Goal: Task Accomplishment & Management: Manage account settings

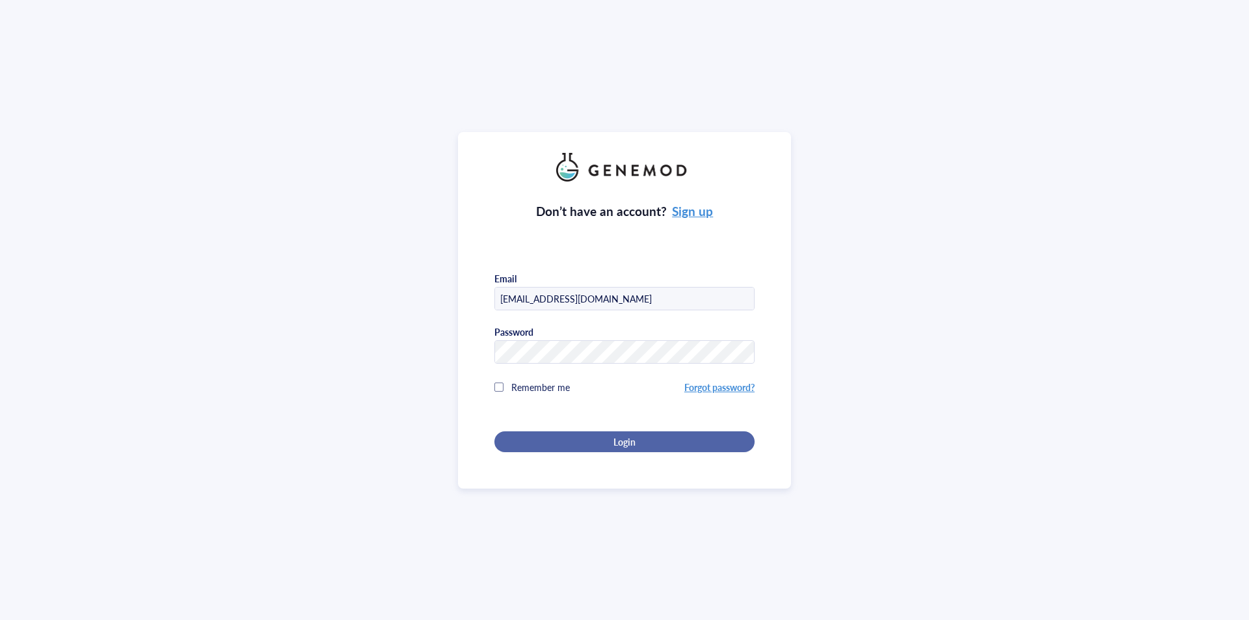
click at [625, 441] on span "Login" at bounding box center [624, 442] width 22 height 12
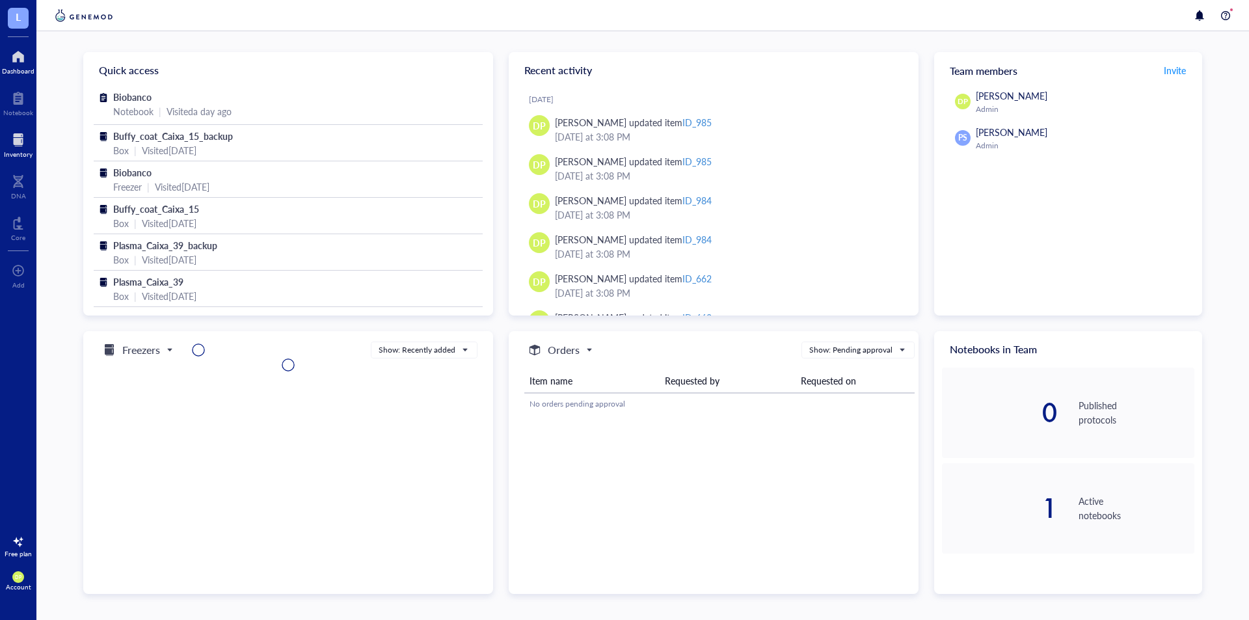
click at [25, 143] on div at bounding box center [18, 139] width 29 height 21
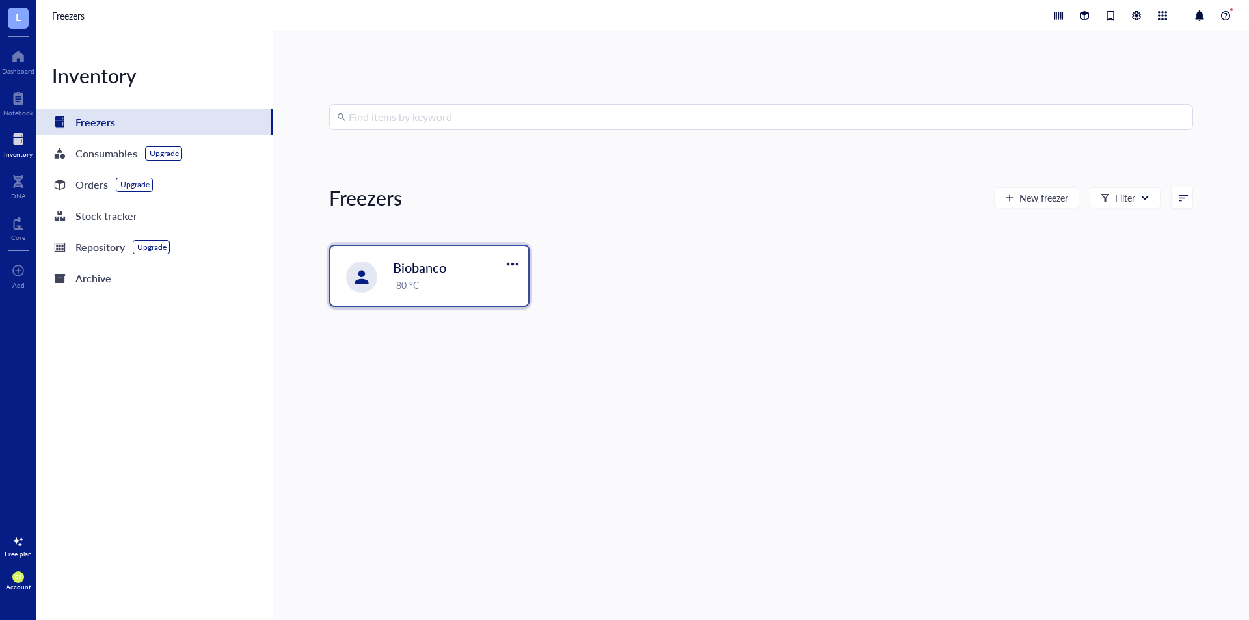
click at [484, 275] on div "Biobanco" at bounding box center [448, 267] width 110 height 18
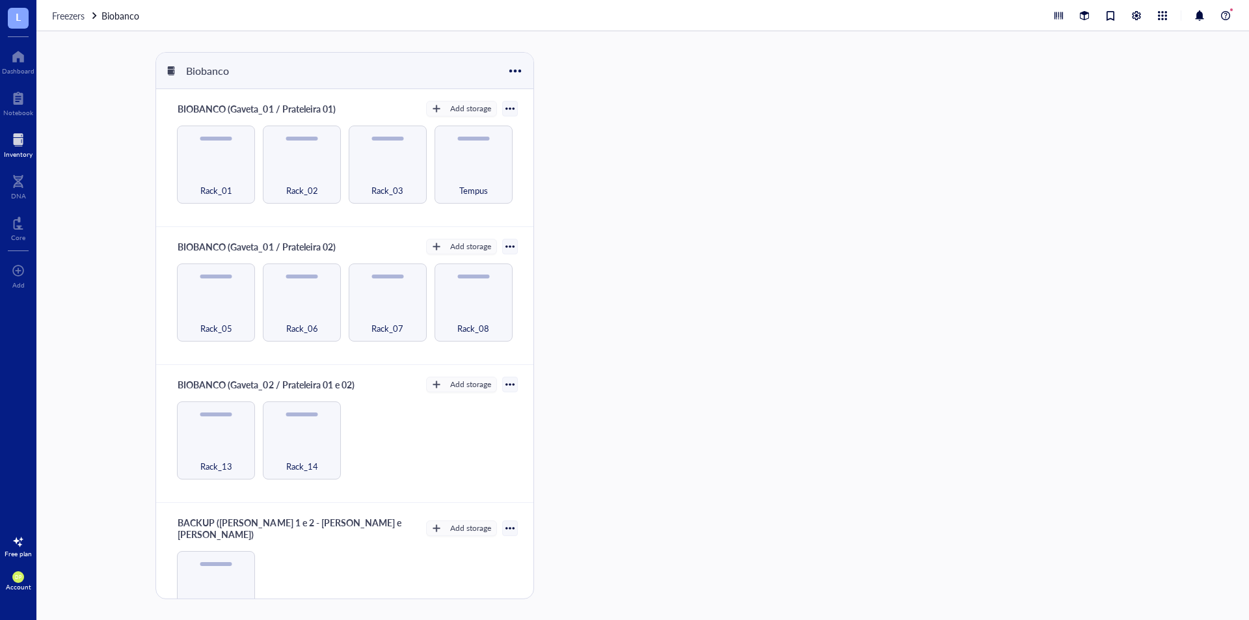
click at [724, 261] on div "Biobanco BIOBANCO (Gaveta_01 / Prateleira 01) Add storage Rack_01 Rack_02 Rack_…" at bounding box center [642, 325] width 1212 height 588
click at [365, 326] on div "Rack_07" at bounding box center [387, 320] width 65 height 29
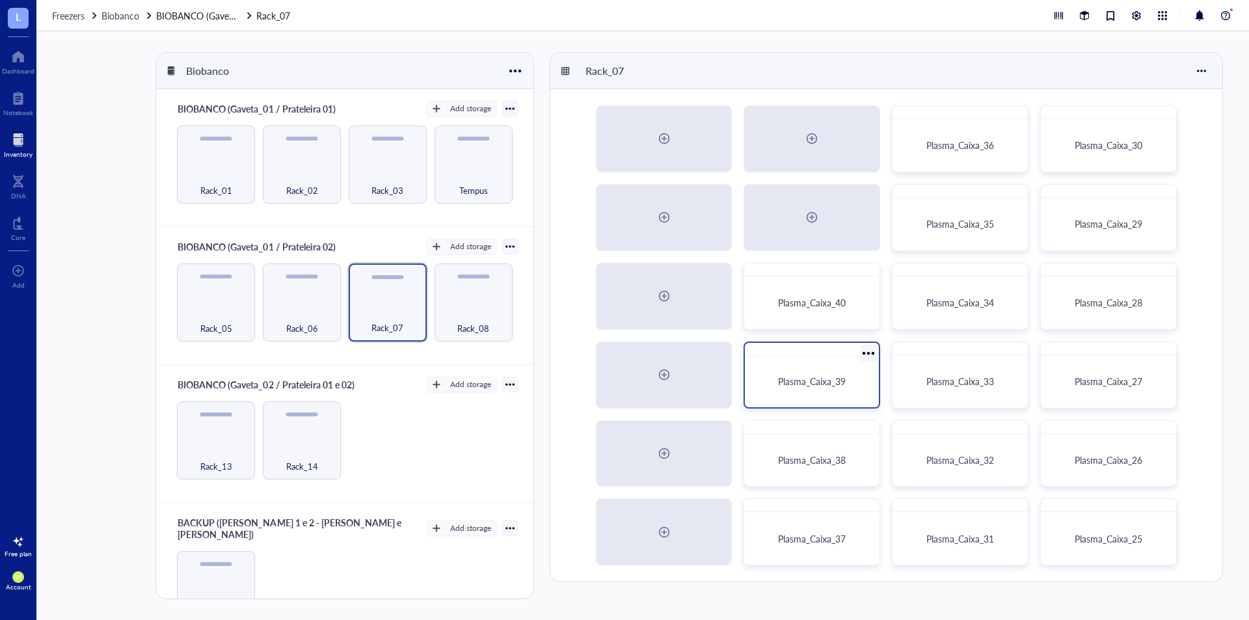
click at [768, 354] on div at bounding box center [812, 349] width 134 height 13
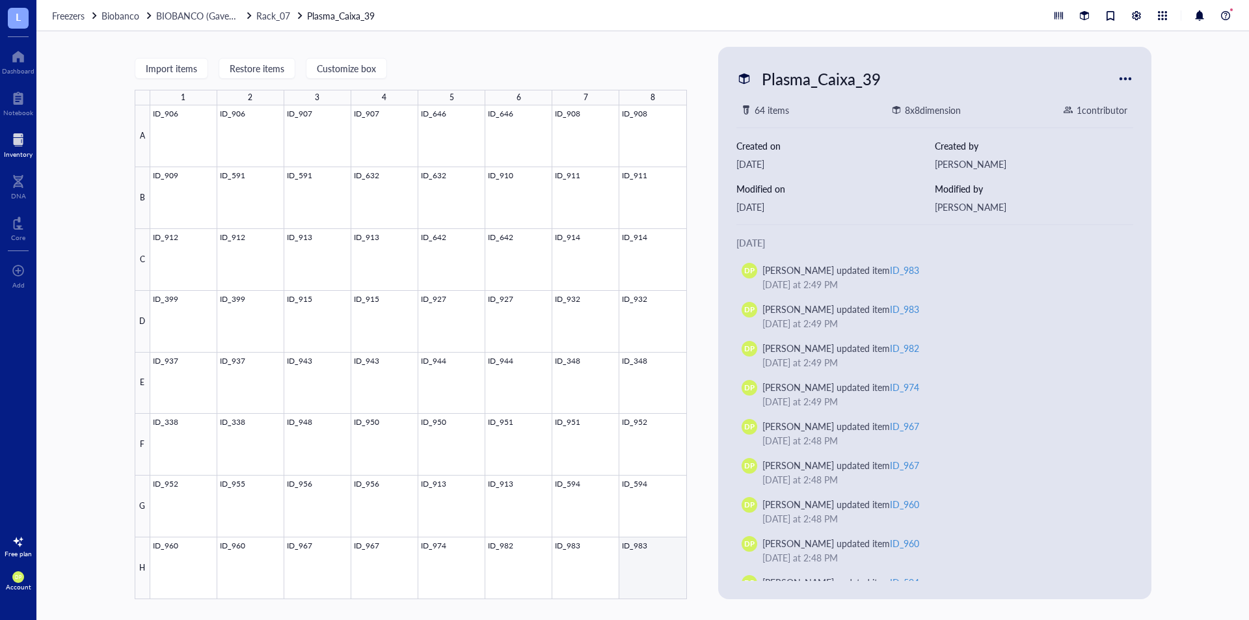
click at [639, 566] on div at bounding box center [418, 352] width 536 height 494
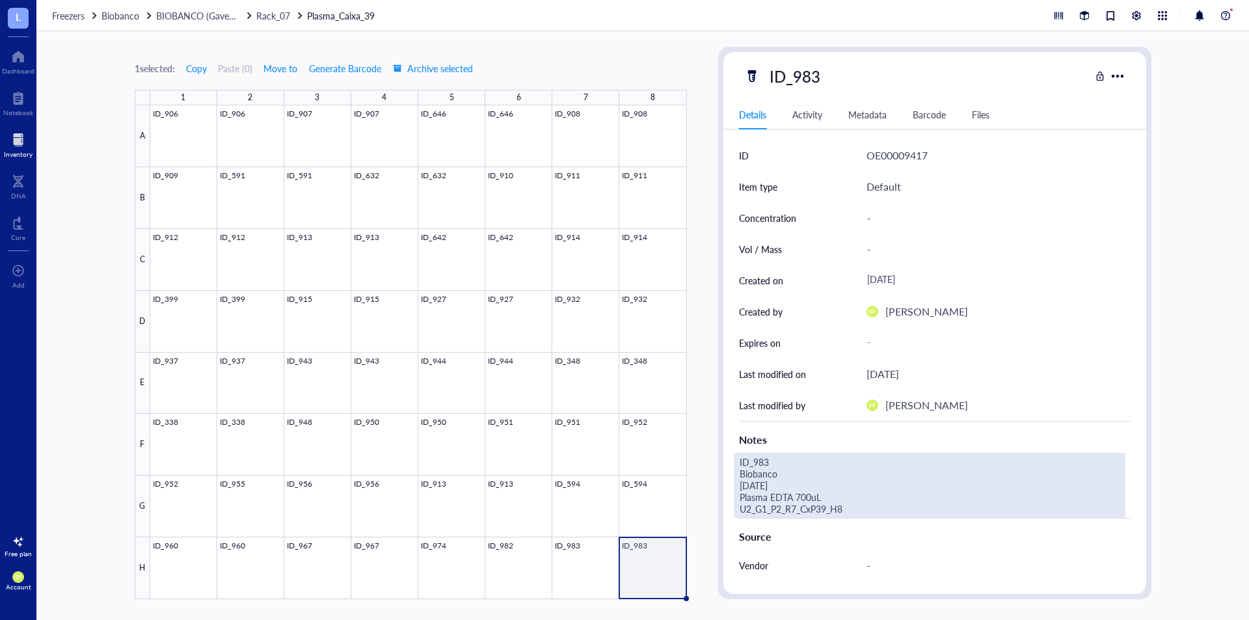
click at [866, 516] on div "ID_983 Biobanco [DATE] Plasma EDTA 700uL U2_G1_P2_R7_CxP39_H8" at bounding box center [929, 485] width 391 height 65
drag, startPoint x: 864, startPoint y: 512, endPoint x: 730, endPoint y: 514, distance: 134.6
click at [730, 514] on div "ID OE00009417 Item type Default Concentration - Vol / Mass - Created on [DATE] …" at bounding box center [934, 438] width 423 height 597
click at [284, 20] on span "Rack_07" at bounding box center [273, 15] width 34 height 13
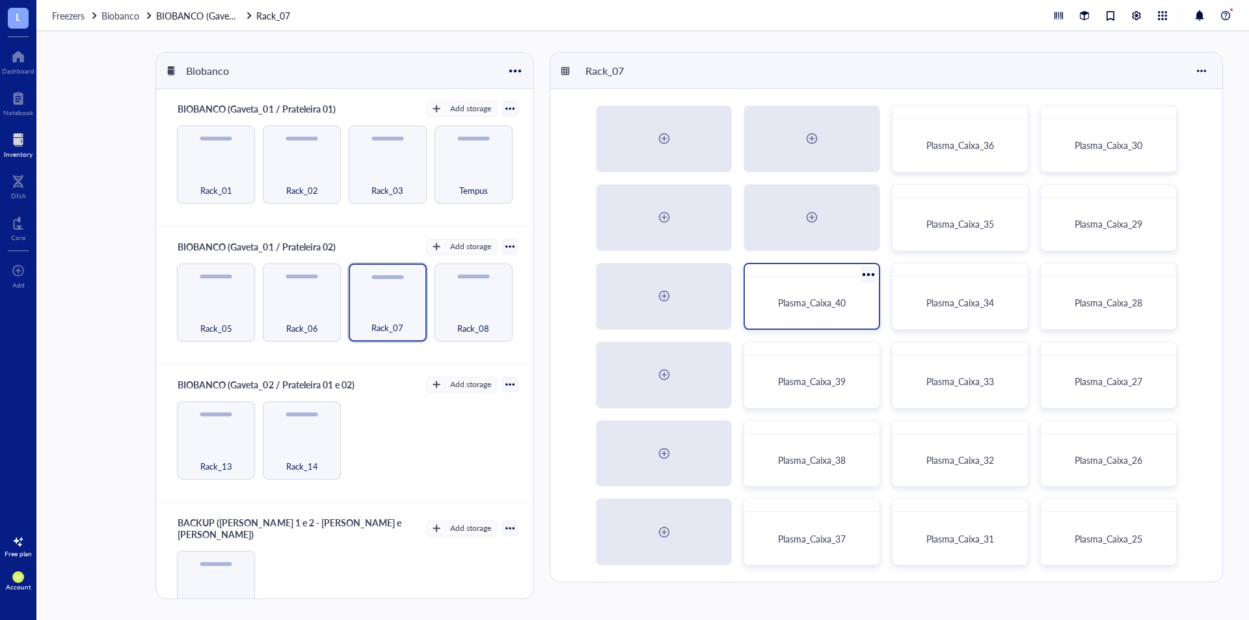
click at [834, 308] on span "Plasma_Caixa_40" at bounding box center [812, 302] width 68 height 13
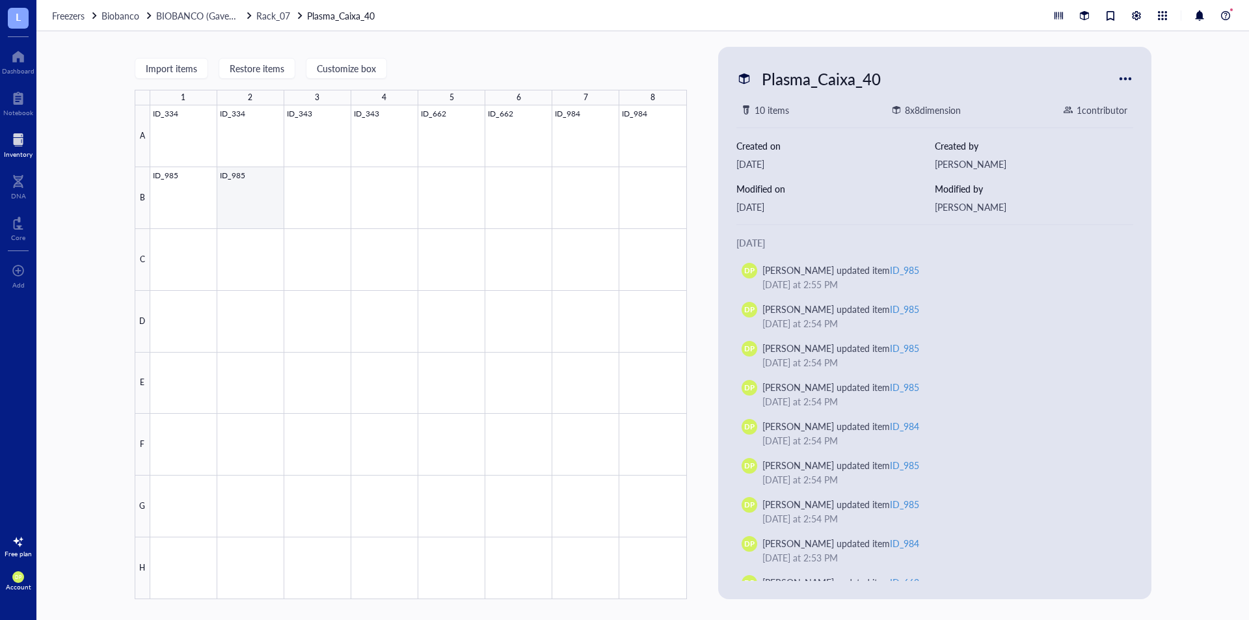
click at [247, 176] on div at bounding box center [418, 352] width 536 height 494
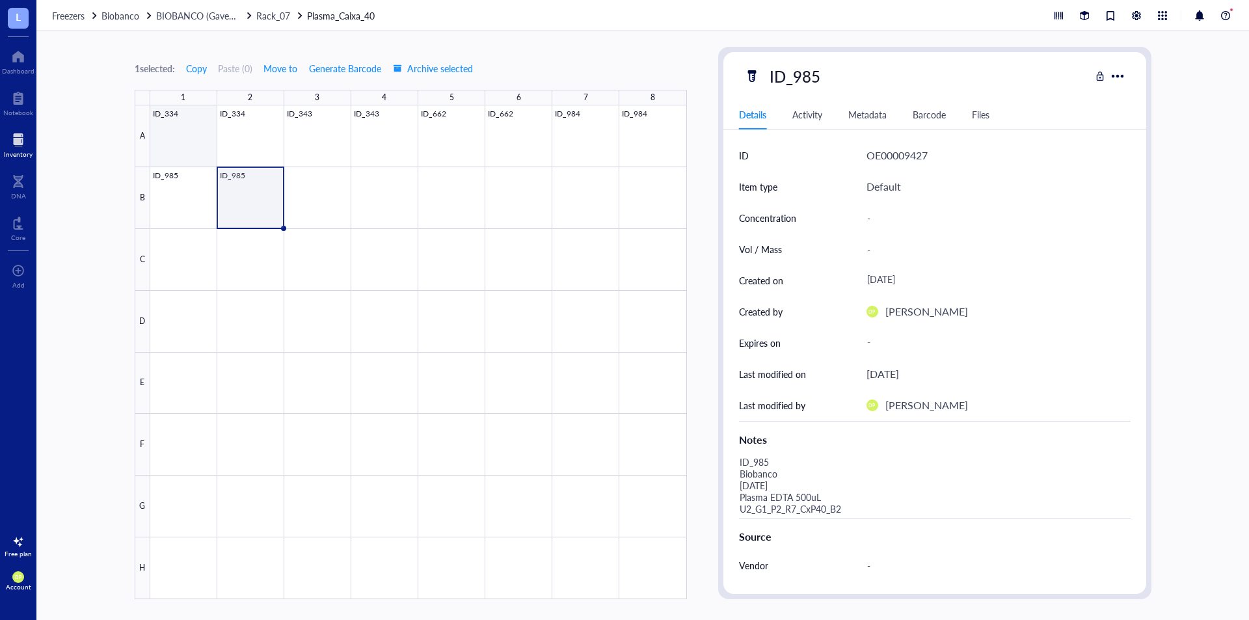
click at [172, 138] on div at bounding box center [418, 352] width 536 height 494
click at [127, 8] on div "Biobanco" at bounding box center [120, 15] width 38 height 14
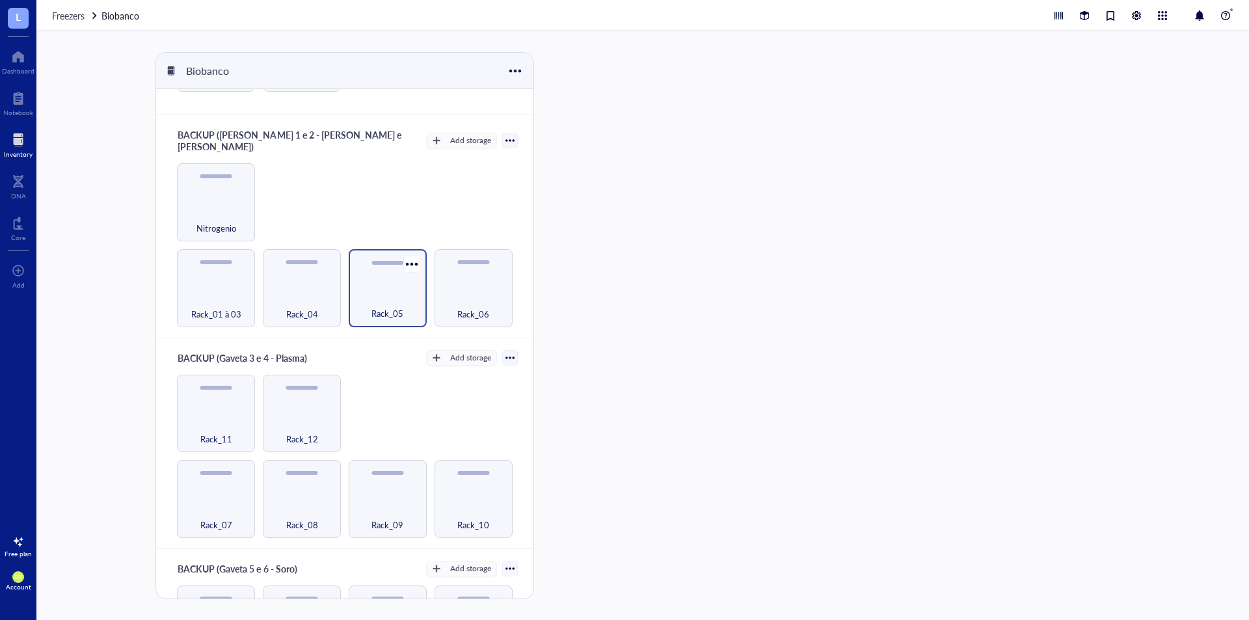
scroll to position [390, 0]
click at [222, 414] on div "Rack_11" at bounding box center [215, 428] width 65 height 29
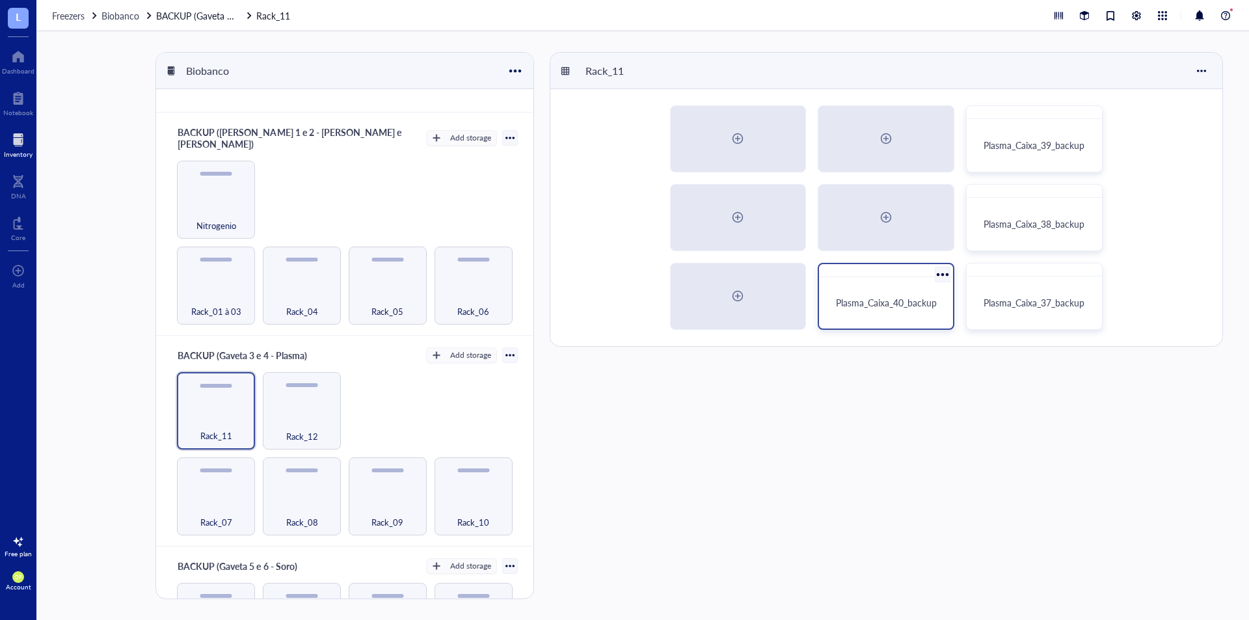
click at [879, 310] on div "Plasma_Caixa_40_backup" at bounding box center [886, 302] width 124 height 41
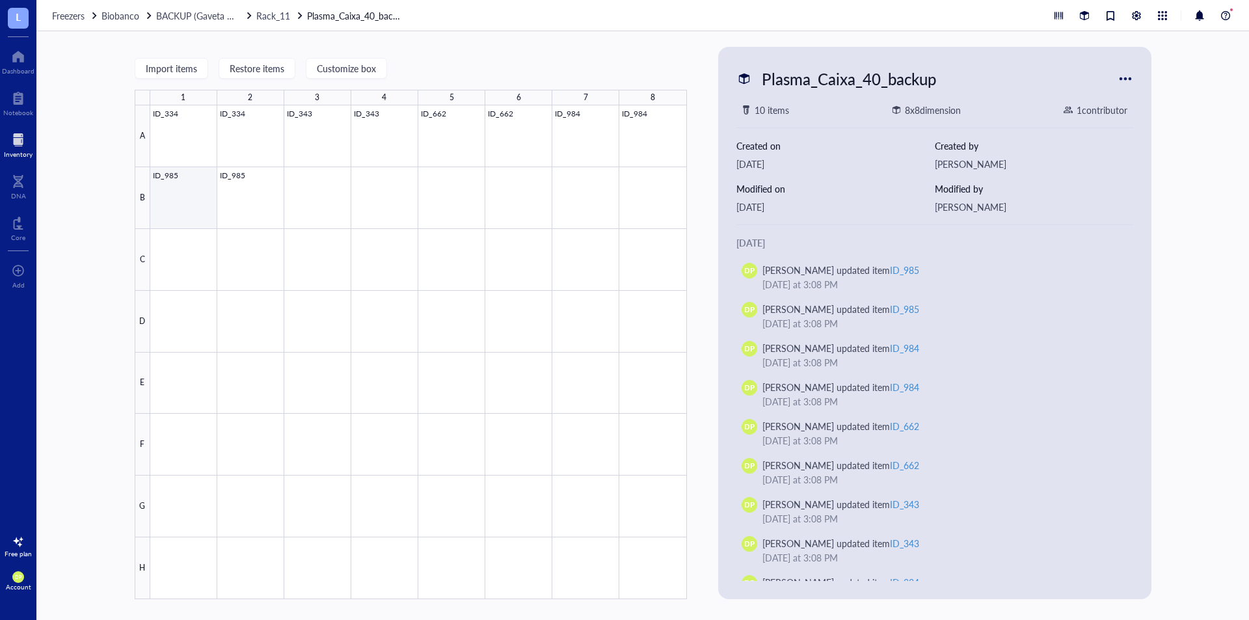
click at [238, 202] on div at bounding box center [418, 352] width 536 height 494
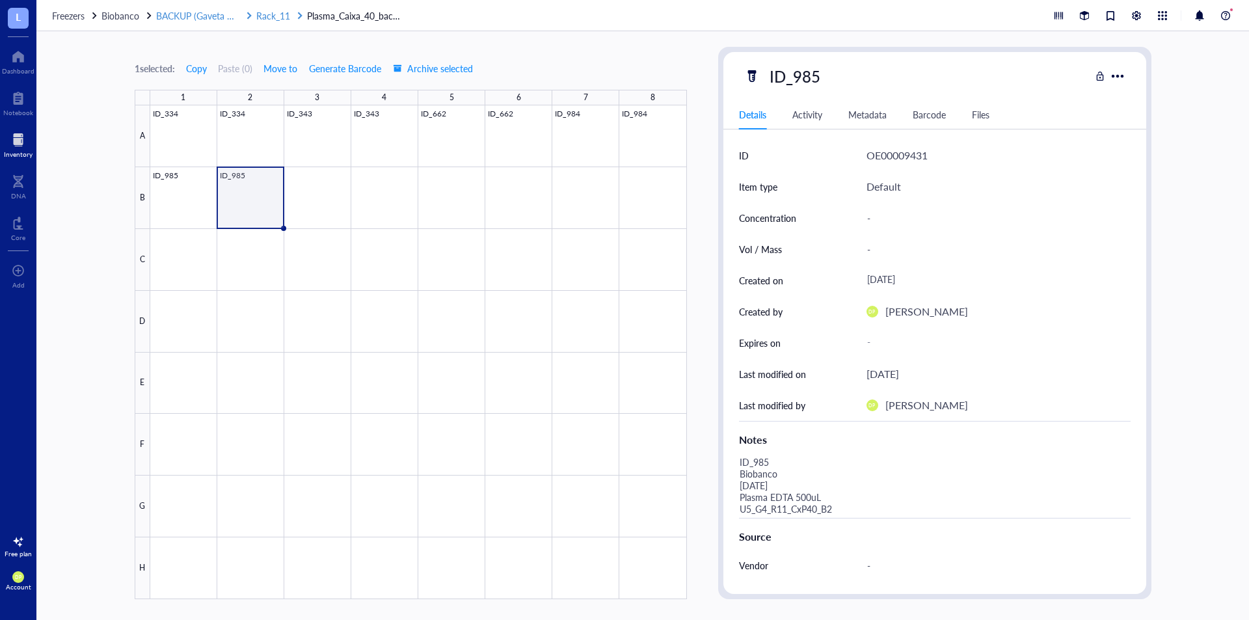
click at [218, 17] on span "BACKUP (Gaveta 3 e 4 - Plasma)" at bounding box center [221, 15] width 130 height 13
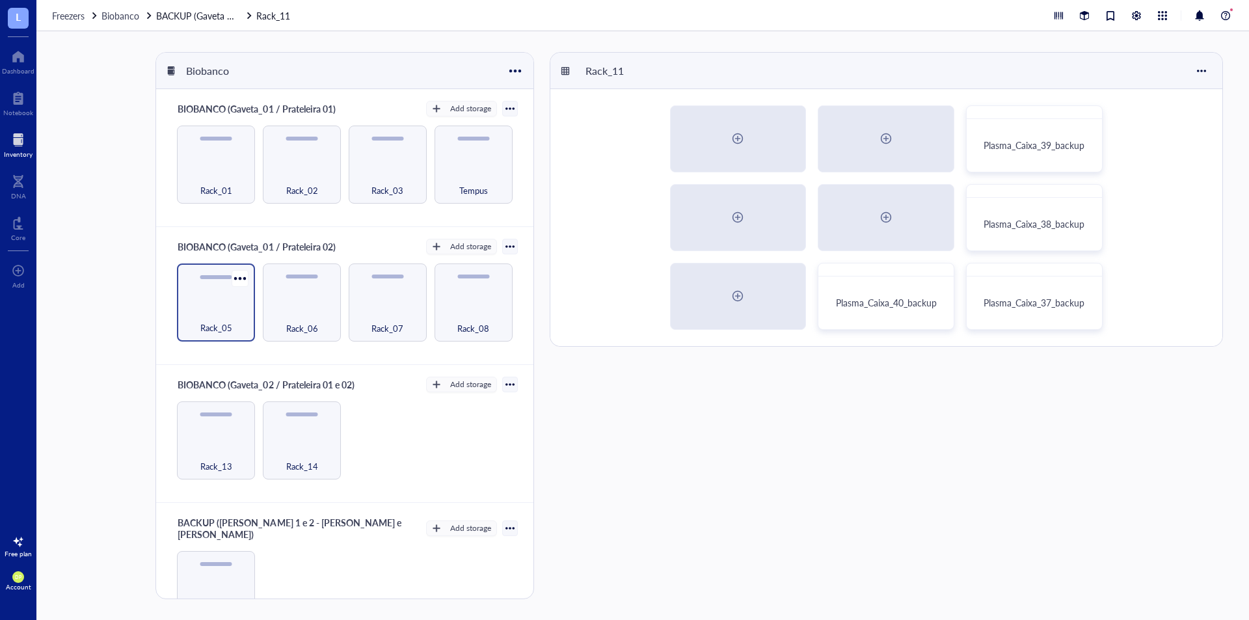
click at [233, 319] on div "Rack_05" at bounding box center [215, 320] width 65 height 29
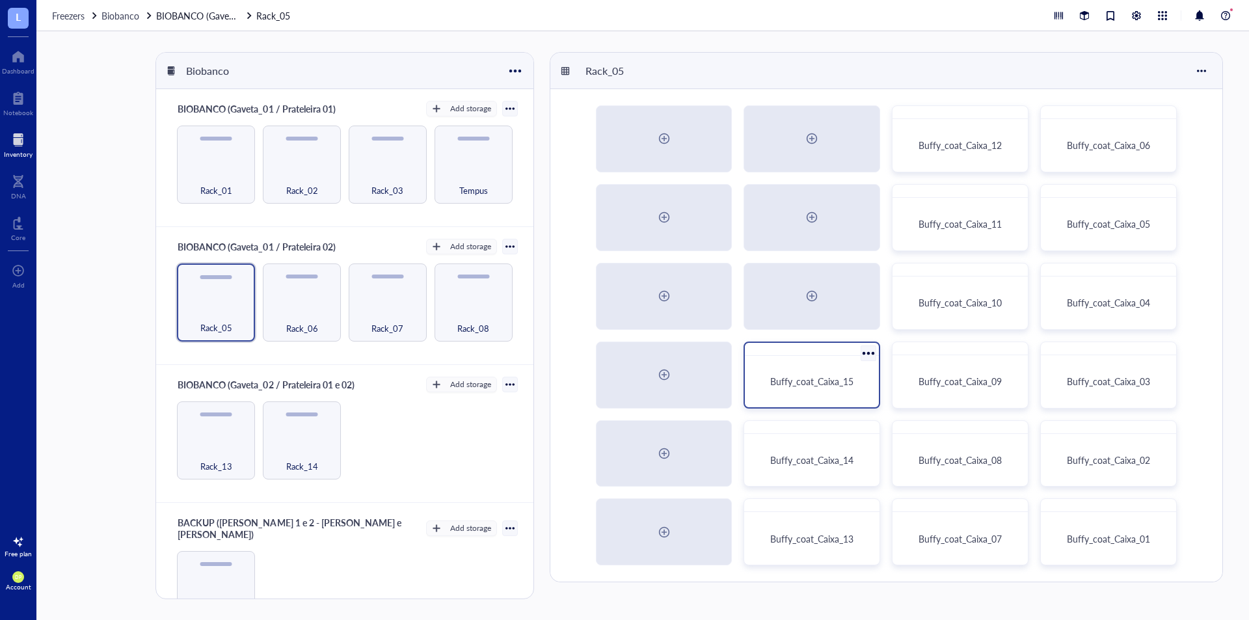
click at [797, 370] on div "Buffy_coat_Caixa_15" at bounding box center [812, 381] width 124 height 41
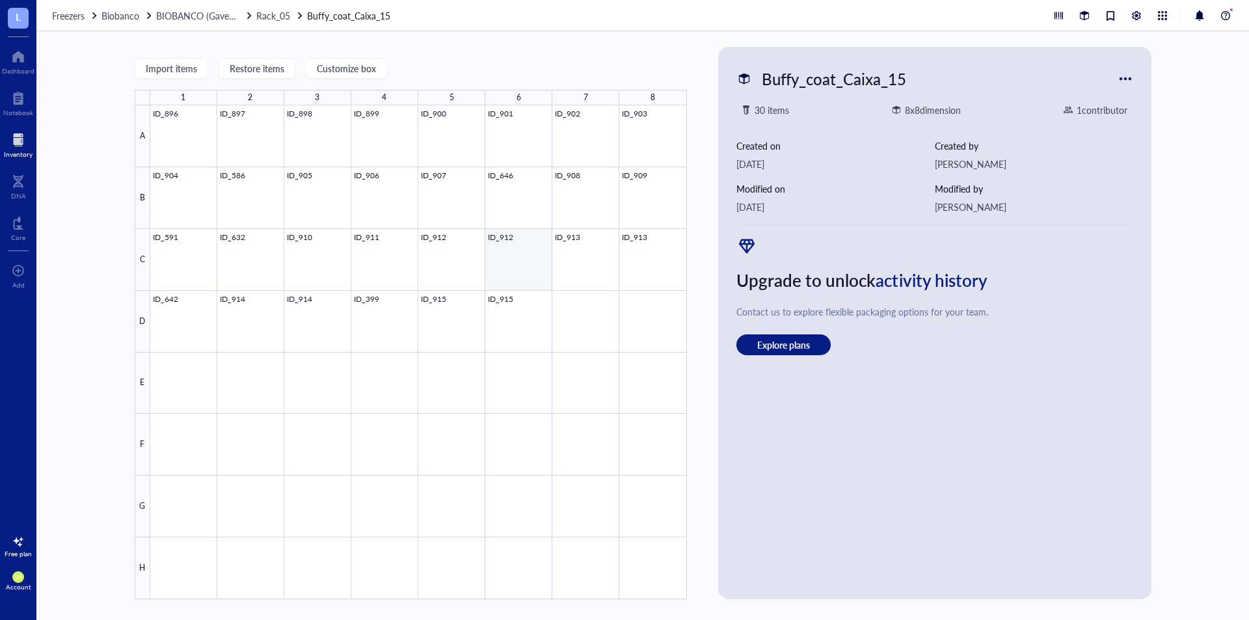
drag, startPoint x: 451, startPoint y: 322, endPoint x: 503, endPoint y: 311, distance: 52.5
click at [451, 323] on div at bounding box center [418, 352] width 536 height 494
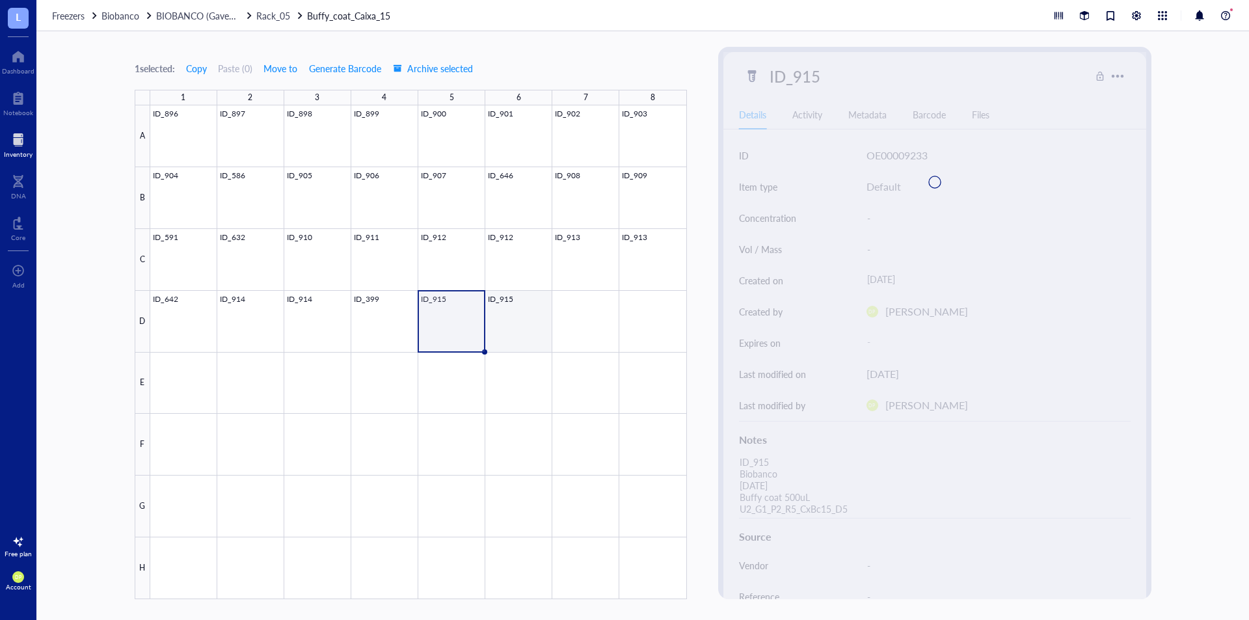
click at [518, 310] on div at bounding box center [418, 352] width 536 height 494
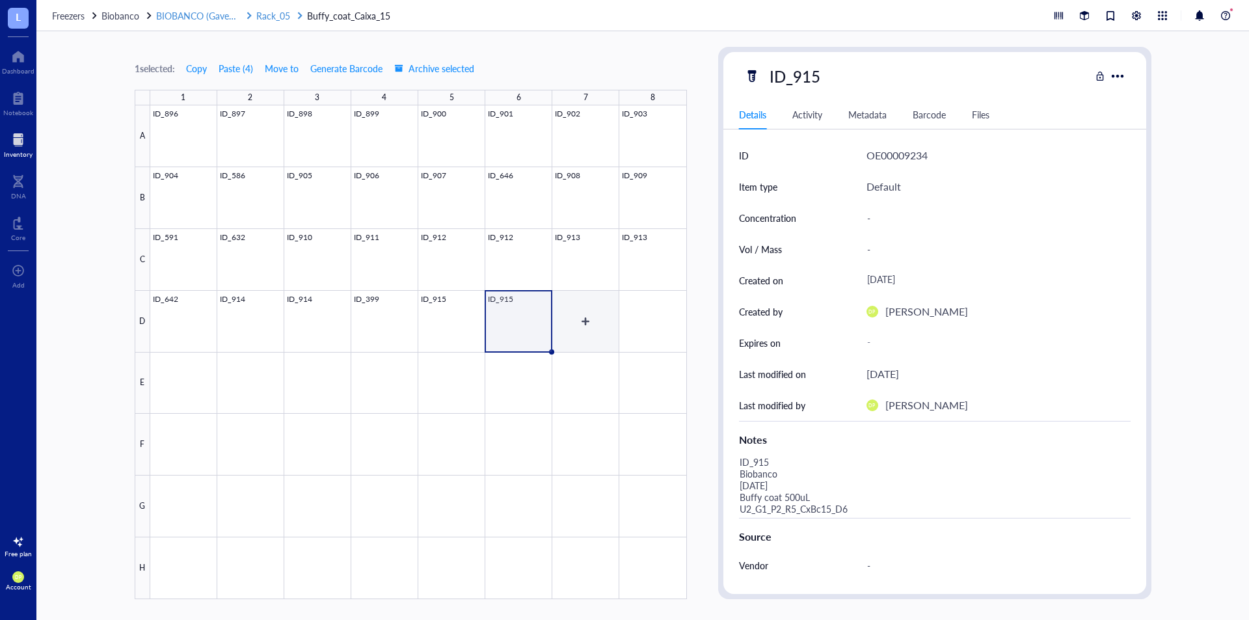
drag, startPoint x: 569, startPoint y: 303, endPoint x: 207, endPoint y: 16, distance: 461.5
click at [570, 304] on div at bounding box center [418, 352] width 536 height 494
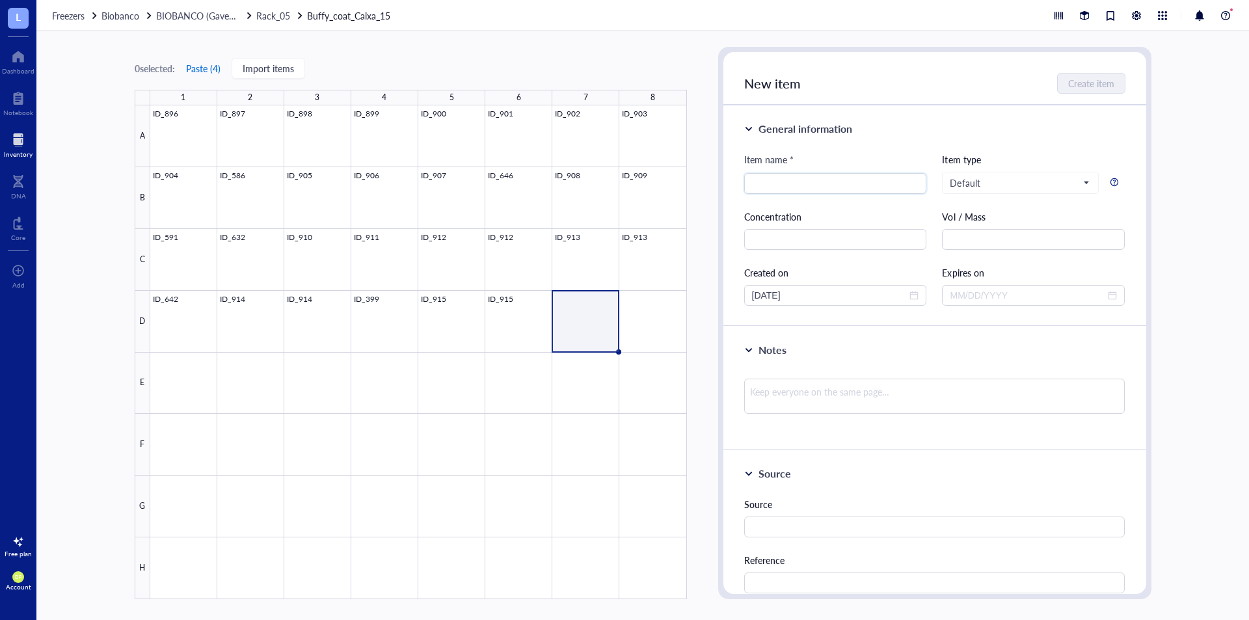
click at [203, 68] on button "Paste ( 4 )" at bounding box center [203, 68] width 36 height 21
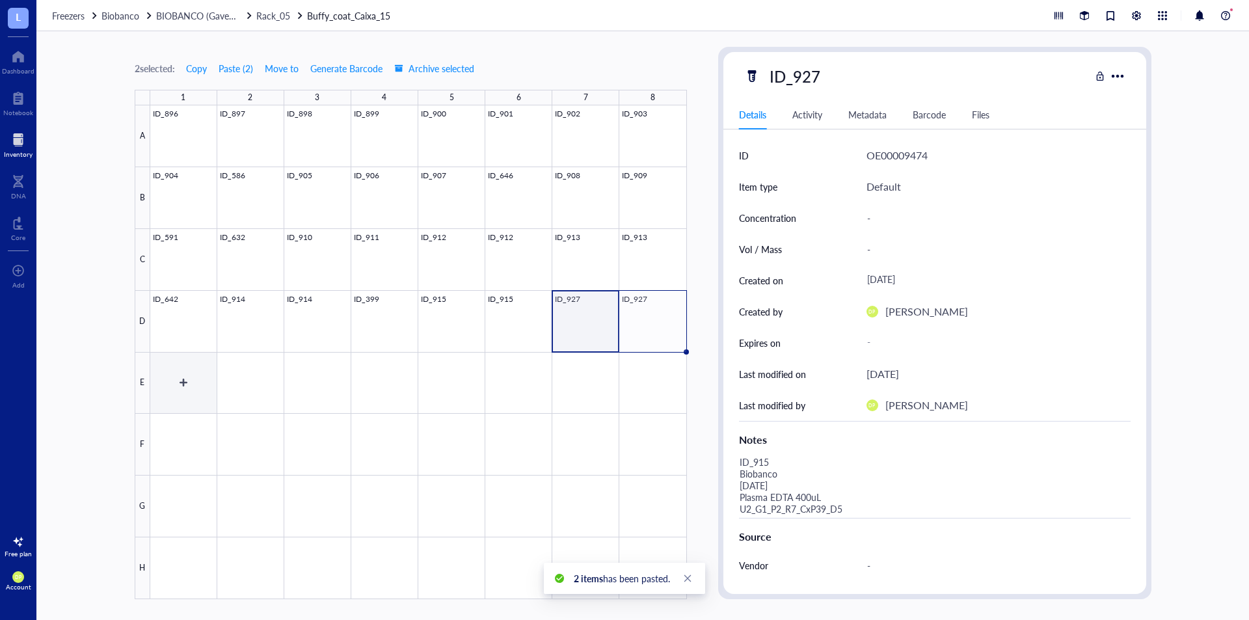
click at [193, 387] on div at bounding box center [418, 352] width 536 height 494
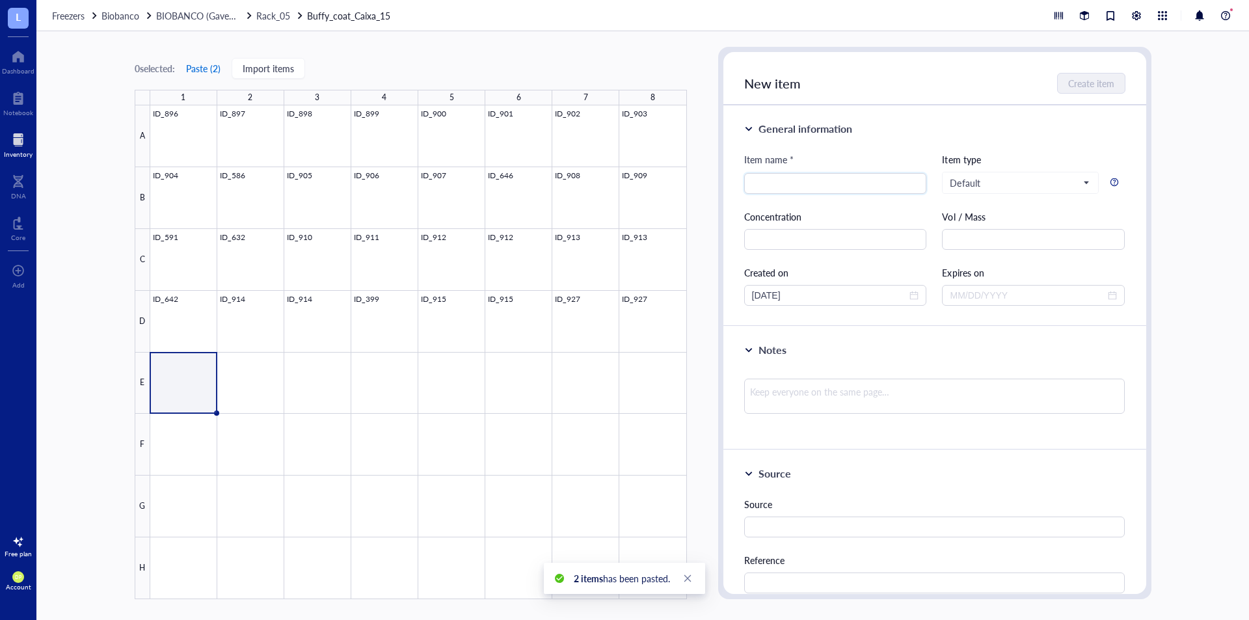
click at [205, 75] on button "Paste ( 2 )" at bounding box center [203, 68] width 36 height 21
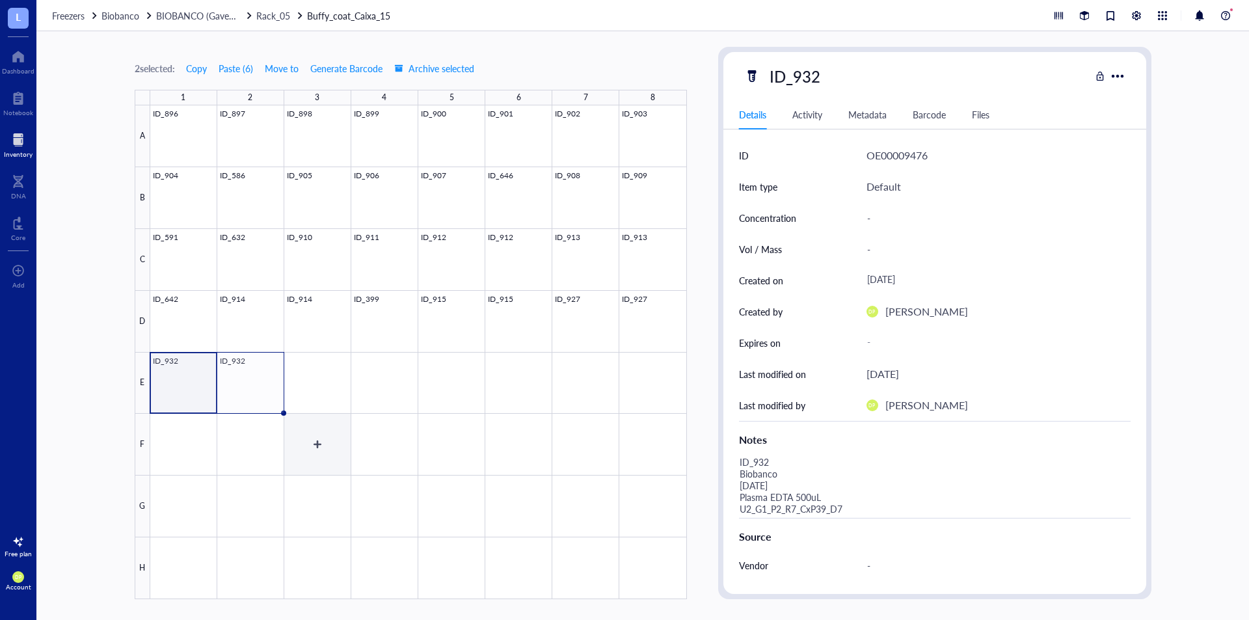
click at [345, 398] on div at bounding box center [418, 352] width 536 height 494
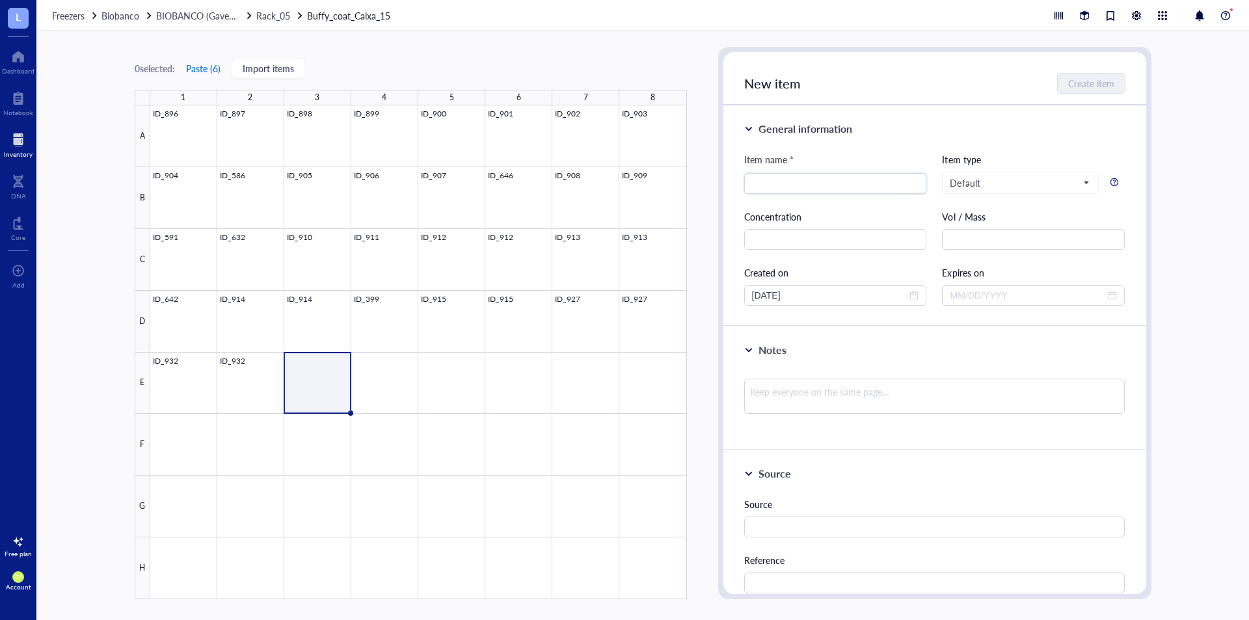
click at [207, 70] on button "Paste ( 6 )" at bounding box center [203, 68] width 36 height 21
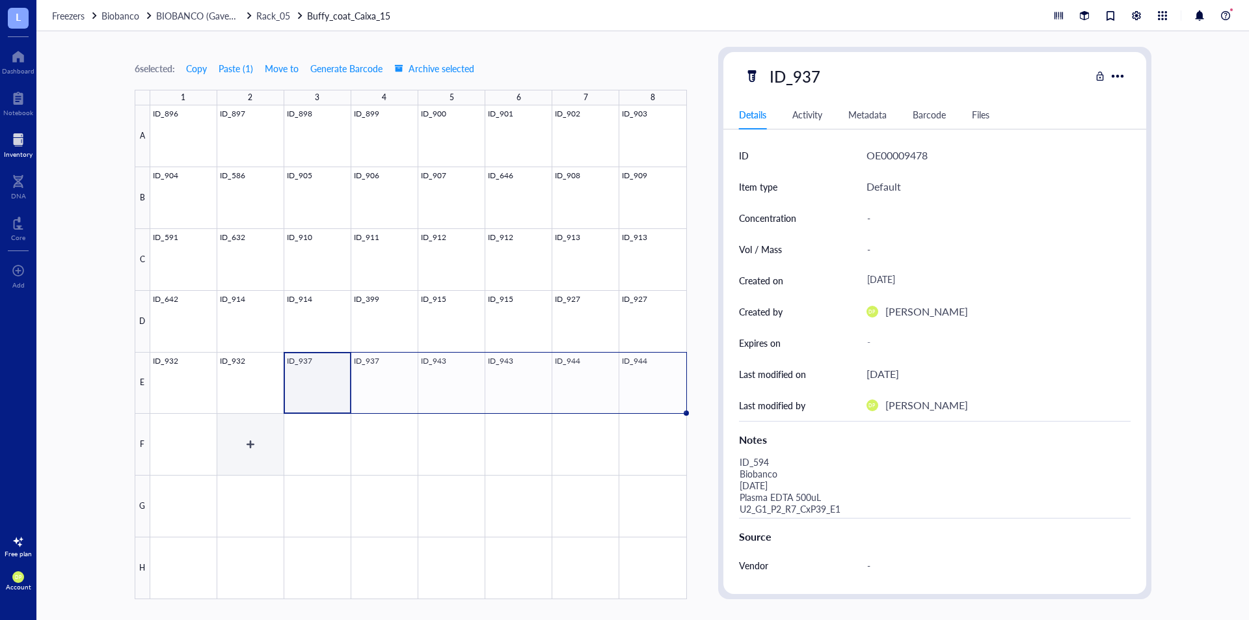
click at [180, 431] on div at bounding box center [418, 352] width 536 height 494
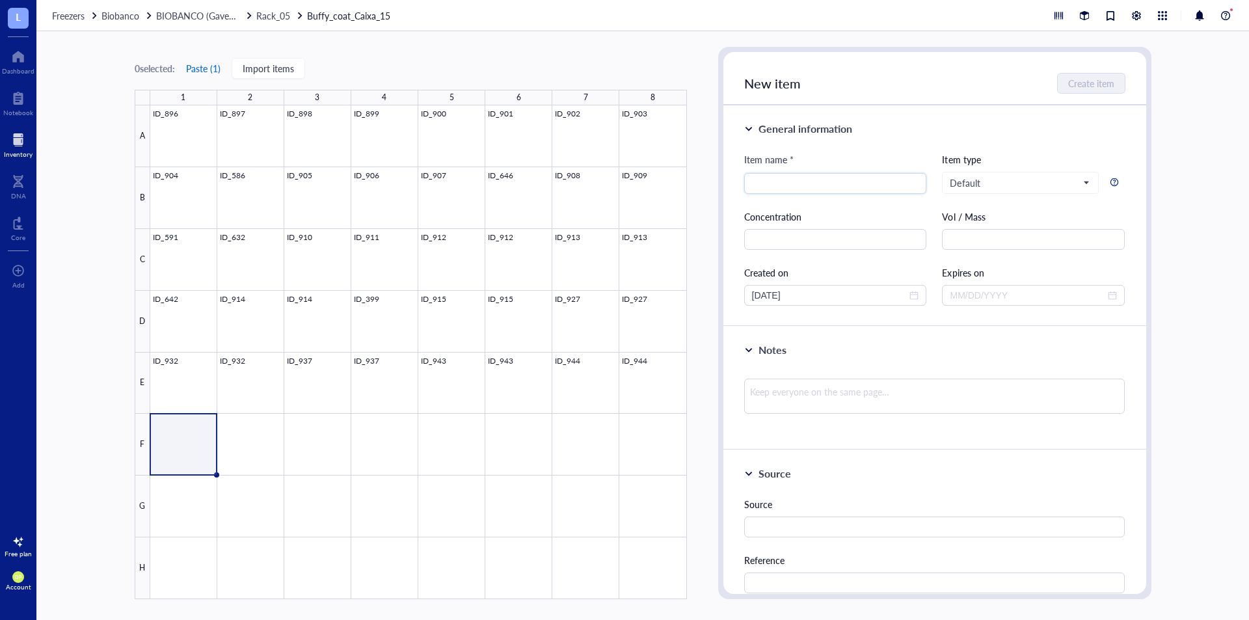
click at [206, 72] on button "Paste ( 1 )" at bounding box center [203, 68] width 36 height 21
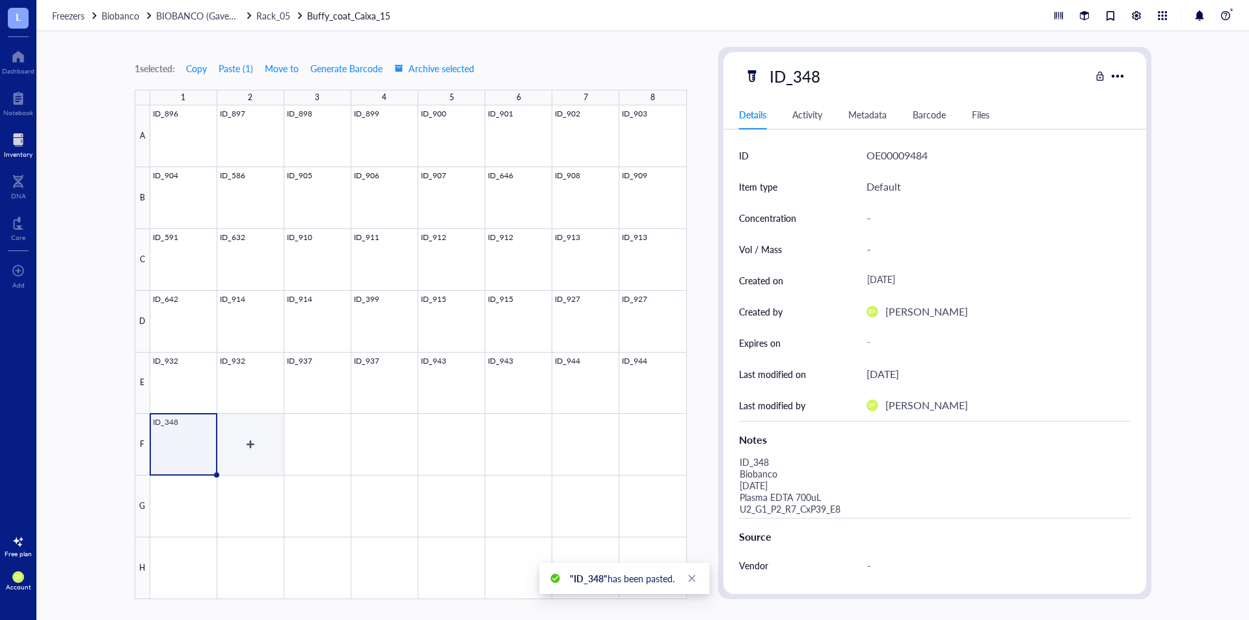
click at [265, 451] on div at bounding box center [418, 352] width 536 height 494
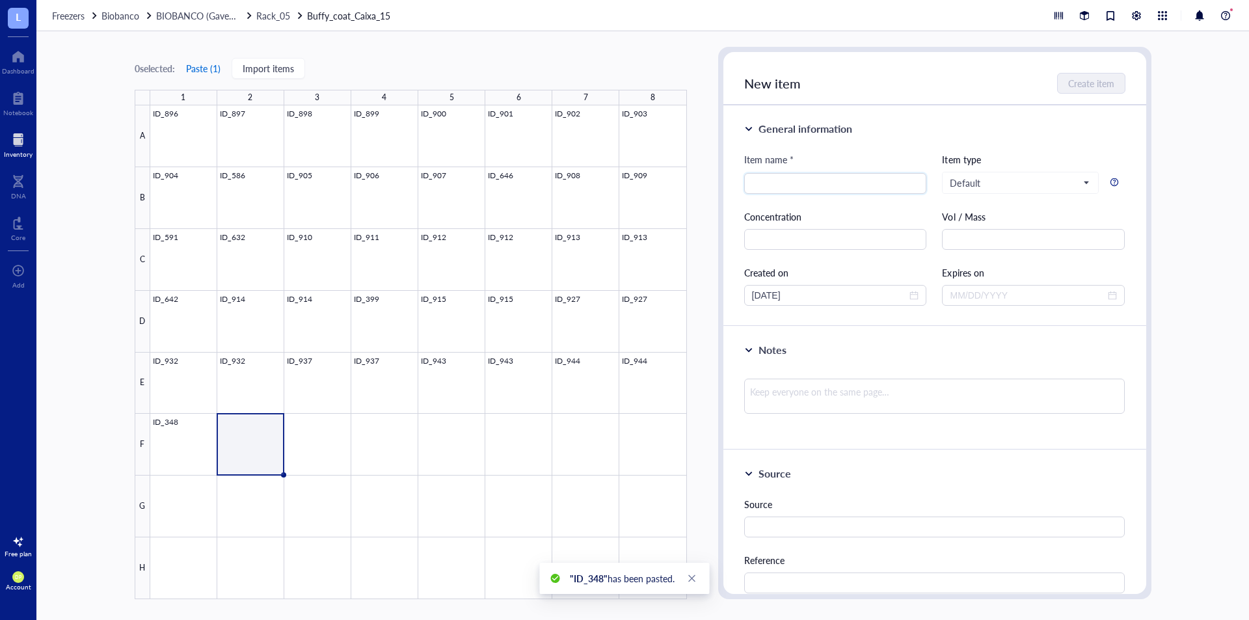
click at [200, 68] on button "Paste ( 1 )" at bounding box center [203, 68] width 36 height 21
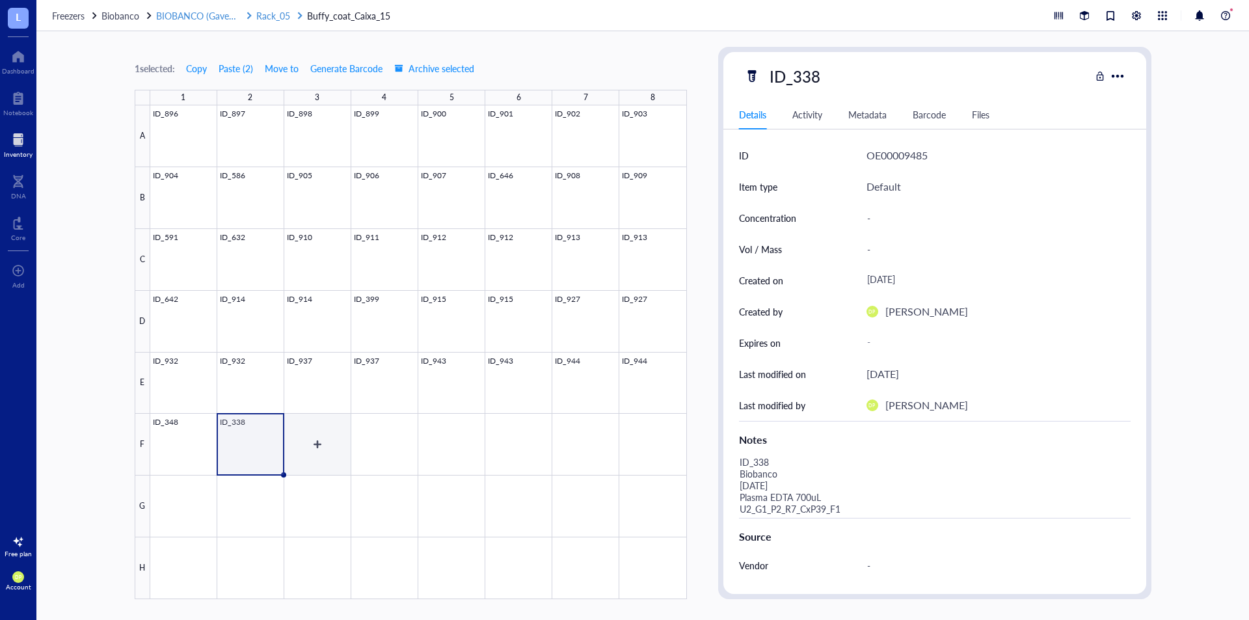
click at [328, 454] on div at bounding box center [418, 352] width 536 height 494
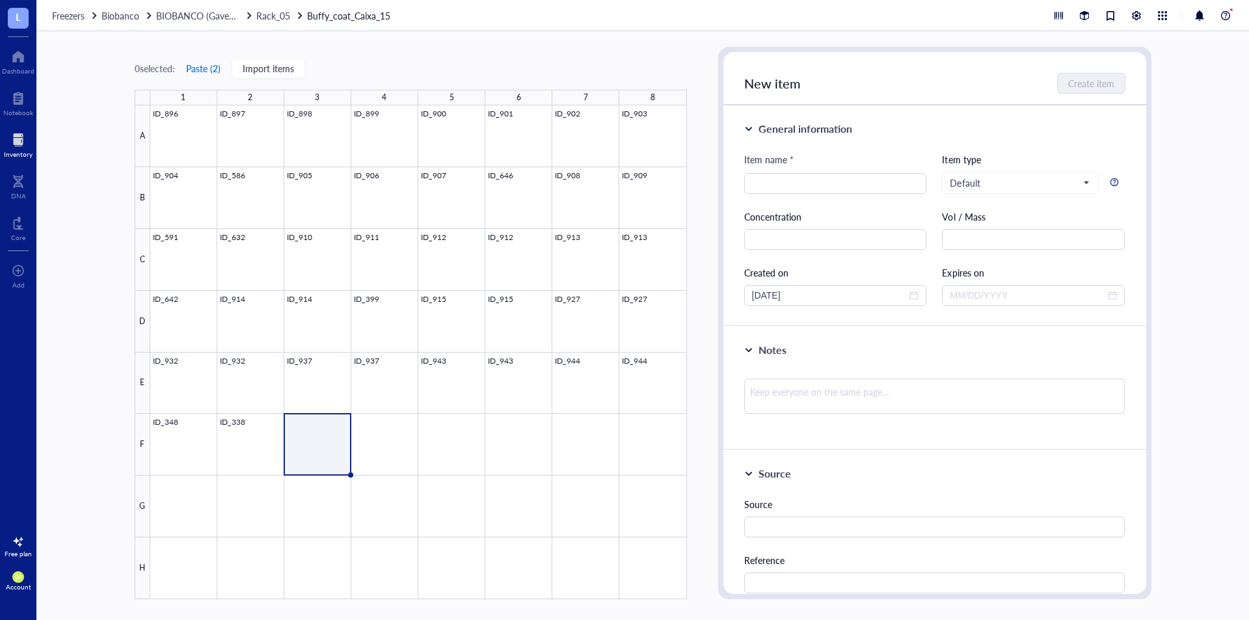
click at [207, 72] on button "Paste ( 2 )" at bounding box center [203, 68] width 36 height 21
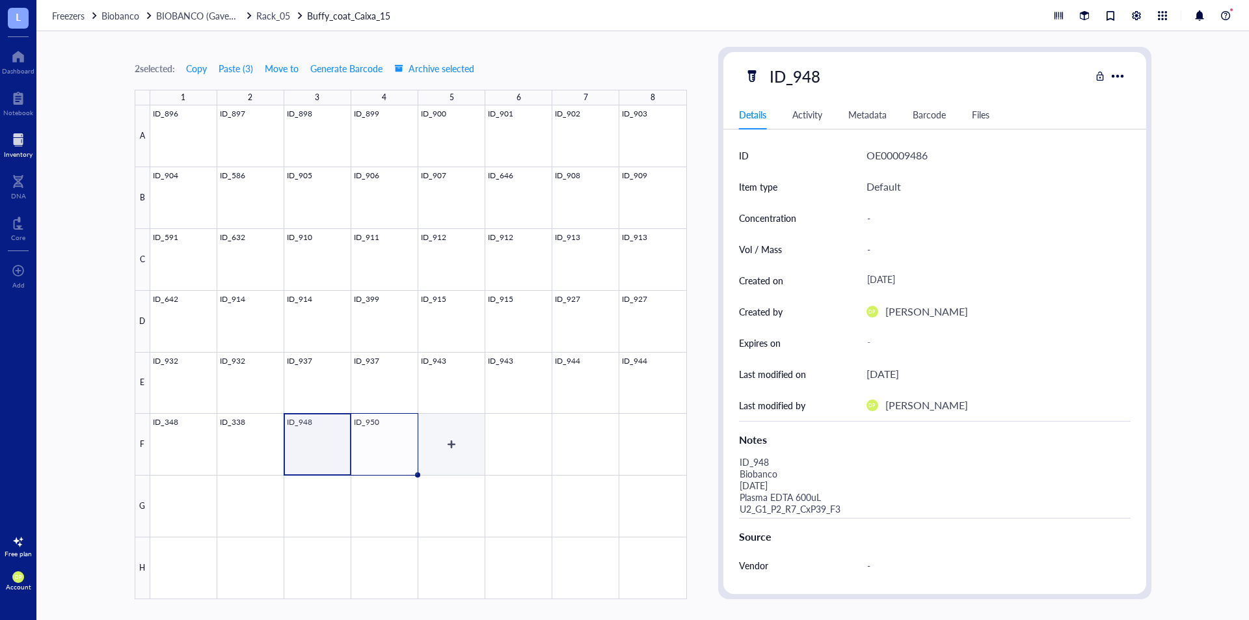
click at [458, 433] on div at bounding box center [418, 352] width 536 height 494
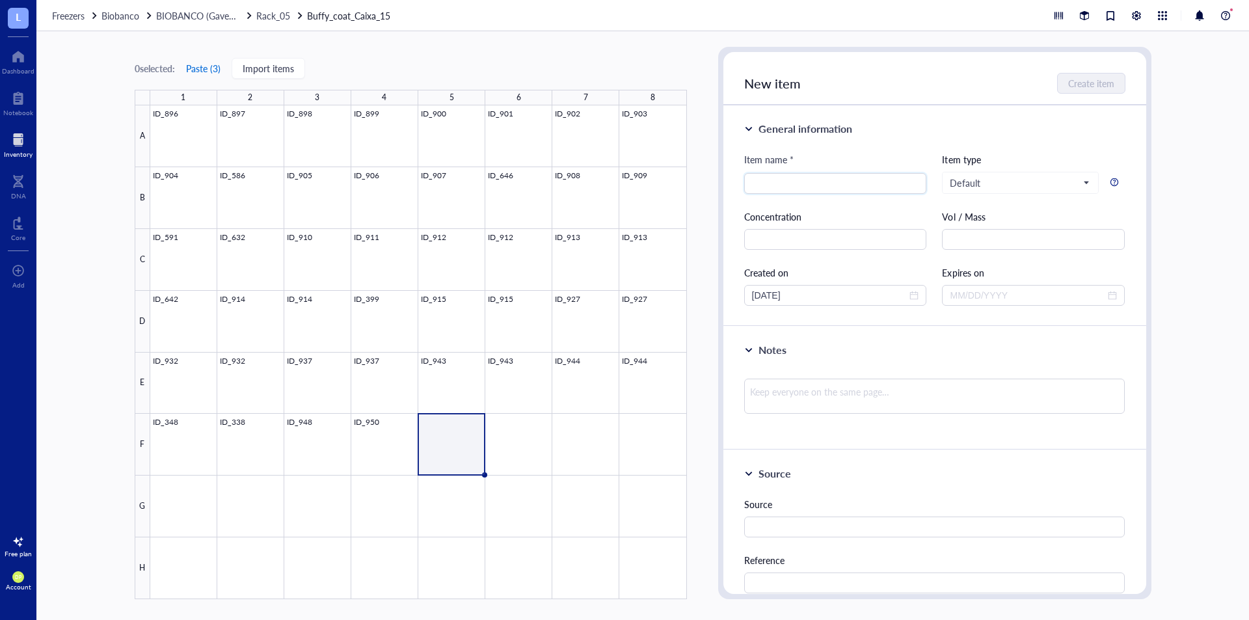
click at [216, 64] on button "Paste ( 3 )" at bounding box center [203, 68] width 36 height 21
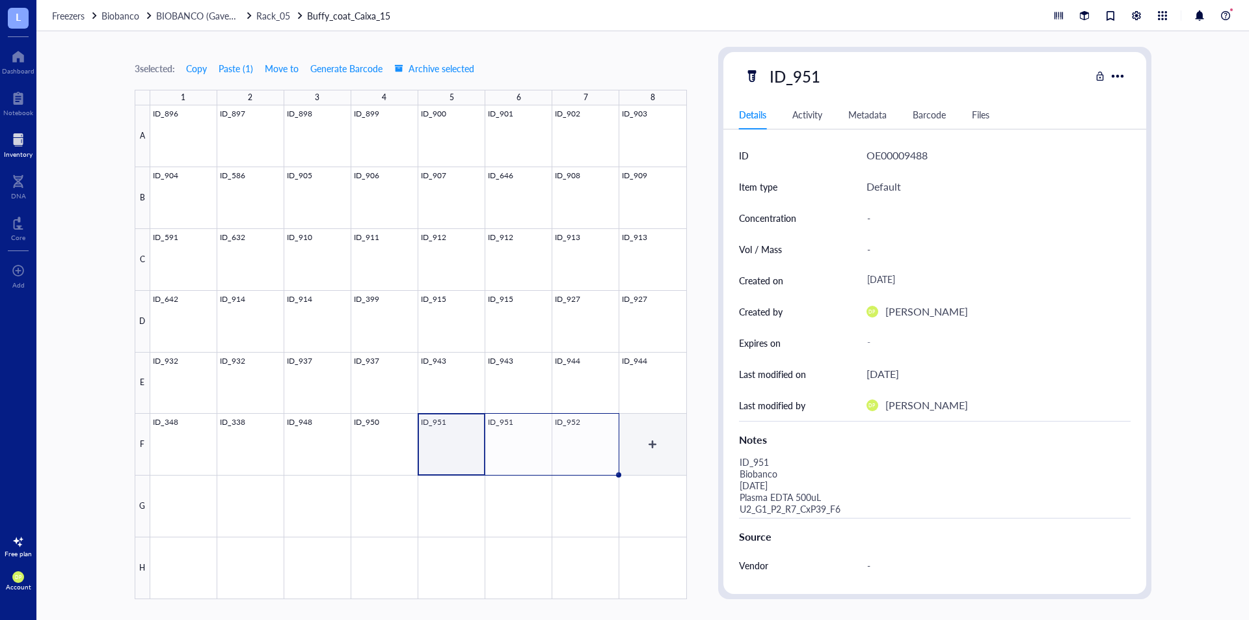
click at [656, 421] on div at bounding box center [418, 352] width 536 height 494
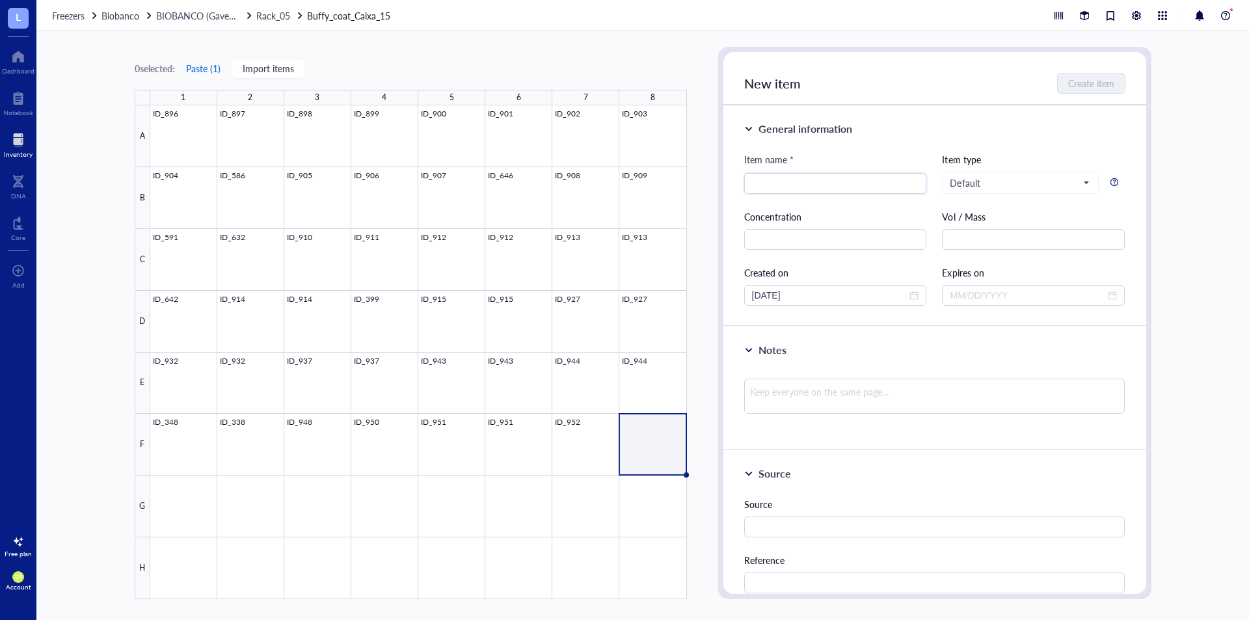
click at [215, 68] on button "Paste ( 1 )" at bounding box center [203, 68] width 36 height 21
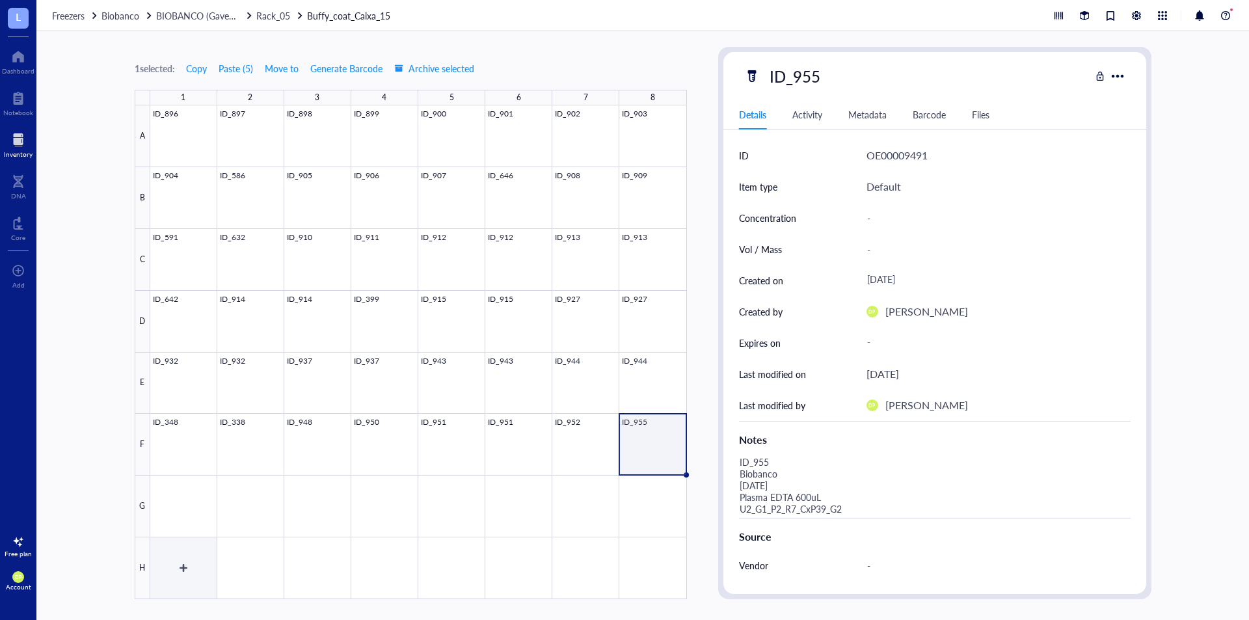
click at [178, 538] on div at bounding box center [418, 352] width 536 height 494
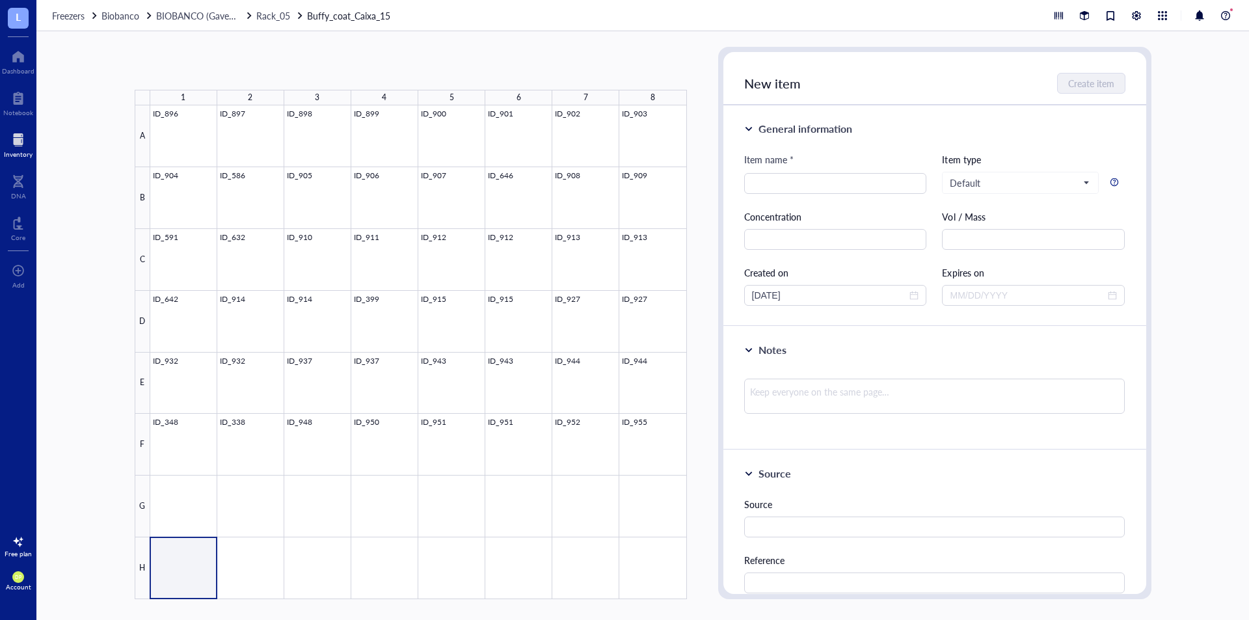
click at [183, 519] on div at bounding box center [418, 352] width 536 height 494
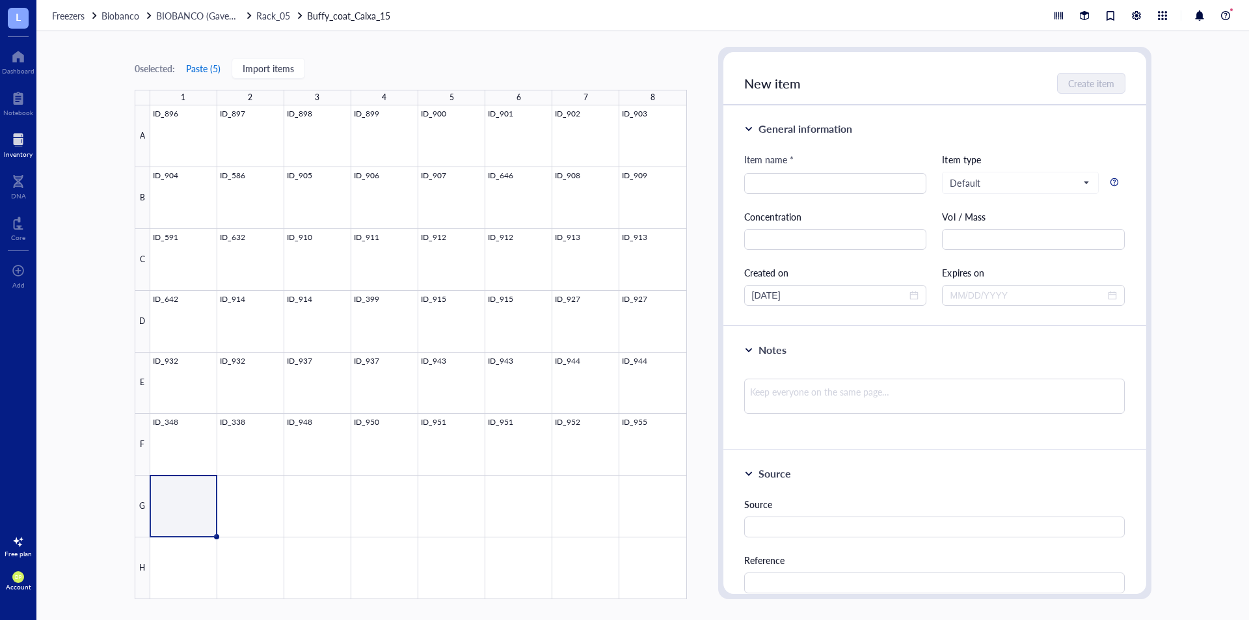
click at [200, 66] on button "Paste ( 5 )" at bounding box center [203, 68] width 36 height 21
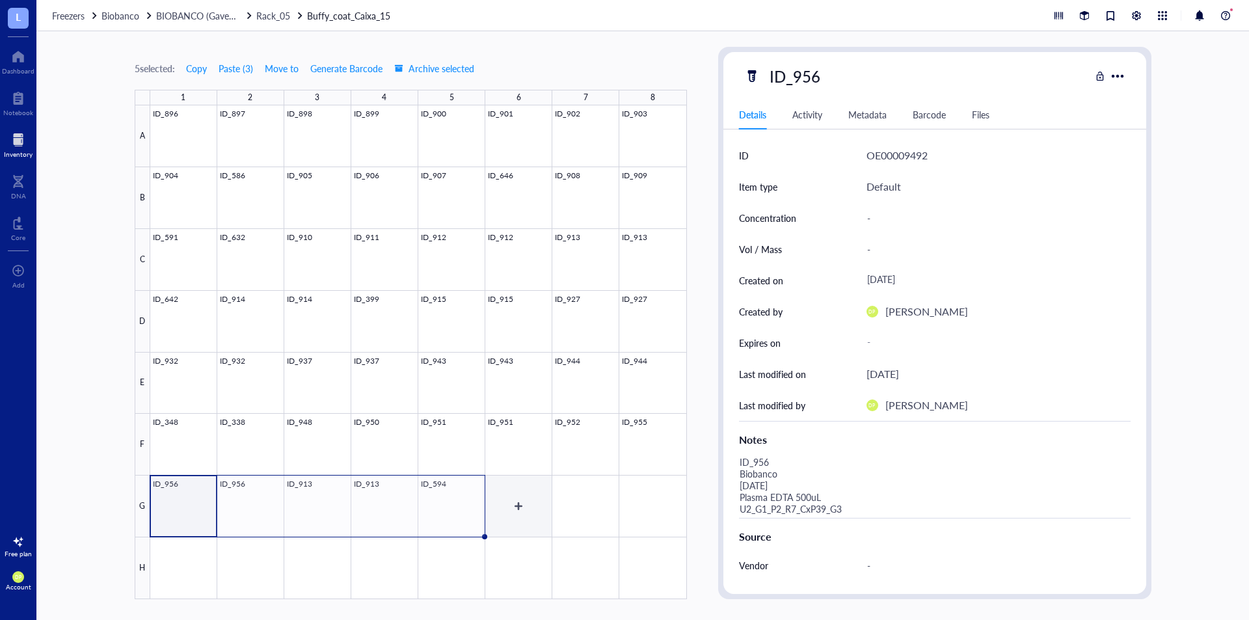
click at [515, 494] on div at bounding box center [418, 352] width 536 height 494
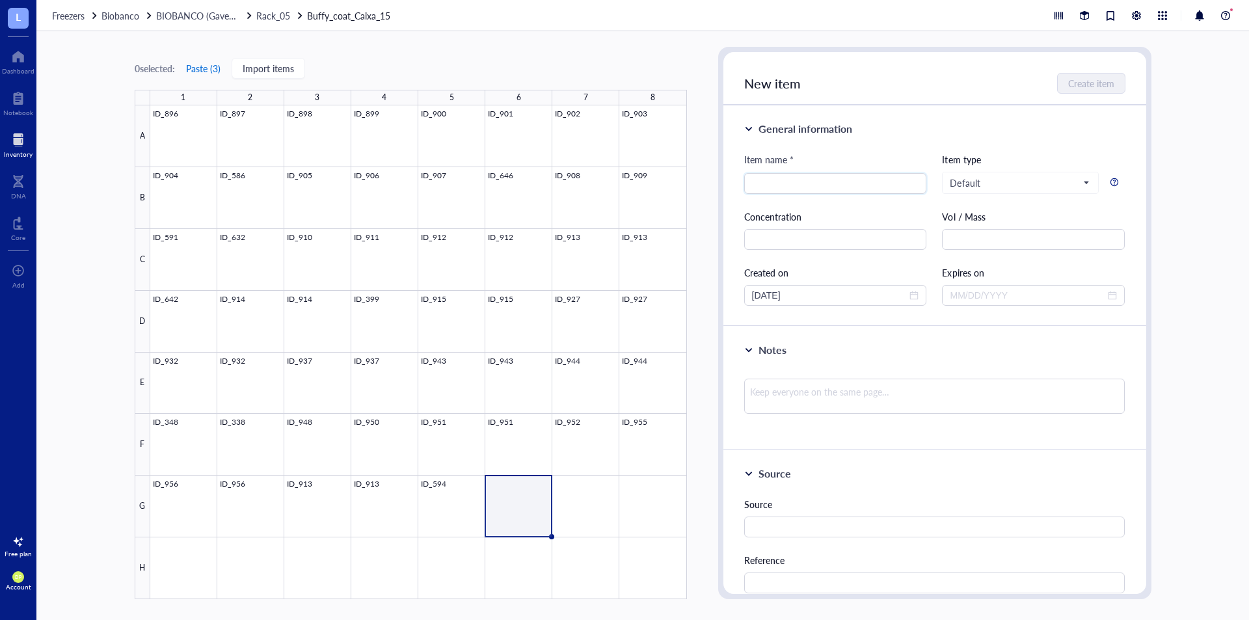
drag, startPoint x: 205, startPoint y: 65, endPoint x: 223, endPoint y: 47, distance: 25.7
click at [205, 65] on button "Paste ( 3 )" at bounding box center [203, 68] width 36 height 21
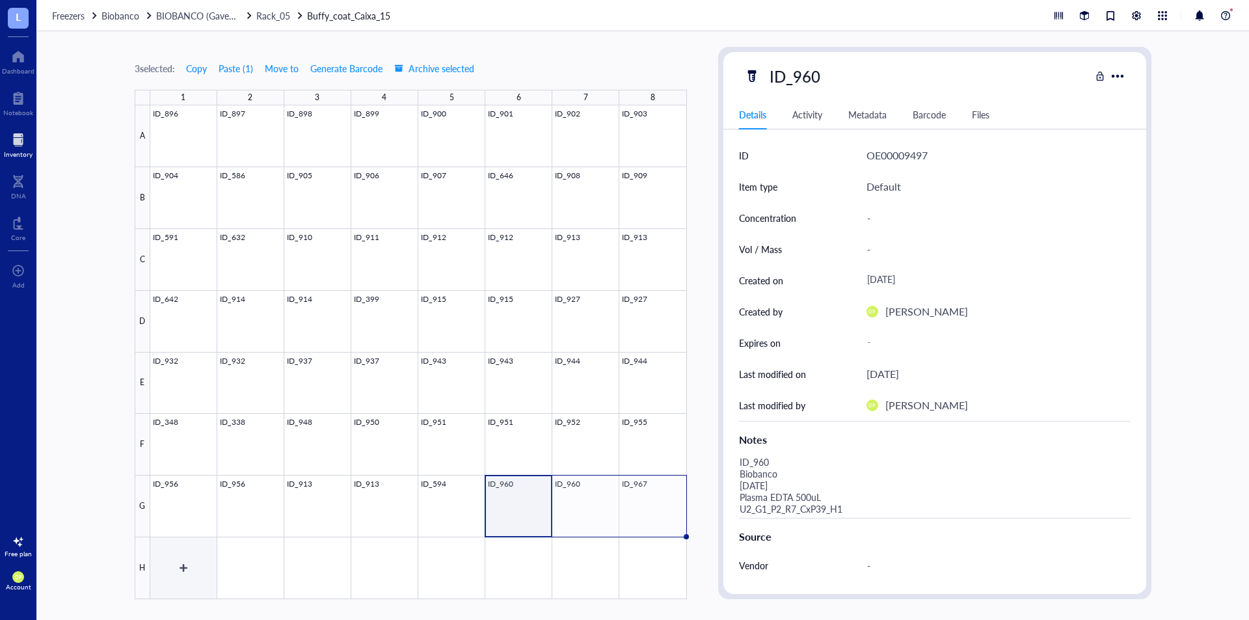
click at [192, 557] on div at bounding box center [418, 352] width 536 height 494
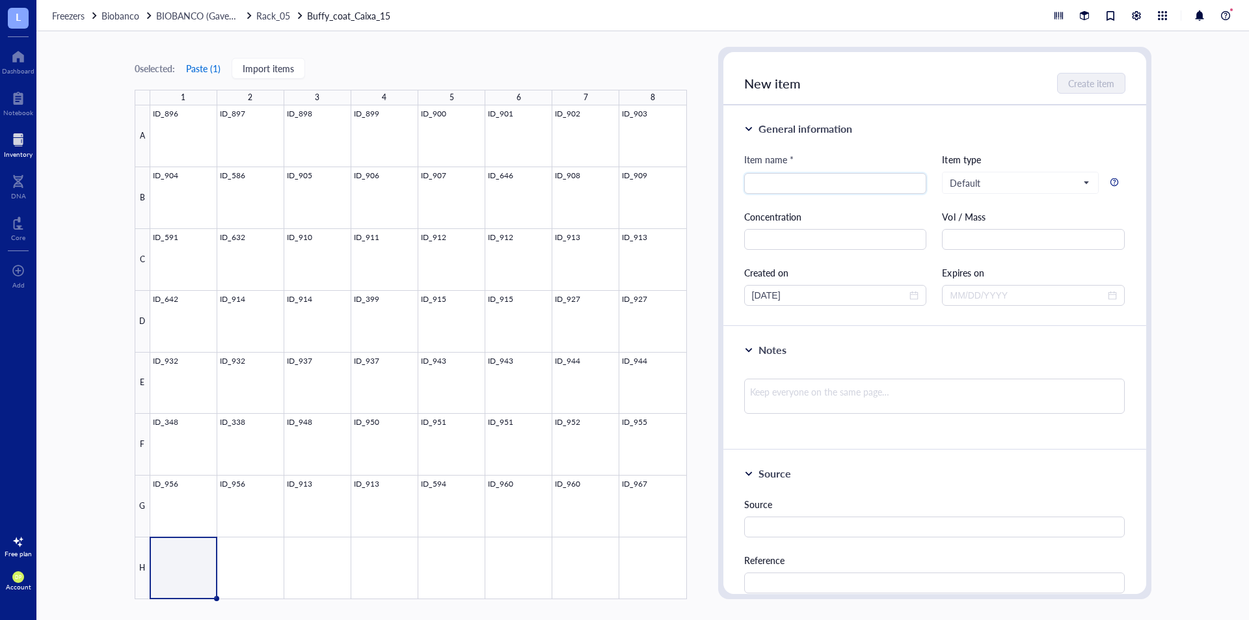
click at [210, 65] on button "Paste ( 1 )" at bounding box center [203, 68] width 36 height 21
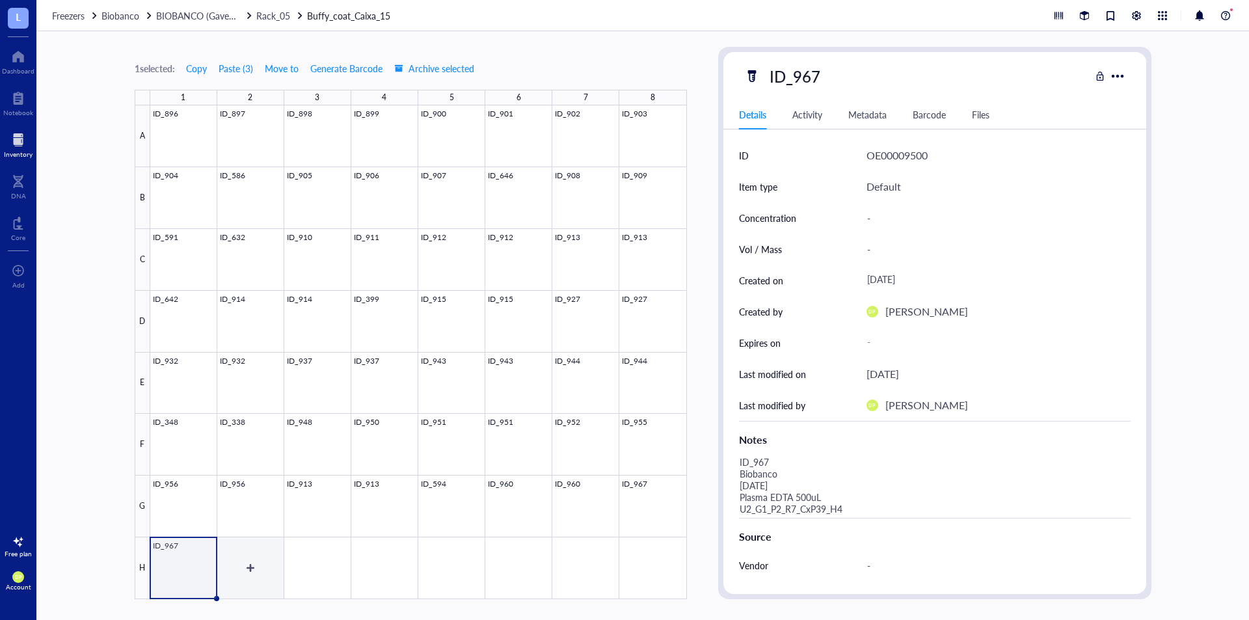
click at [259, 584] on div at bounding box center [418, 352] width 536 height 494
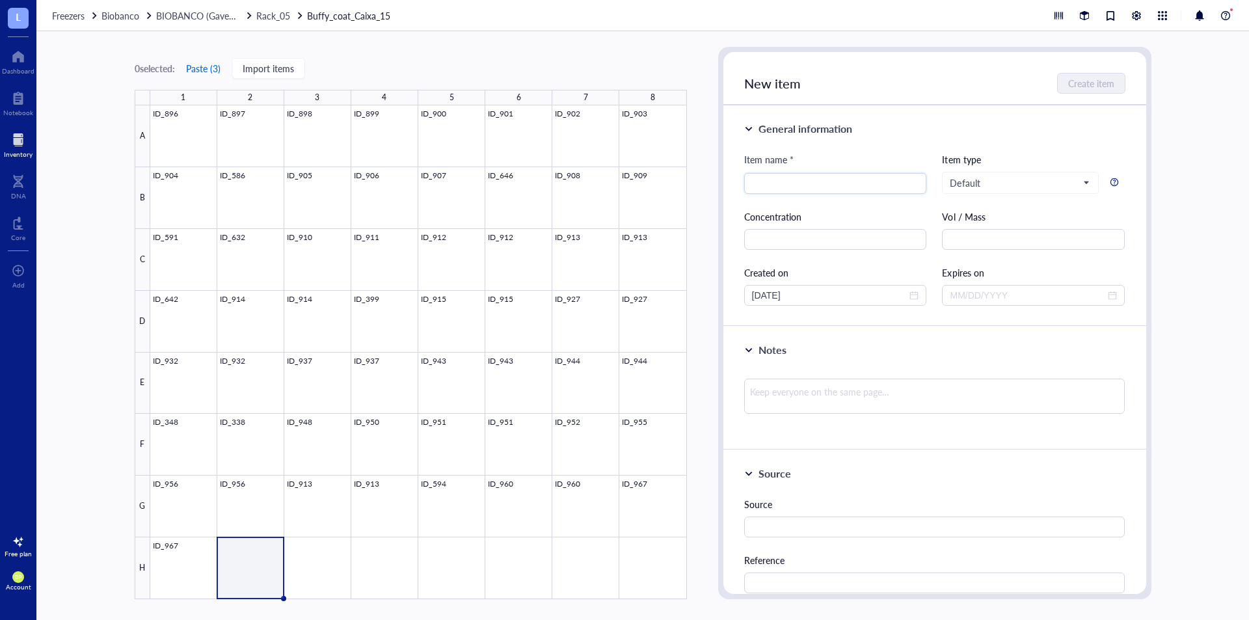
click at [208, 72] on button "Paste ( 3 )" at bounding box center [203, 68] width 36 height 21
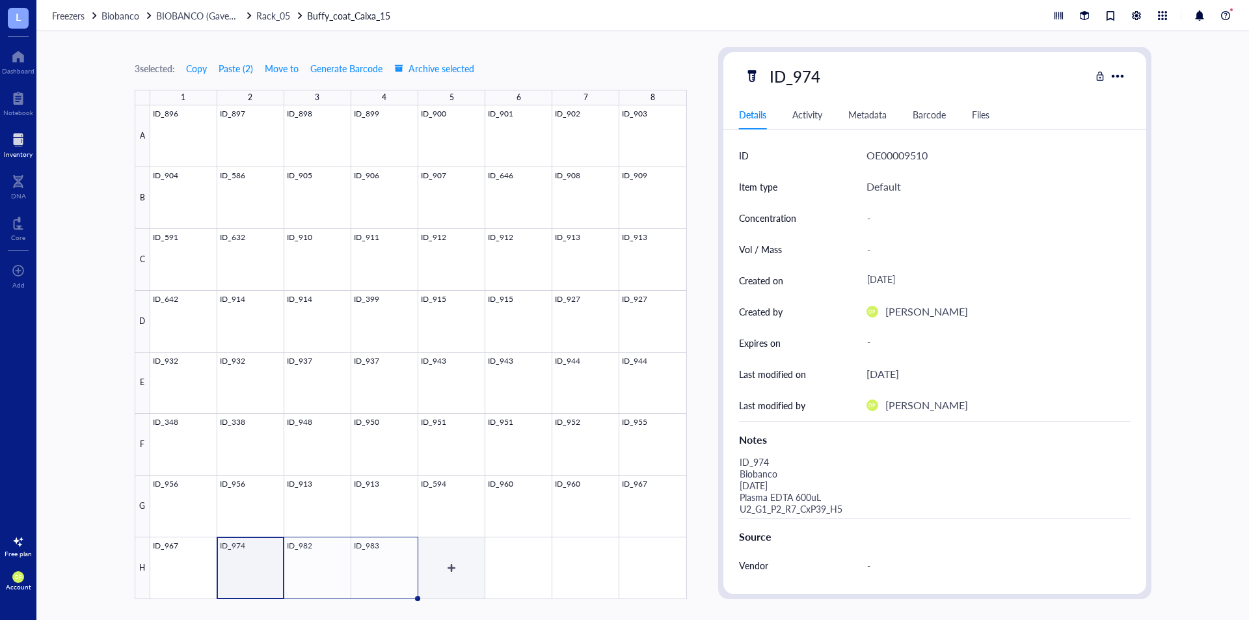
click at [445, 563] on div at bounding box center [418, 352] width 536 height 494
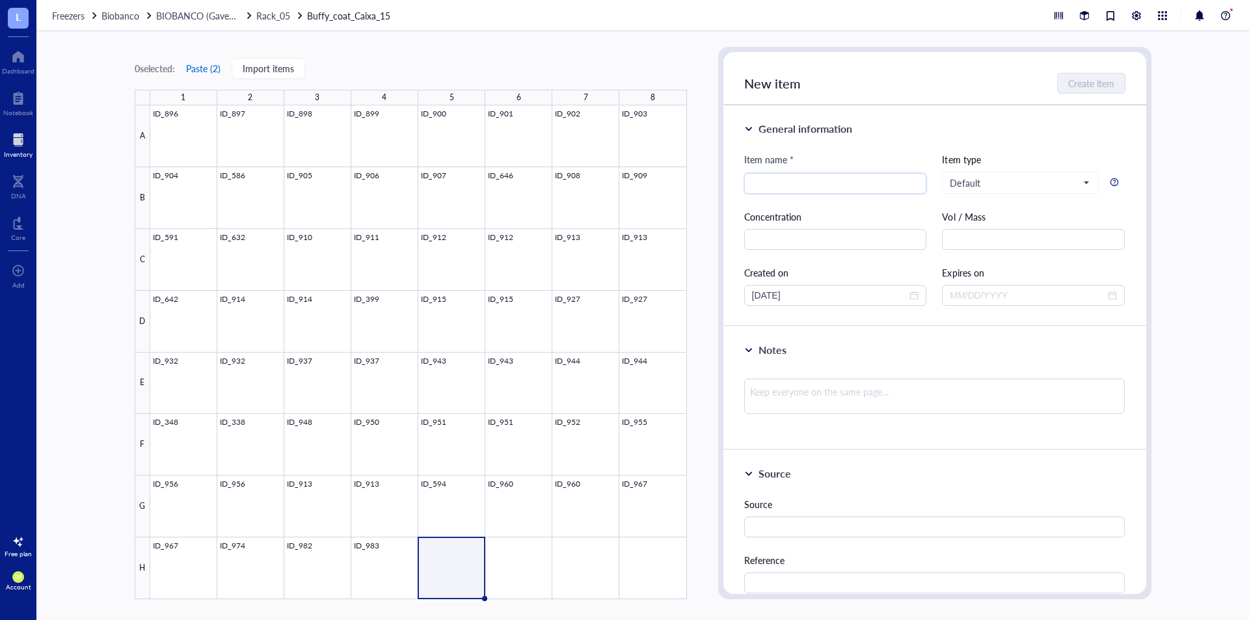
click at [210, 70] on button "Paste ( 2 )" at bounding box center [203, 68] width 36 height 21
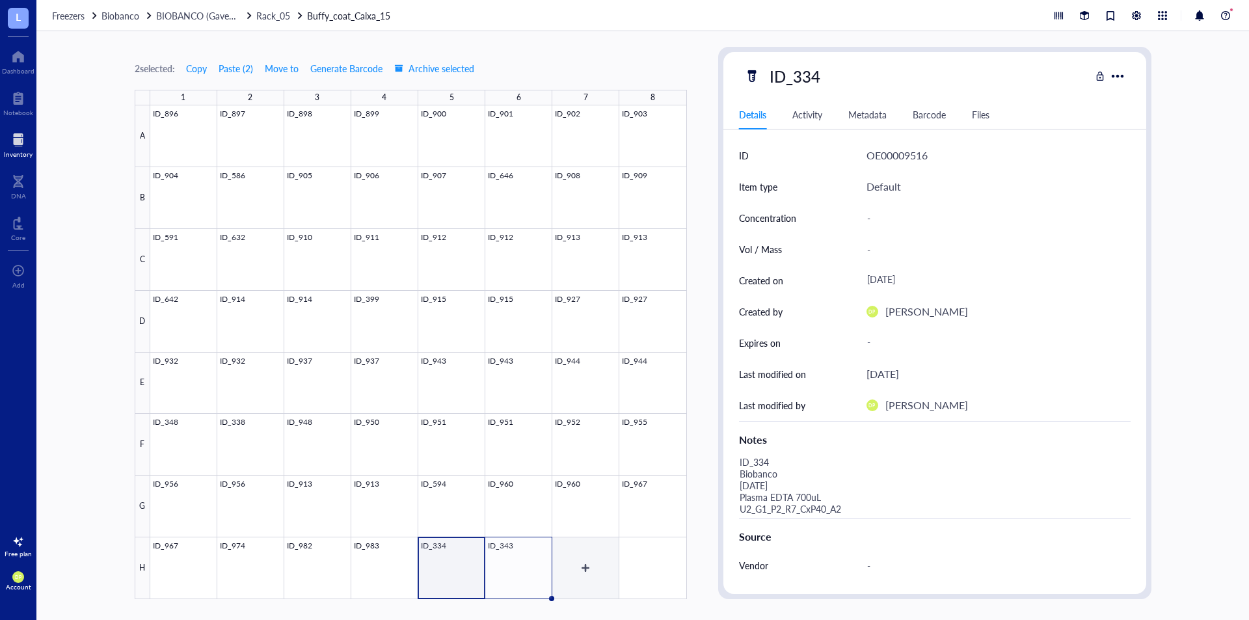
click at [603, 566] on div at bounding box center [418, 352] width 536 height 494
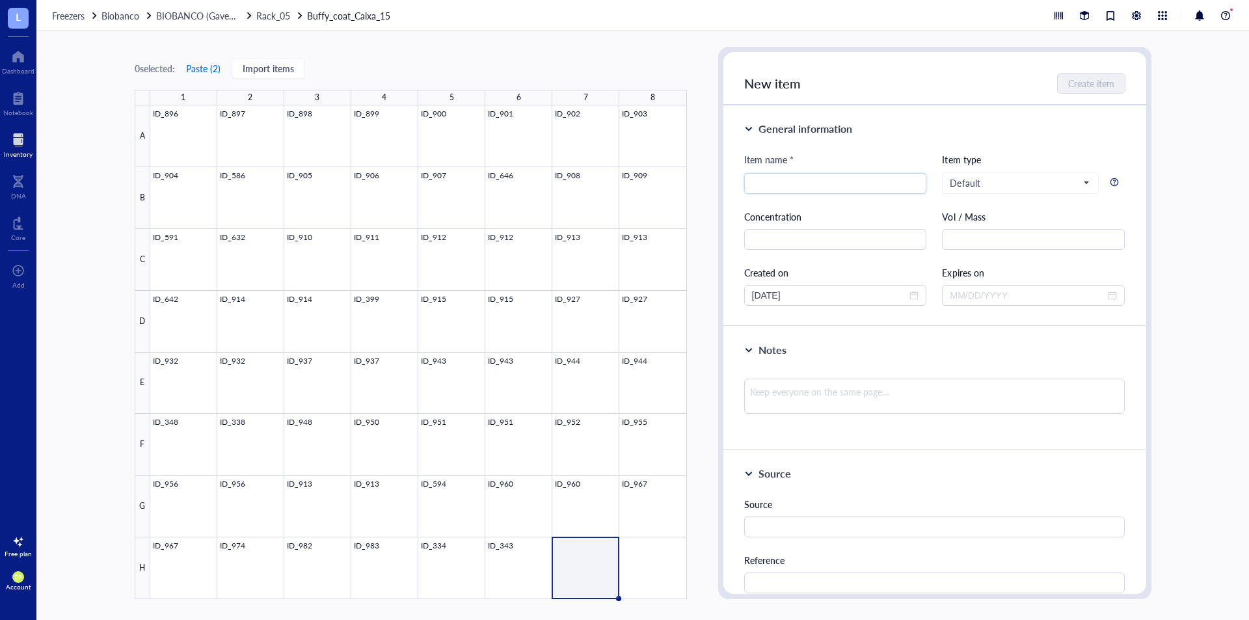
click at [217, 76] on button "Paste ( 2 )" at bounding box center [203, 68] width 36 height 21
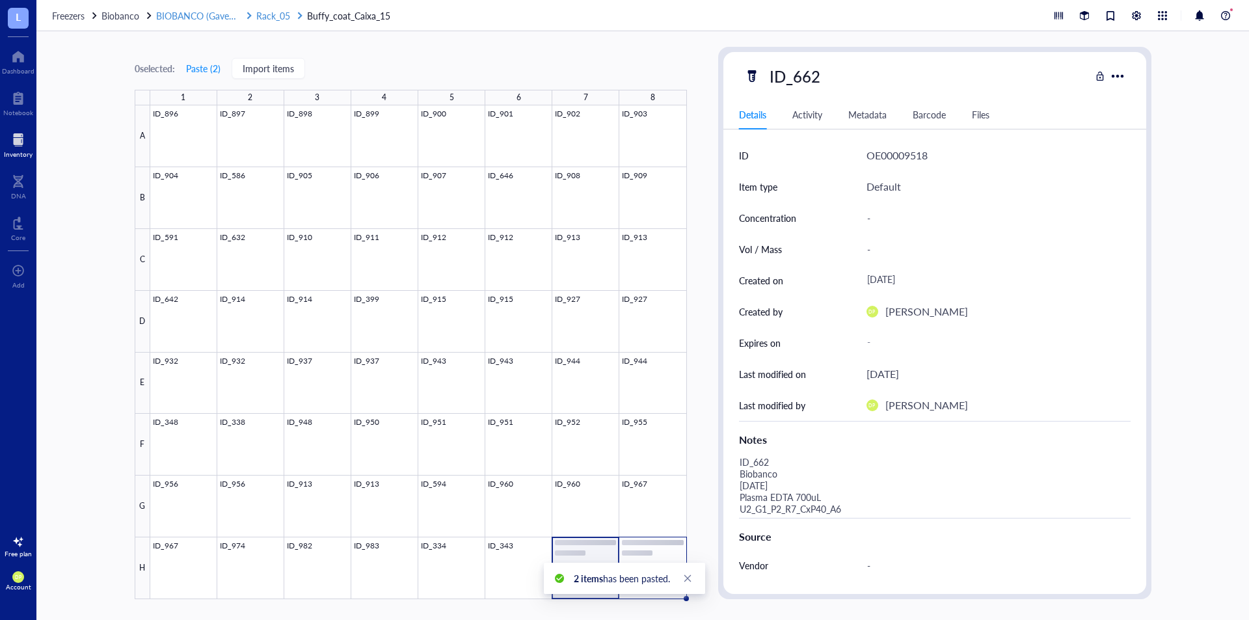
click at [282, 13] on span "Rack_05" at bounding box center [273, 15] width 34 height 13
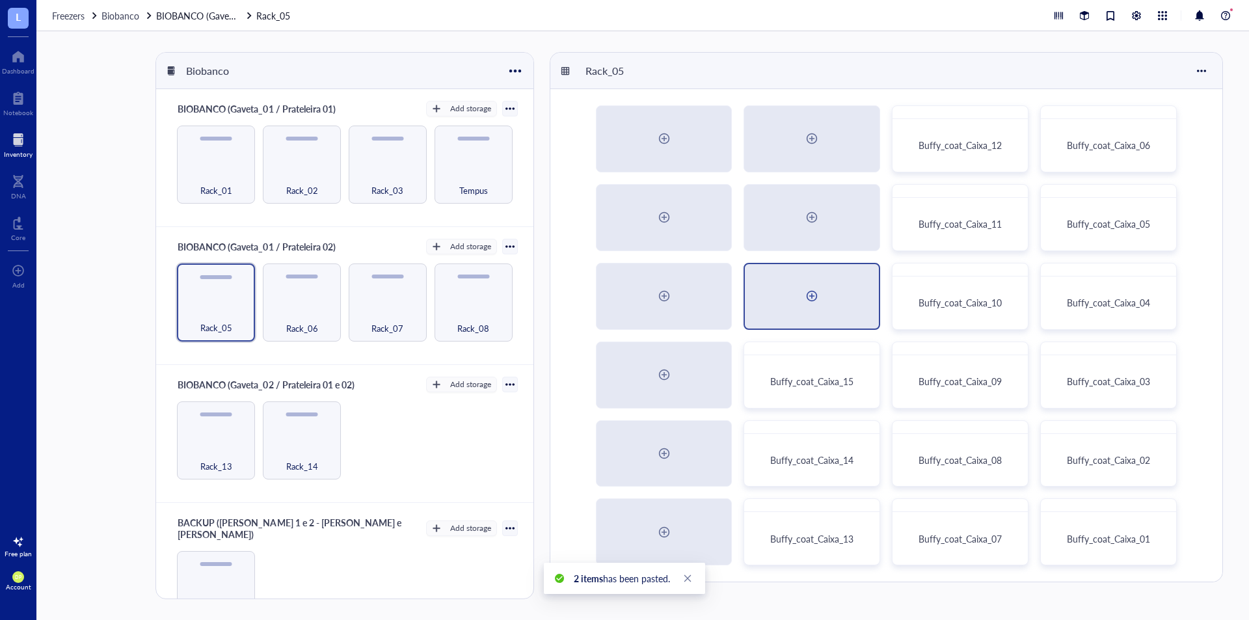
click at [810, 301] on div at bounding box center [811, 295] width 21 height 21
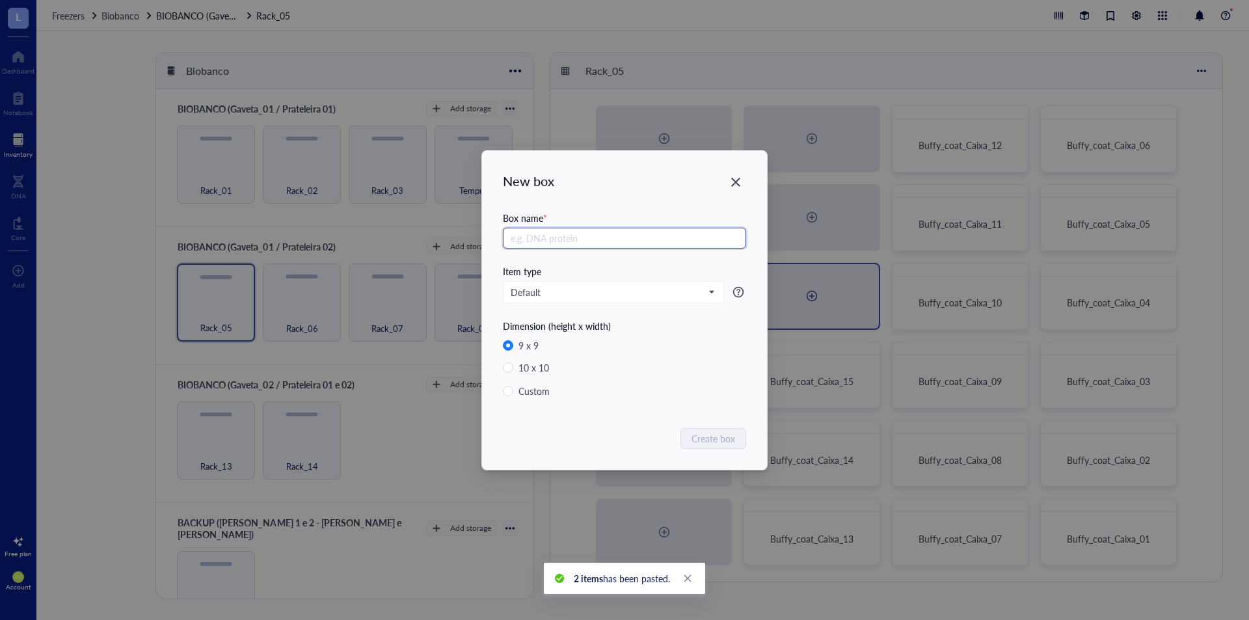
radio input "false"
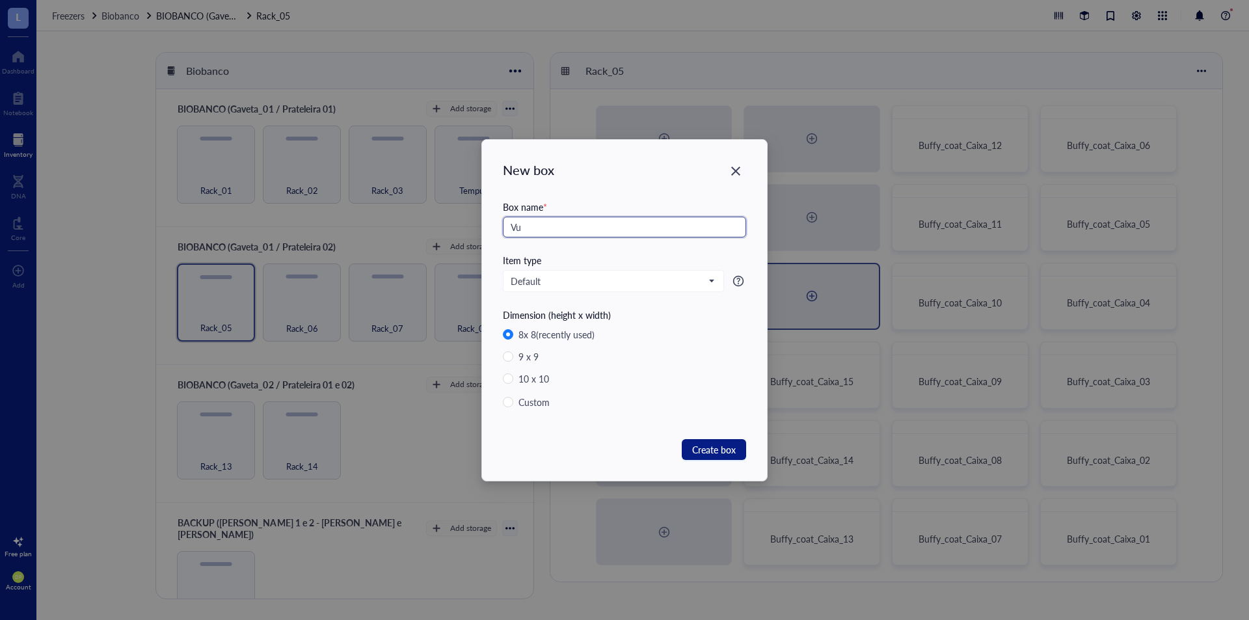
type input "V"
type input "Buffy_coat_Caixa_16"
click at [706, 448] on span "Create box" at bounding box center [714, 449] width 44 height 14
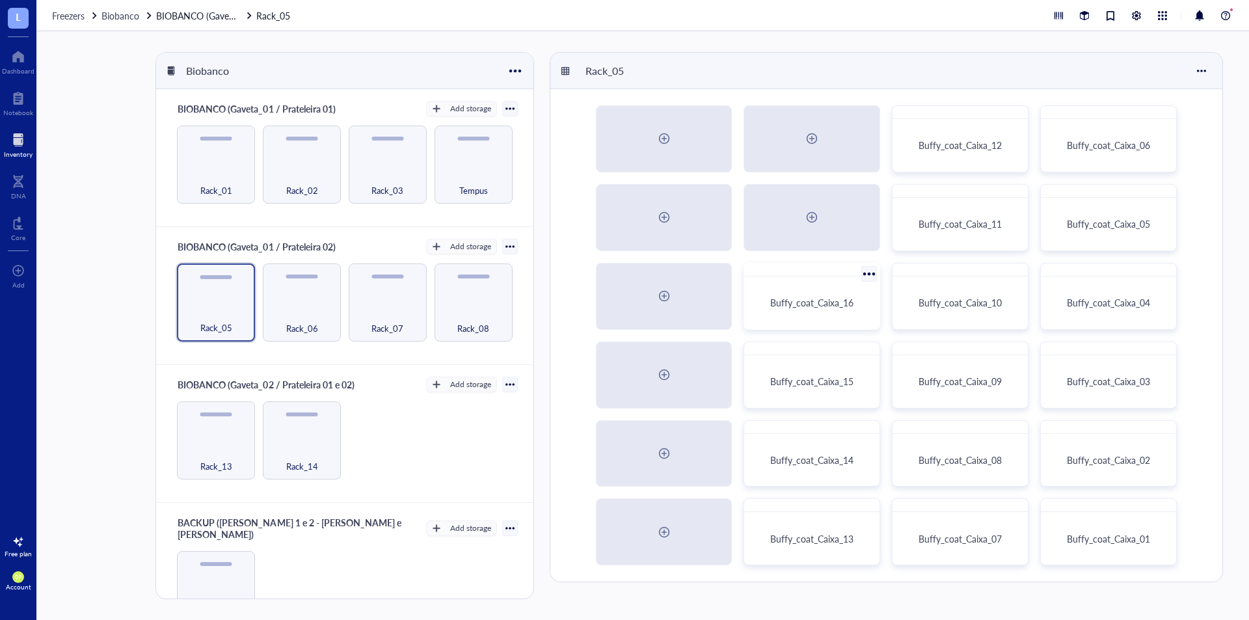
click at [830, 317] on div "Buffy_coat_Caixa_16" at bounding box center [811, 303] width 125 height 42
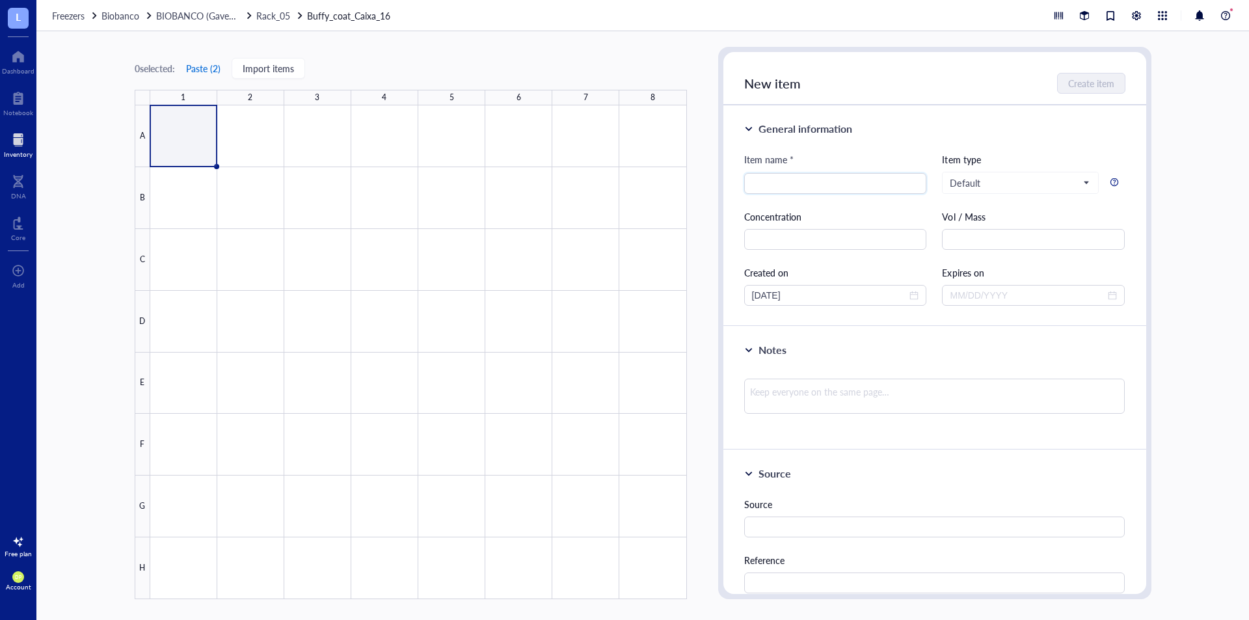
click at [207, 65] on button "Paste ( 2 )" at bounding box center [203, 68] width 36 height 21
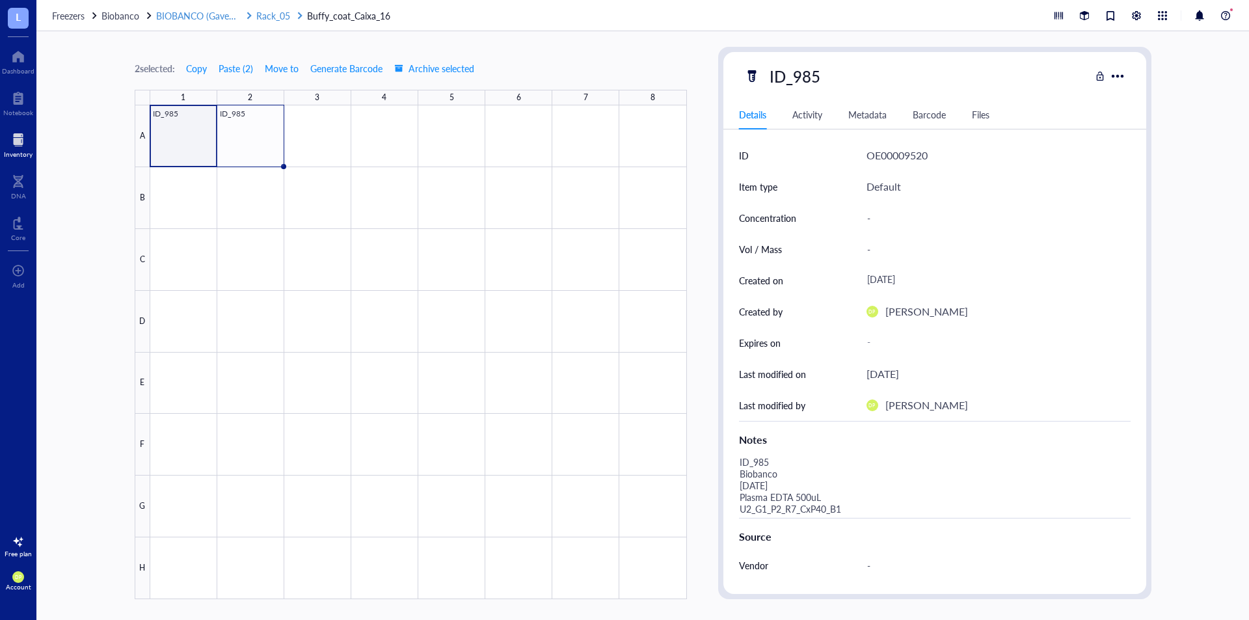
click at [224, 10] on span "BIOBANCO (Gaveta_01 / Prateleira 02)" at bounding box center [234, 15] width 157 height 13
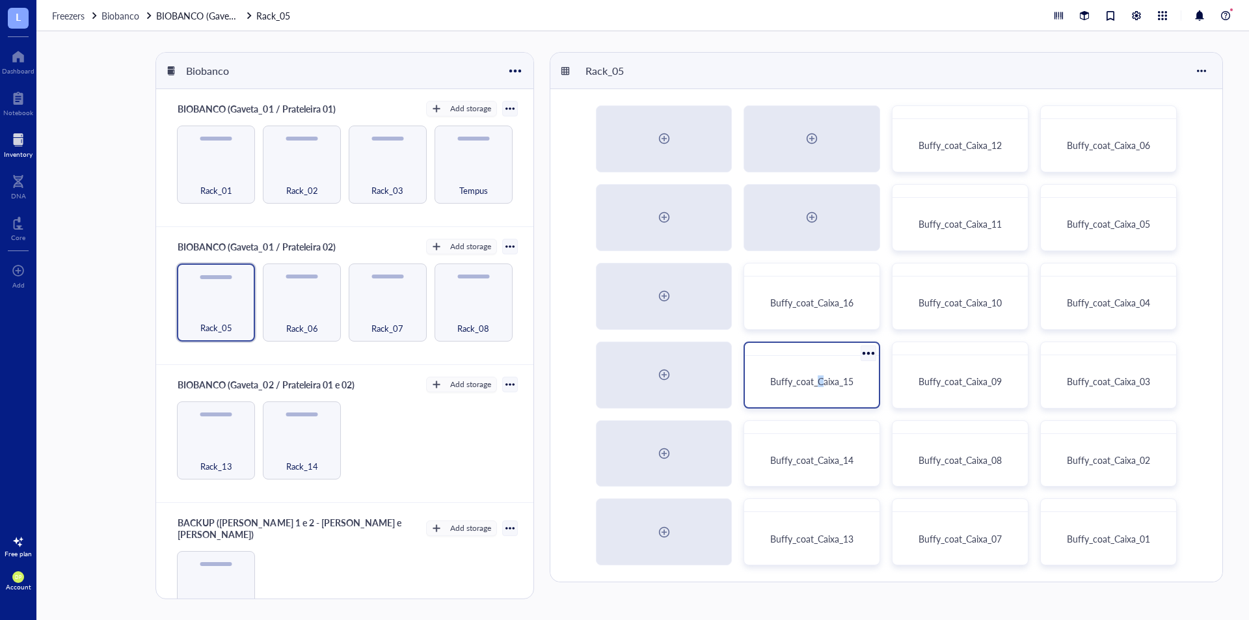
click at [821, 380] on span "Buffy_coat_Caixa_15" at bounding box center [811, 381] width 83 height 13
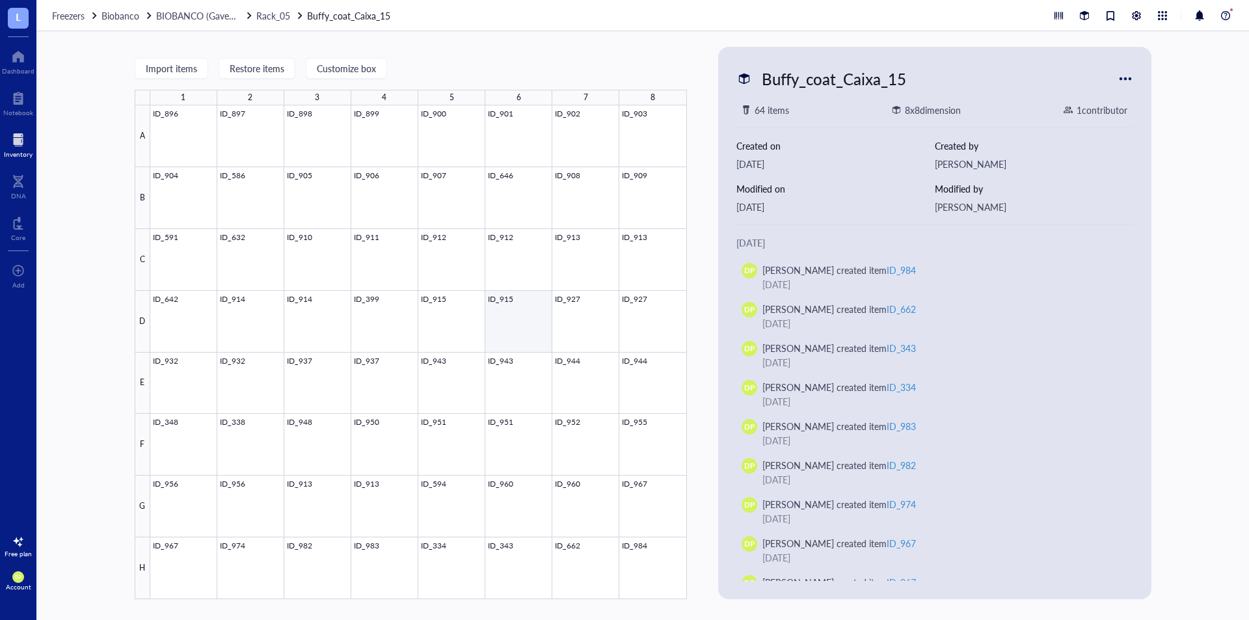
click at [507, 315] on div at bounding box center [418, 352] width 536 height 494
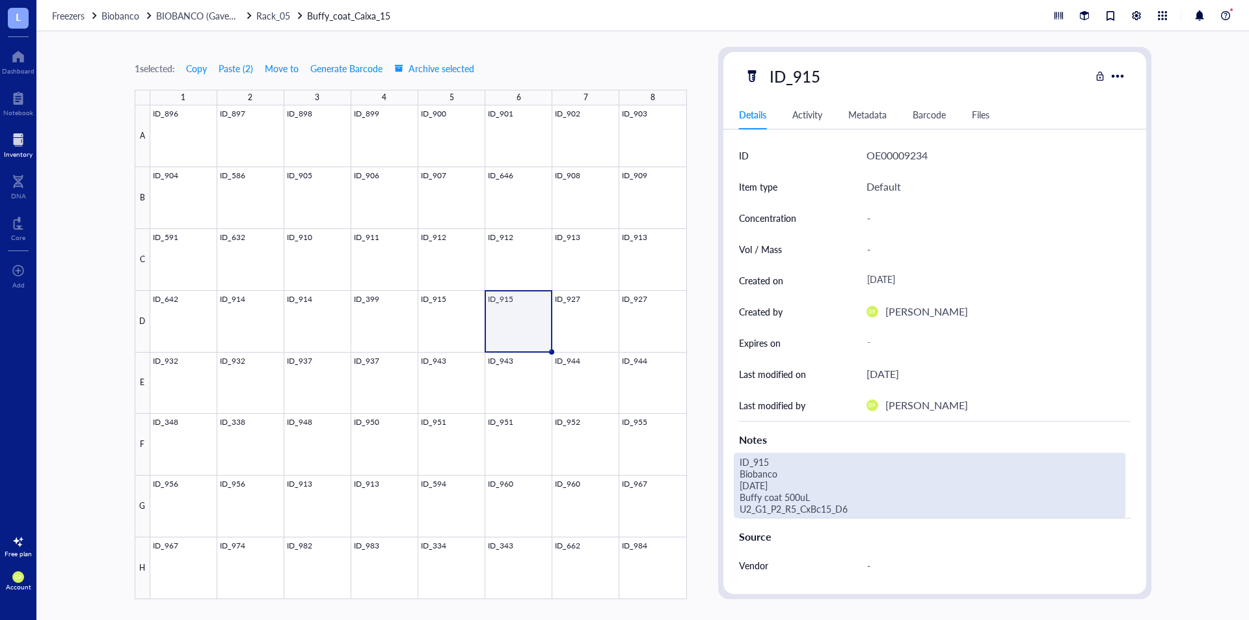
click at [842, 509] on div "ID_915 Biobanco [DATE] Buffy coat 500uL U2_G1_P2_R5_CxBc15_D6" at bounding box center [929, 485] width 391 height 65
drag, startPoint x: 870, startPoint y: 513, endPoint x: 699, endPoint y: 499, distance: 171.6
click at [699, 499] on div "1 selected: Copy Paste ( 2 ) Move to Generate Barcode Archive selected 1 2 3 4 …" at bounding box center [642, 325] width 1212 height 588
click at [602, 317] on div at bounding box center [418, 352] width 536 height 494
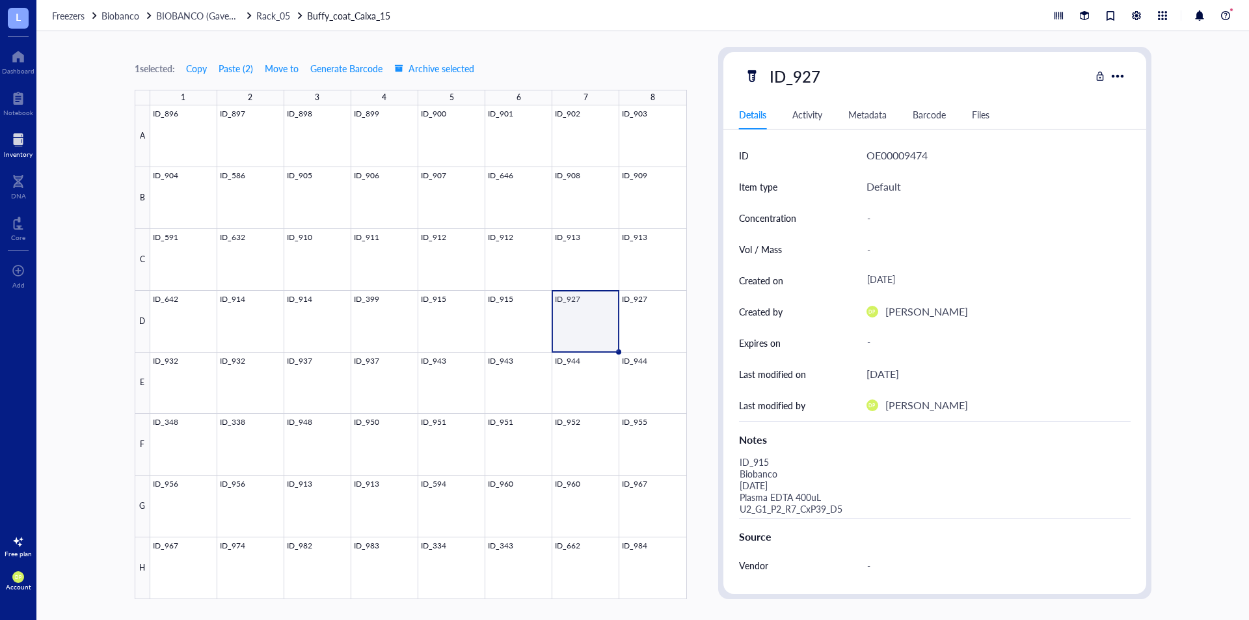
click at [847, 518] on div "Source" at bounding box center [934, 534] width 391 height 32
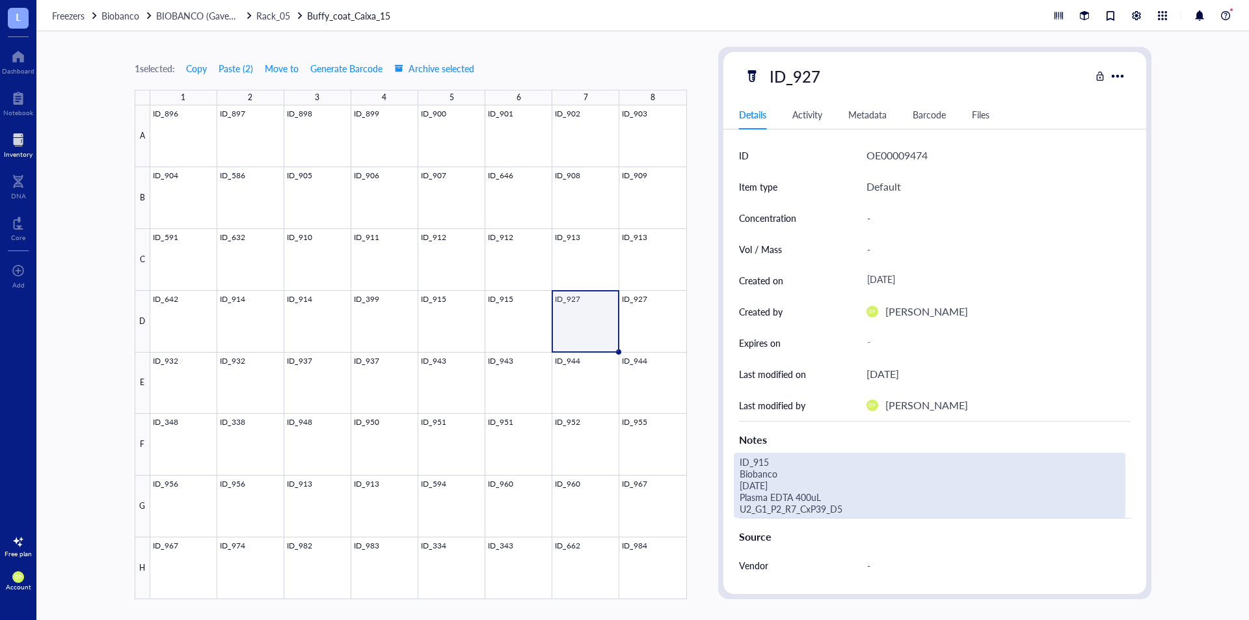
click at [857, 509] on div "ID_915 Biobanco [DATE] Plasma EDTA 400uL U2_G1_P2_R7_CxP39_D5" at bounding box center [929, 485] width 391 height 65
drag, startPoint x: 859, startPoint y: 510, endPoint x: 737, endPoint y: 499, distance: 122.8
click at [737, 499] on textarea "ID_915 Biobanco [DATE] Buffy coat 500uL U2_G1_P2_R5_CxBc15_D6" at bounding box center [929, 485] width 390 height 64
click at [786, 498] on textarea "ID_915 Biobanco [DATE] Buffy coat 500uL U2_G1_P2_R5_CxBc15_D6" at bounding box center [929, 485] width 390 height 64
click at [882, 512] on textarea "ID_915 Biobanco [DATE] Buffy coat 300uL U2_G1_P2_R5_CxBc15_D6" at bounding box center [929, 485] width 390 height 64
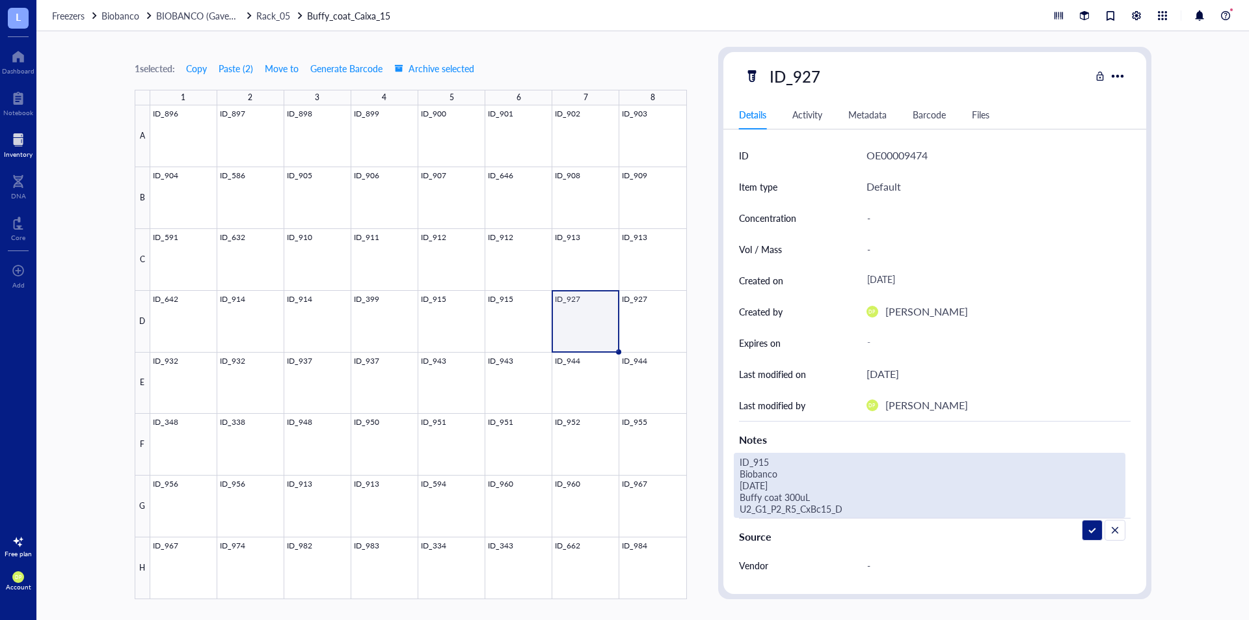
type textarea "ID_915 Biobanco [DATE] Buffy coat 300uL U2_G1_P2_R5_CxBc15_D7"
drag, startPoint x: 825, startPoint y: 505, endPoint x: 722, endPoint y: 497, distance: 103.1
click at [722, 497] on div "ID_927 Details Activity Metadata Barcode Files ID OE00009474 Item type Default …" at bounding box center [934, 323] width 433 height 552
click at [708, 284] on div "1 selected: Copy Paste ( 2 ) Move to Generate Barcode Archive selected 1 2 3 4 …" at bounding box center [642, 325] width 1212 height 588
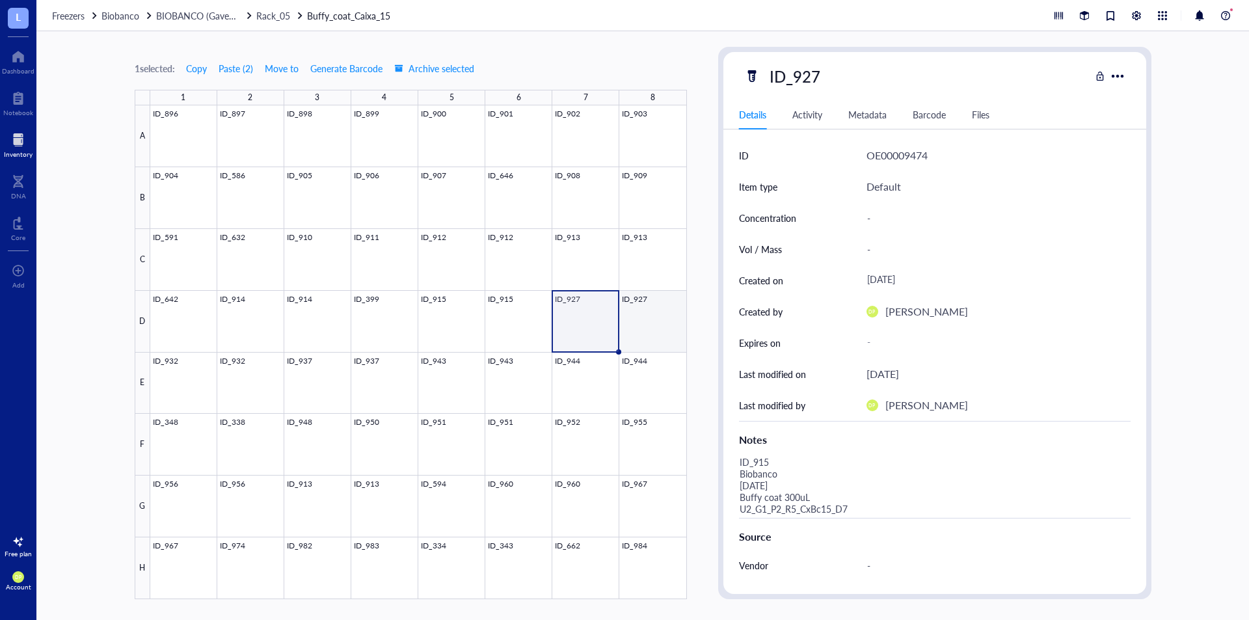
click at [666, 312] on div at bounding box center [418, 352] width 536 height 494
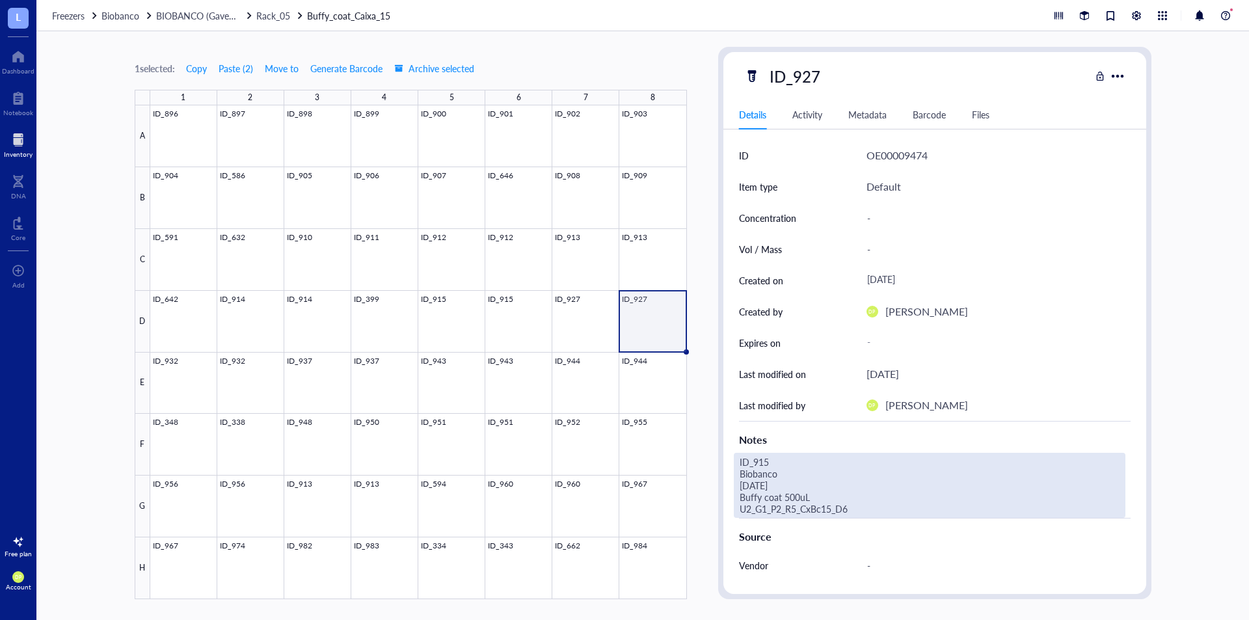
click at [821, 509] on div "ID_915 Biobanco [DATE] Buffy coat 500uL U2_G1_P2_R5_CxBc15_D6" at bounding box center [929, 485] width 391 height 65
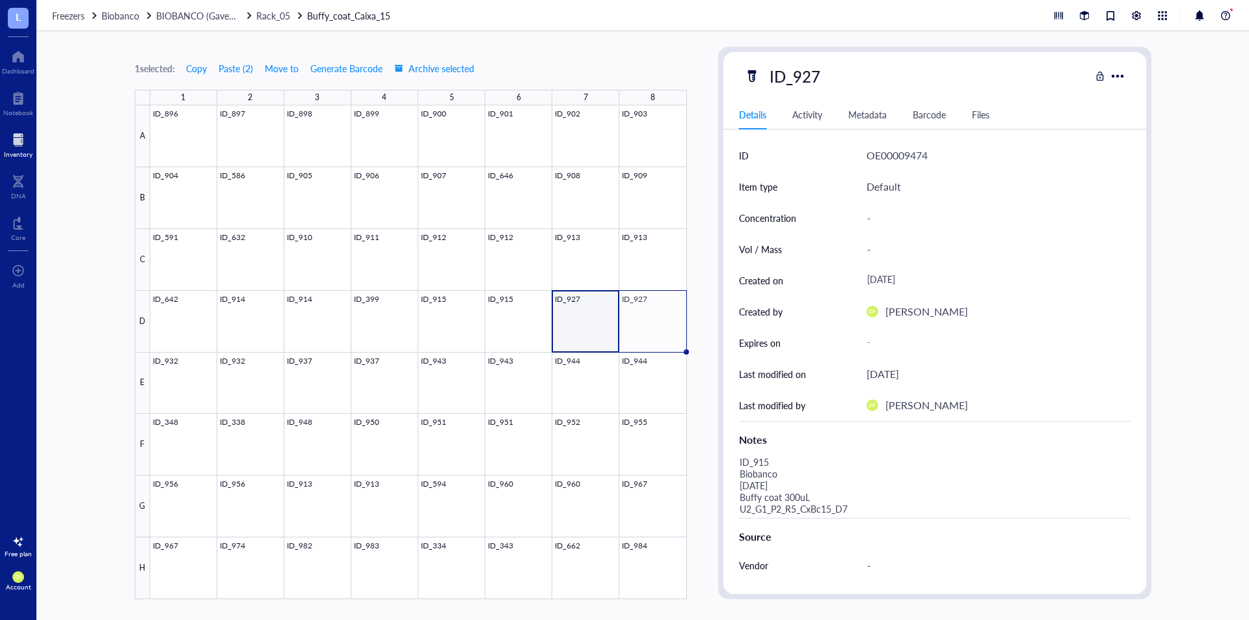
drag, startPoint x: 821, startPoint y: 509, endPoint x: 702, endPoint y: 502, distance: 119.2
click at [702, 502] on div "1 selected: Copy Paste ( 2 ) Move to Generate Barcode Archive selected 1 2 3 4 …" at bounding box center [642, 325] width 1212 height 588
click at [663, 323] on div at bounding box center [418, 352] width 536 height 494
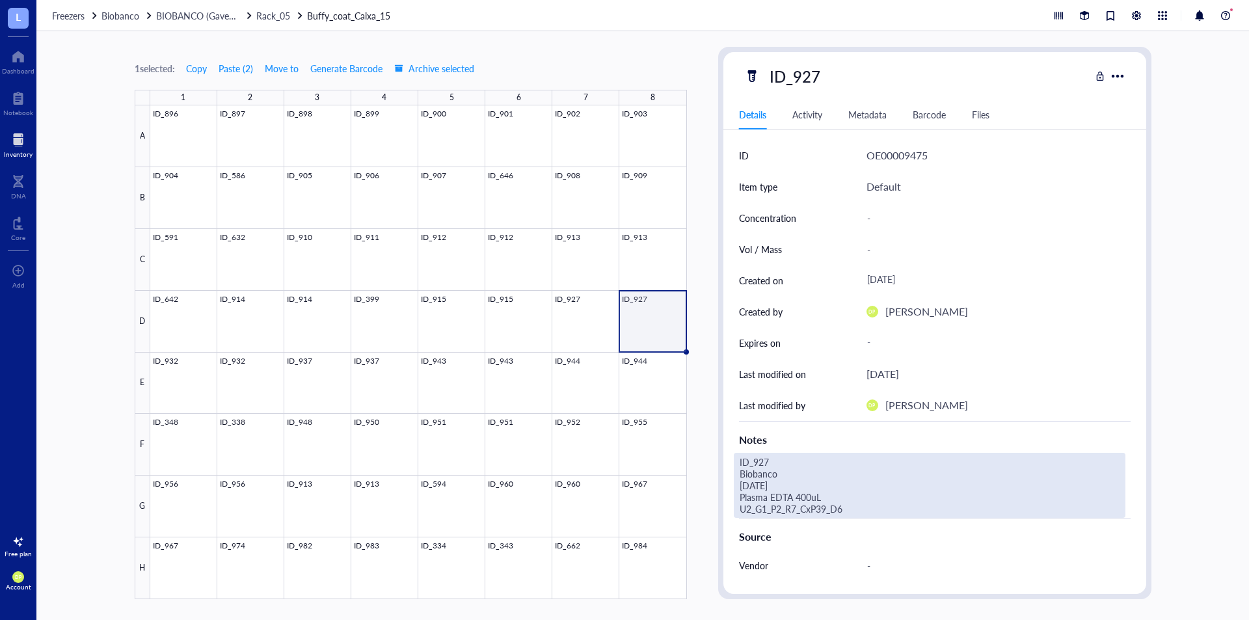
click at [837, 504] on div "ID_927 Biobanco [DATE] Plasma EDTA 400uL U2_G1_P2_R7_CxP39_D6" at bounding box center [929, 485] width 391 height 65
drag, startPoint x: 837, startPoint y: 504, endPoint x: 739, endPoint y: 499, distance: 97.7
click at [739, 499] on textarea "ID_927 Biobanco [DATE] Plasma EDTA 400uL U2_G1_P2_R7_CxP39_D6" at bounding box center [929, 485] width 390 height 64
type textarea "ID_927 Biobanco [DATE] Buffy coat 300uL U2_G1_P2_R5_CxBc15_D8"
click at [709, 371] on div "1 selected: Copy Paste ( 2 ) Move to Generate Barcode Archive selected 1 2 3 4 …" at bounding box center [642, 325] width 1212 height 588
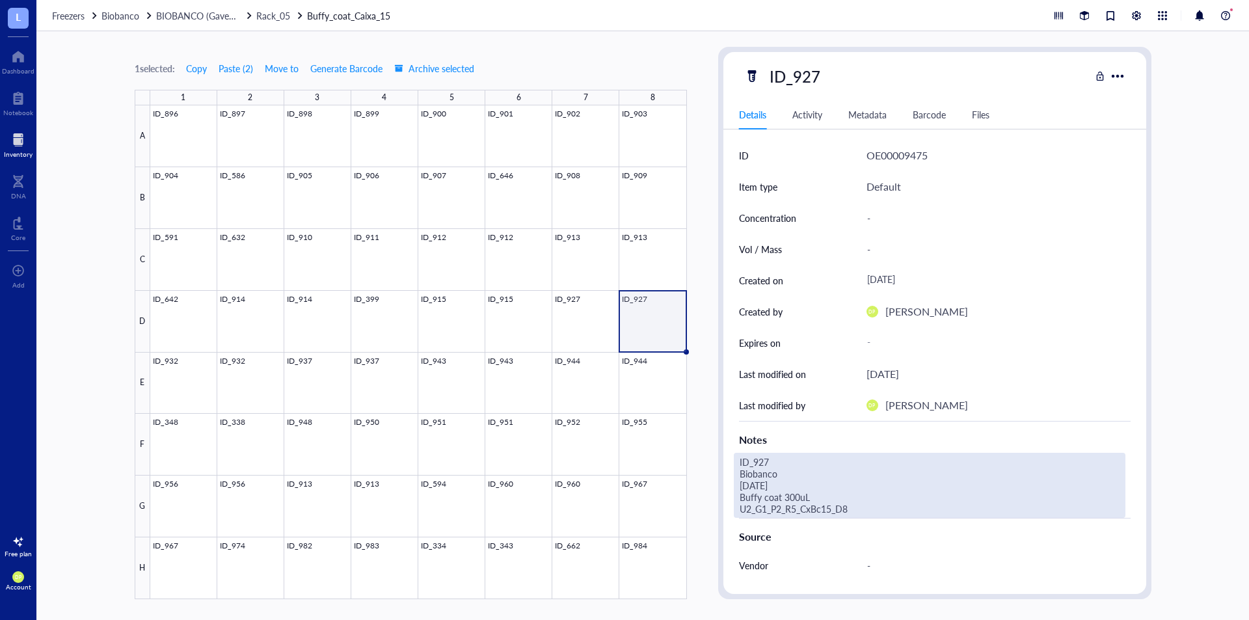
click at [840, 505] on div "ID_927 Biobanco [DATE] Buffy coat 300uL U2_G1_P2_R5_CxBc15_D8" at bounding box center [929, 485] width 391 height 65
drag, startPoint x: 840, startPoint y: 505, endPoint x: 741, endPoint y: 501, distance: 98.3
click at [741, 501] on textarea "ID_927 Biobanco [DATE] Buffy coat 300uL U2_G1_P2_R5_CxBc15_D8" at bounding box center [929, 485] width 390 height 64
click at [185, 372] on div at bounding box center [418, 352] width 536 height 494
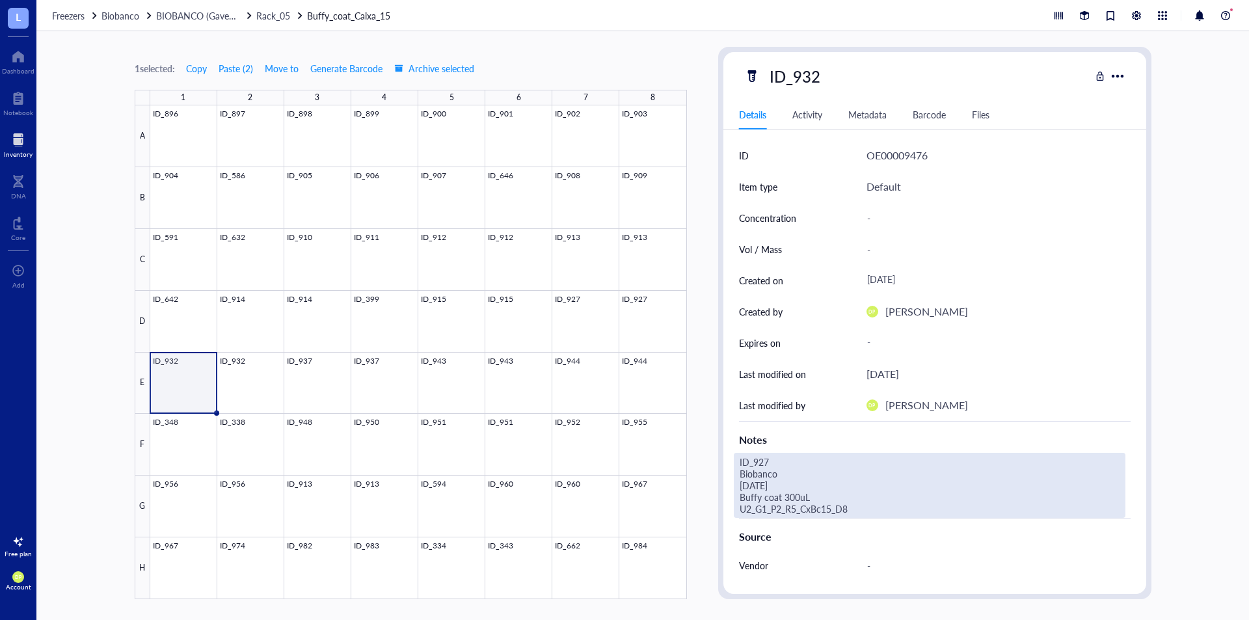
click at [840, 503] on div "ID_927 Biobanco [DATE] Buffy coat 300uL U2_G1_P2_R5_CxBc15_D8" at bounding box center [929, 485] width 391 height 65
drag, startPoint x: 860, startPoint y: 508, endPoint x: 700, endPoint y: 492, distance: 160.8
click at [700, 492] on div "1 selected: Copy Paste ( 2 ) Move to Generate Barcode Archive selected 1 2 3 4 …" at bounding box center [642, 325] width 1212 height 588
click at [693, 348] on div "1 selected: Copy Paste ( 2 ) Move to Generate Barcode Archive selected 1 2 3 4 …" at bounding box center [642, 325] width 1212 height 588
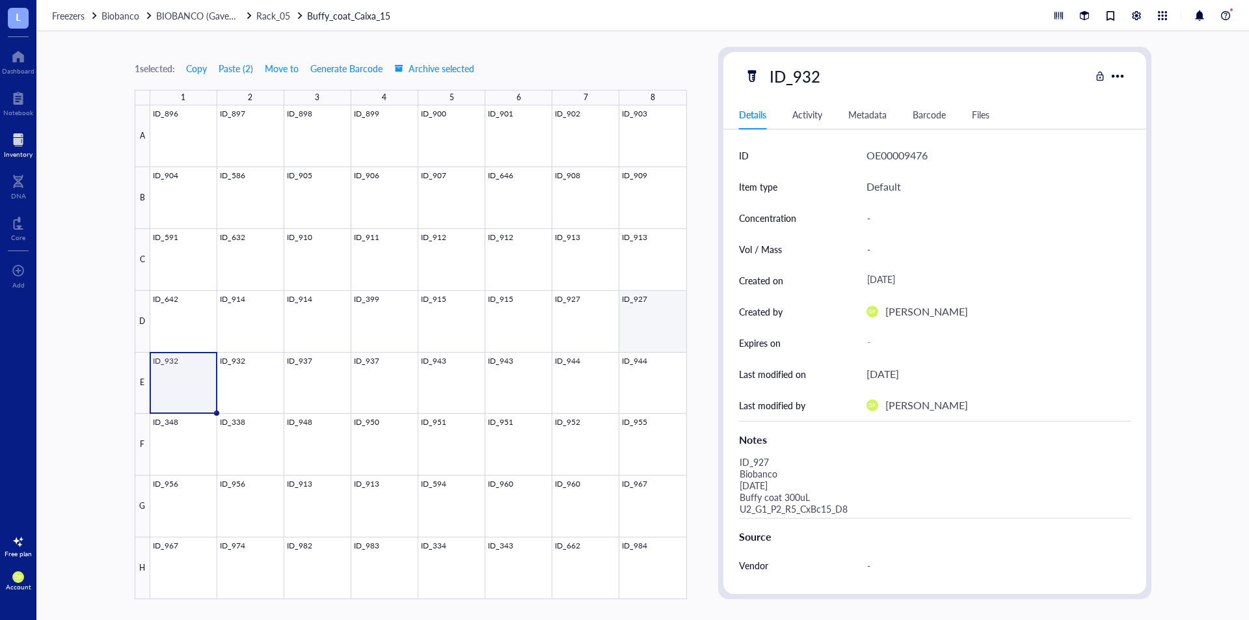
click at [663, 311] on div at bounding box center [418, 352] width 536 height 494
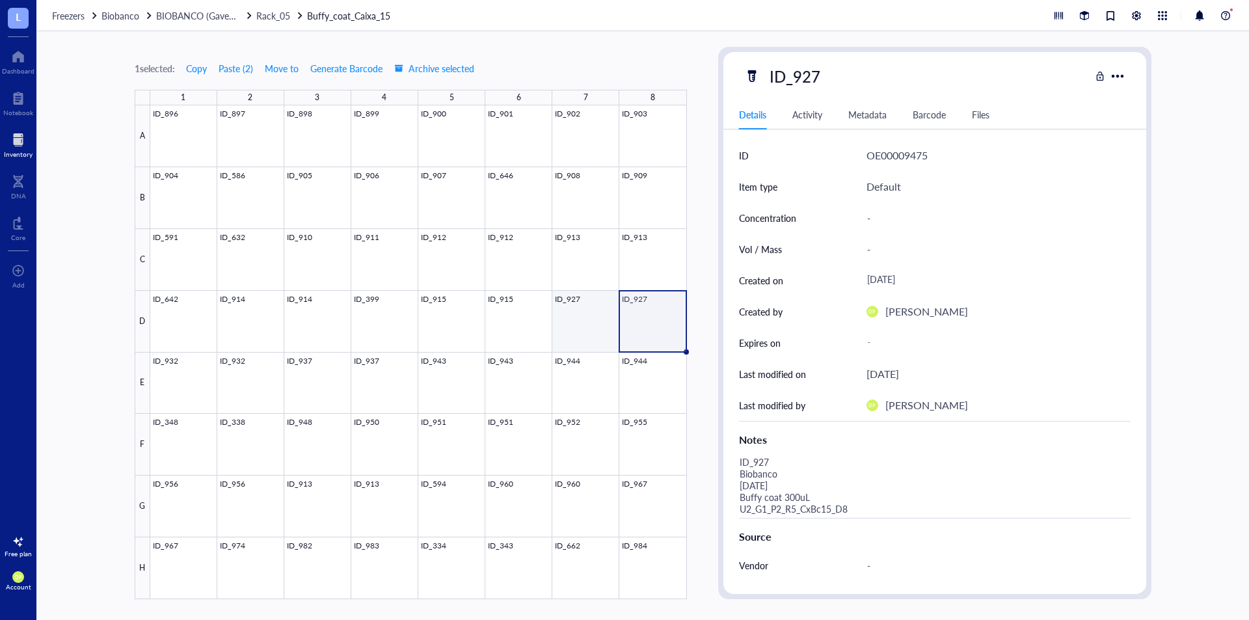
click at [596, 310] on div at bounding box center [418, 352] width 536 height 494
click at [654, 304] on div at bounding box center [418, 352] width 536 height 494
click at [176, 380] on div at bounding box center [418, 352] width 536 height 494
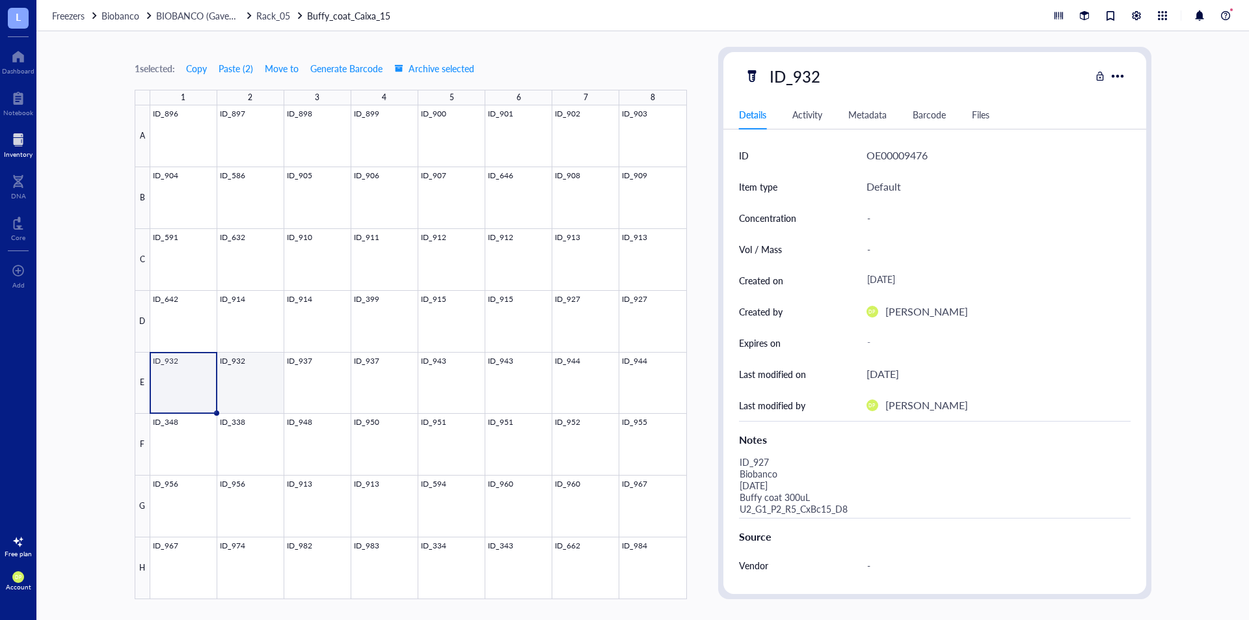
click at [265, 377] on div at bounding box center [418, 352] width 536 height 494
click at [323, 377] on div at bounding box center [418, 352] width 536 height 494
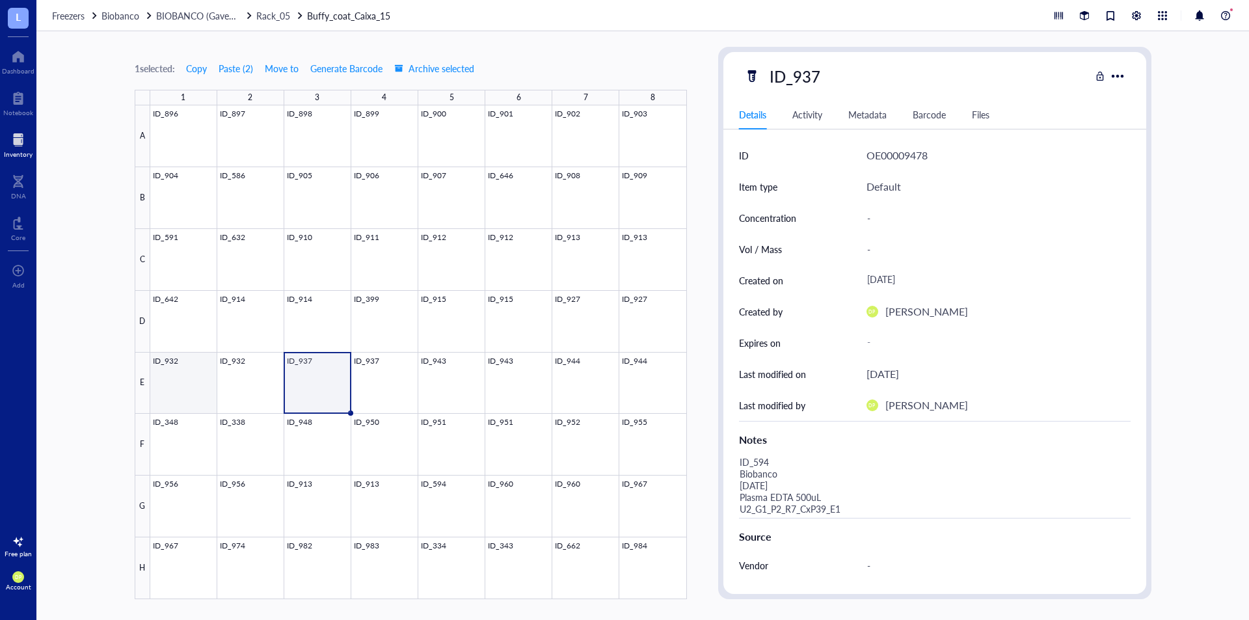
click at [194, 384] on div at bounding box center [418, 352] width 536 height 494
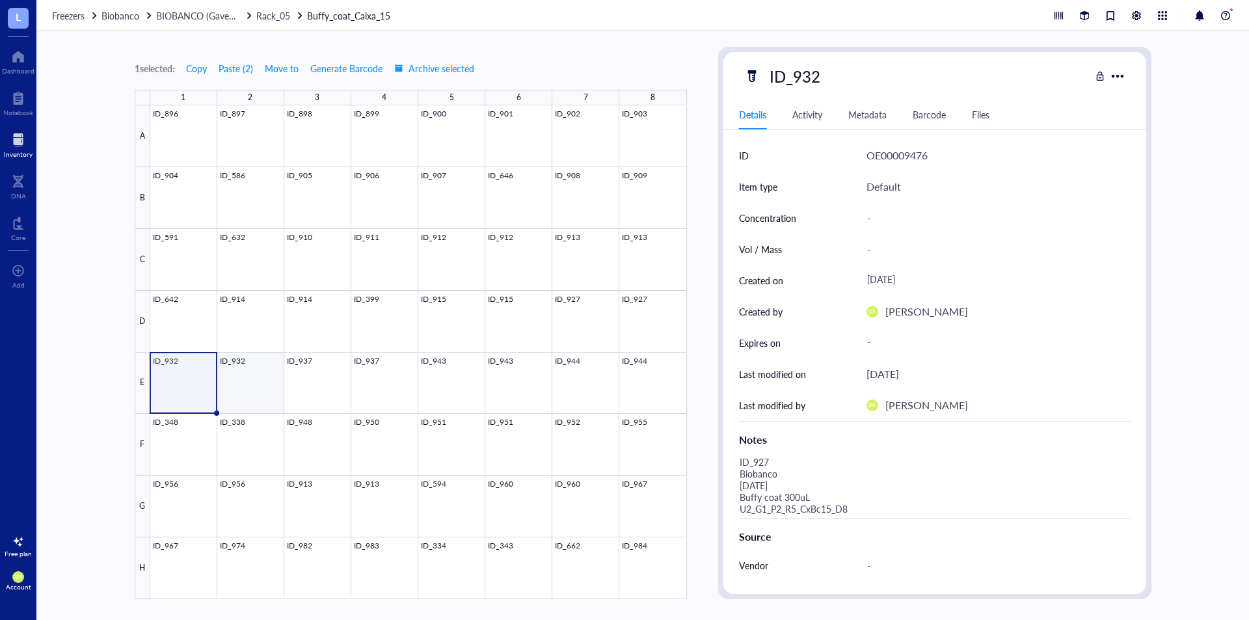
click at [241, 383] on div at bounding box center [418, 352] width 536 height 494
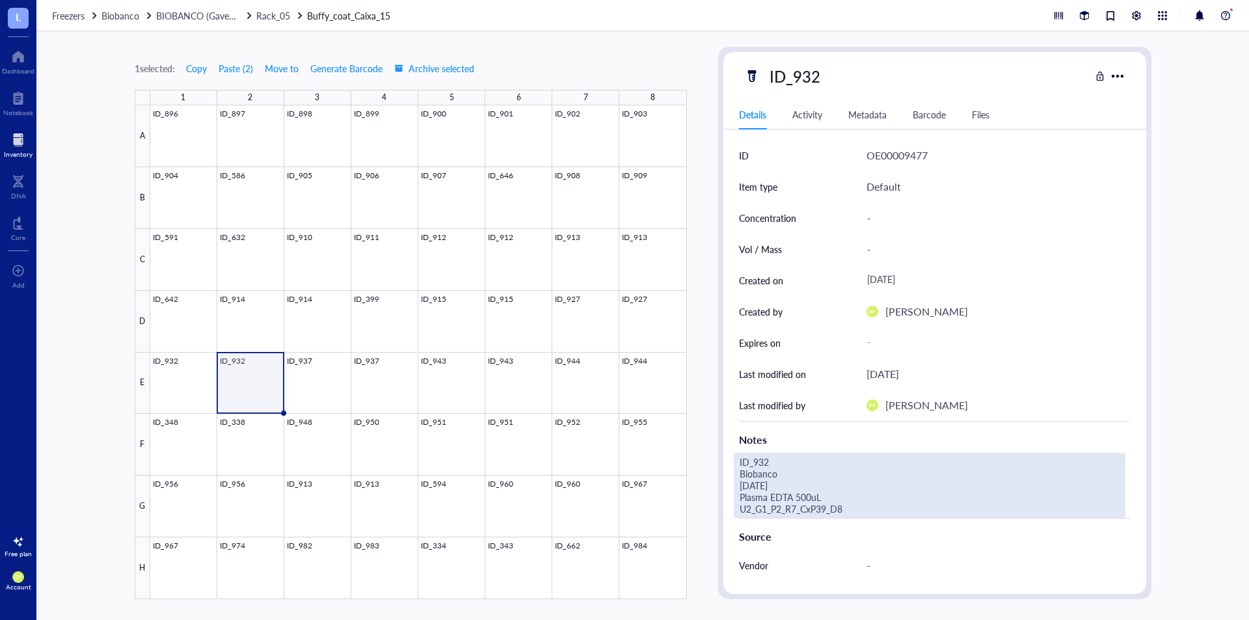
click at [835, 507] on div "ID_932 Biobanco [DATE] Plasma EDTA 500uL U2_G1_P2_R7_CxP39_D8" at bounding box center [929, 485] width 391 height 65
drag, startPoint x: 648, startPoint y: 445, endPoint x: 629, endPoint y: 417, distance: 34.6
click at [629, 417] on div "1 selected: Copy Paste ( 2 ) Move to Generate Barcode Archive selected 1 2 3 4 …" at bounding box center [642, 325] width 1212 height 588
click at [207, 388] on div at bounding box center [418, 352] width 536 height 494
click at [825, 501] on div "ID_927 Biobanco [DATE] Buffy coat 300uL U2_G1_P2_R5_CxBc15_D8" at bounding box center [929, 485] width 391 height 65
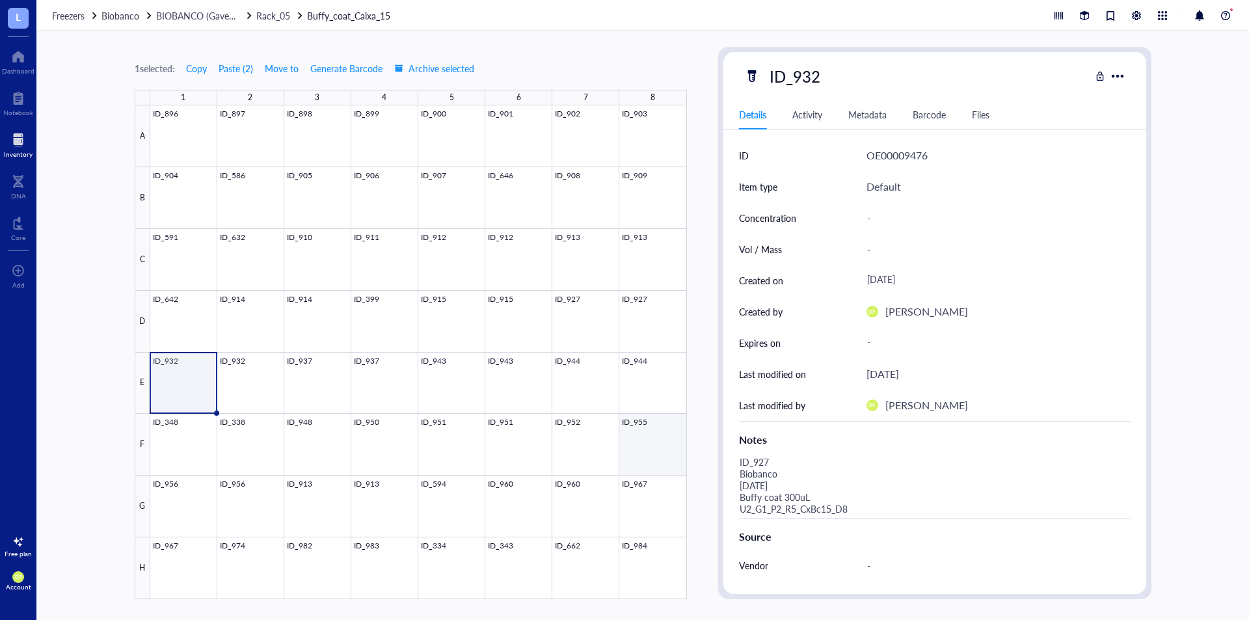
drag, startPoint x: 686, startPoint y: 441, endPoint x: 685, endPoint y: 434, distance: 6.6
click at [685, 434] on div "1 selected: Copy Paste ( 2 ) Move to Generate Barcode Archive selected 1 2 3 4 …" at bounding box center [642, 325] width 1212 height 588
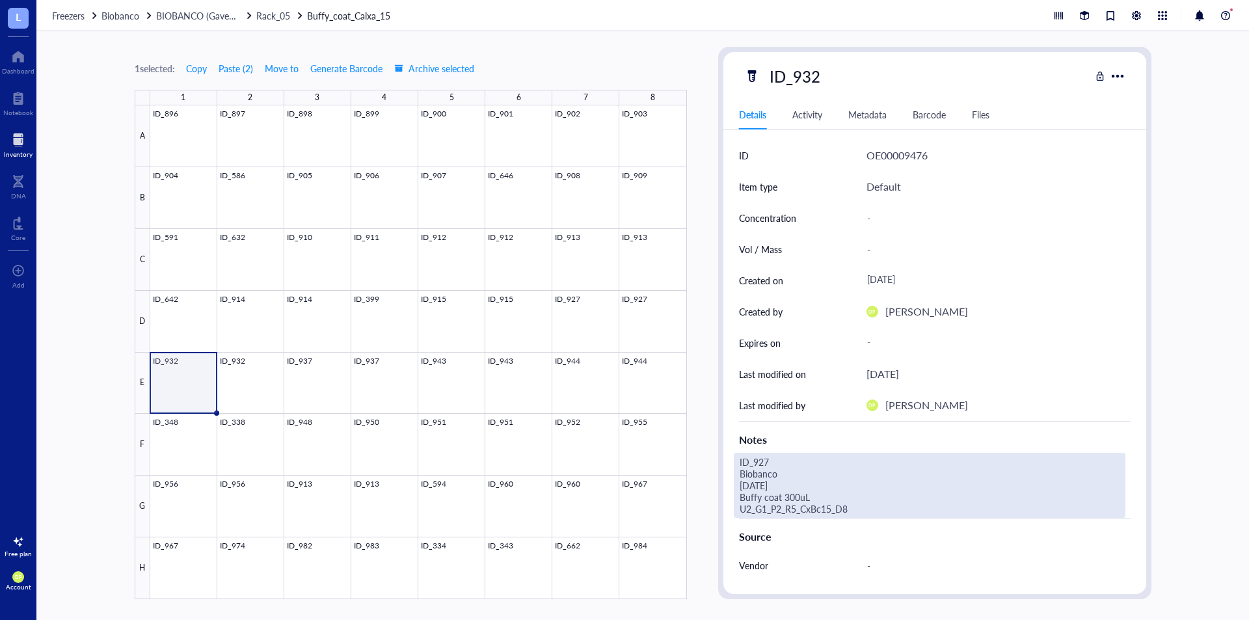
click at [817, 517] on div "ID_927 Biobanco [DATE] Buffy coat 300uL U2_G1_P2_R5_CxBc15_D8" at bounding box center [929, 485] width 391 height 65
click at [820, 507] on textarea "ID_927 Biobanco [DATE] Buffy coat 300uL U2_G1_P2_R5_CxBc15_D8" at bounding box center [929, 485] width 390 height 64
type textarea "ID_932 Biobanco [DATE] Plasma EDTA 500uL U2_G1_P2_R7_CxP39_D8"
click at [847, 507] on textarea "ID_932 Biobanco [DATE] Plasma EDTA 500uL U2_G1_P2_R7_CxP39_D8" at bounding box center [929, 485] width 390 height 64
click at [644, 323] on div at bounding box center [418, 352] width 536 height 494
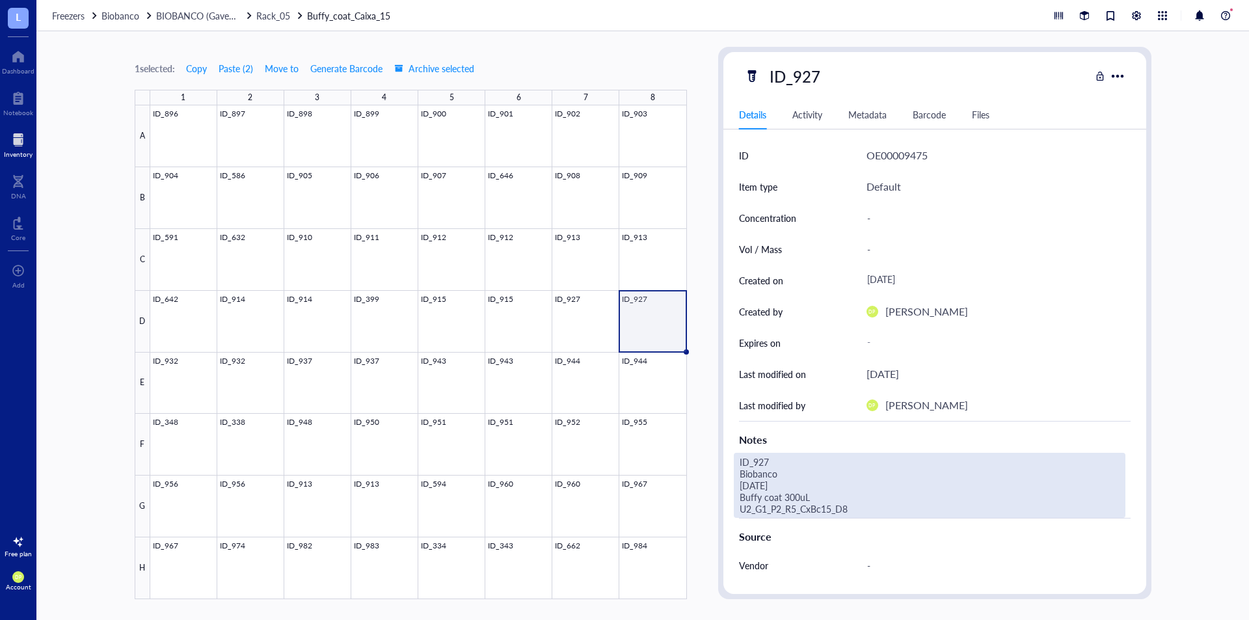
click at [802, 496] on div "ID_927 Biobanco [DATE] Buffy coat 300uL U2_G1_P2_R5_CxBc15_D8" at bounding box center [929, 485] width 391 height 65
drag, startPoint x: 655, startPoint y: 494, endPoint x: 629, endPoint y: 488, distance: 26.7
click at [629, 488] on div "1 selected: Copy Paste ( 2 ) Move to Generate Barcode Archive selected 1 2 3 4 …" at bounding box center [642, 325] width 1212 height 588
click at [845, 507] on textarea "ID_927 Biobanco [DATE] Buffy coat 300uL U2_G1_P2_R5_CxBc15_D8" at bounding box center [929, 485] width 390 height 64
drag, startPoint x: 853, startPoint y: 507, endPoint x: 728, endPoint y: 497, distance: 125.2
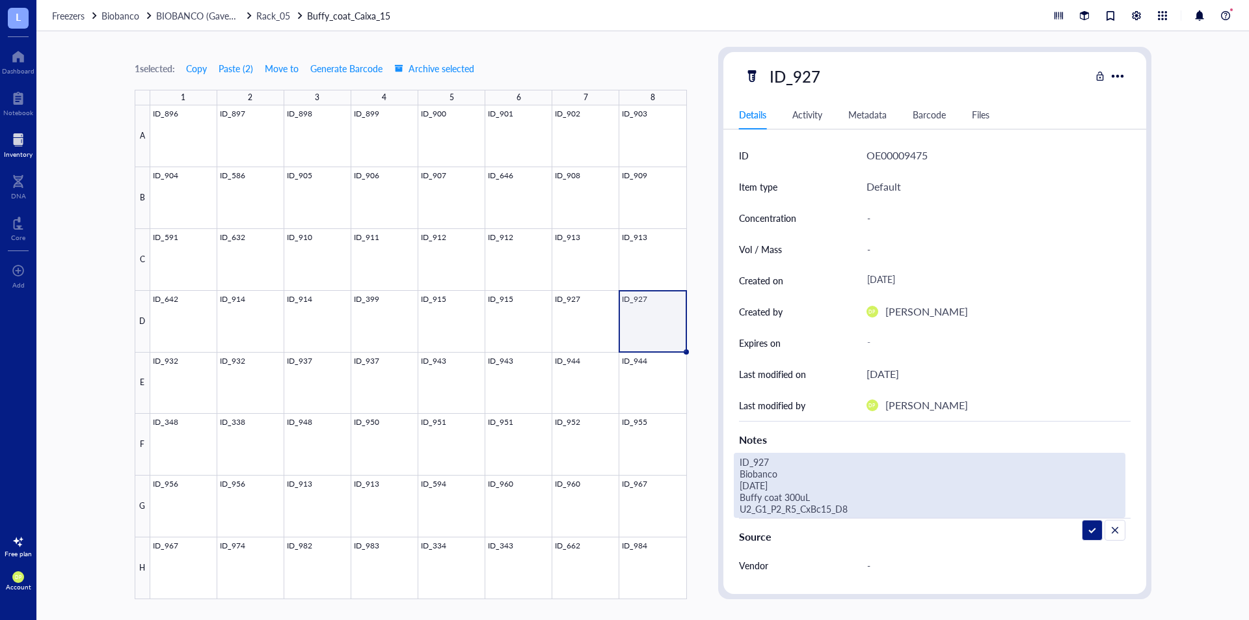
click at [728, 497] on div "ID OE00009475 Item type Default Concentration - Vol / Mass - Created on [DATE] …" at bounding box center [934, 438] width 423 height 597
click at [706, 356] on div "1 selected: Copy Paste ( 2 ) Move to Generate Barcode Archive selected 1 2 3 4 …" at bounding box center [642, 325] width 1212 height 588
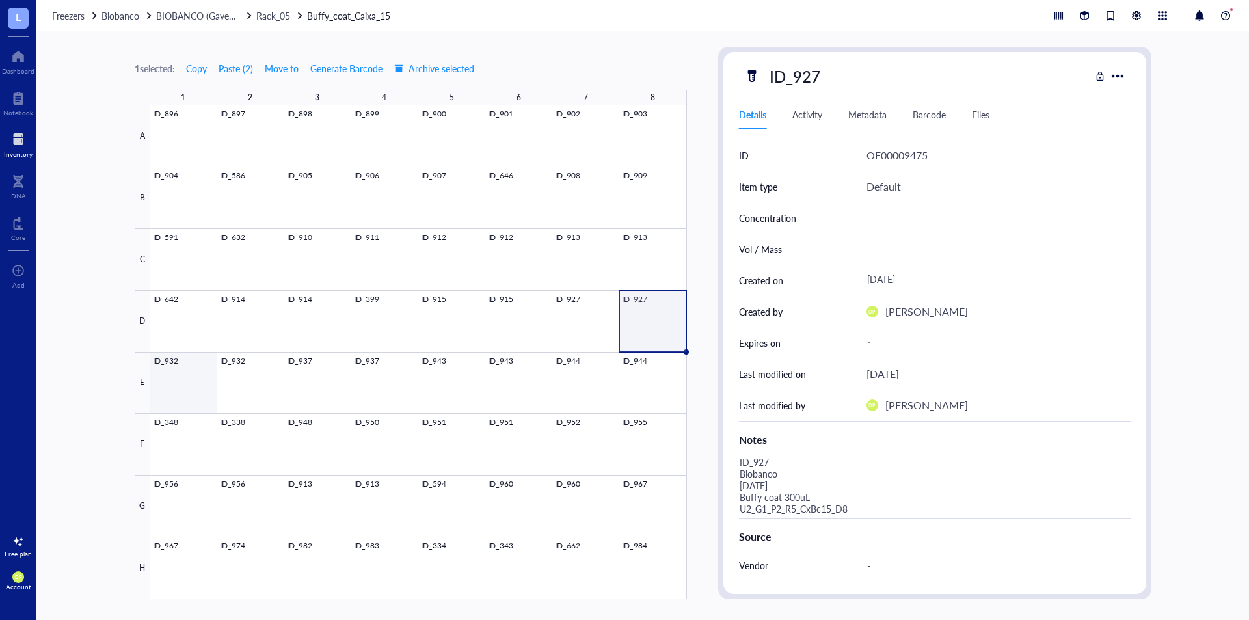
click at [168, 391] on div at bounding box center [418, 352] width 536 height 494
click at [834, 519] on div "Source" at bounding box center [934, 534] width 391 height 32
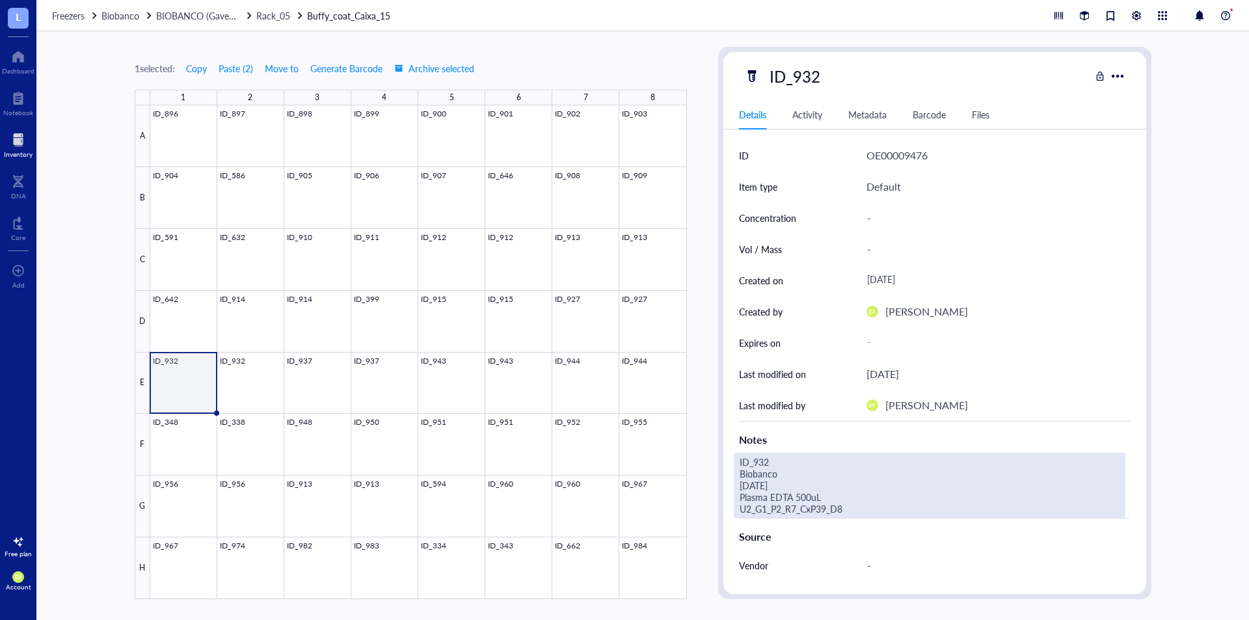
click at [834, 514] on div "ID_932 Biobanco [DATE] Plasma EDTA 500uL U2_G1_P2_R7_CxP39_D8" at bounding box center [929, 485] width 391 height 65
drag, startPoint x: 850, startPoint y: 516, endPoint x: 719, endPoint y: 496, distance: 132.8
click at [719, 496] on div "ID_932 Details Activity Metadata Barcode Files ID OE00009476 Item type Default …" at bounding box center [934, 323] width 433 height 552
click at [793, 495] on textarea "ID_932 Biobanco [DATE] Buffy coat 300uL U2_G1_P2_R5_CxBc15_E1" at bounding box center [929, 485] width 390 height 64
type textarea "ID_932 Biobanco [DATE] Buffy coat 250uL U2_G1_P2_R5_CxBc15_E1"
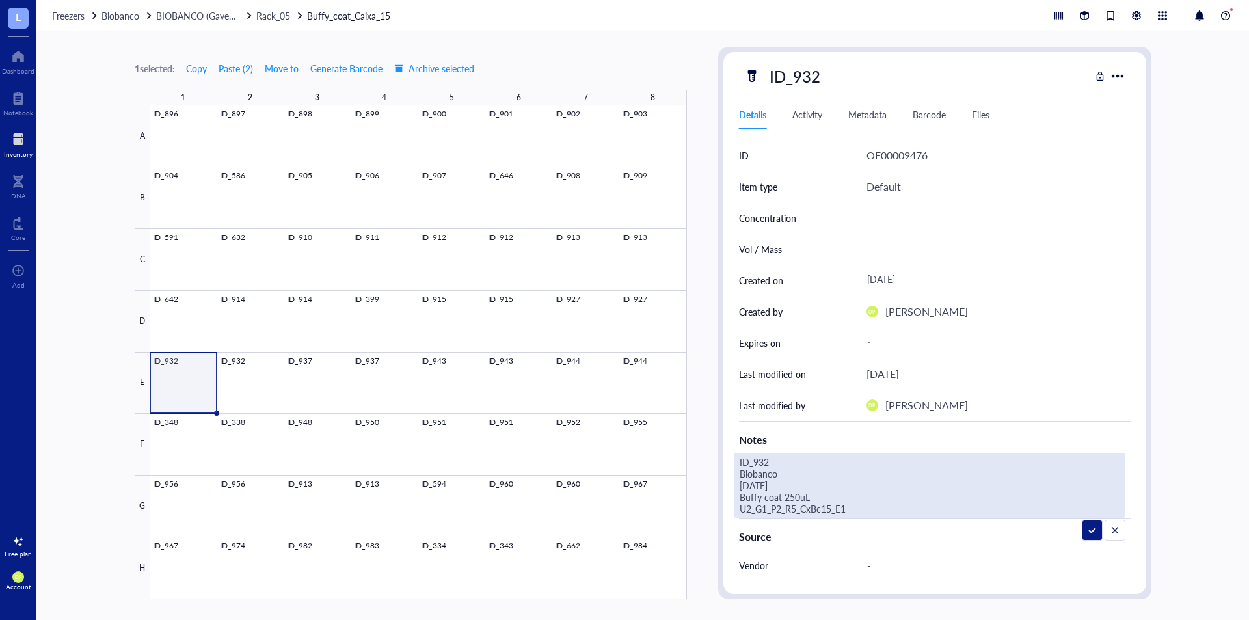
drag, startPoint x: 816, startPoint y: 513, endPoint x: 730, endPoint y: 492, distance: 88.3
click at [730, 492] on div "ID OE00009476 Item type Default Concentration - Vol / Mass - Created on [DATE] …" at bounding box center [934, 438] width 423 height 597
click at [706, 421] on div "1 selected: Copy Paste ( 2 ) Move to Generate Barcode Archive selected 1 2 3 4 …" at bounding box center [642, 325] width 1212 height 588
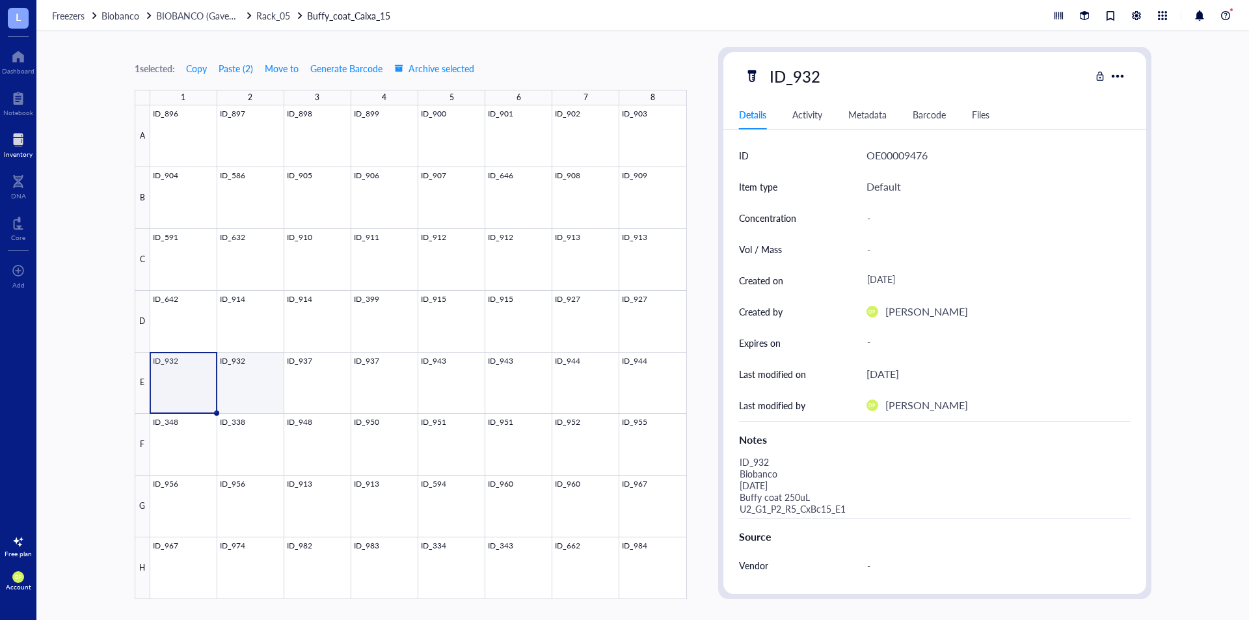
click at [253, 382] on div at bounding box center [418, 352] width 536 height 494
click at [851, 518] on div "Source" at bounding box center [934, 534] width 391 height 32
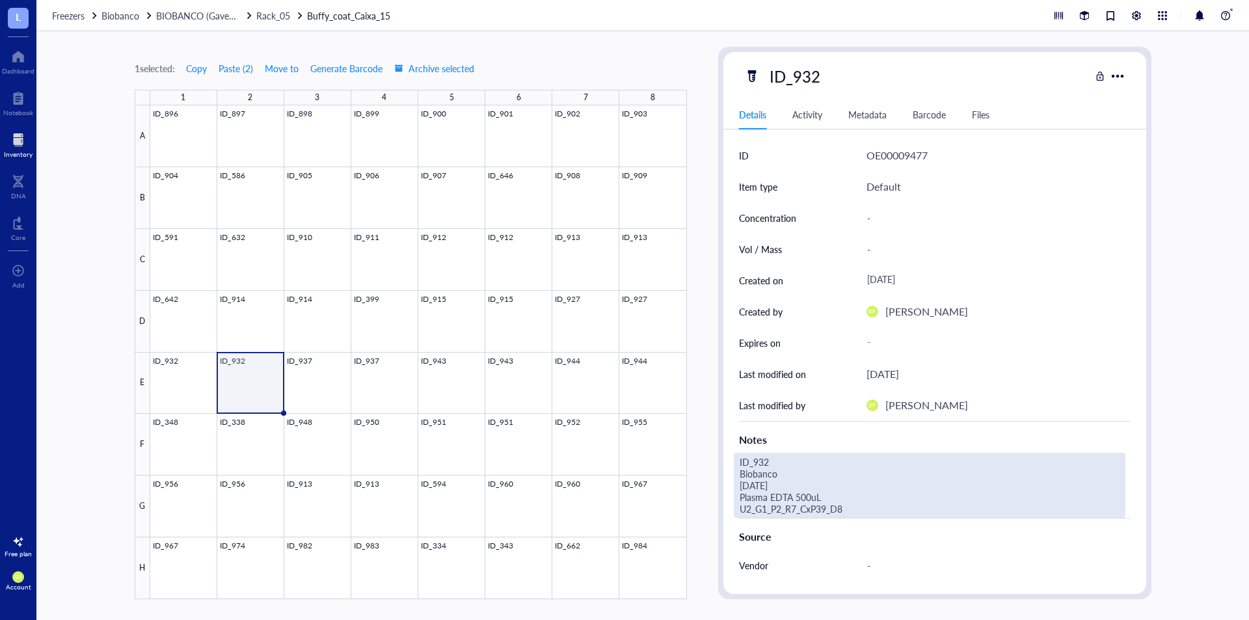
click at [856, 510] on div "ID_932 Biobanco [DATE] Plasma EDTA 500uL U2_G1_P2_R7_CxP39_D8" at bounding box center [929, 485] width 391 height 65
drag, startPoint x: 698, startPoint y: 509, endPoint x: 701, endPoint y: 497, distance: 12.6
click at [701, 497] on div "1 selected: Copy Paste ( 2 ) Move to Generate Barcode Archive selected 1 2 3 4 …" at bounding box center [642, 325] width 1212 height 588
type textarea "ID_932 Biobanco [DATE] Buffy coat 250uL U2_G1_P2_R5_CxBc15_E2"
click at [709, 300] on div "1 selected: Copy Paste ( 2 ) Move to Generate Barcode Archive selected 1 2 3 4 …" at bounding box center [642, 325] width 1212 height 588
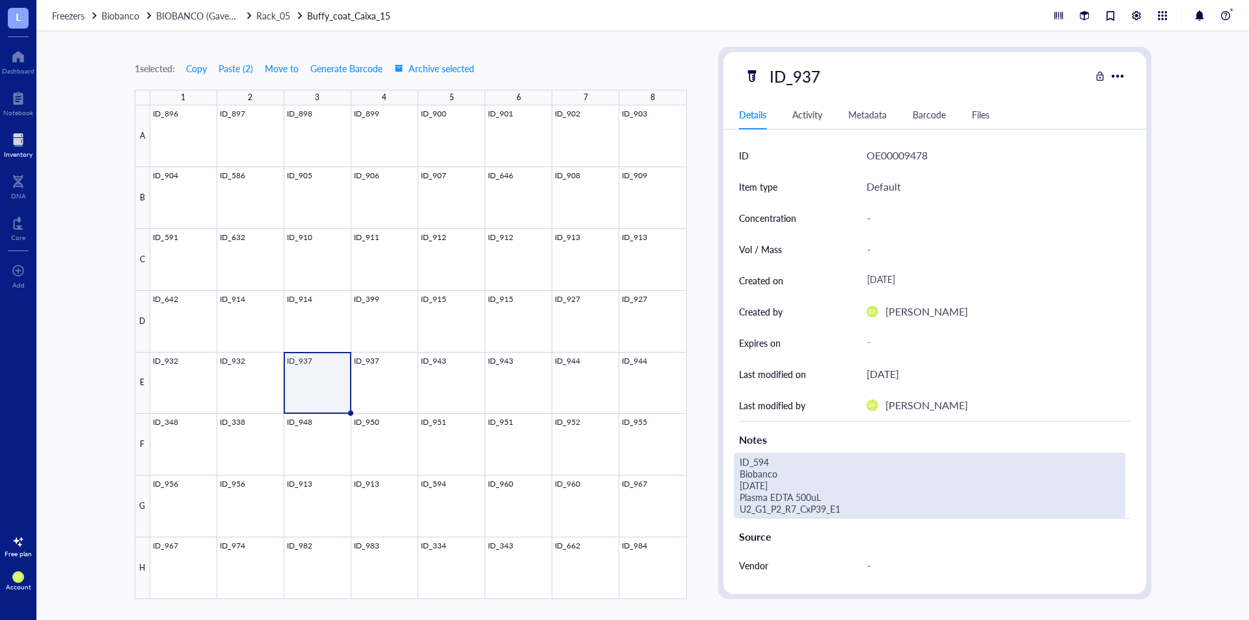
click at [845, 509] on div "ID_594 Biobanco [DATE] Plasma EDTA 500uL U2_G1_P2_R7_CxP39_E1" at bounding box center [929, 485] width 391 height 65
drag, startPoint x: 863, startPoint y: 510, endPoint x: 708, endPoint y: 500, distance: 155.1
click at [708, 500] on div "1 selected: Copy Paste ( 2 ) Move to Generate Barcode Archive selected 1 2 3 4 …" at bounding box center [642, 325] width 1212 height 588
click at [280, 377] on div at bounding box center [418, 352] width 536 height 494
click at [825, 511] on div "ID_932 Biobanco [DATE] Buffy coat 250uL U2_G1_P2_R5_CxBc15_E2" at bounding box center [929, 485] width 391 height 65
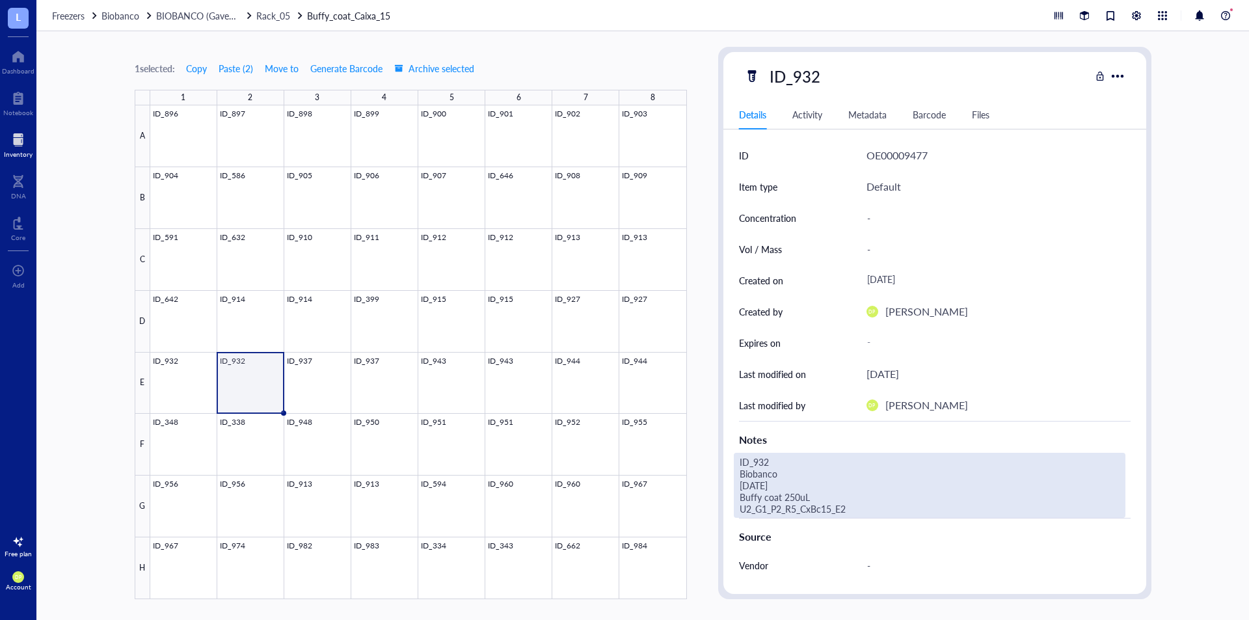
click at [850, 507] on div "ID_932 Biobanco [DATE] Buffy coat 250uL U2_G1_P2_R5_CxBc15_E2" at bounding box center [929, 485] width 391 height 65
type textarea "ID_594 Biobanco [DATE] Plasma EDTA 500uL U2_G1_P2_R7_CxP39_E1"
drag, startPoint x: 856, startPoint y: 507, endPoint x: 747, endPoint y: 515, distance: 108.9
click at [246, 390] on div at bounding box center [418, 352] width 536 height 494
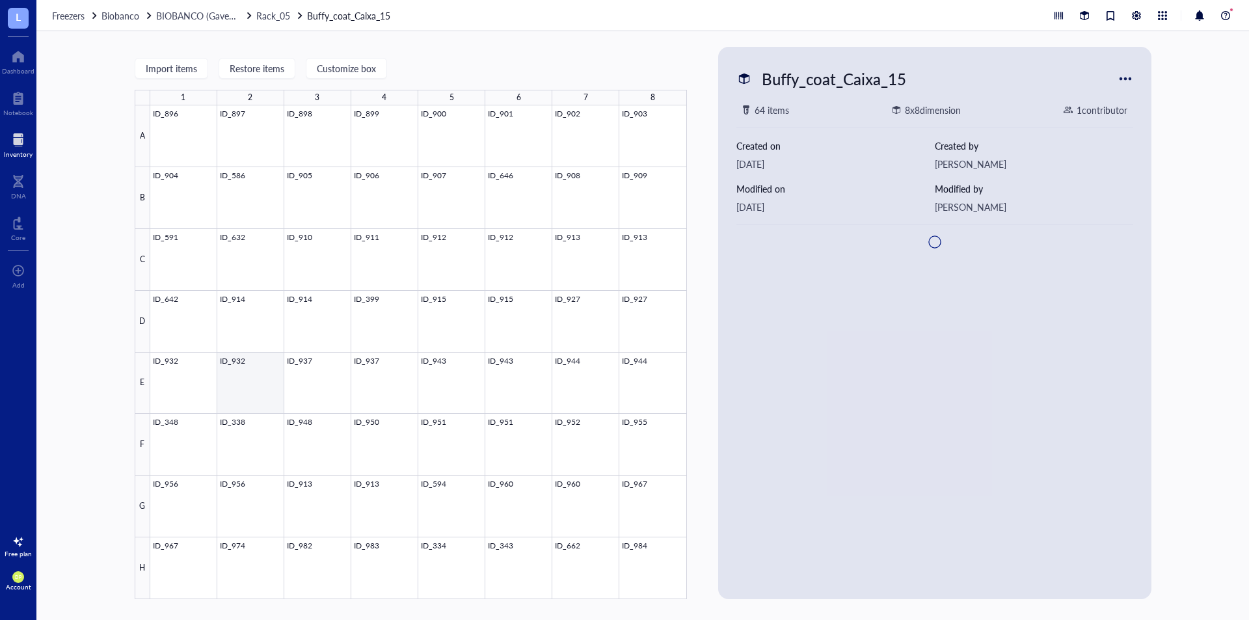
click at [246, 390] on div at bounding box center [418, 352] width 536 height 494
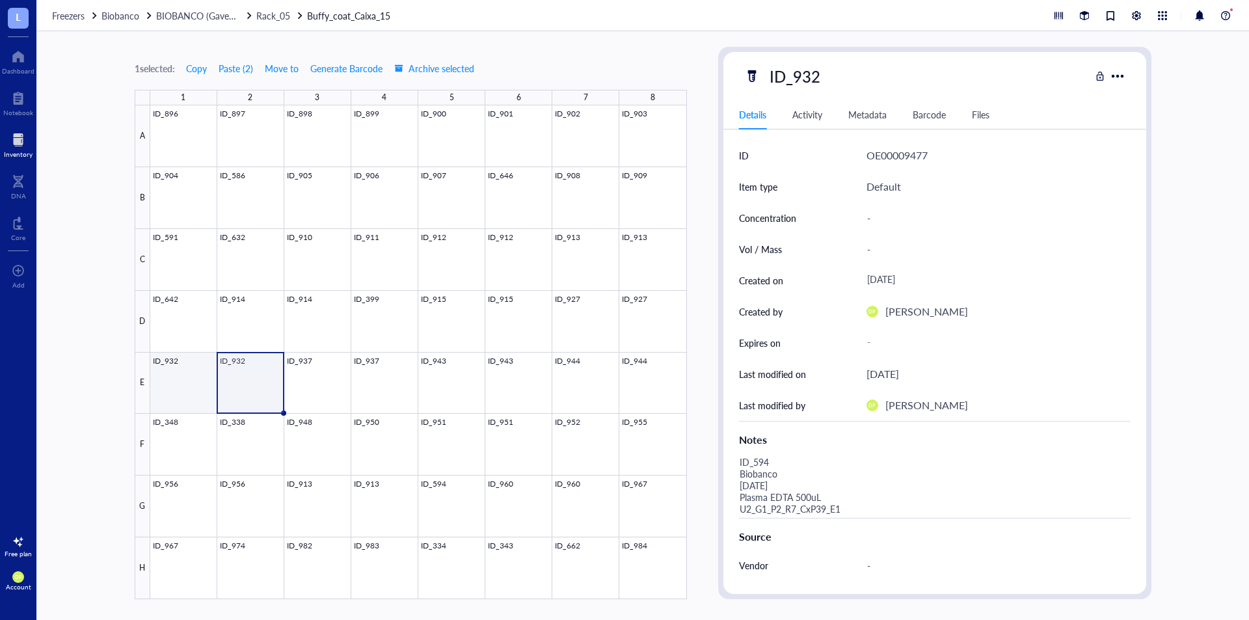
click at [197, 368] on div at bounding box center [418, 352] width 536 height 494
click at [254, 376] on div at bounding box center [418, 352] width 536 height 494
click at [195, 386] on div at bounding box center [418, 352] width 536 height 494
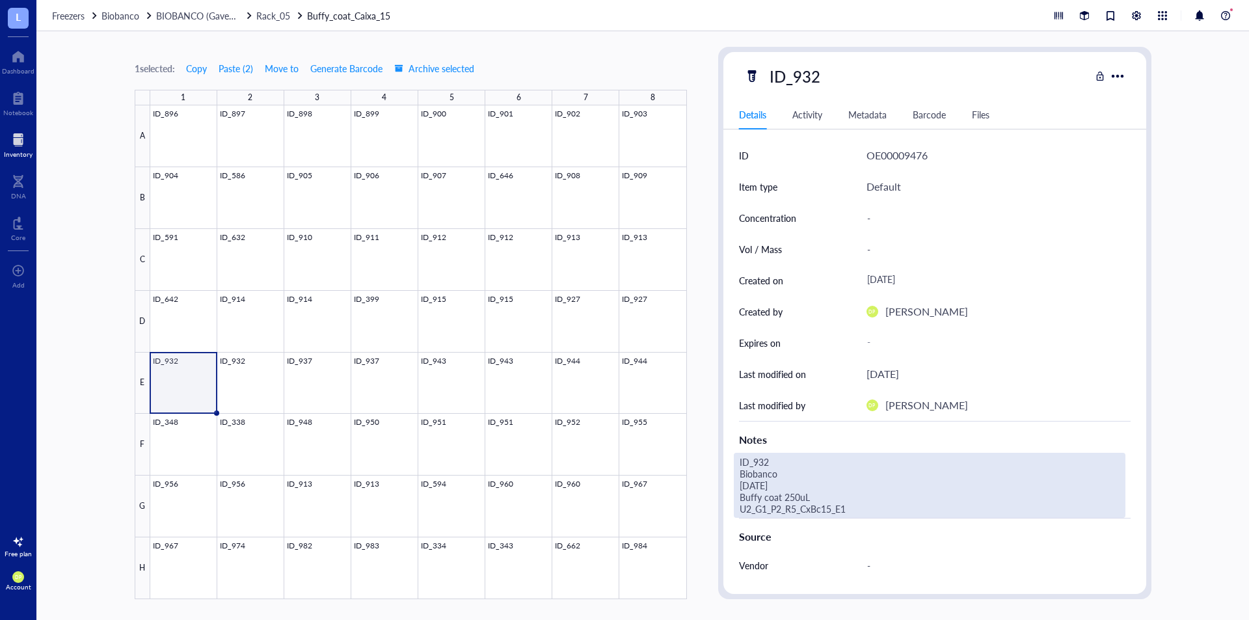
click at [836, 511] on div "ID_932 Biobanco [DATE] Buffy coat 250uL U2_G1_P2_R5_CxBc15_E1" at bounding box center [929, 485] width 391 height 65
drag, startPoint x: 854, startPoint y: 507, endPoint x: 724, endPoint y: 494, distance: 130.8
click at [724, 494] on div "ID OE00009476 Item type Default Concentration - Vol / Mass - Created on [DATE] …" at bounding box center [934, 438] width 423 height 597
click at [706, 358] on div "1 selected: Copy Paste ( 2 ) Move to Generate Barcode Archive selected 1 2 3 4 …" at bounding box center [642, 325] width 1212 height 588
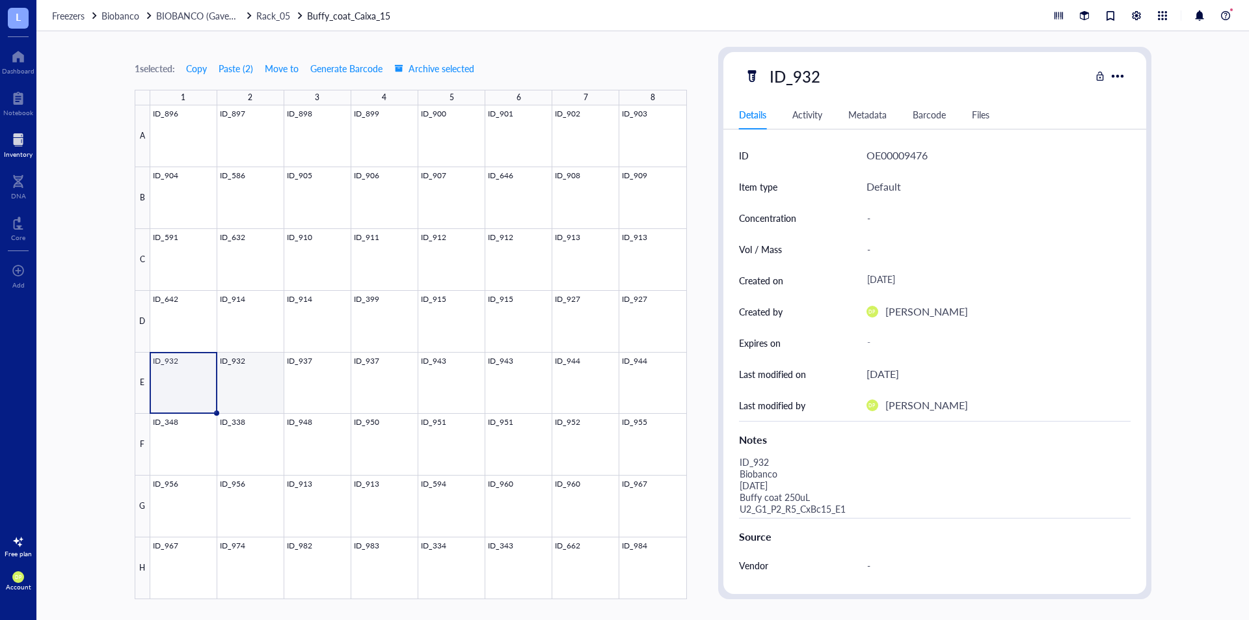
click at [250, 368] on div at bounding box center [418, 352] width 536 height 494
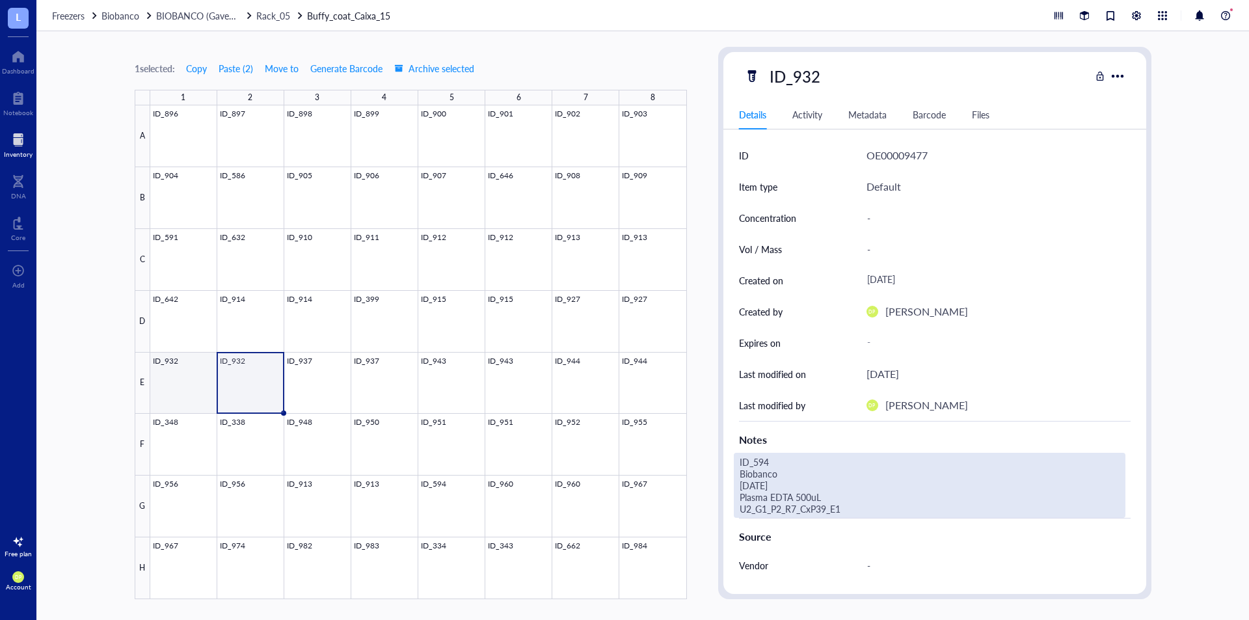
click at [163, 365] on div at bounding box center [418, 352] width 536 height 494
click at [799, 505] on div "ID_932 Biobanco [DATE] Buffy coat 250uL U2_G1_P2_R5_CxBc15_E1" at bounding box center [929, 485] width 391 height 65
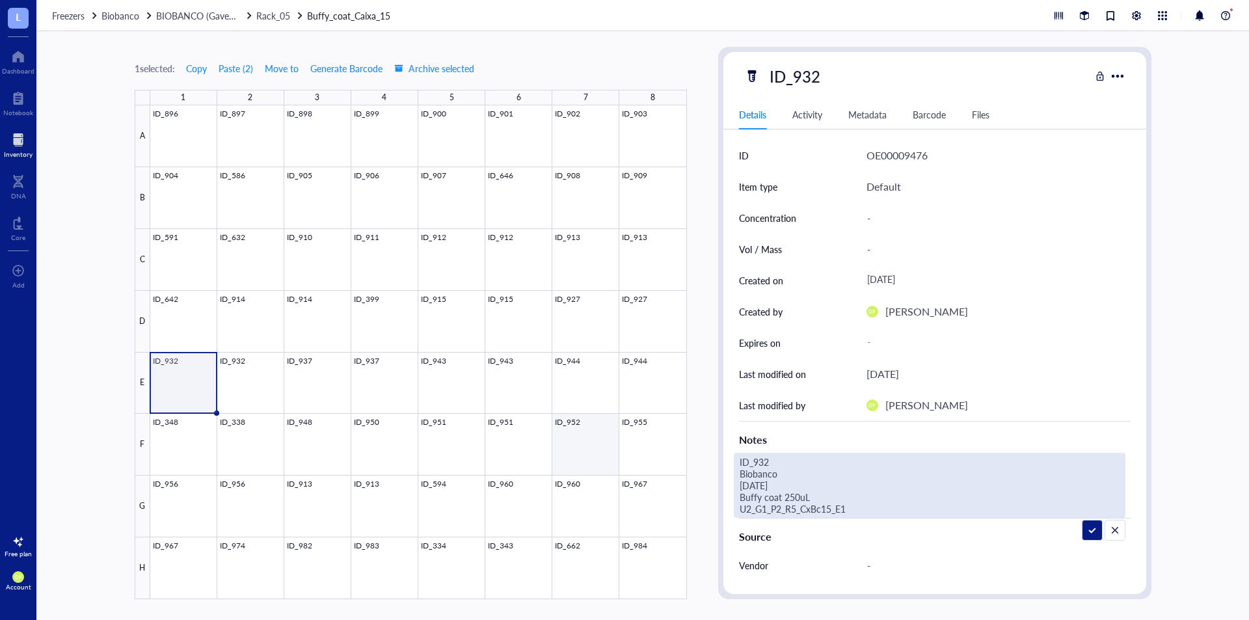
drag, startPoint x: 607, startPoint y: 430, endPoint x: 588, endPoint y: 414, distance: 24.0
click at [588, 414] on div "1 selected: Copy Paste ( 2 ) Move to Generate Barcode Archive selected 1 2 3 4 …" at bounding box center [642, 325] width 1212 height 588
click at [267, 374] on div at bounding box center [418, 352] width 536 height 494
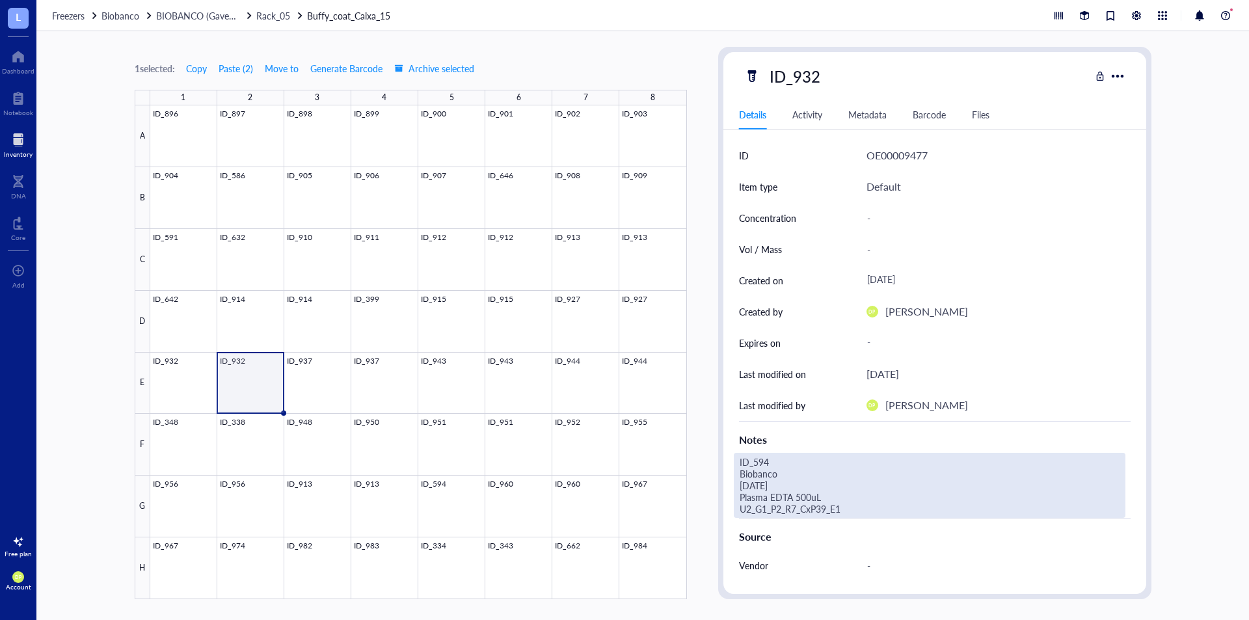
click at [866, 503] on div "ID_594 Biobanco [DATE] Plasma EDTA 500uL U2_G1_P2_R7_CxP39_E1" at bounding box center [929, 485] width 391 height 65
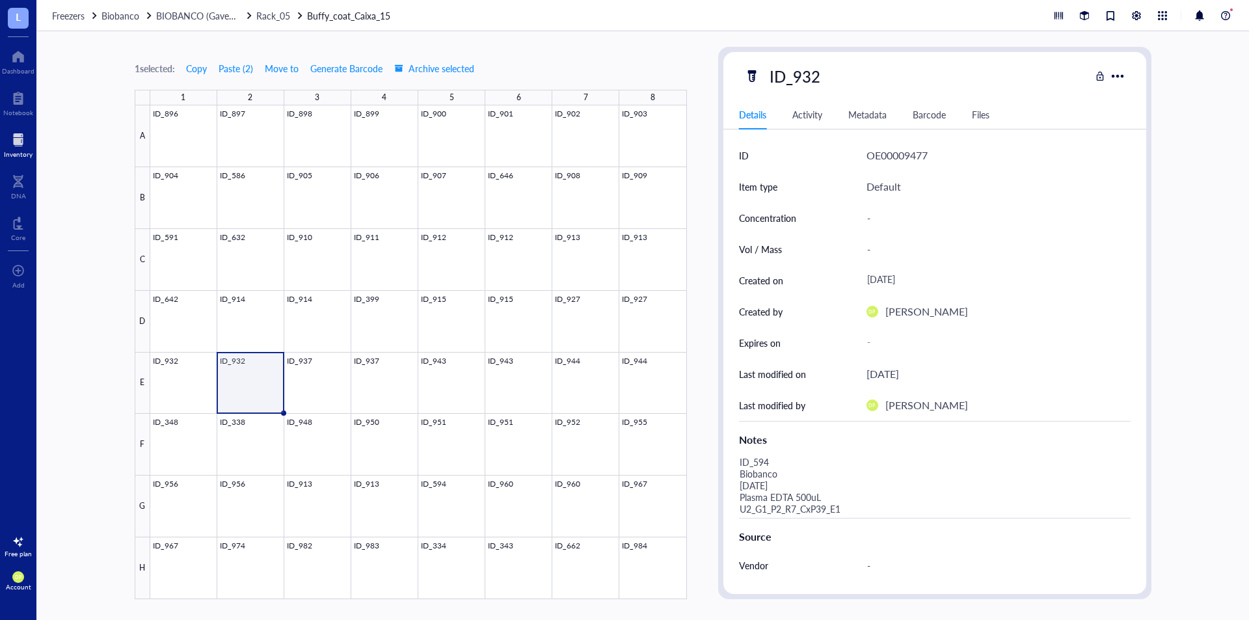
click at [704, 456] on div "1 selected: Copy Paste ( 2 ) Move to Generate Barcode Archive selected 1 2 3 4 …" at bounding box center [642, 325] width 1212 height 588
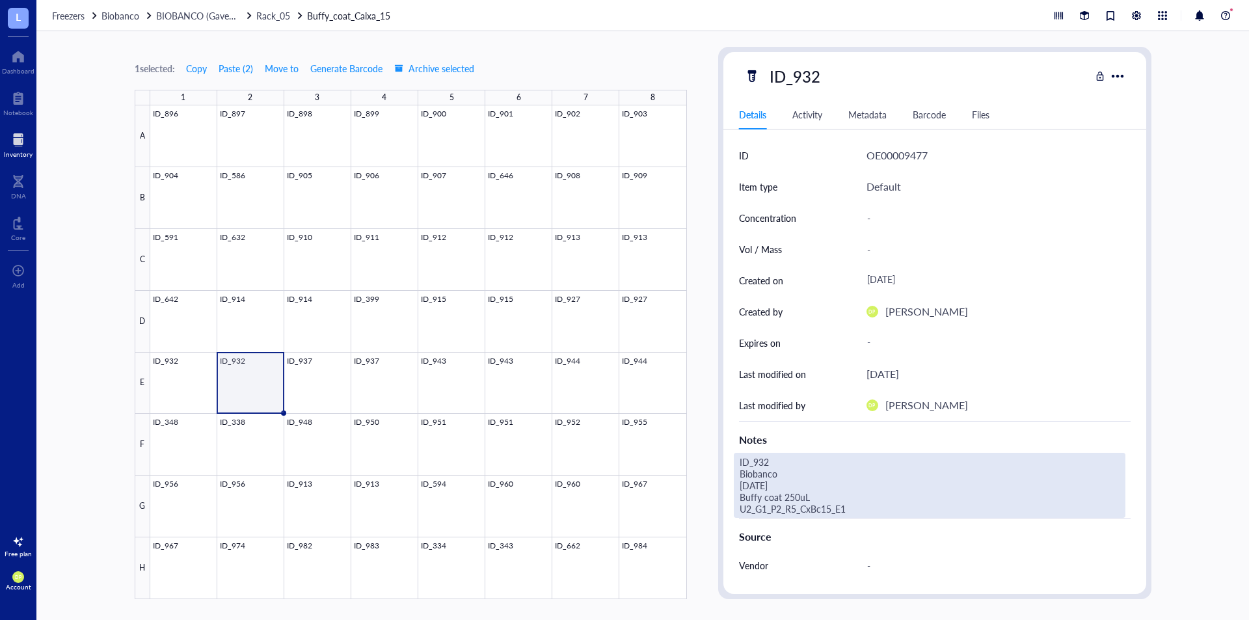
click at [784, 492] on div "ID_932 Biobanco [DATE] Buffy coat 250uL U2_G1_P2_R5_CxBc15_E1" at bounding box center [929, 485] width 391 height 65
drag, startPoint x: 855, startPoint y: 510, endPoint x: 741, endPoint y: 455, distance: 127.4
click at [741, 455] on textarea "ID_932 Biobanco [DATE] Buffy coat 250uL U2_G1_P2_R5_CxBc15_E1" at bounding box center [929, 485] width 390 height 64
type textarea "IID_932 Biobanco [DATE] Buffy coat 250uL U2_G1_P2_R5_CxBc15_E2"
drag, startPoint x: 836, startPoint y: 510, endPoint x: 739, endPoint y: 497, distance: 97.7
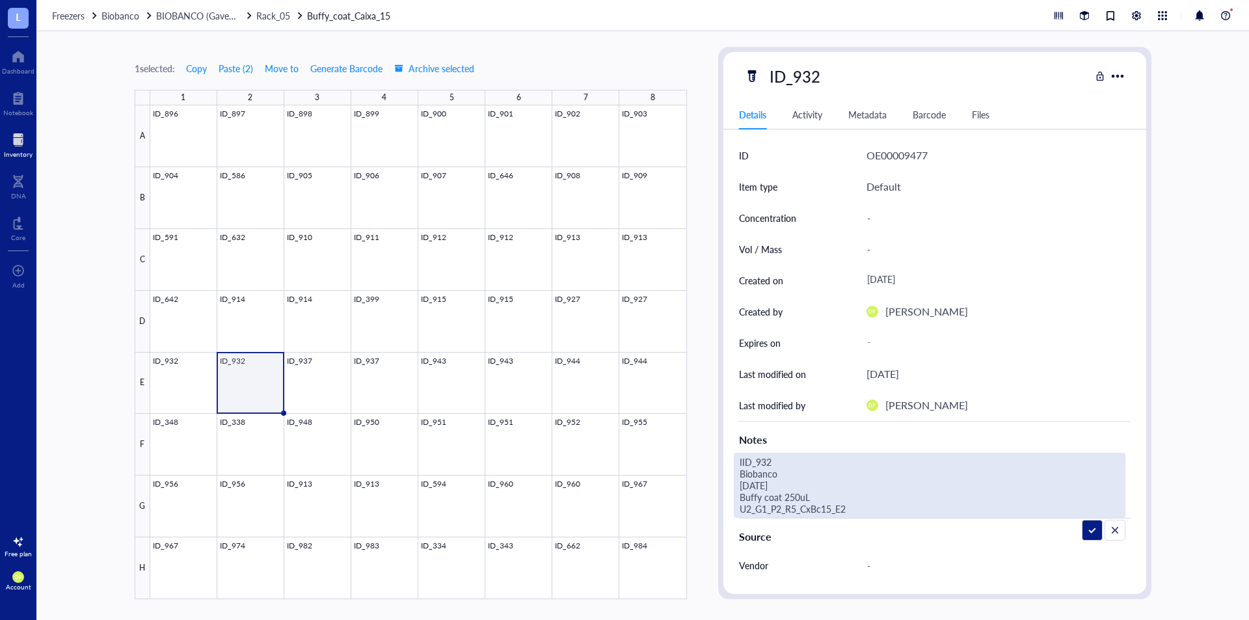
click at [739, 497] on textarea "IID_932 Biobanco [DATE] Buffy coat 250uL U2_G1_P2_R5_CxBc15_E2" at bounding box center [929, 485] width 390 height 64
click at [700, 409] on div "1 selected: Copy Paste ( 2 ) Move to Generate Barcode Archive selected 1 2 3 4 …" at bounding box center [642, 325] width 1212 height 588
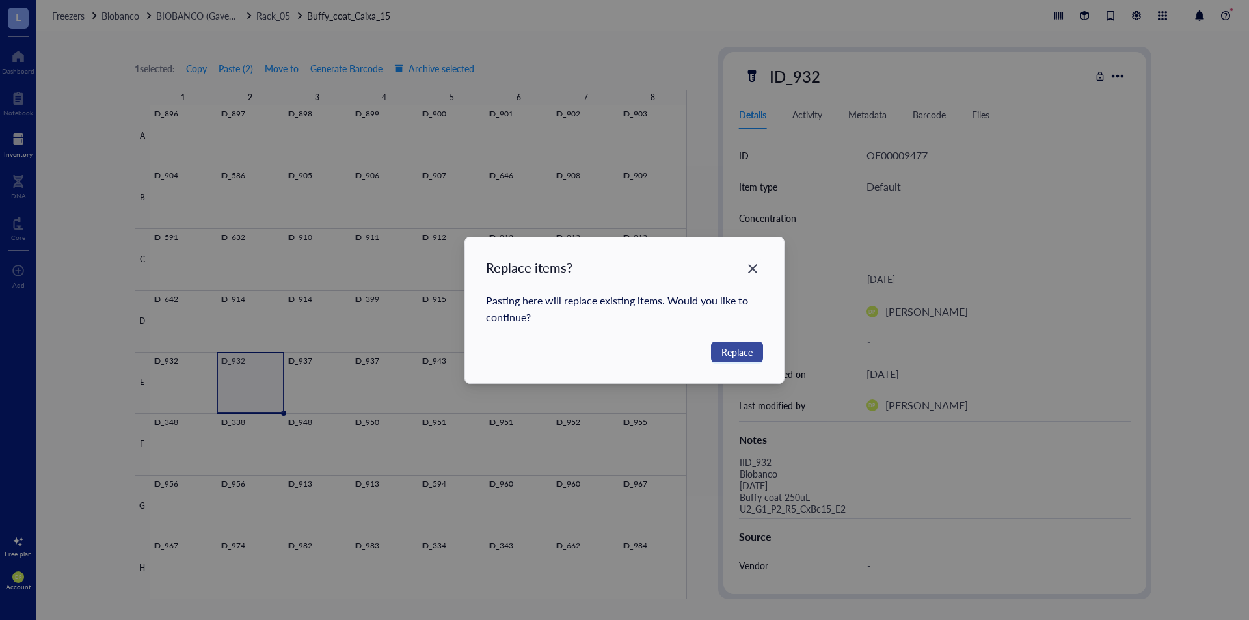
click at [733, 356] on span "Replace" at bounding box center [736, 352] width 31 height 14
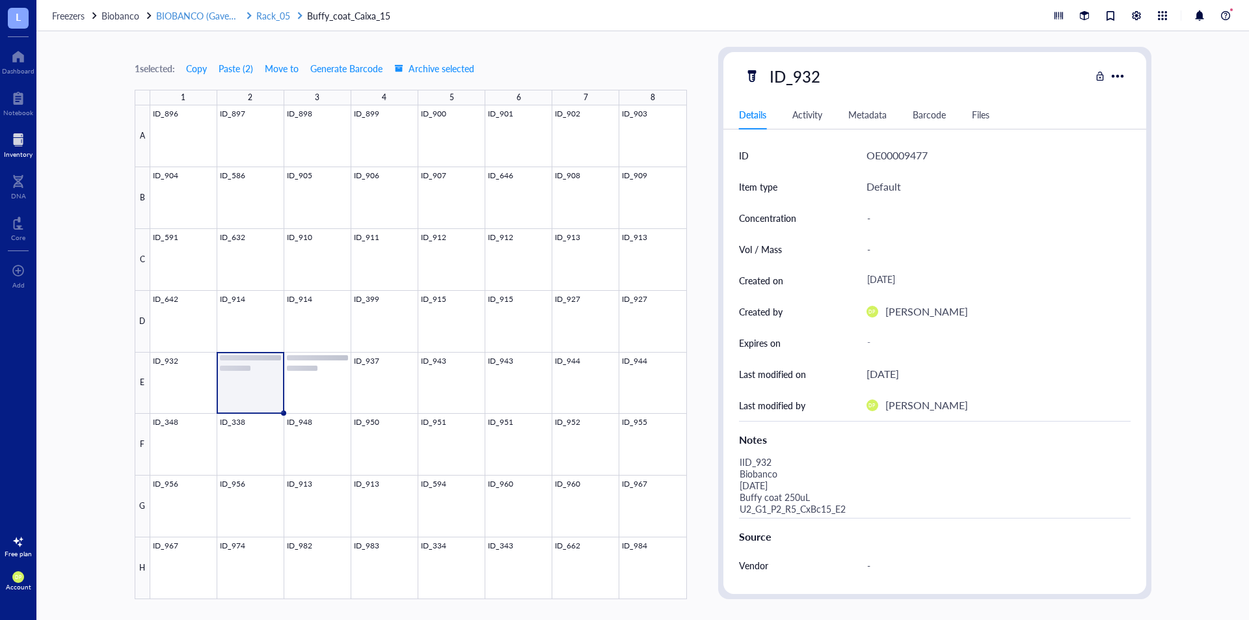
click at [293, 12] on div "Rack_05" at bounding box center [280, 15] width 48 height 14
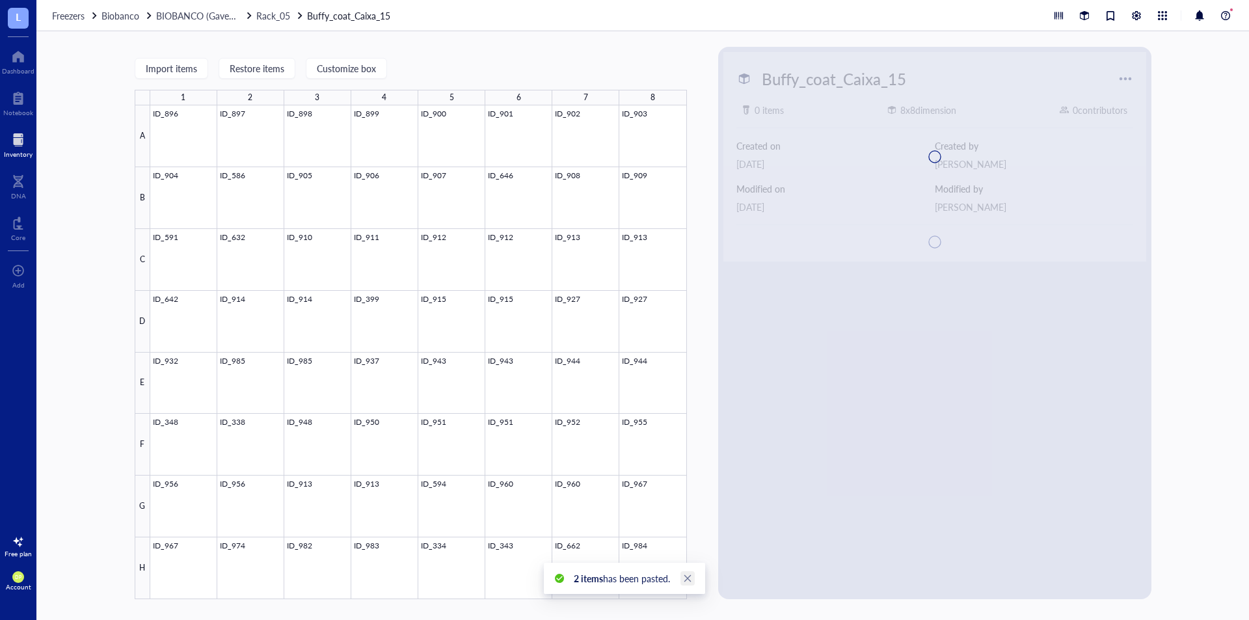
click at [681, 577] on link "Close" at bounding box center [687, 578] width 14 height 14
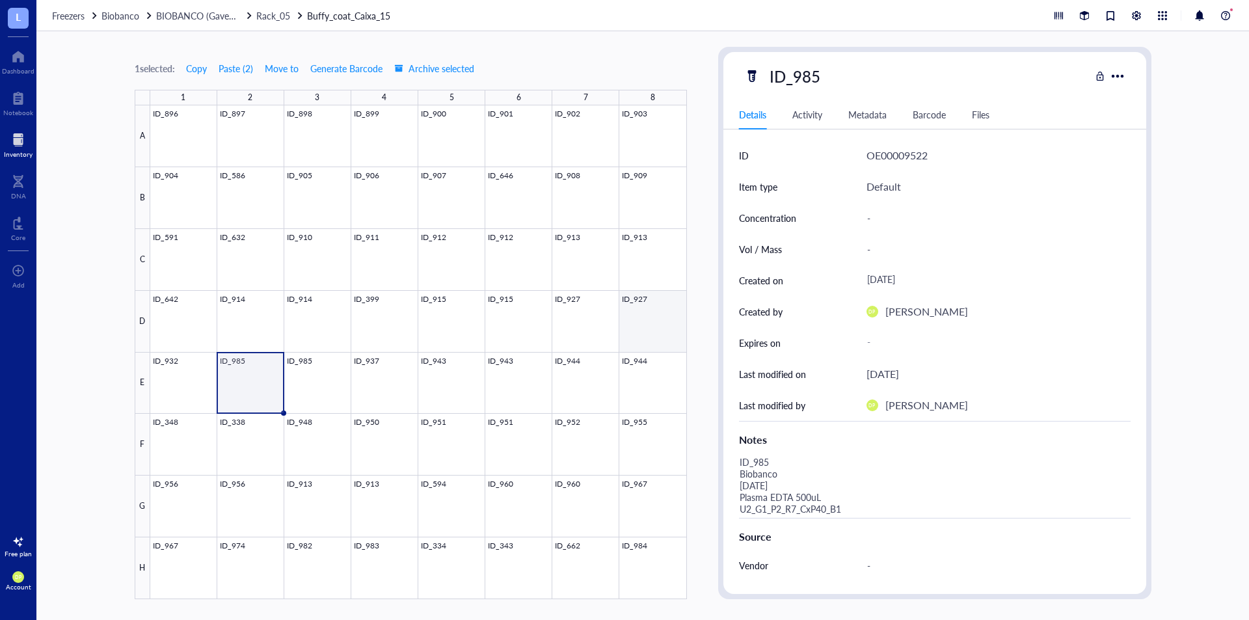
click at [644, 324] on div at bounding box center [418, 352] width 536 height 494
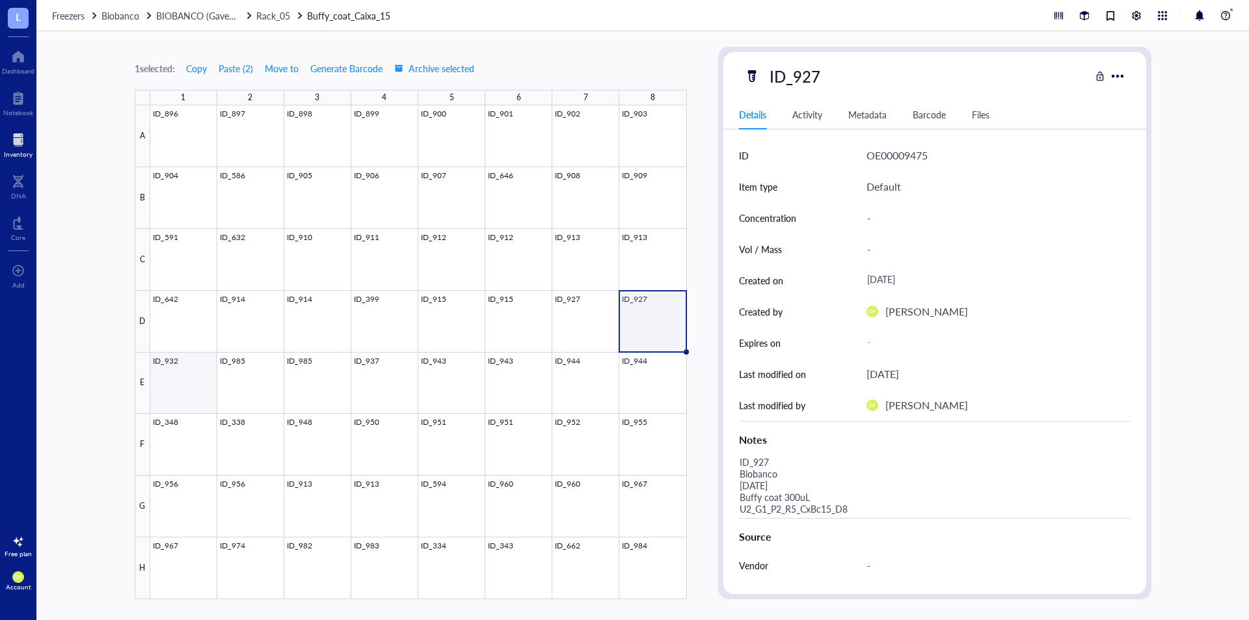
click at [192, 394] on div at bounding box center [418, 352] width 536 height 494
click at [194, 72] on span "Copy" at bounding box center [196, 68] width 21 height 10
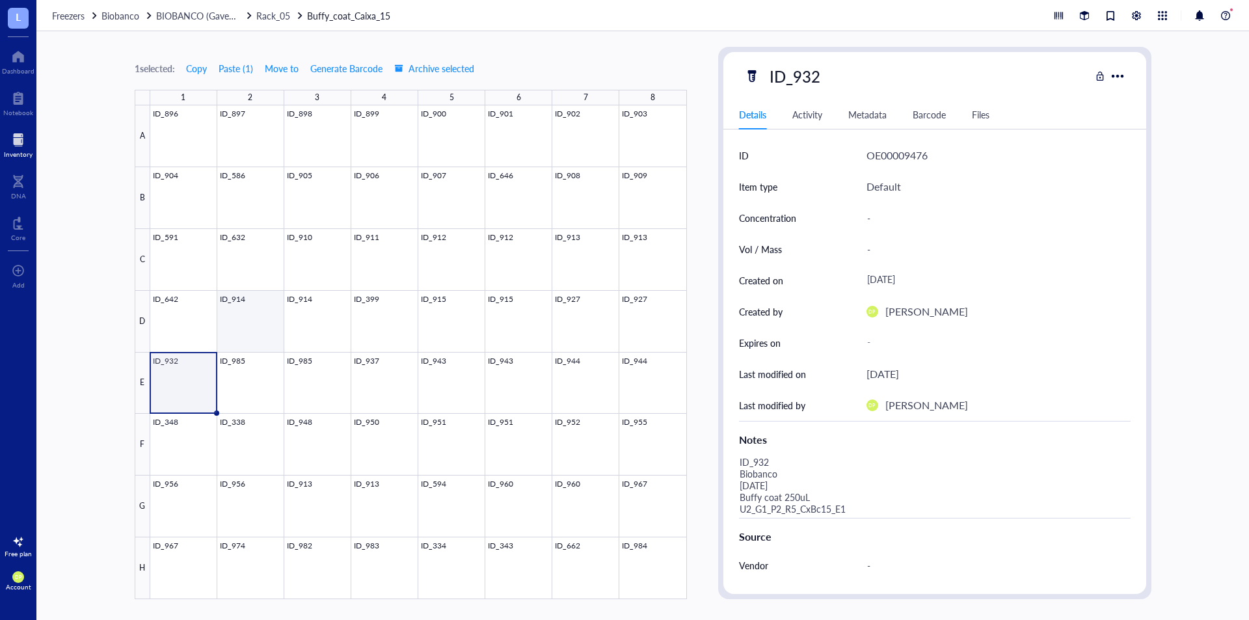
click at [251, 366] on div at bounding box center [418, 352] width 536 height 494
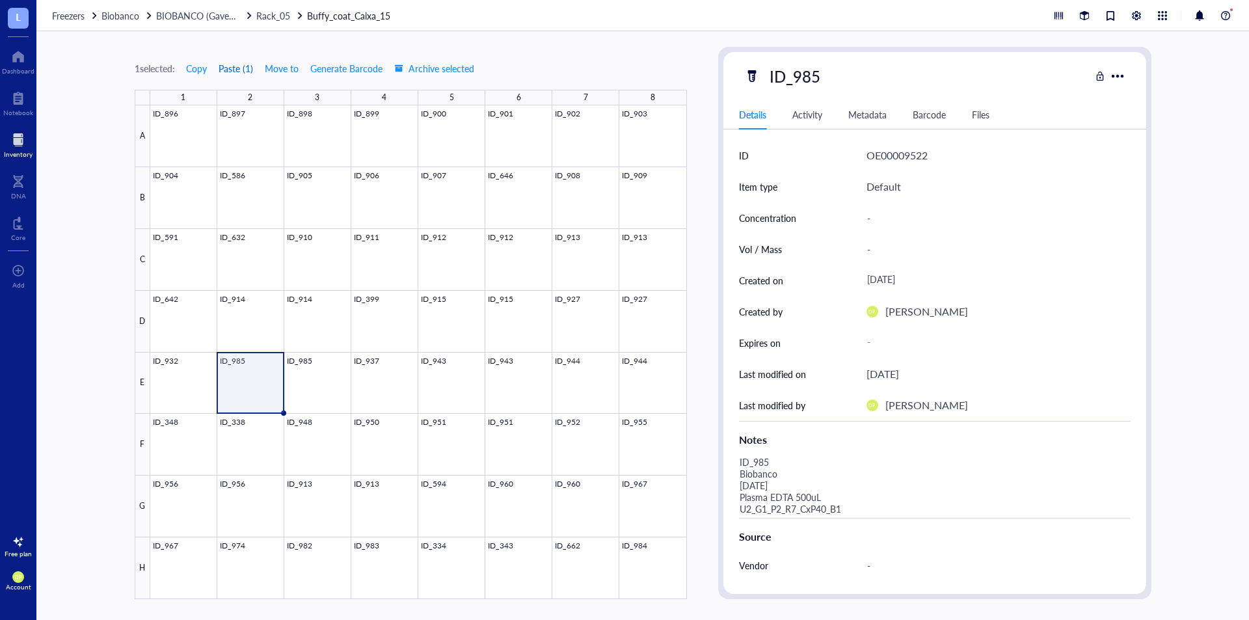
click at [237, 62] on button "Paste ( 1 )" at bounding box center [236, 68] width 36 height 21
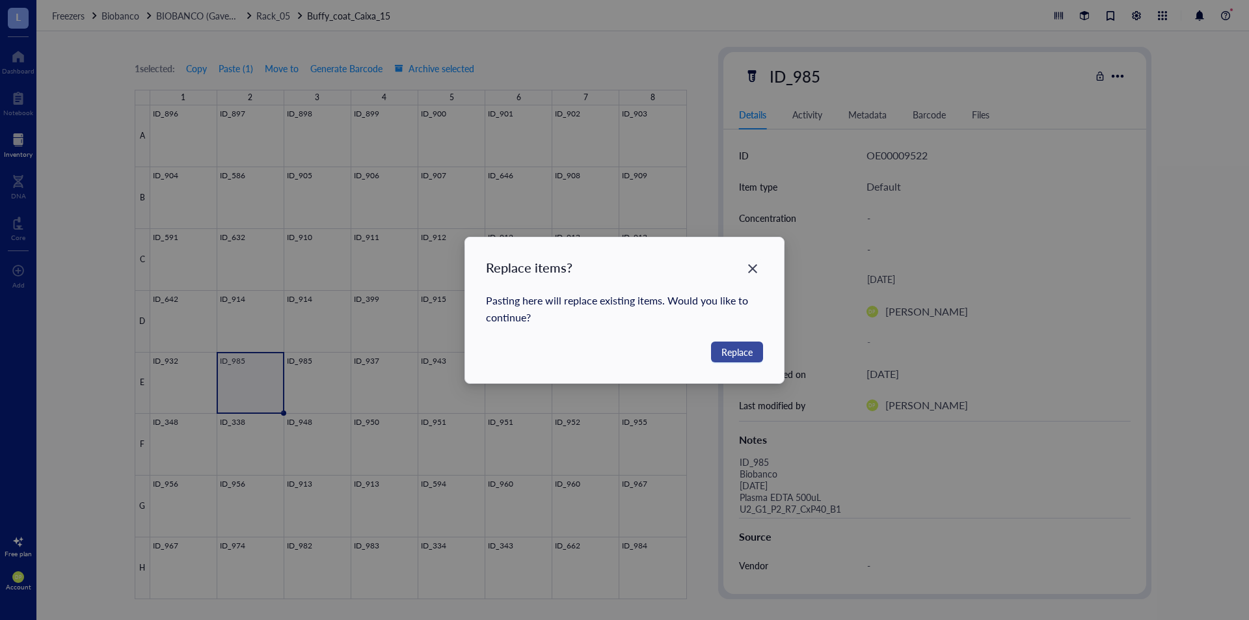
click at [753, 351] on button "Replace" at bounding box center [737, 351] width 52 height 21
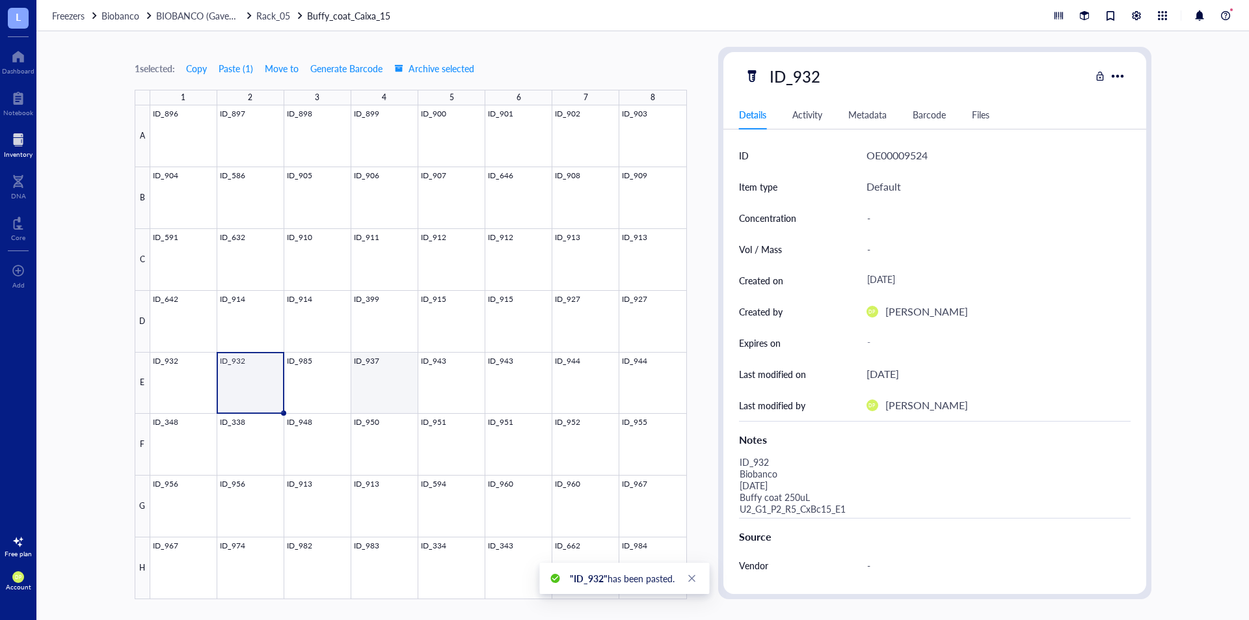
click at [403, 380] on div at bounding box center [418, 352] width 536 height 494
click at [204, 73] on span "Copy" at bounding box center [196, 68] width 21 height 10
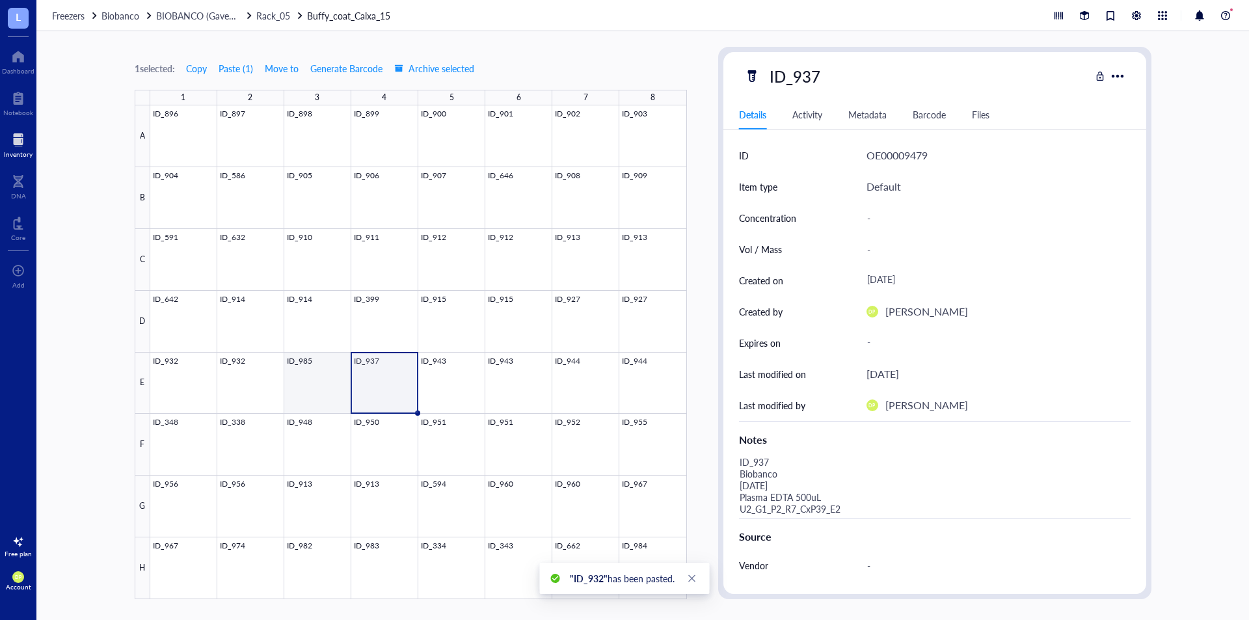
click at [338, 378] on div at bounding box center [418, 352] width 536 height 494
click at [234, 66] on button "Paste ( 1 )" at bounding box center [236, 68] width 36 height 21
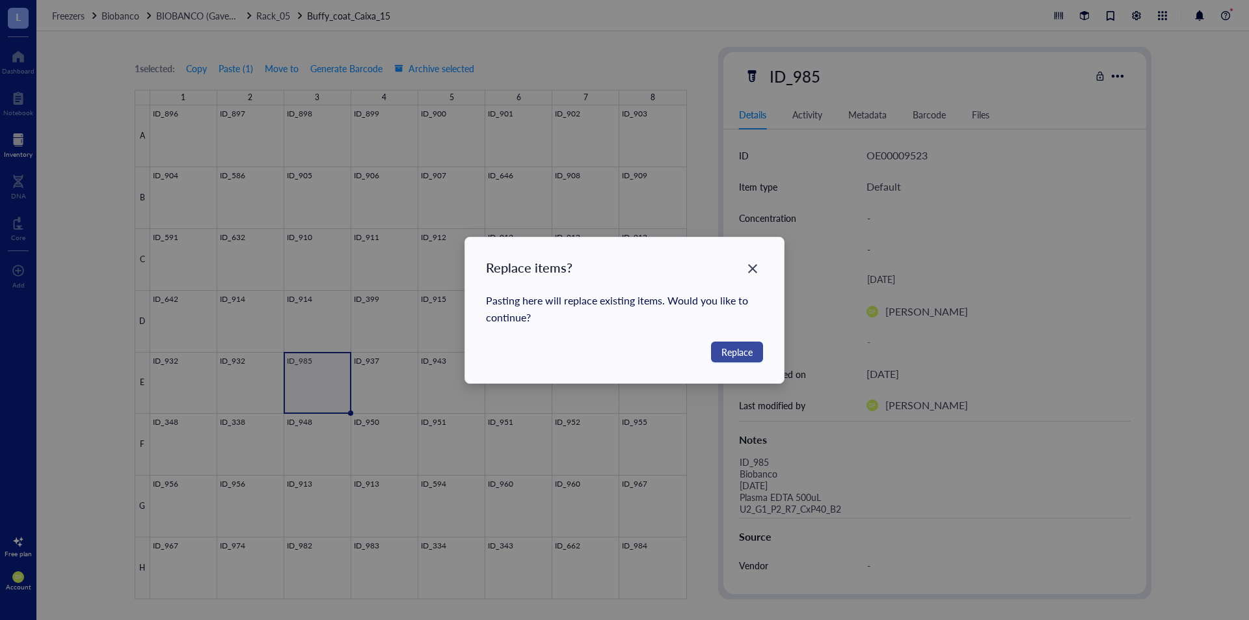
click at [754, 354] on button "Replace" at bounding box center [737, 351] width 52 height 21
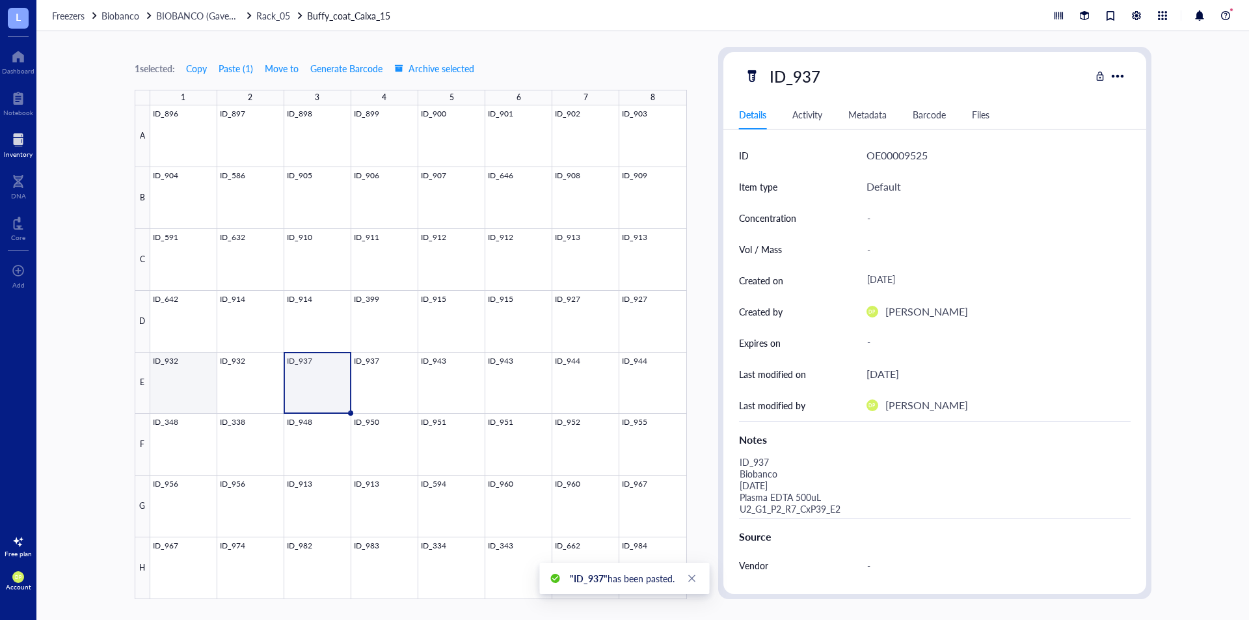
click at [171, 375] on div at bounding box center [418, 352] width 536 height 494
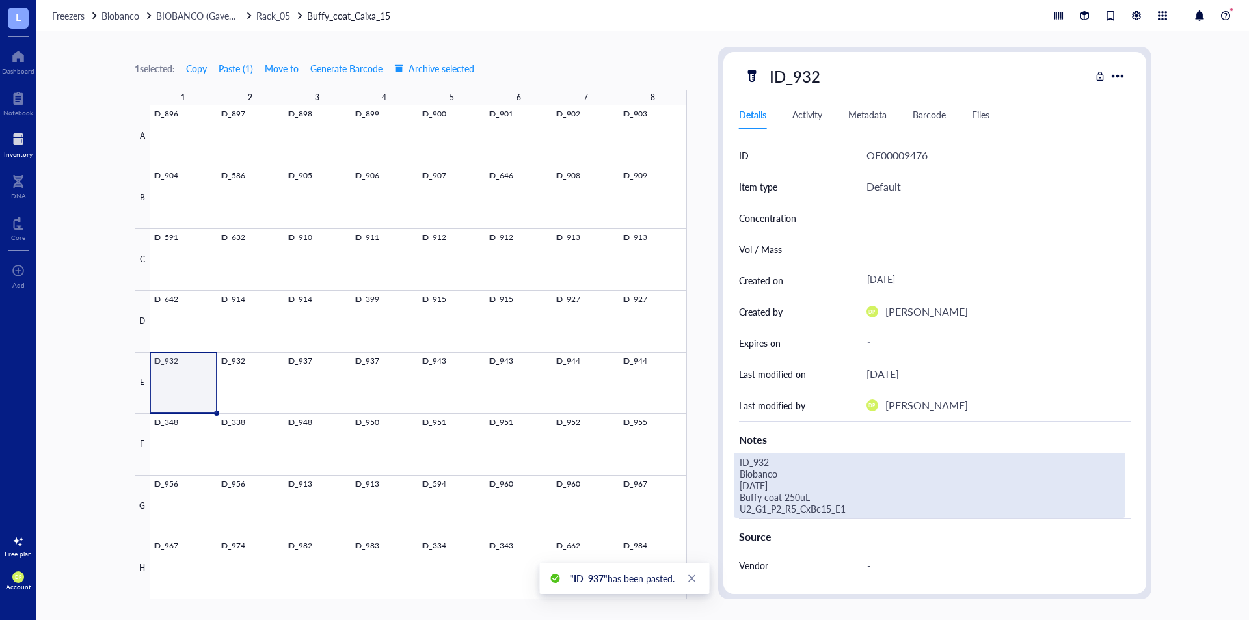
click at [817, 507] on div "ID_932 Biobanco [DATE] Buffy coat 250uL U2_G1_P2_R5_CxBc15_E1" at bounding box center [929, 485] width 391 height 65
drag, startPoint x: 886, startPoint y: 512, endPoint x: 716, endPoint y: 442, distance: 183.7
click at [716, 442] on div "1 selected: Copy Paste ( 1 ) Move to Generate Barcode Archive selected 1 2 3 4 …" at bounding box center [642, 325] width 1212 height 588
click at [715, 395] on div "1 selected: Copy Paste ( 1 ) Move to Generate Barcode Archive selected 1 2 3 4 …" at bounding box center [642, 325] width 1212 height 588
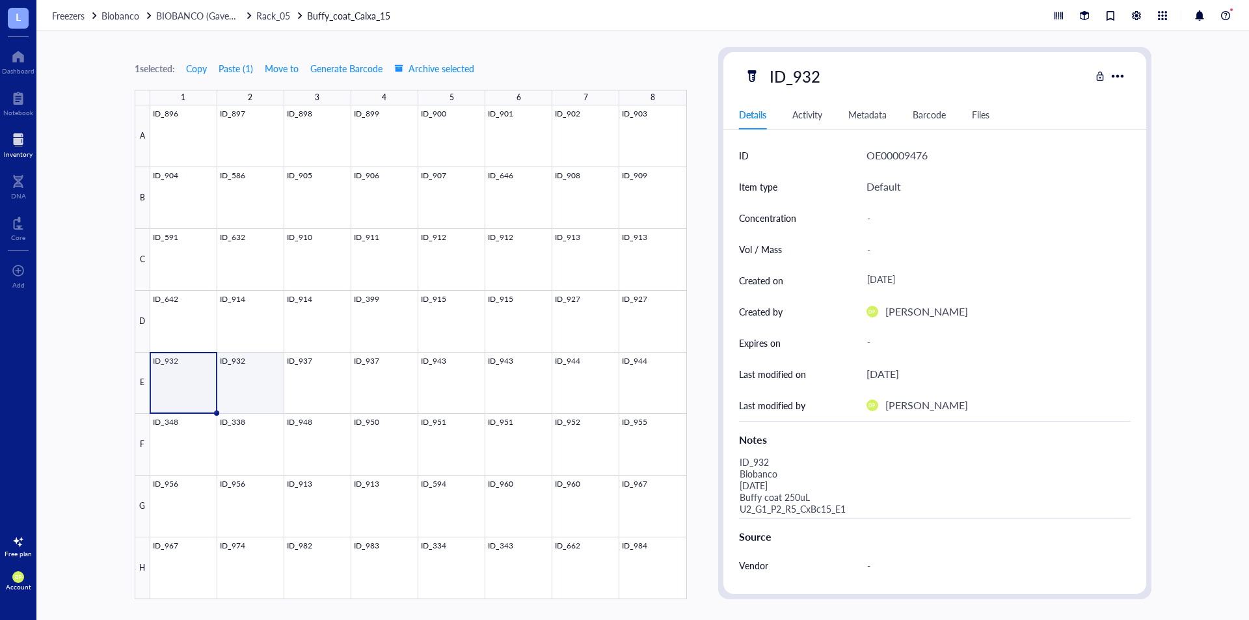
click at [271, 395] on div at bounding box center [418, 352] width 536 height 494
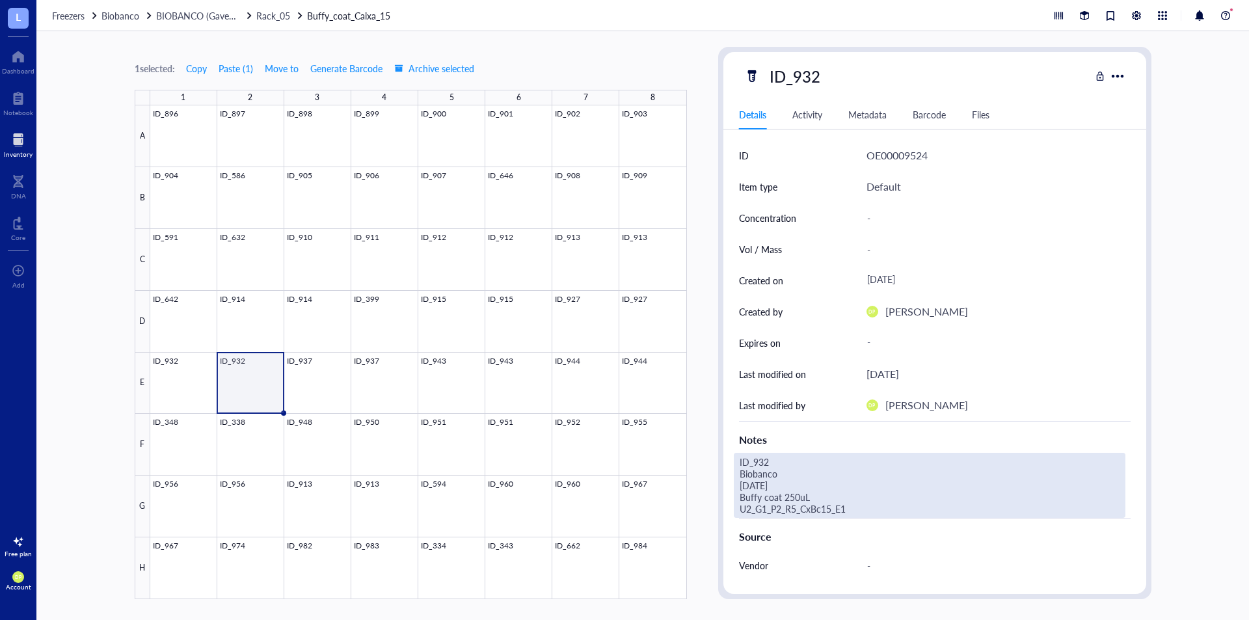
click at [823, 498] on div "ID_932 Biobanco [DATE] Buffy coat 250uL U2_G1_P2_R5_CxBc15_E1" at bounding box center [929, 485] width 391 height 65
drag, startPoint x: 858, startPoint y: 507, endPoint x: 685, endPoint y: 448, distance: 182.6
click at [685, 448] on div "1 selected: Copy Paste ( 1 ) Move to Generate Barcode Archive selected 1 2 3 4 …" at bounding box center [642, 325] width 1212 height 588
type textarea "ID_932 Biobanco [DATE] Buffy coat 250uL U2_G1_P2_R5_CxBc15_E2"
click at [703, 415] on div "1 selected: Copy Paste ( 1 ) Move to Generate Barcode Archive selected 1 2 3 4 …" at bounding box center [642, 325] width 1212 height 588
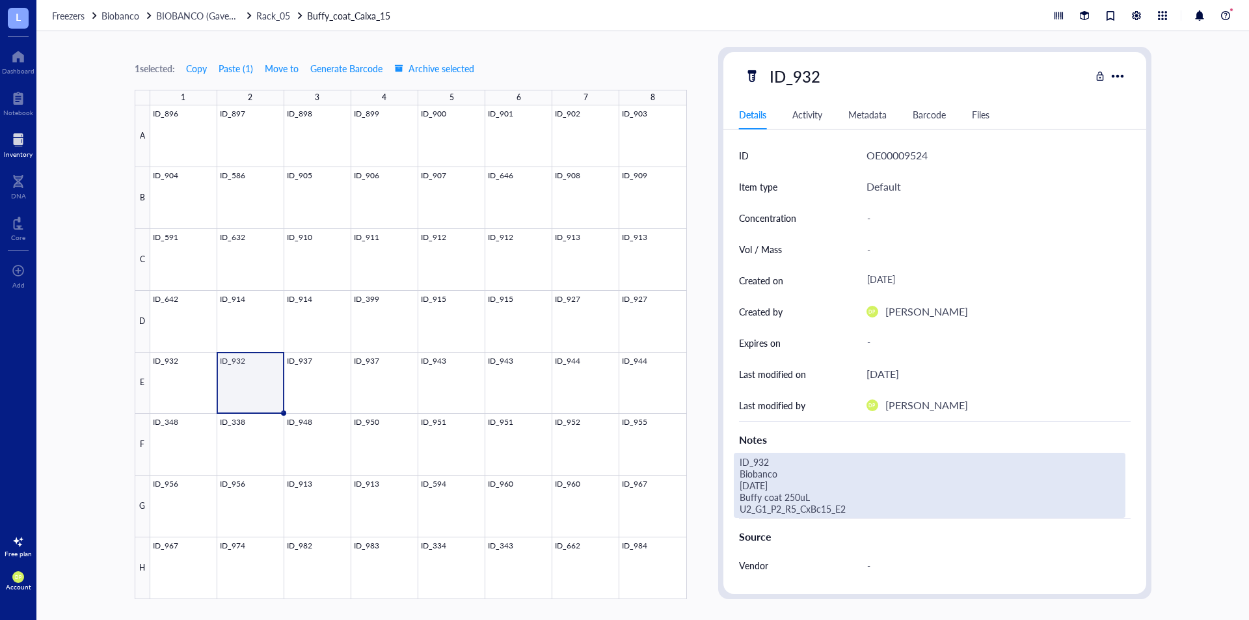
click at [832, 501] on div "ID_932 Biobanco [DATE] Buffy coat 250uL U2_G1_P2_R5_CxBc15_E2" at bounding box center [929, 485] width 391 height 65
drag, startPoint x: 851, startPoint y: 510, endPoint x: 728, endPoint y: 502, distance: 122.5
click at [728, 502] on div "ID OE00009524 Item type Default Concentration - Vol / Mass - Created on [DATE] …" at bounding box center [934, 438] width 423 height 597
click at [709, 404] on div "1 selected: Copy Paste ( 1 ) Move to Generate Barcode Archive selected 1 2 3 4 …" at bounding box center [642, 325] width 1212 height 588
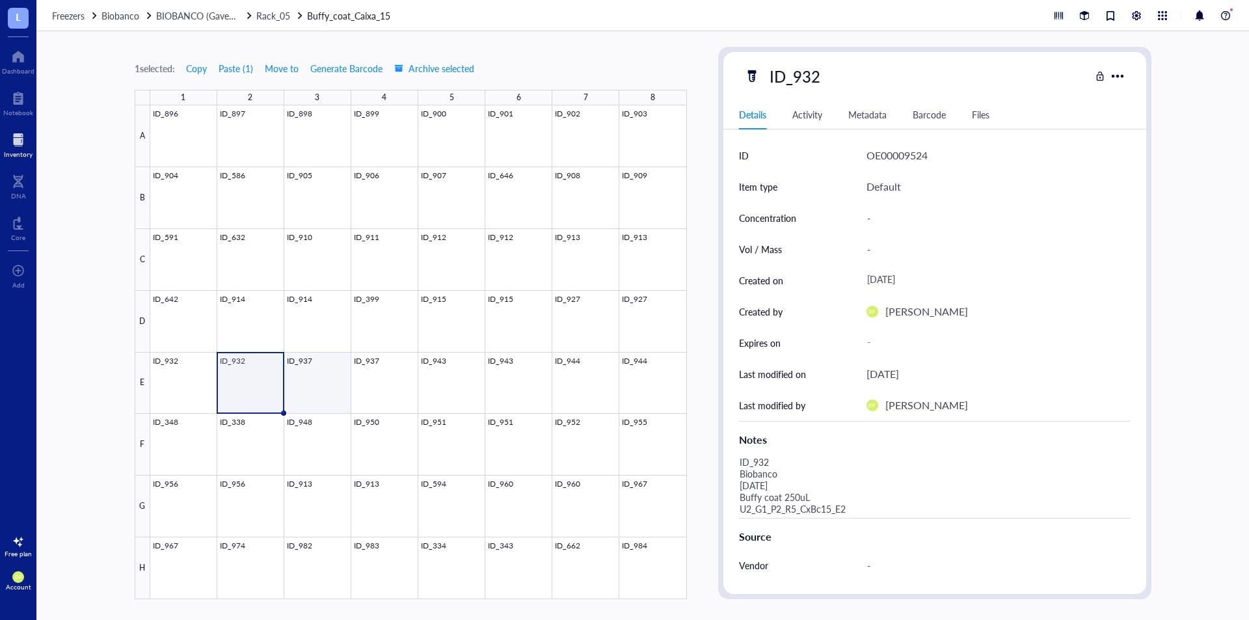
click at [337, 380] on div at bounding box center [418, 352] width 536 height 494
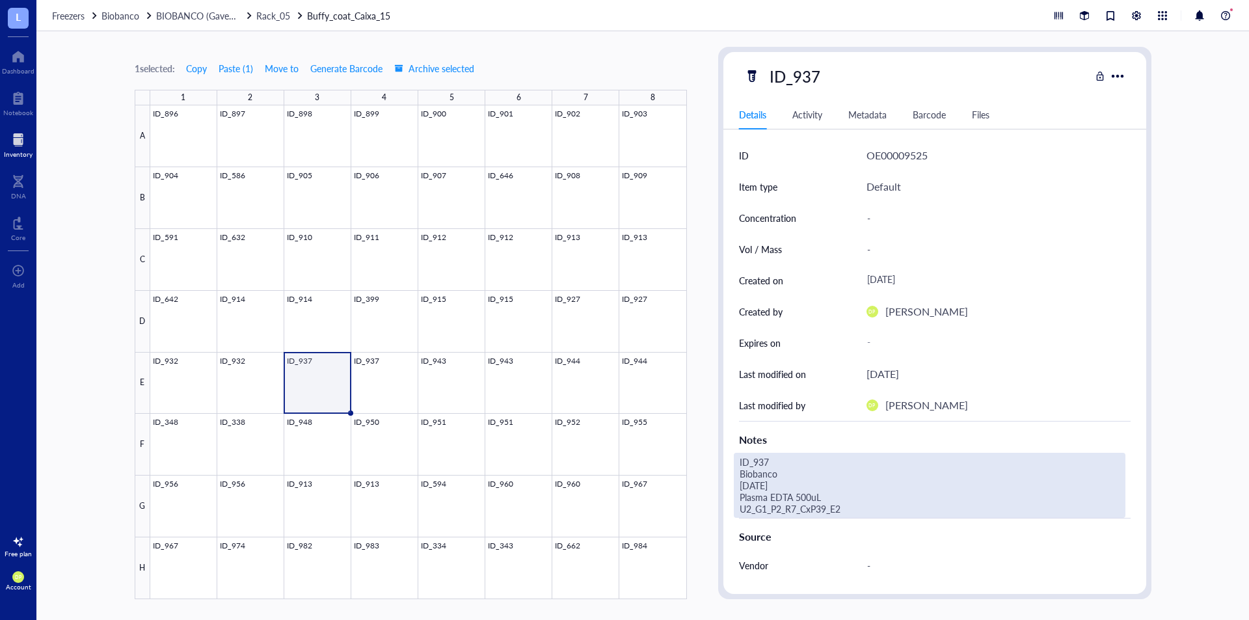
click at [854, 504] on div "ID_937 Biobanco [DATE] Plasma EDTA 500uL U2_G1_P2_R7_CxP39_E2" at bounding box center [929, 485] width 391 height 65
drag, startPoint x: 813, startPoint y: 507, endPoint x: 726, endPoint y: 498, distance: 87.6
click at [726, 498] on div "ID OE00009525 Item type Default Concentration - Vol / Mass - Created on [DATE] …" at bounding box center [934, 438] width 423 height 597
type textarea "ID_937 Biobanco [DATE] Buffy coat 250uL U2_G1_P2_R5_CxBc15_E3"
click at [709, 450] on div "1 selected: Copy Paste ( 1 ) Move to Generate Barcode Archive selected 1 2 3 4 …" at bounding box center [642, 325] width 1212 height 588
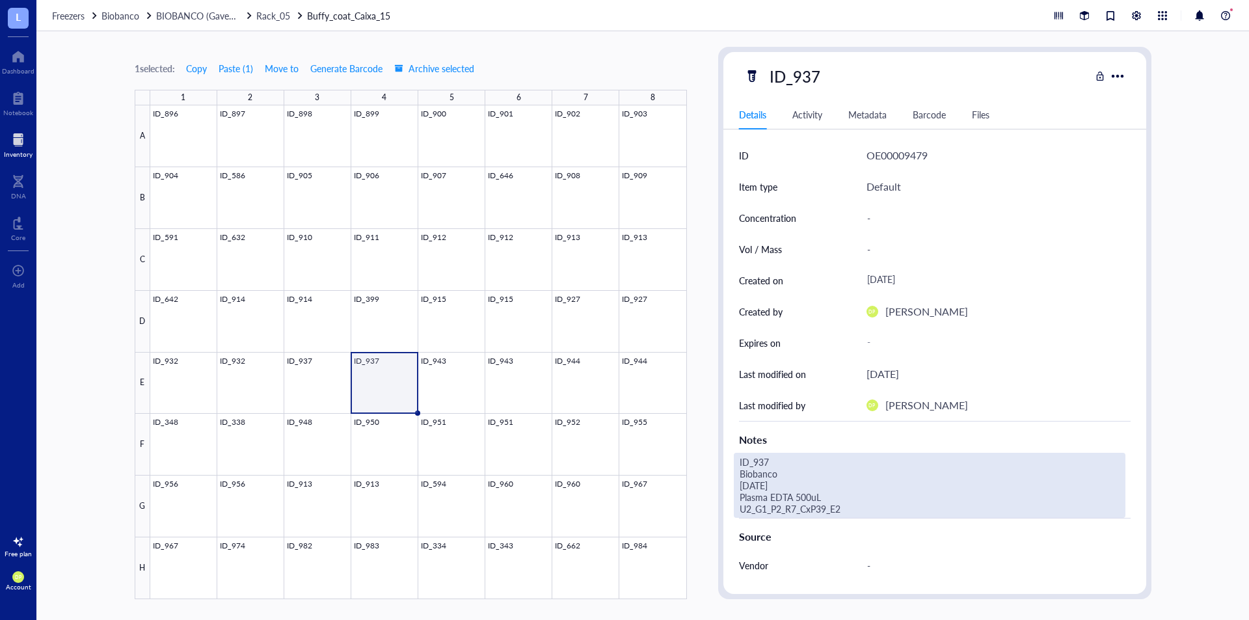
click at [830, 507] on div "ID_937 Biobanco [DATE] Plasma EDTA 500uL U2_G1_P2_R7_CxP39_E2" at bounding box center [929, 485] width 391 height 65
drag, startPoint x: 830, startPoint y: 507, endPoint x: 727, endPoint y: 493, distance: 103.6
click at [727, 493] on div "ID OE00009479 Item type Default Concentration - Vol / Mass - Created on [DATE] …" at bounding box center [934, 438] width 423 height 597
type textarea "ID_937 Biobanco [DATE] Buffy coat 250uL U2_G1_P2_R5_CxBc15_E4"
click at [715, 438] on div "1 selected: Copy Paste ( 1 ) Move to Generate Barcode Archive selected 1 2 3 4 …" at bounding box center [642, 325] width 1212 height 588
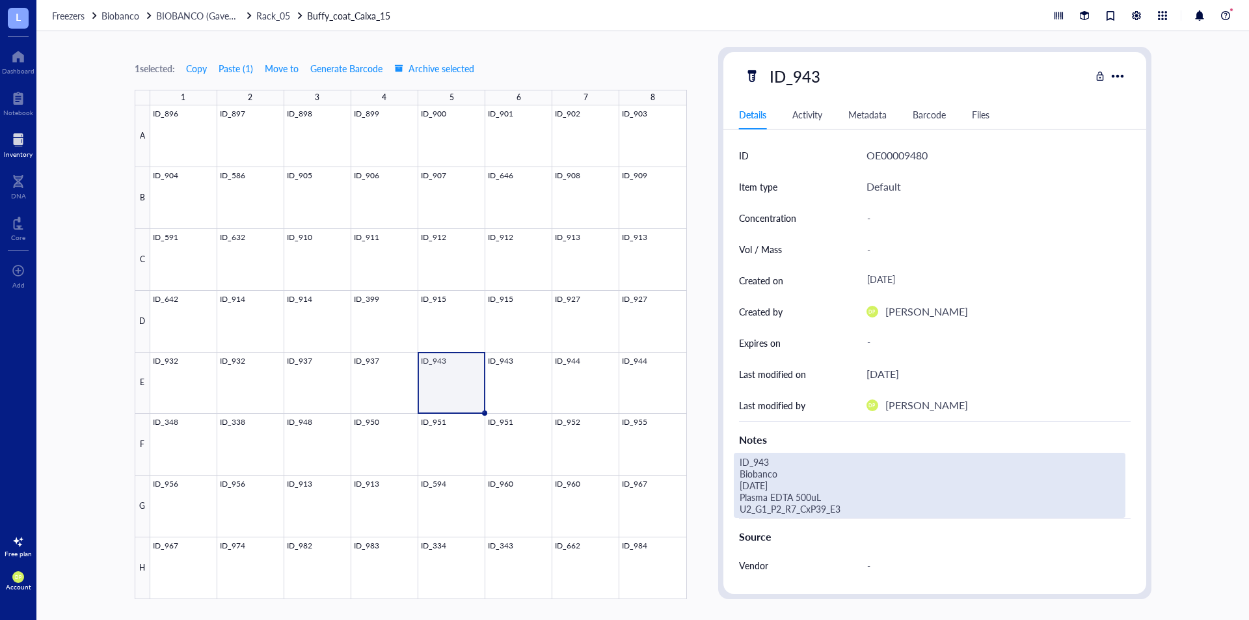
click at [831, 510] on div "ID_943 Biobanco [DATE] Plasma EDTA 500uL U2_G1_P2_R7_CxP39_E3" at bounding box center [929, 485] width 391 height 65
drag, startPoint x: 768, startPoint y: 499, endPoint x: 713, endPoint y: 496, distance: 54.7
click at [713, 496] on div "1 selected: Copy Paste ( 1 ) Move to Generate Barcode Archive selected 1 2 3 4 …" at bounding box center [642, 325] width 1212 height 588
type textarea "ID_943 Biobanco [DATE] Buffy coat 250uL U2_G1_P2_R5_CxBc15_E5"
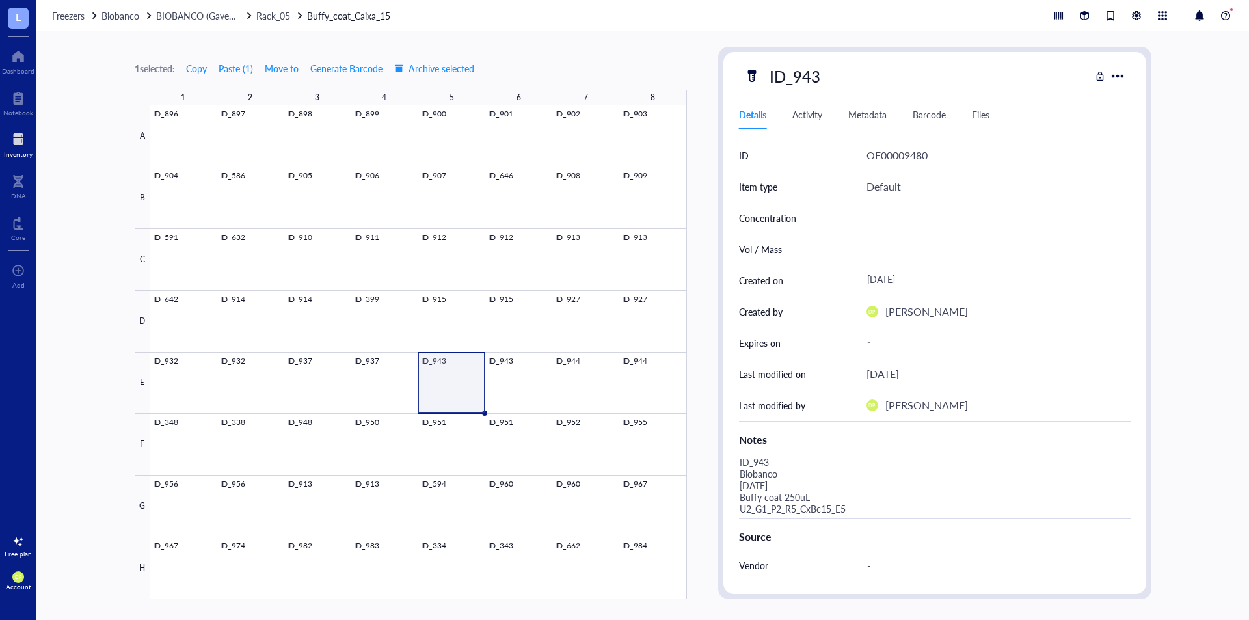
click at [713, 343] on div "1 selected: Copy Paste ( 1 ) Move to Generate Barcode Archive selected 1 2 3 4 …" at bounding box center [642, 325] width 1212 height 588
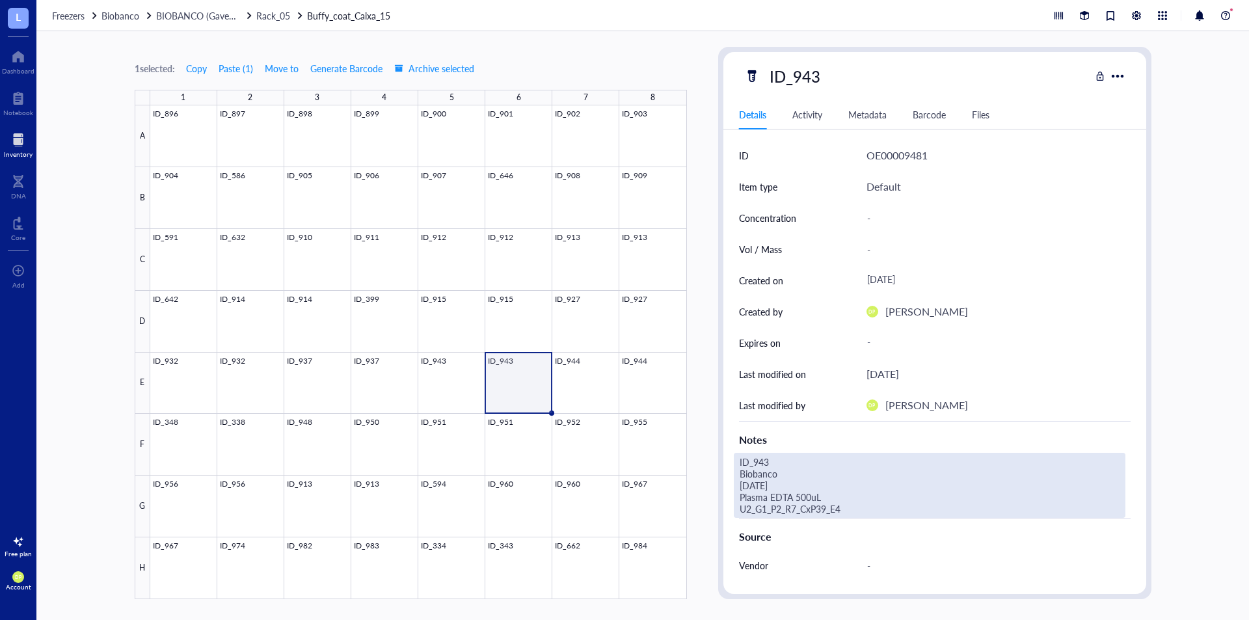
click at [821, 505] on div "ID_943 Biobanco [DATE] Plasma EDTA 500uL U2_G1_P2_R7_CxP39_E4" at bounding box center [929, 485] width 391 height 65
drag, startPoint x: 837, startPoint y: 514, endPoint x: 743, endPoint y: 492, distance: 96.7
click at [743, 492] on textarea "ID_943 Biobanco [DATE] Plasma EDTA 500uL U2_G1_P2_R7_CxP39_E4" at bounding box center [929, 485] width 390 height 64
click at [864, 495] on textarea "ID_943 Biobanco [DATE] Plasma EDTA 500uL U2_G1_P2_R7_CxP39_E4" at bounding box center [929, 485] width 390 height 64
drag, startPoint x: 735, startPoint y: 509, endPoint x: 739, endPoint y: 500, distance: 9.3
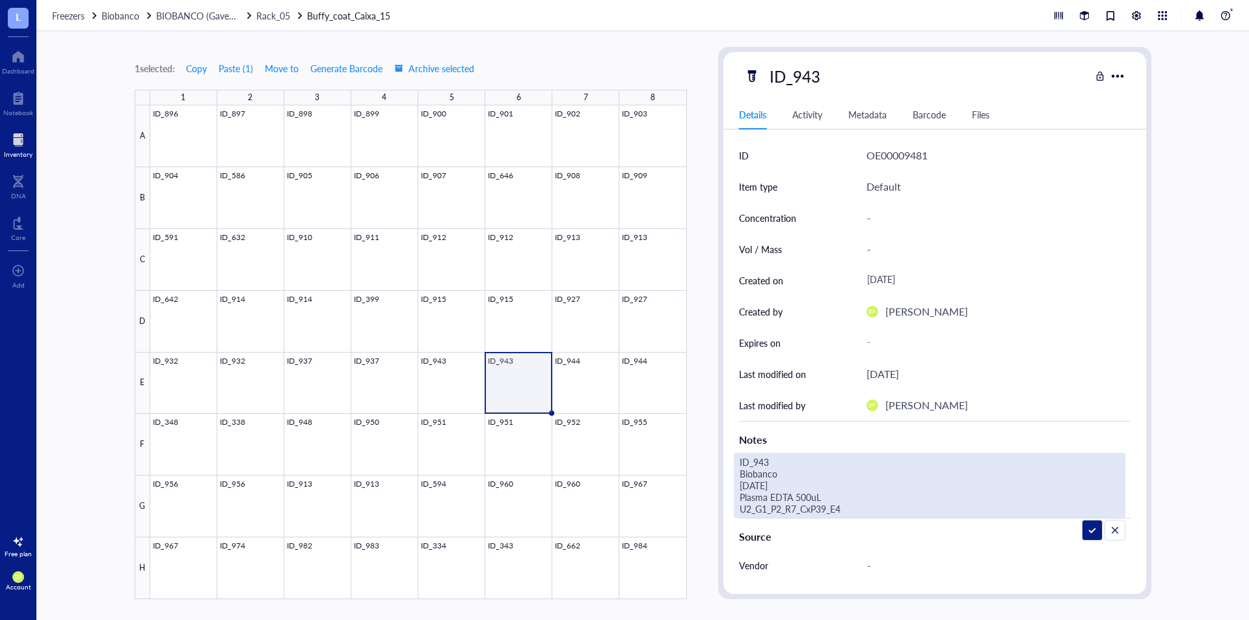
click at [739, 500] on textarea "ID_943 Biobanco [DATE] Plasma EDTA 500uL U2_G1_P2_R7_CxP39_E4" at bounding box center [929, 485] width 390 height 64
type textarea "ID_943 Biobanco [DATE] Buffy coat 250uL U2_G1_P2_R5_CxBc15_E6"
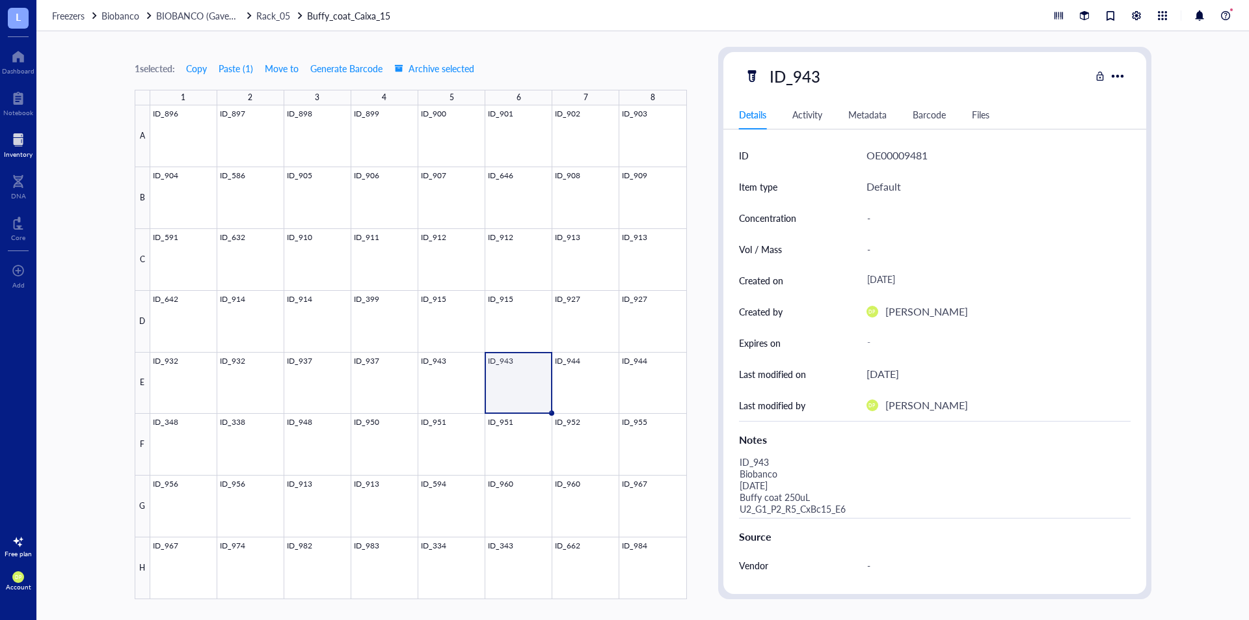
click at [702, 326] on div "1 selected: Copy Paste ( 1 ) Move to Generate Barcode Archive selected 1 2 3 4 …" at bounding box center [642, 325] width 1212 height 588
click at [580, 375] on div at bounding box center [418, 352] width 536 height 494
click at [851, 518] on div "Source" at bounding box center [934, 534] width 391 height 32
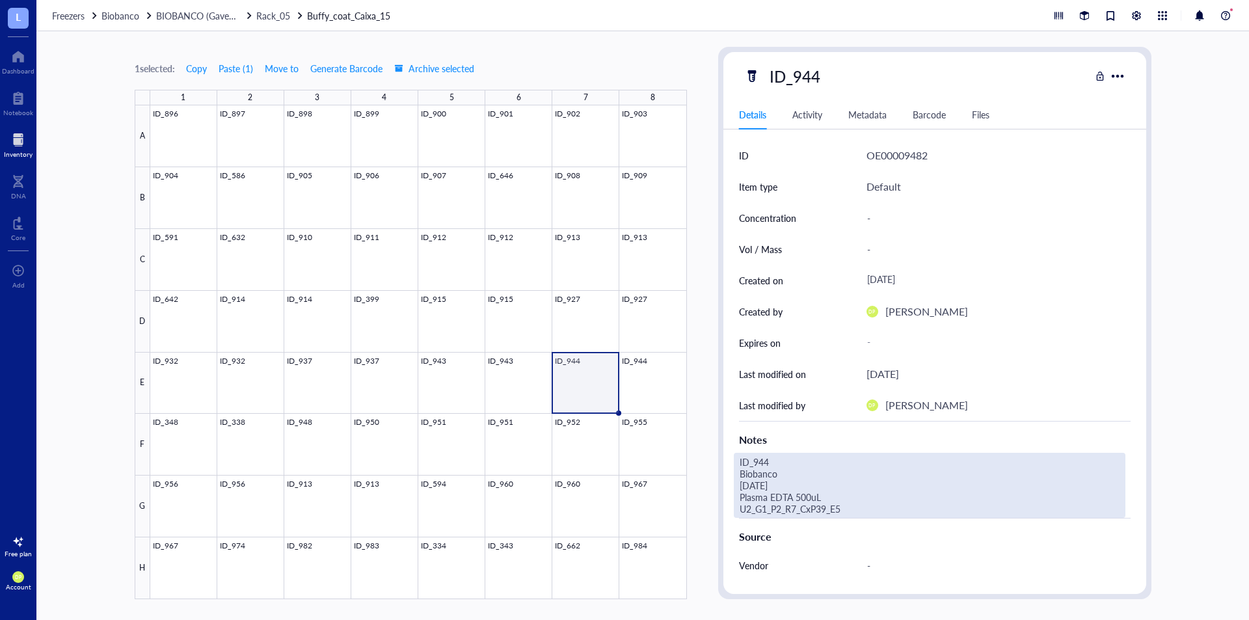
click at [853, 507] on div "ID_944 Biobanco [DATE] Plasma EDTA 500uL U2_G1_P2_R7_CxP39_E5" at bounding box center [929, 485] width 391 height 65
drag, startPoint x: 764, startPoint y: 509, endPoint x: 699, endPoint y: 497, distance: 66.1
click at [699, 497] on div "1 selected: Copy Paste ( 1 ) Move to Generate Barcode Archive selected 1 2 3 4 …" at bounding box center [642, 325] width 1212 height 588
type textarea "ID_944 Biobanco [DATE] Buffy coat 250uL U2_G1_P2_R5_CxBc15_E7"
click at [704, 407] on div "1 selected: Copy Paste ( 1 ) Move to Generate Barcode Archive selected 1 2 3 4 …" at bounding box center [642, 325] width 1212 height 588
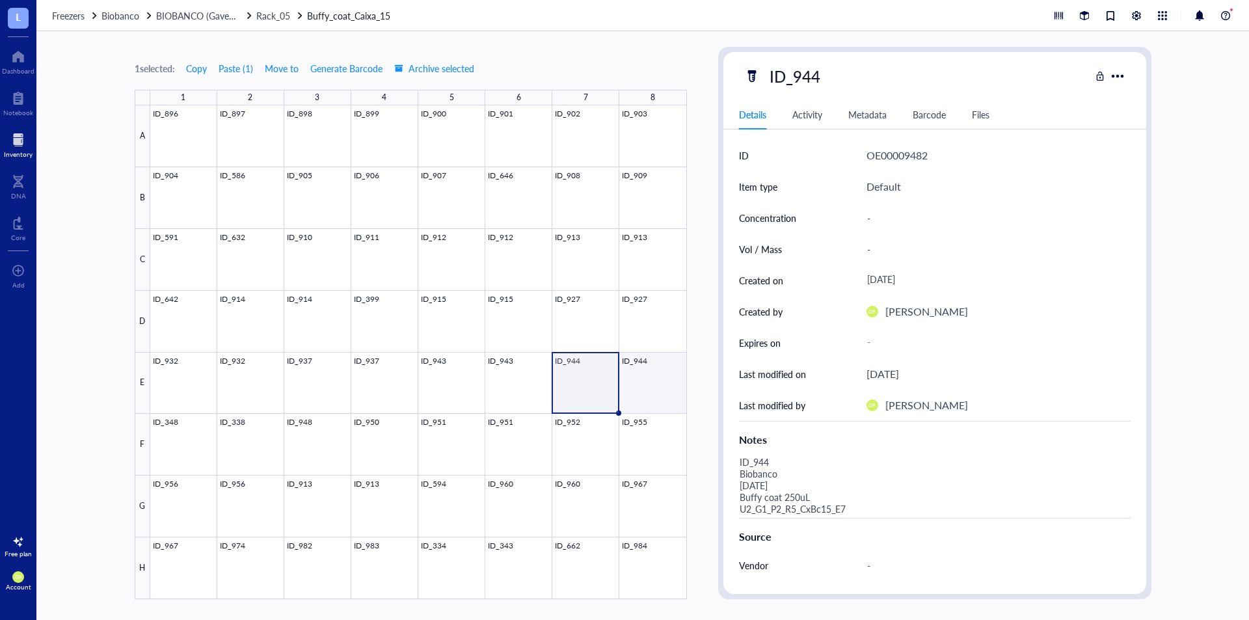
click at [662, 371] on div at bounding box center [418, 352] width 536 height 494
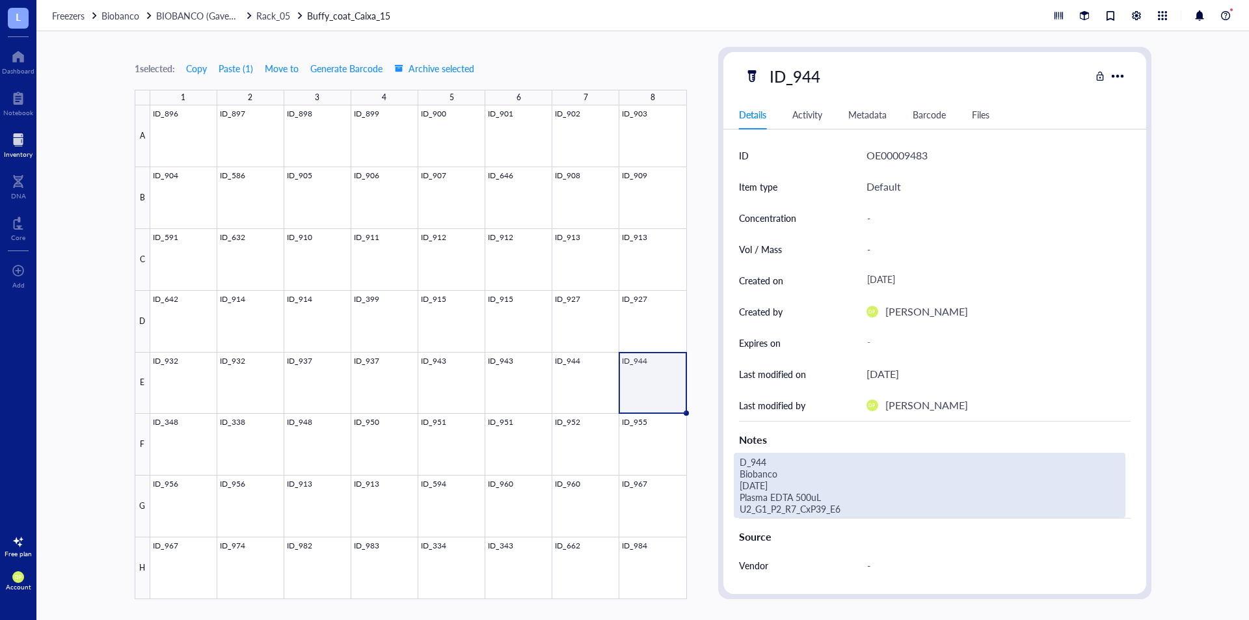
click at [851, 509] on div "D_944 Biobanco [DATE] Plasma EDTA 500uL U2_G1_P2_R7_CxP39_E6" at bounding box center [929, 485] width 391 height 65
drag, startPoint x: 850, startPoint y: 510, endPoint x: 706, endPoint y: 501, distance: 144.0
click at [706, 501] on div "1 selected: Copy Paste ( 1 ) Move to Generate Barcode Archive selected 1 2 3 4 …" at bounding box center [642, 325] width 1212 height 588
type textarea "D_944 Biobanco [DATE] Buffy coat 250uL U2_G1_P2_R5_CxBc15_E8"
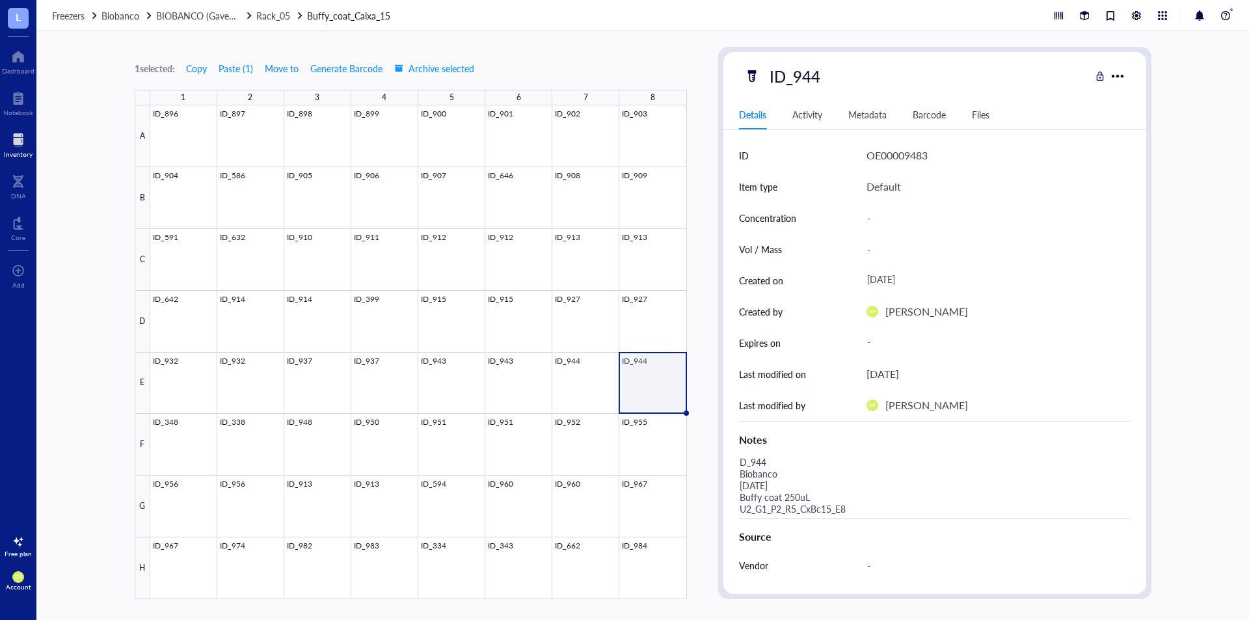
click at [708, 428] on div "1 selected: Copy Paste ( 1 ) Move to Generate Barcode Archive selected 1 2 3 4 …" at bounding box center [642, 325] width 1212 height 588
click at [191, 430] on div at bounding box center [418, 352] width 536 height 494
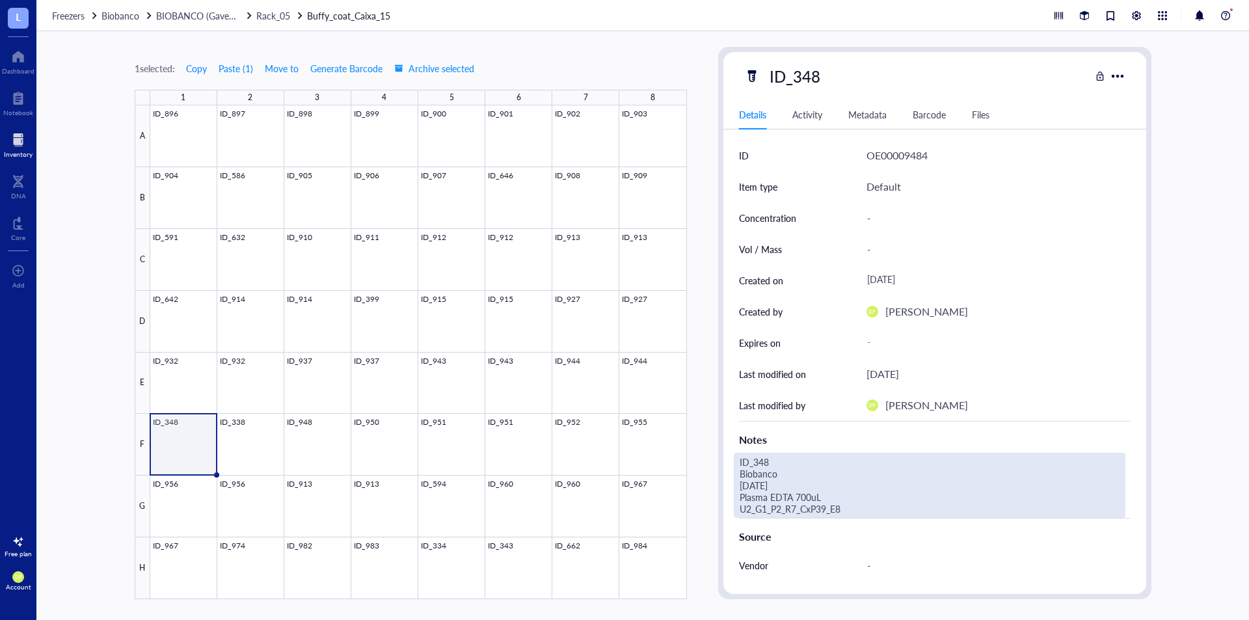
click at [812, 507] on div "ID_348 Biobanco [DATE] Plasma EDTA 700uL U2_G1_P2_R7_CxP39_E8" at bounding box center [929, 485] width 391 height 65
drag, startPoint x: 757, startPoint y: 497, endPoint x: 728, endPoint y: 493, distance: 28.9
click at [728, 493] on div "ID OE00009484 Item type Default Concentration - Vol / Mass - Created on [DATE] …" at bounding box center [934, 438] width 423 height 597
type textarea "ID_348 Biobanco [DATE] Buffy coat 500uL U2_G1_P2_R5_CxBc15_F1"
drag, startPoint x: 854, startPoint y: 512, endPoint x: 705, endPoint y: 494, distance: 150.0
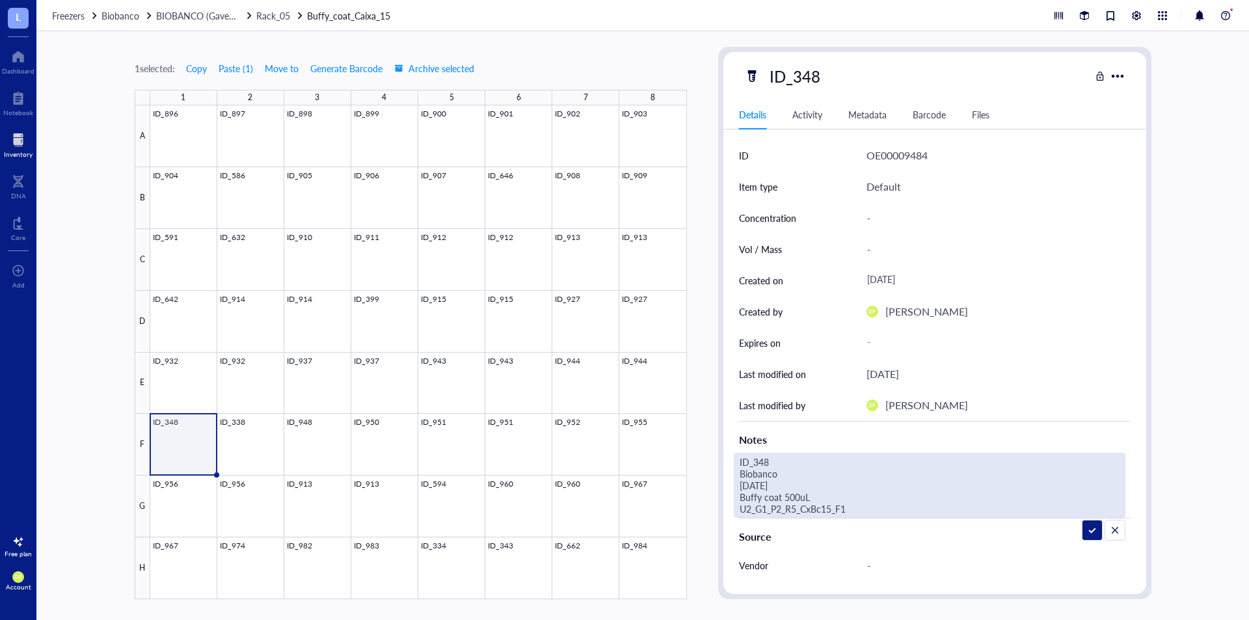
click at [705, 494] on div "1 selected: Copy Paste ( 1 ) Move to Generate Barcode Archive selected 1 2 3 4 …" at bounding box center [642, 325] width 1212 height 588
click at [707, 456] on div "1 selected: Copy Paste ( 1 ) Move to Generate Barcode Archive selected 1 2 3 4 …" at bounding box center [642, 325] width 1212 height 588
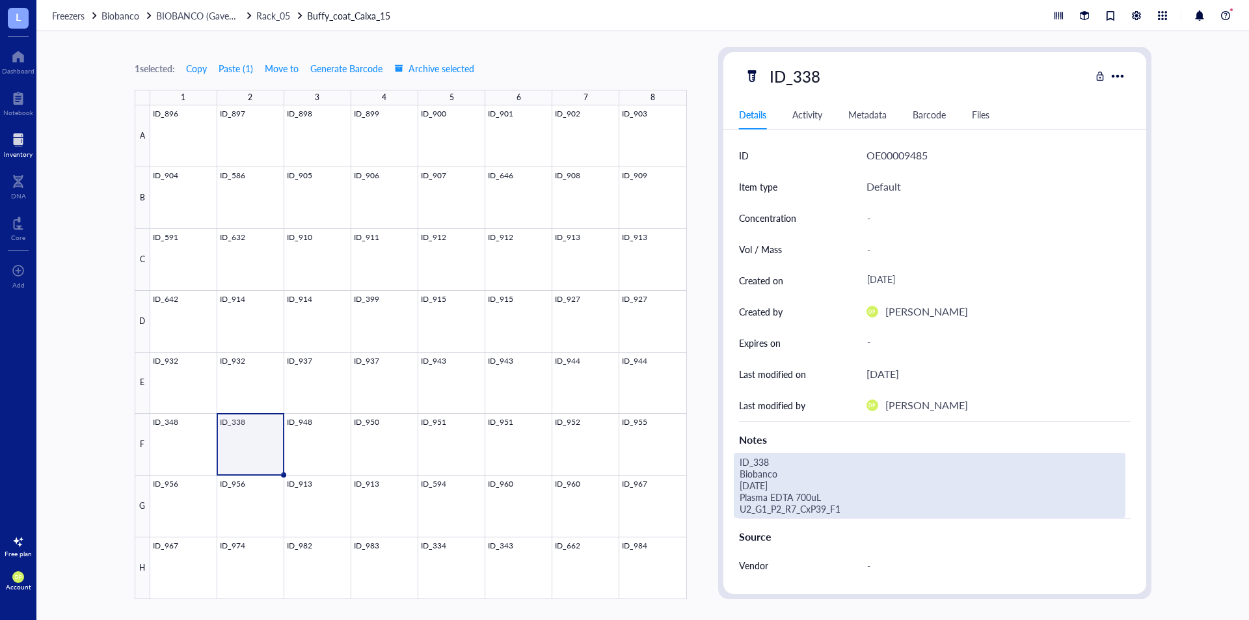
click at [827, 509] on div "ID_338 Biobanco [DATE] Plasma EDTA 700uL U2_G1_P2_R7_CxP39_F1" at bounding box center [929, 485] width 391 height 65
drag, startPoint x: 649, startPoint y: 504, endPoint x: 652, endPoint y: 492, distance: 12.8
click at [652, 492] on div "1 selected: Copy Paste ( 1 ) Move to Generate Barcode Archive selected 1 2 3 4 …" at bounding box center [642, 325] width 1212 height 588
type textarea "ID_338 Biobanco [DATE] Buffy coat 500uL U2_G1_P2_R5_CxBc15_F2"
click at [697, 424] on div "1 selected: Copy Paste ( 1 ) Move to Generate Barcode Archive selected 1 2 3 4 …" at bounding box center [642, 325] width 1212 height 588
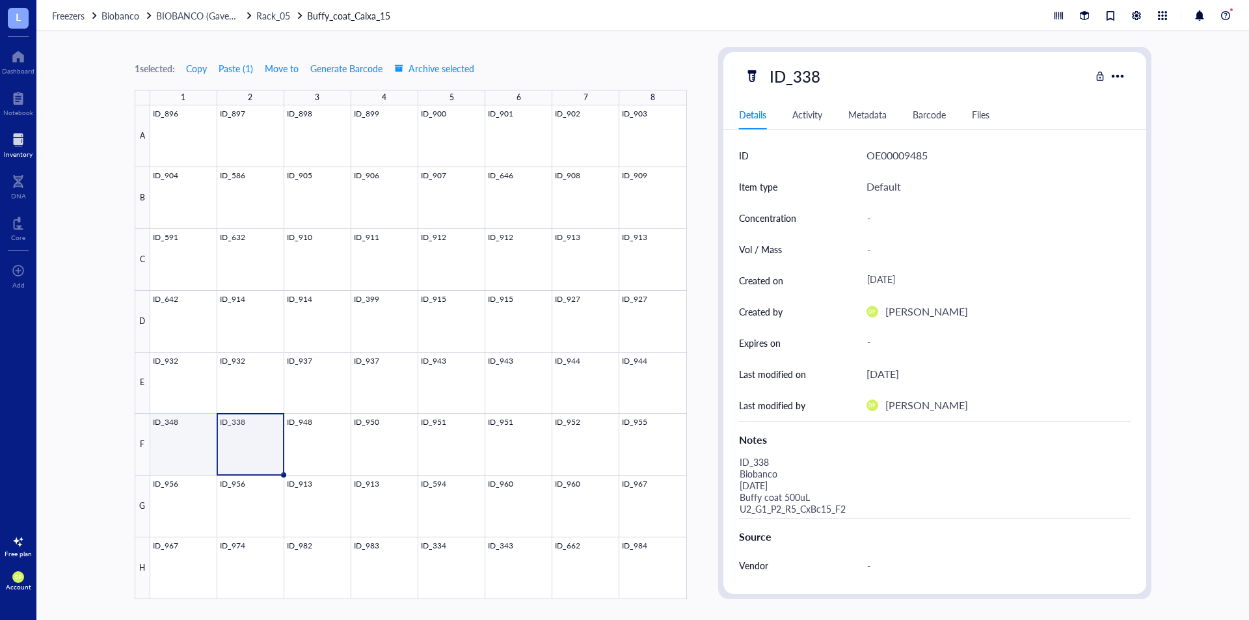
click at [174, 448] on div at bounding box center [418, 352] width 536 height 494
click at [245, 450] on div at bounding box center [418, 352] width 536 height 494
click at [299, 447] on div at bounding box center [418, 352] width 536 height 494
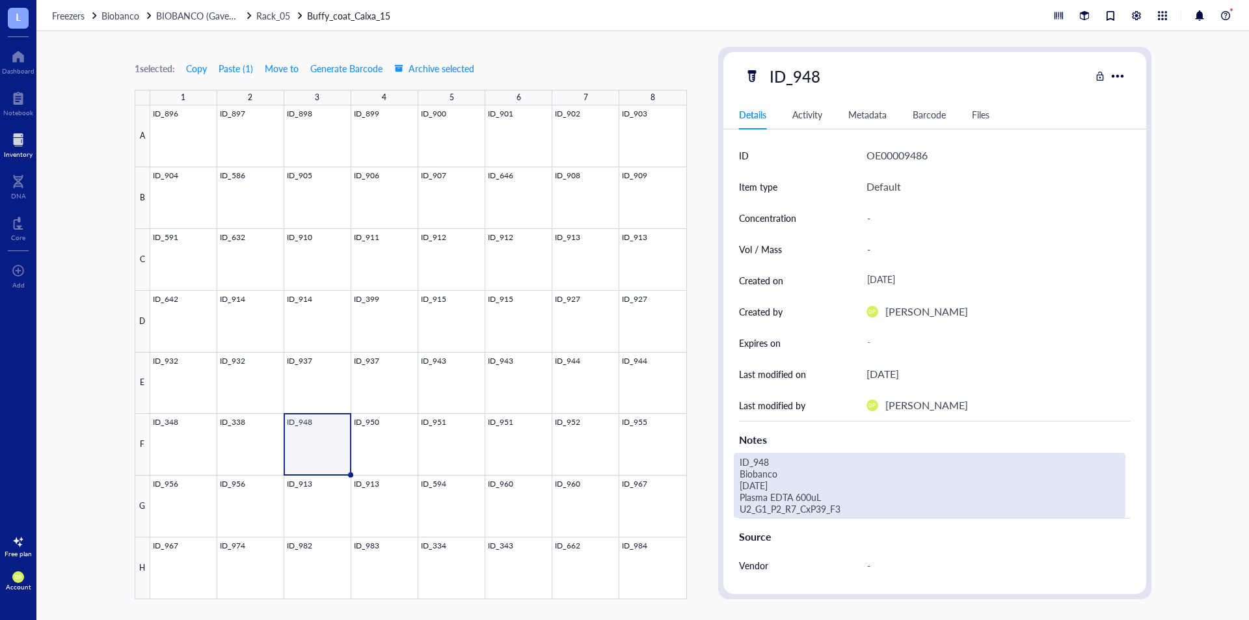
click at [853, 511] on div "ID_948 Biobanco [DATE] Plasma EDTA 600uL U2_G1_P2_R7_CxP39_F3" at bounding box center [929, 485] width 391 height 65
drag, startPoint x: 716, startPoint y: 505, endPoint x: 698, endPoint y: 499, distance: 18.3
click at [698, 499] on div "1 selected: Copy Paste ( 1 ) Move to Generate Barcode Archive selected 1 2 3 4 …" at bounding box center [642, 325] width 1212 height 588
click at [793, 496] on textarea "ID_948 Biobanco [DATE] Buffy coat 500uL U2_G1_P2_R5_CxBc15_F1" at bounding box center [929, 485] width 390 height 64
type textarea "ID_948 Biobanco [DATE] Buffy coat 750uL U2_G1_P2_R5_CxBc15_F1"
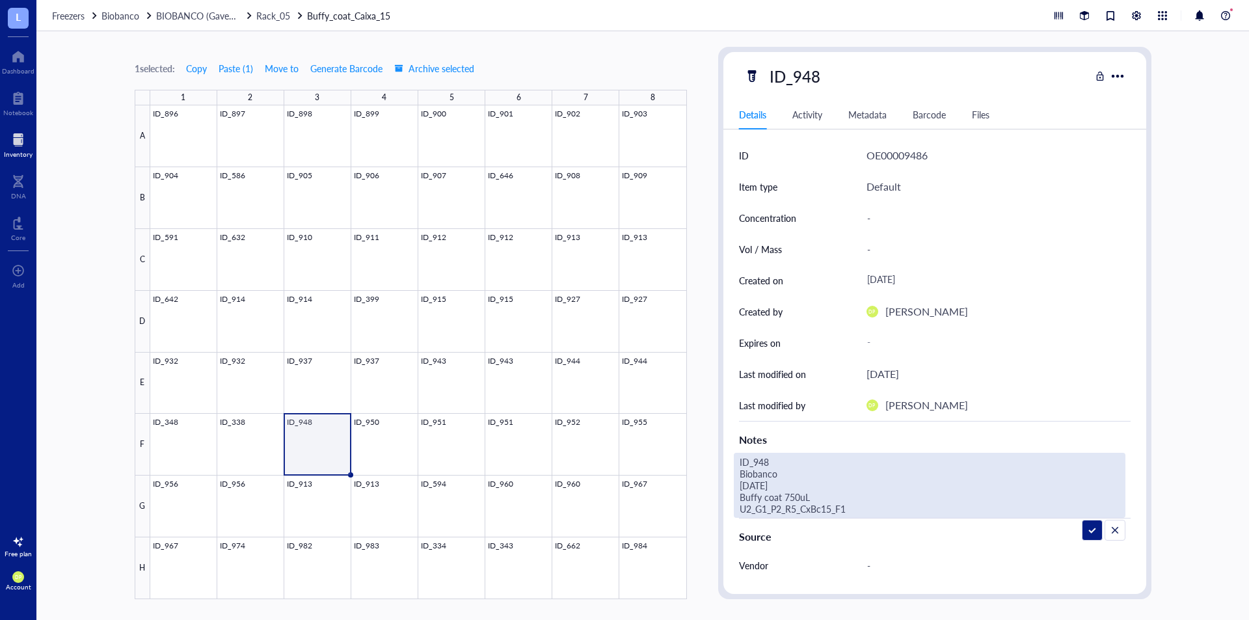
click at [702, 410] on div "1 selected: Copy Paste ( 1 ) Move to Generate Barcode Archive selected 1 2 3 4 …" at bounding box center [642, 325] width 1212 height 588
click at [846, 500] on div "ID_948 Biobanco [DATE] Buffy coat 750uL U2_G1_P2_R5_CxBc15_F1" at bounding box center [929, 485] width 391 height 65
click at [858, 505] on div "ID_948 Biobanco [DATE] Buffy coat 750uL U2_G1_P2_R5_CxBc15_F1" at bounding box center [929, 485] width 391 height 65
type textarea "ID_948 Biobanco [DATE] Buffy coat 750uL U2_G1_P2_R5_CxBc15_F"
click at [854, 512] on div "ID_948 Biobanco [DATE] Buffy coat 750uL U2_G1_P2_R5_CxBc15_F1" at bounding box center [929, 485] width 391 height 65
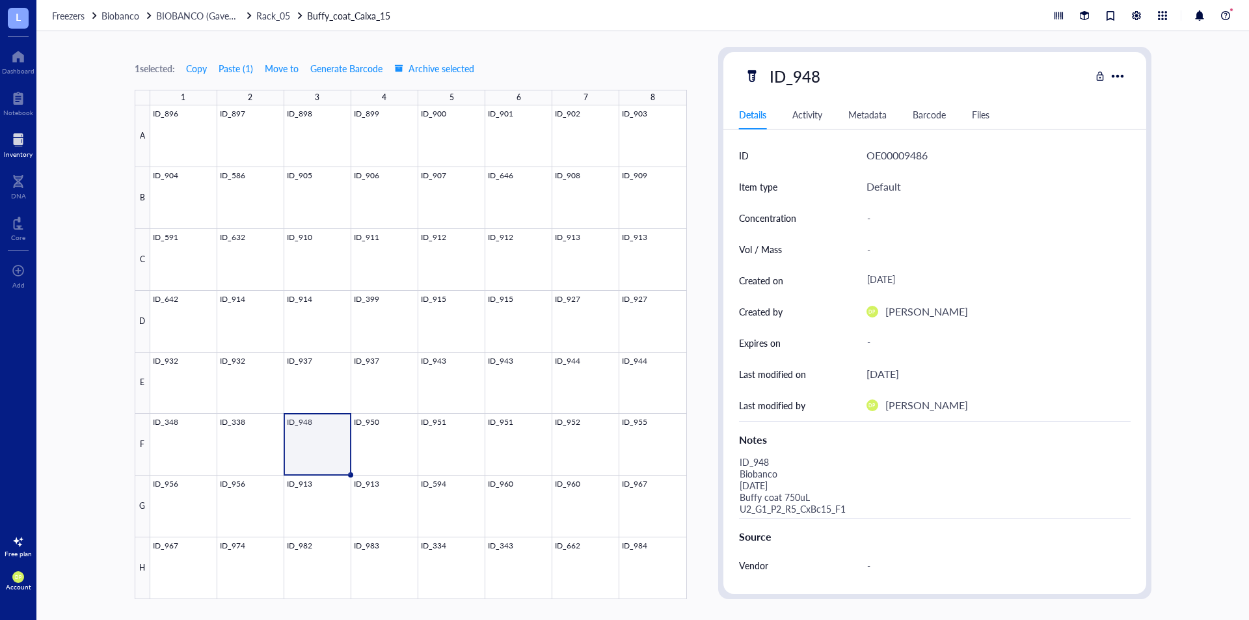
click at [866, 507] on div "ID_948 Biobanco [DATE] Buffy coat 750uL U2_G1_P2_R5_CxBc15_F1" at bounding box center [929, 485] width 391 height 65
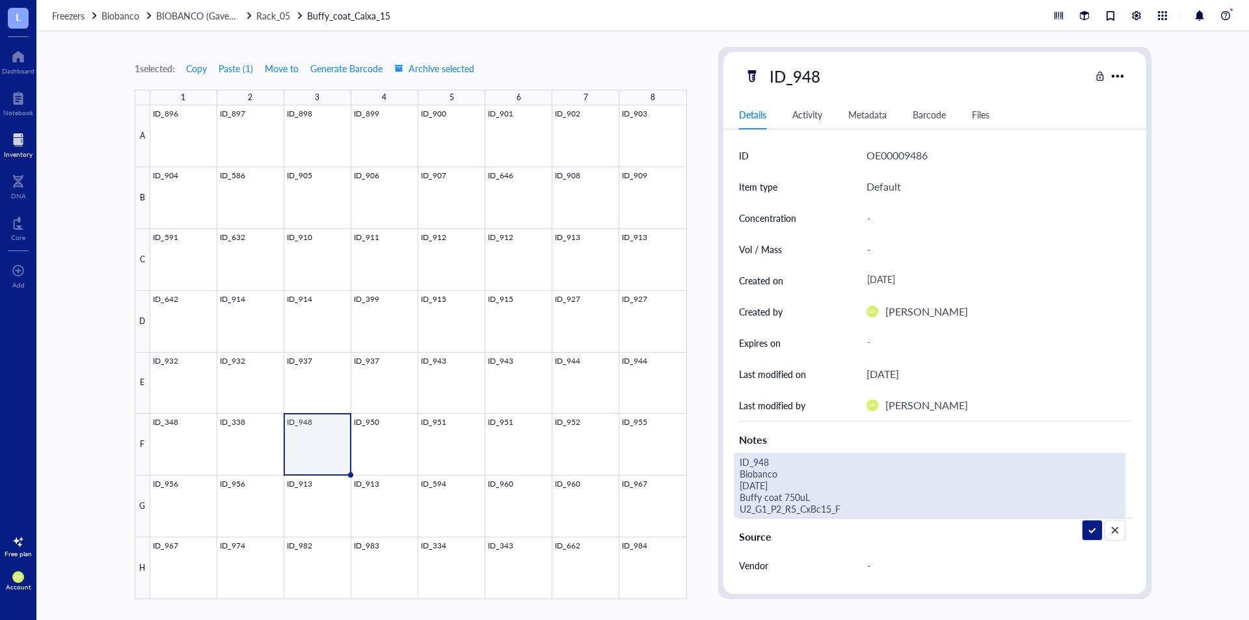
type textarea "ID_948 Biobanco [DATE] Buffy coat 750uL U2_G1_P2_R5_CxBc15_F3"
click at [704, 387] on div "1 selected: Copy Paste ( 1 ) Move to Generate Barcode Archive selected 1 2 3 4 …" at bounding box center [642, 325] width 1212 height 588
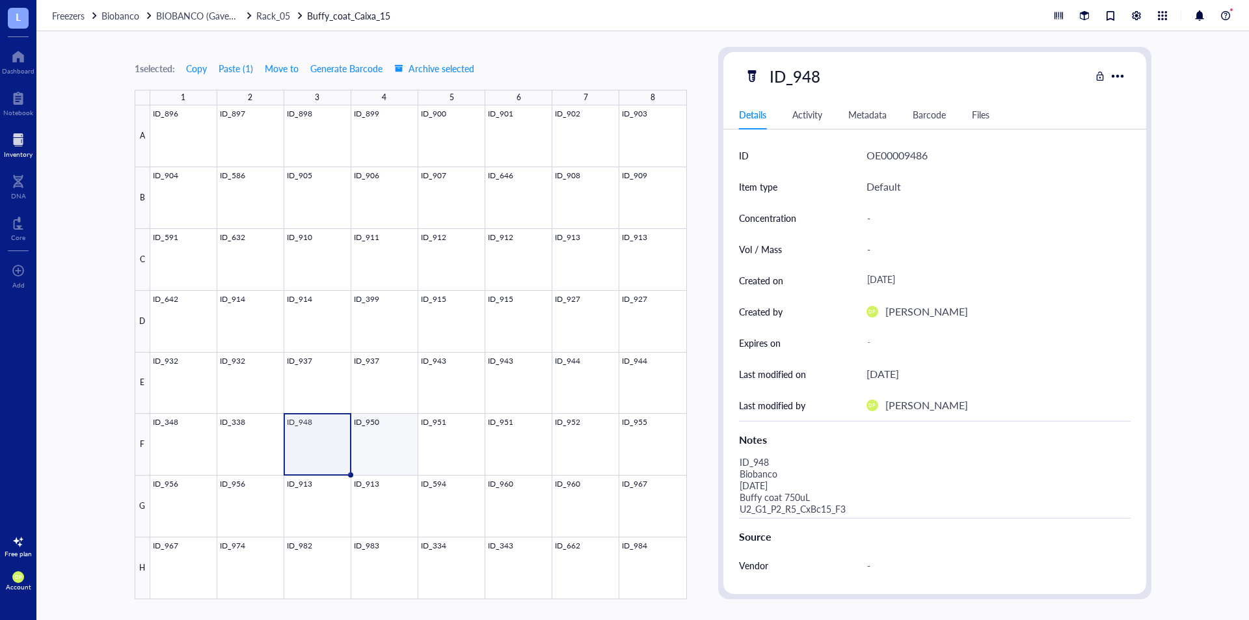
click at [386, 436] on div at bounding box center [418, 352] width 536 height 494
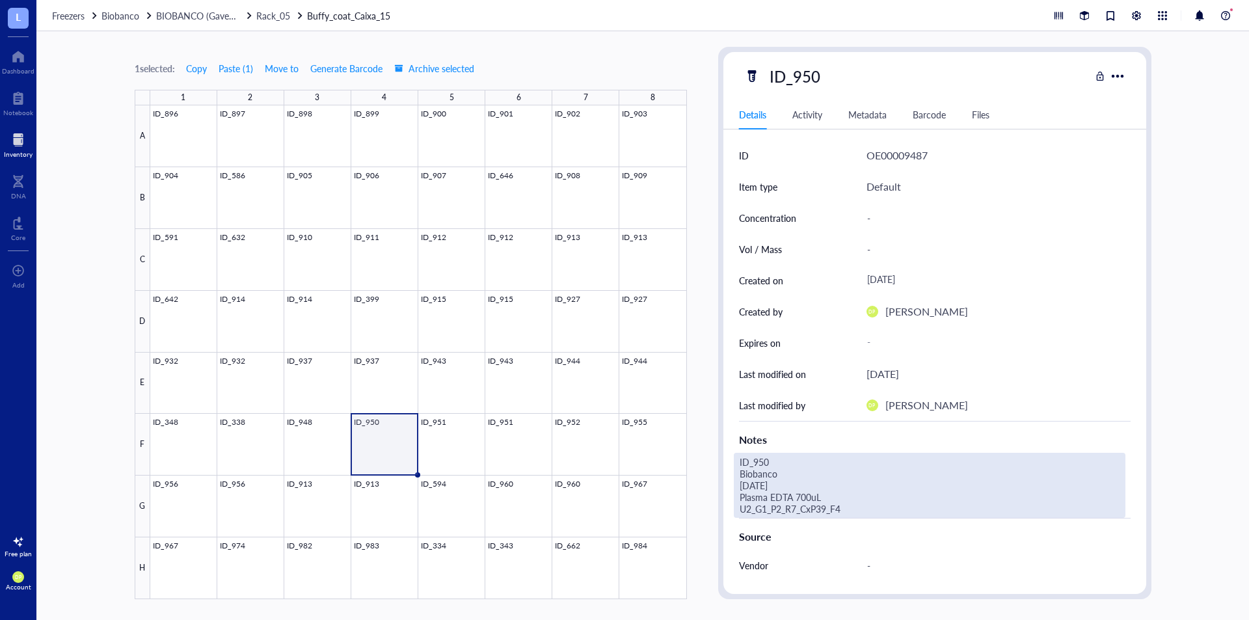
click at [840, 509] on div "ID_950 Biobanco [DATE] Plasma EDTA 700uL U2_G1_P2_R7_CxP39_F4" at bounding box center [929, 485] width 391 height 65
drag, startPoint x: 840, startPoint y: 509, endPoint x: 715, endPoint y: 496, distance: 126.1
click at [715, 496] on div "1 selected: Copy Paste ( 1 ) Move to Generate Barcode Archive selected 1 2 3 4 …" at bounding box center [642, 325] width 1212 height 588
type textarea "ID_950 Biobanco [DATE] Buffy coat 500uL U2_G1_P2_R5_CxBc15_F4"
click at [703, 350] on div "1 selected: Copy Paste ( 1 ) Move to Generate Barcode Archive selected 1 2 3 4 …" at bounding box center [642, 325] width 1212 height 588
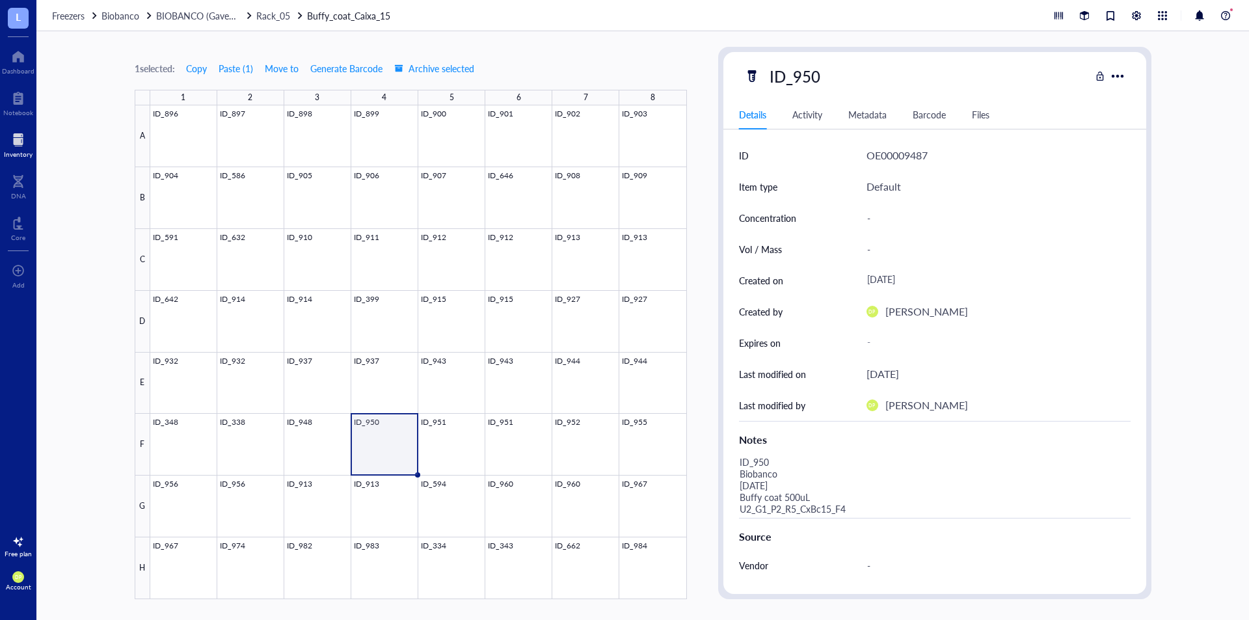
click at [661, 62] on div "1 selected: Copy Paste ( 1 ) Move to Generate Barcode Archive selected" at bounding box center [411, 68] width 552 height 12
click at [337, 430] on div at bounding box center [418, 352] width 536 height 494
click at [380, 430] on div at bounding box center [418, 352] width 536 height 494
click at [482, 440] on div at bounding box center [418, 352] width 536 height 494
click at [380, 436] on div at bounding box center [418, 352] width 536 height 494
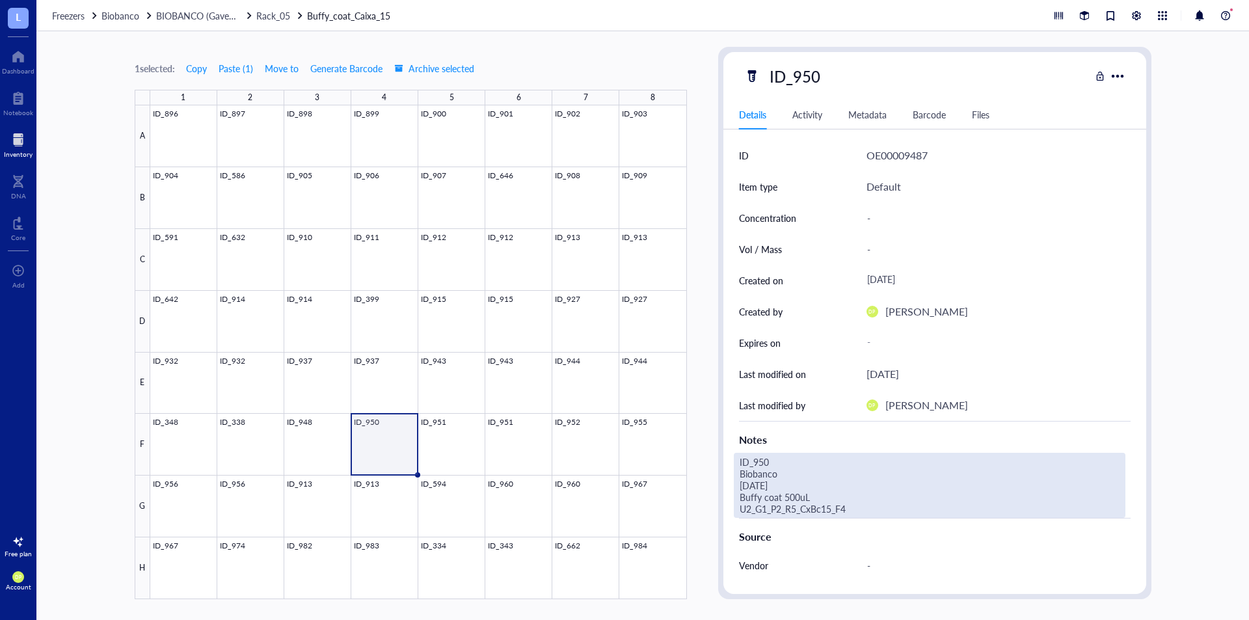
click at [866, 509] on div "ID_950 Biobanco [DATE] Buffy coat 500uL U2_G1_P2_R5_CxBc15_F4" at bounding box center [929, 485] width 391 height 65
drag, startPoint x: 866, startPoint y: 507, endPoint x: 717, endPoint y: 499, distance: 149.1
click at [718, 499] on div "ID_950 Details Activity Metadata Barcode Files ID OE00009487 Item type Default …" at bounding box center [934, 323] width 433 height 552
click at [709, 429] on div "1 selected: Copy Paste ( 1 ) Move to Generate Barcode Archive selected 1 2 3 4 …" at bounding box center [642, 325] width 1212 height 588
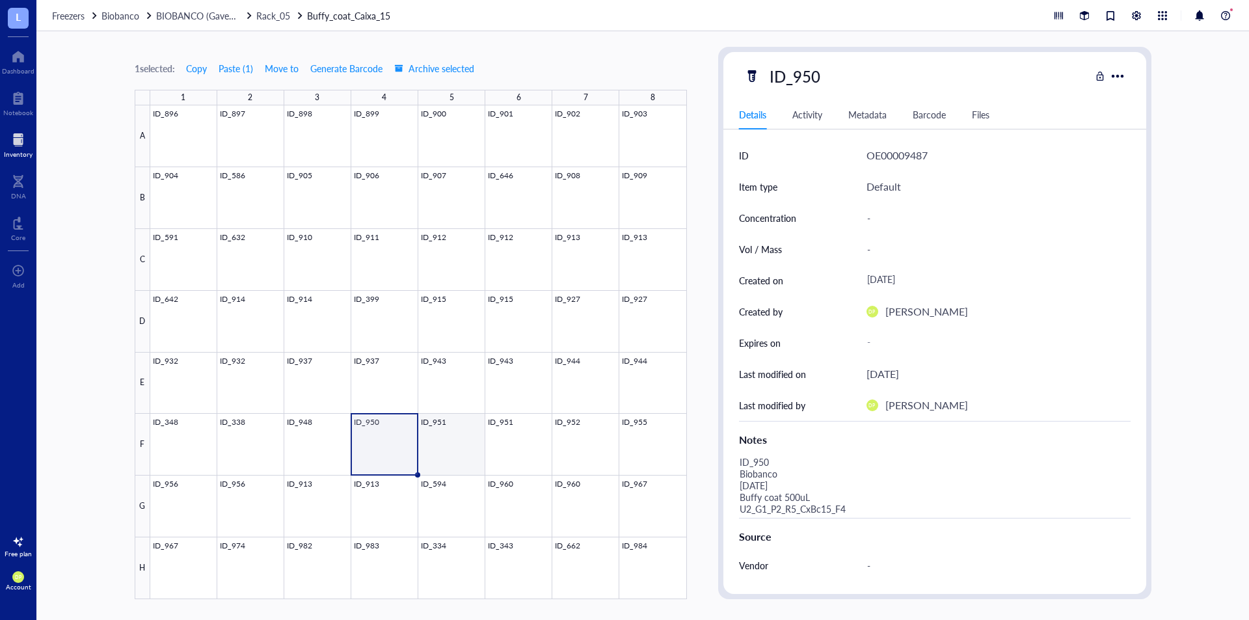
click at [436, 437] on div at bounding box center [418, 352] width 536 height 494
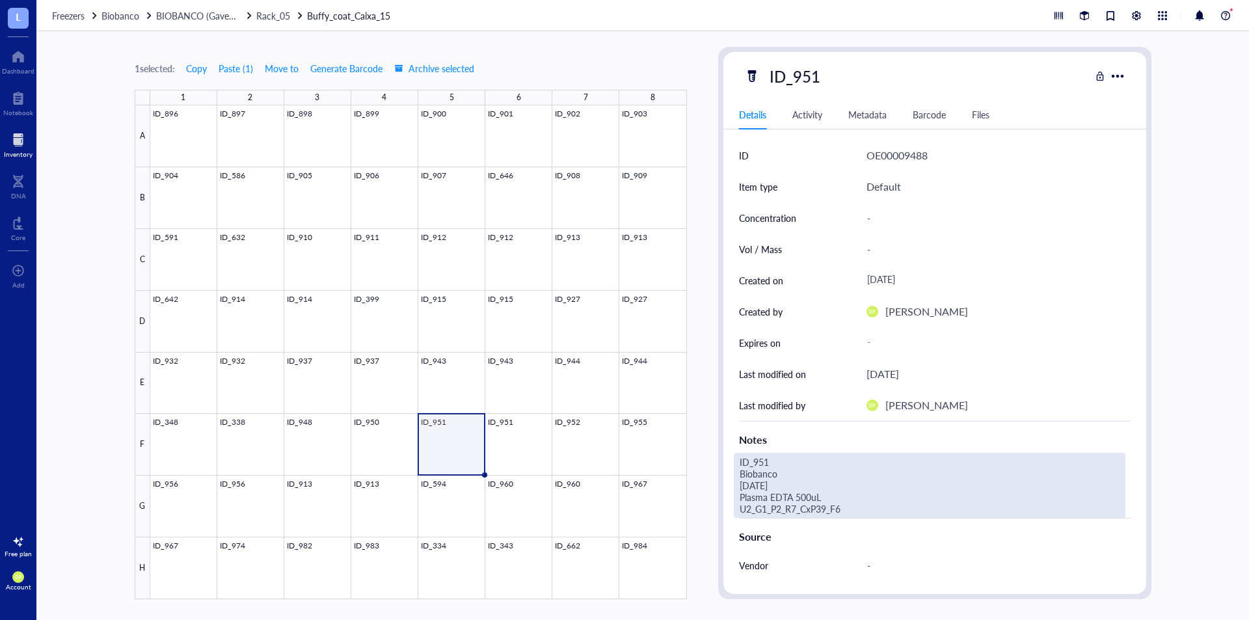
click at [837, 507] on div "ID_951 Biobanco [DATE] Plasma EDTA 500uL U2_G1_P2_R7_CxP39_F6" at bounding box center [929, 485] width 391 height 65
drag, startPoint x: 877, startPoint y: 512, endPoint x: 724, endPoint y: 501, distance: 153.9
click at [724, 501] on div "ID OE00009488 Item type Default Concentration - Vol / Mass - Created on [DATE] …" at bounding box center [934, 438] width 423 height 597
click at [793, 494] on textarea "ID_951 Biobanco [DATE] Buffy coat 500uL U2_G1_P2_R5_CxBc15_F5" at bounding box center [929, 485] width 390 height 64
type textarea "ID_951 Biobanco [DATE] Buffy coat 250uL U2_G1_P2_R5_CxBc15_F5"
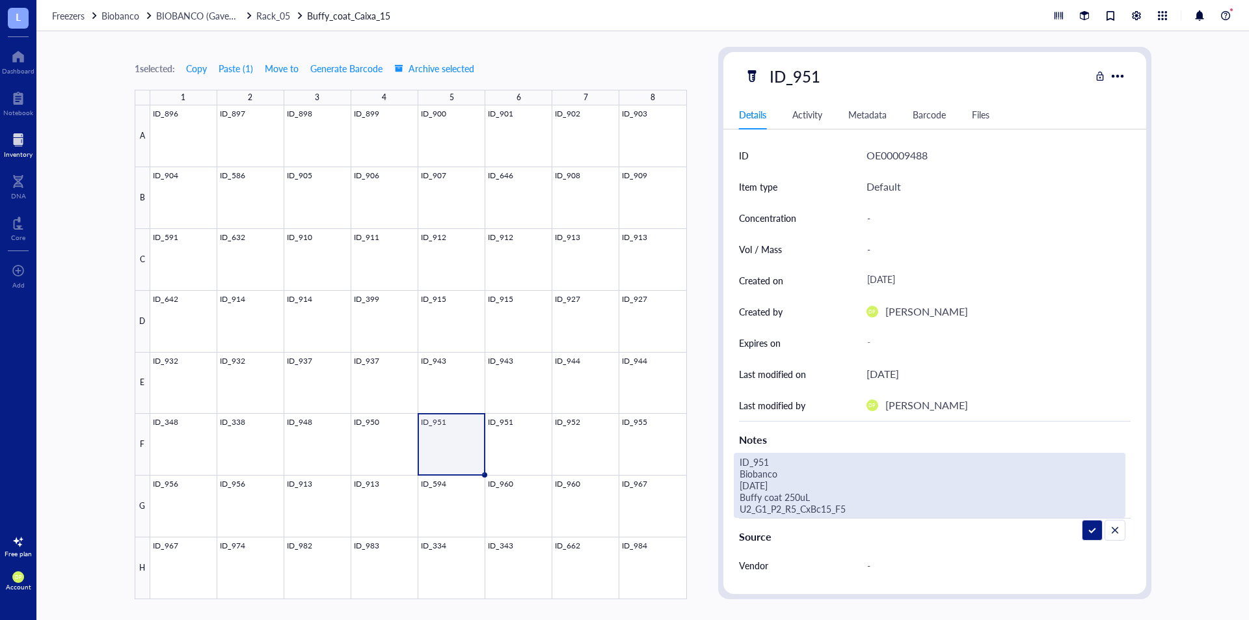
drag, startPoint x: 860, startPoint y: 507, endPoint x: 700, endPoint y: 442, distance: 173.5
click at [698, 499] on div "1 selected: Copy Paste ( 1 ) Move to Generate Barcode Archive selected 1 2 3 4 …" at bounding box center [642, 325] width 1212 height 588
click at [700, 427] on div "1 selected: Copy Paste ( 1 ) Move to Generate Barcode Archive selected 1 2 3 4 …" at bounding box center [642, 325] width 1212 height 588
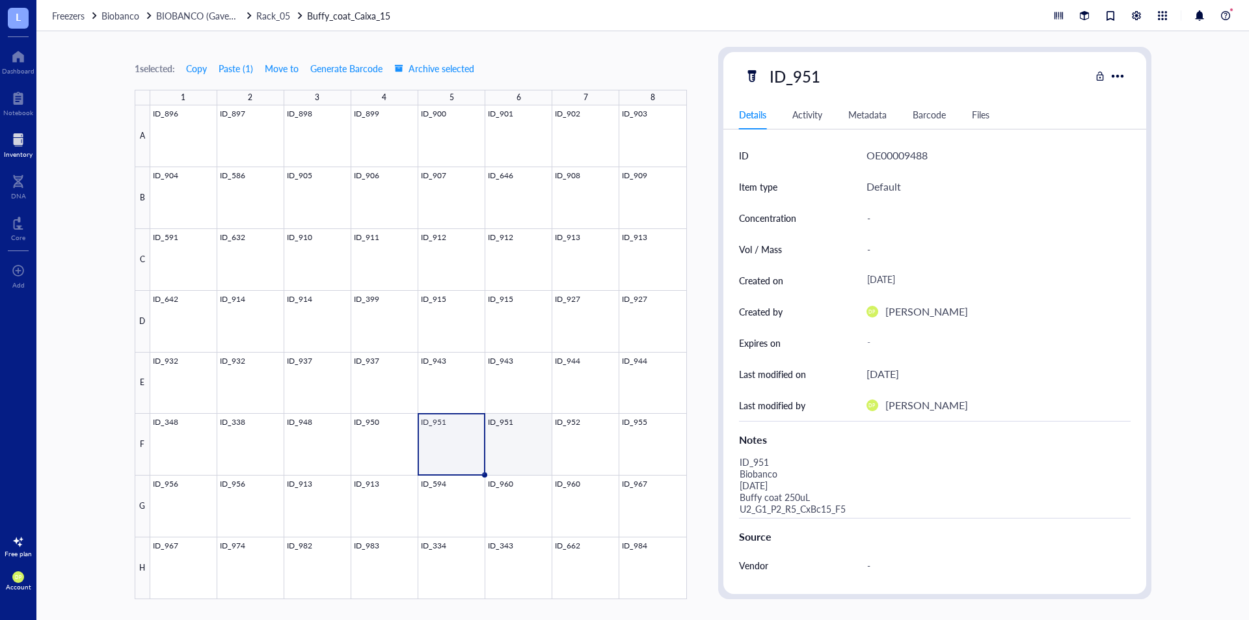
drag, startPoint x: 514, startPoint y: 435, endPoint x: 652, endPoint y: 441, distance: 138.0
click at [514, 436] on div at bounding box center [418, 352] width 536 height 494
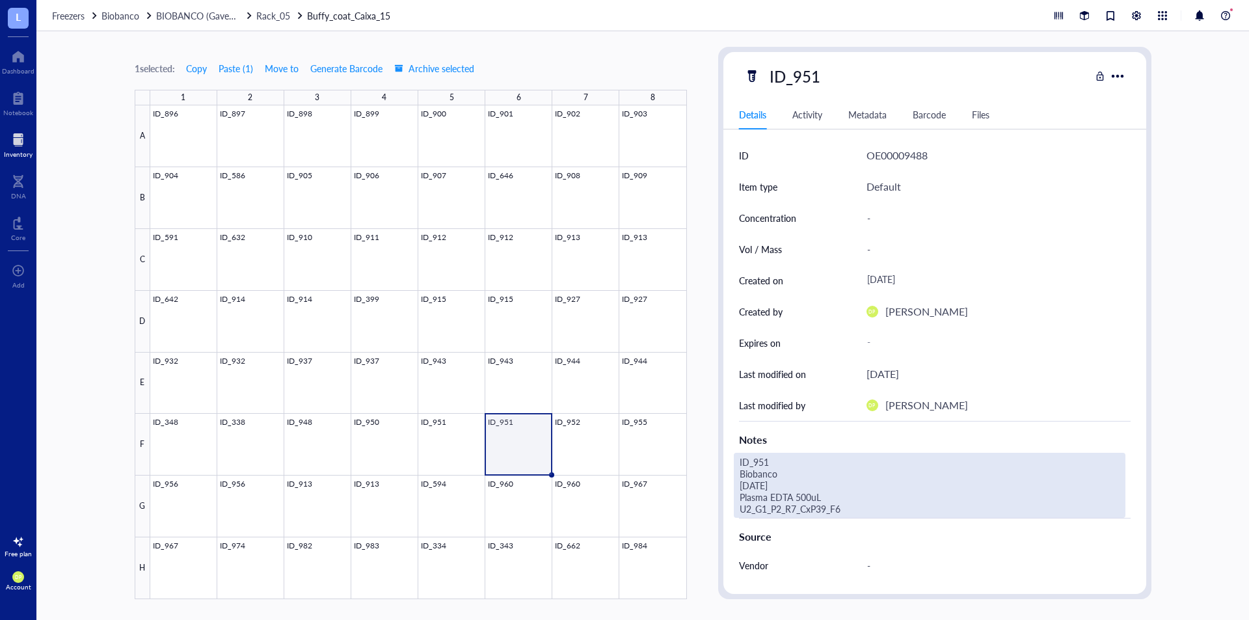
click at [829, 512] on div "ID_951 Biobanco [DATE] Plasma EDTA 500uL U2_G1_P2_R7_CxP39_F6" at bounding box center [929, 485] width 391 height 65
drag, startPoint x: 858, startPoint y: 511, endPoint x: 697, endPoint y: 509, distance: 161.3
click at [697, 509] on div "1 selected: Copy Paste ( 1 ) Move to Generate Barcode Archive selected 1 2 3 4 …" at bounding box center [642, 325] width 1212 height 588
click at [862, 502] on textarea "ID_951 Biobanco [DATE] Plasma EDTA 500uL U2_G1_P2_R7_CxP39_F7" at bounding box center [929, 485] width 390 height 64
drag, startPoint x: 751, startPoint y: 499, endPoint x: 709, endPoint y: 497, distance: 41.7
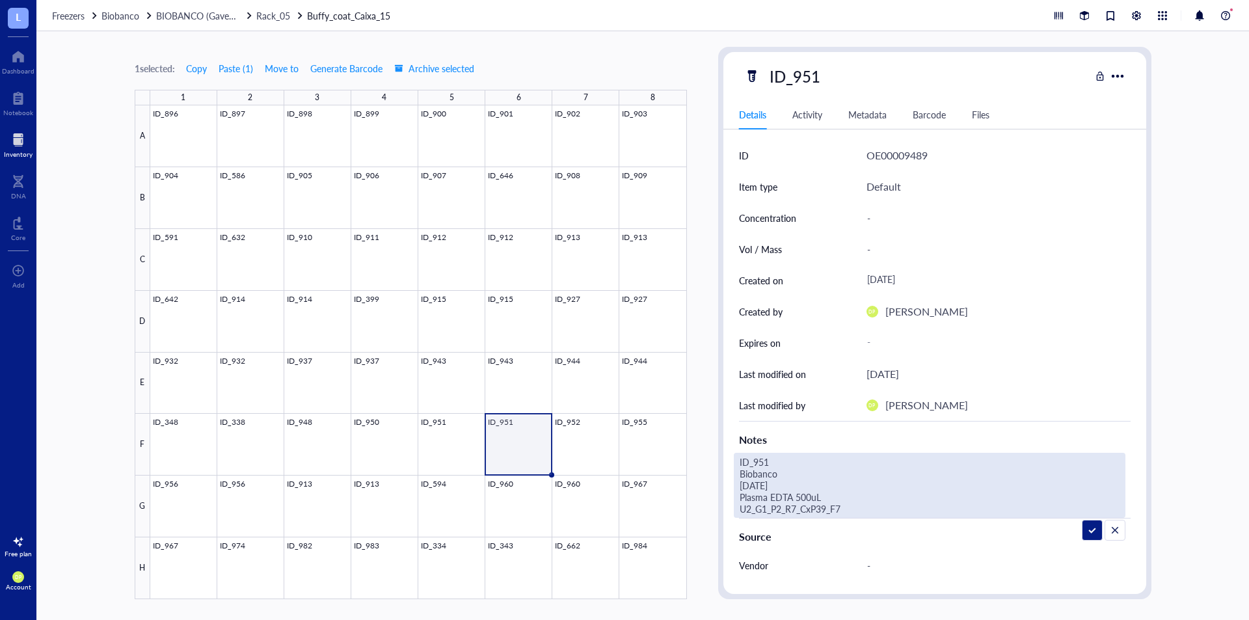
click at [709, 497] on div "1 selected: Copy Paste ( 1 ) Move to Generate Barcode Archive selected 1 2 3 4 …" at bounding box center [642, 325] width 1212 height 588
type textarea "ID_951 Biobanco [DATE] Buffy coat 250uL U2_G1_P2_R5_CxBc15_F6"
click at [706, 408] on div "1 selected: Copy Paste ( 1 ) Move to Generate Barcode Archive selected 1 2 3 4 …" at bounding box center [642, 325] width 1212 height 588
click at [795, 507] on div "ID_951 Biobanco [DATE] Buffy coat 250uL U2_G1_P2_R5_CxBc15_F6" at bounding box center [929, 485] width 391 height 65
drag, startPoint x: 740, startPoint y: 509, endPoint x: 715, endPoint y: 502, distance: 26.2
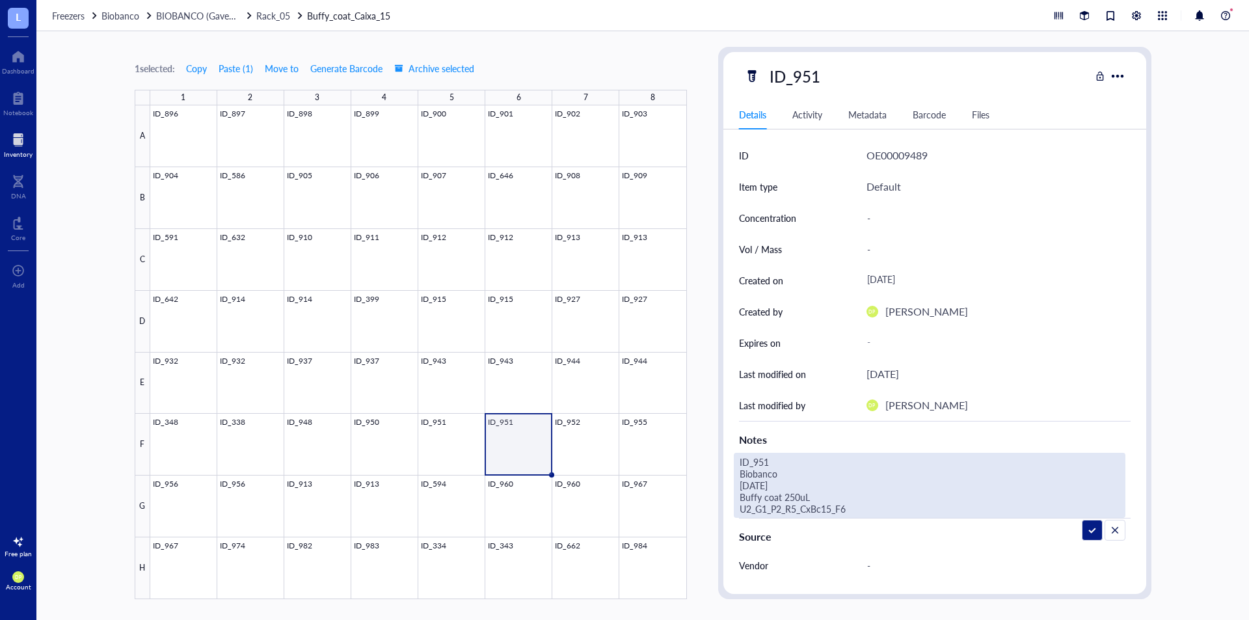
click at [715, 502] on div "1 selected: Copy Paste ( 1 ) Move to Generate Barcode Archive selected 1 2 3 4 …" at bounding box center [642, 325] width 1212 height 588
click at [704, 421] on div "1 selected: Copy Paste ( 1 ) Move to Generate Barcode Archive selected 1 2 3 4 …" at bounding box center [642, 325] width 1212 height 588
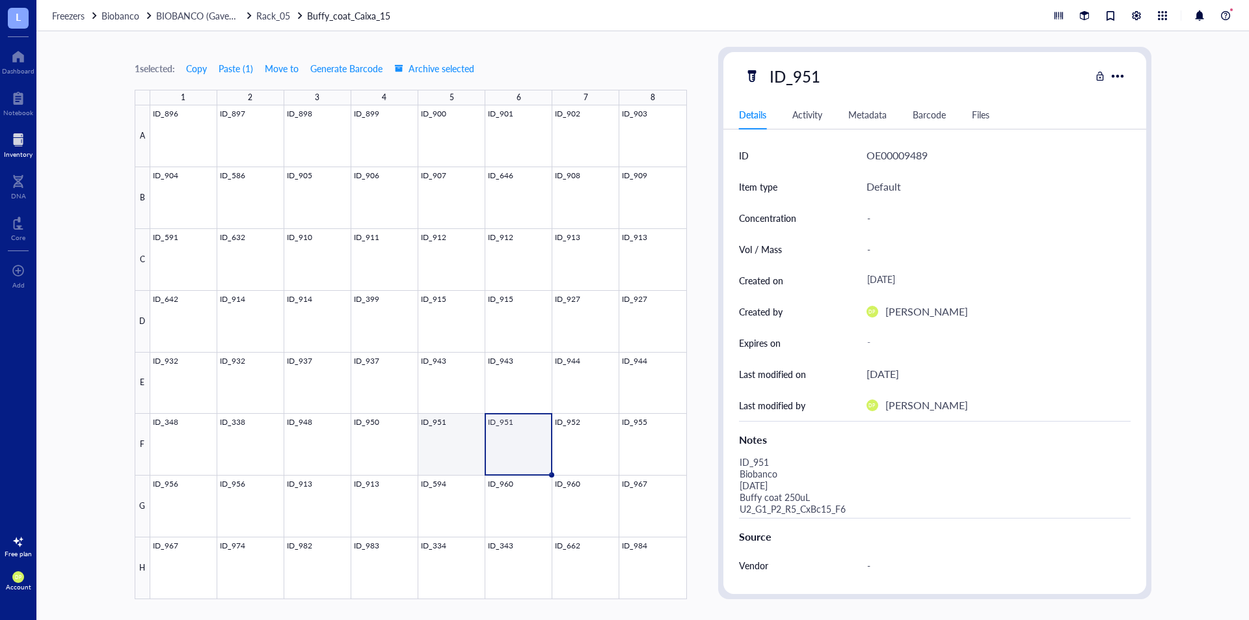
click at [435, 423] on div at bounding box center [418, 352] width 536 height 494
click at [518, 427] on div at bounding box center [418, 352] width 536 height 494
click at [594, 436] on div at bounding box center [418, 352] width 536 height 494
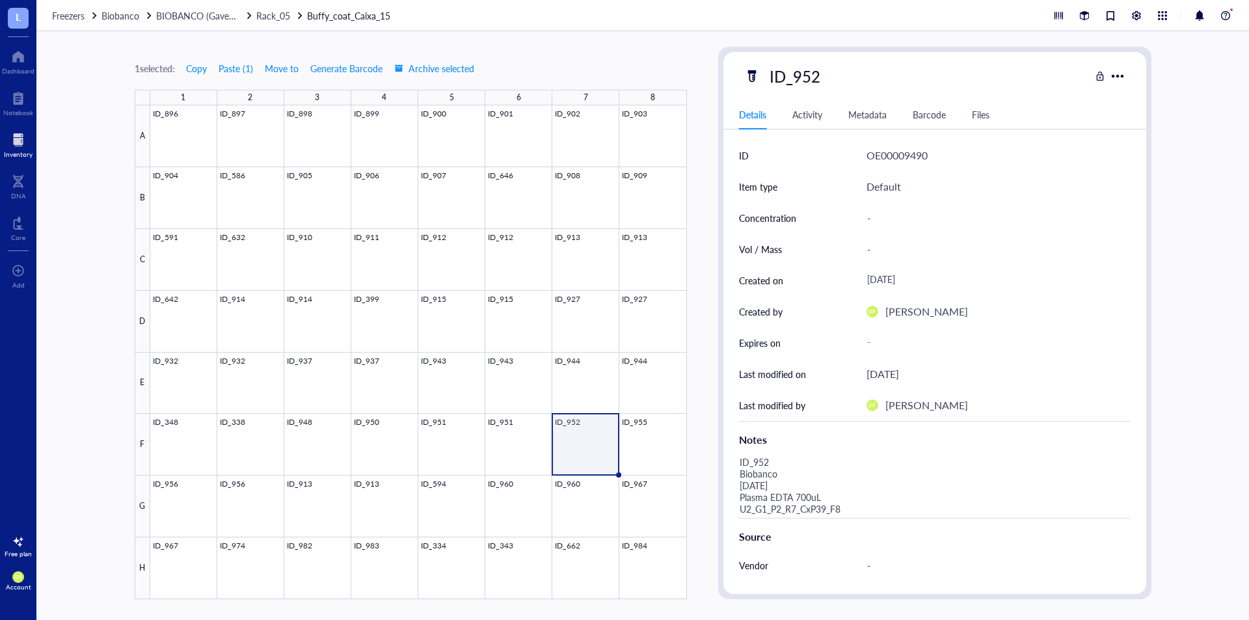
click at [832, 518] on div "Source" at bounding box center [934, 534] width 391 height 32
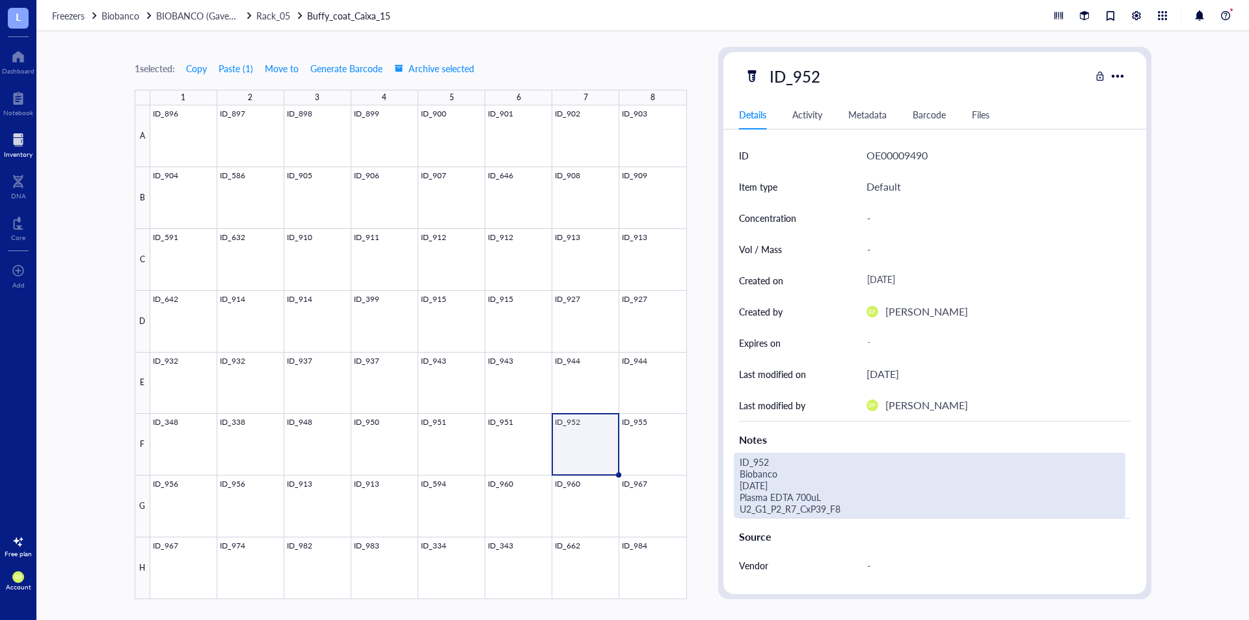
click at [864, 507] on div "ID_952 Biobanco [DATE] Plasma EDTA 700uL U2_G1_P2_R7_CxP39_F8" at bounding box center [929, 485] width 391 height 65
drag, startPoint x: 841, startPoint y: 509, endPoint x: 685, endPoint y: 493, distance: 156.8
click at [685, 493] on div "1 selected: Copy Paste ( 1 ) Move to Generate Barcode Archive selected 1 2 3 4 …" at bounding box center [642, 325] width 1212 height 588
click at [792, 496] on textarea "ID_952 Biobanco [DATE] Buffy coat 250uL U2_G1_P2_R5_CxBc15_F7" at bounding box center [929, 485] width 390 height 64
type textarea "ID_952 Biobanco [DATE] Buffy coat 500uL U2_G1_P2_R5_CxBc15_F7"
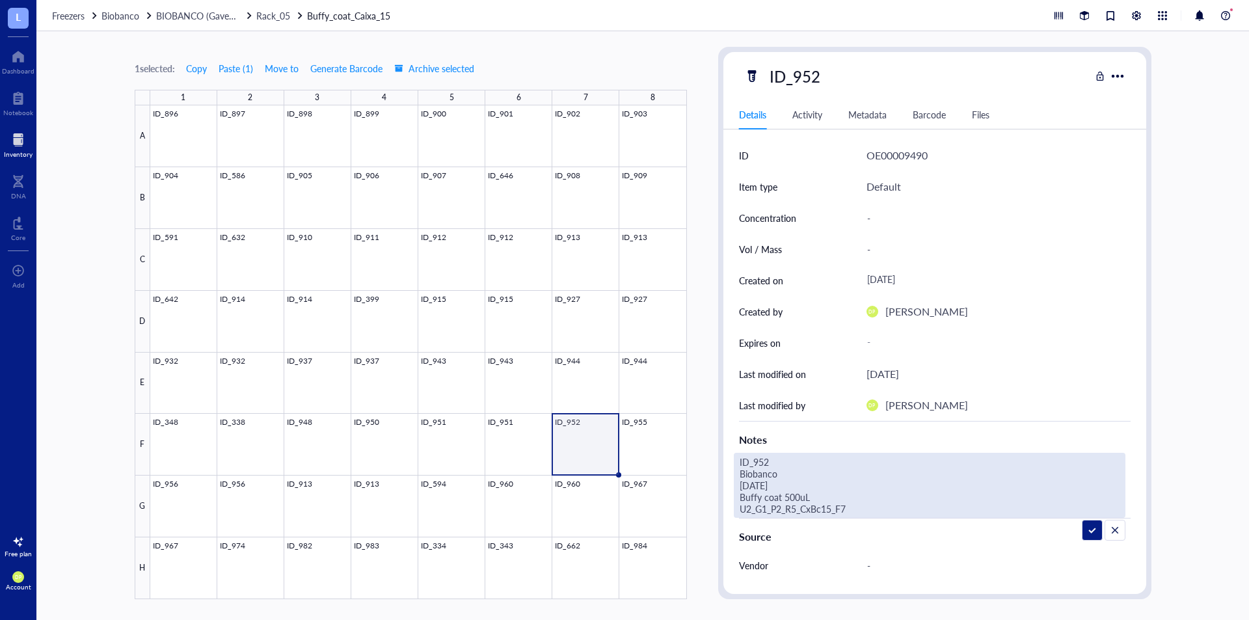
click at [704, 325] on div "1 selected: Copy Paste ( 1 ) Move to Generate Barcode Archive selected 1 2 3 4 …" at bounding box center [642, 325] width 1212 height 588
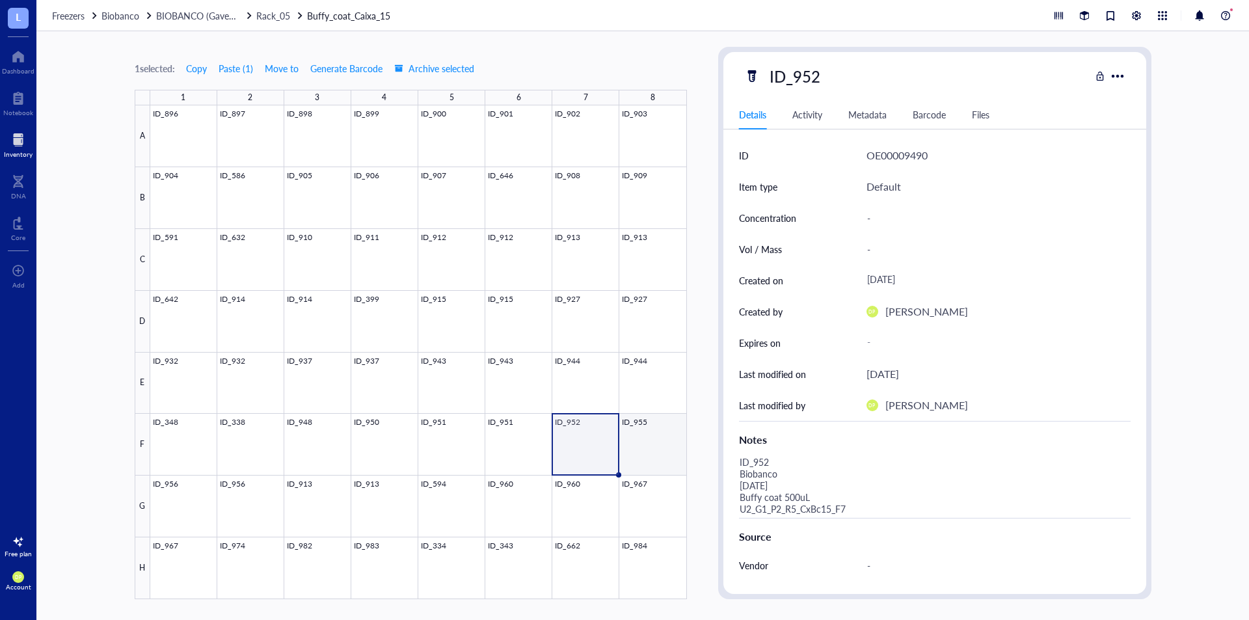
click at [672, 445] on div at bounding box center [418, 352] width 536 height 494
click at [618, 450] on div at bounding box center [418, 352] width 536 height 494
click at [592, 445] on div at bounding box center [418, 352] width 536 height 494
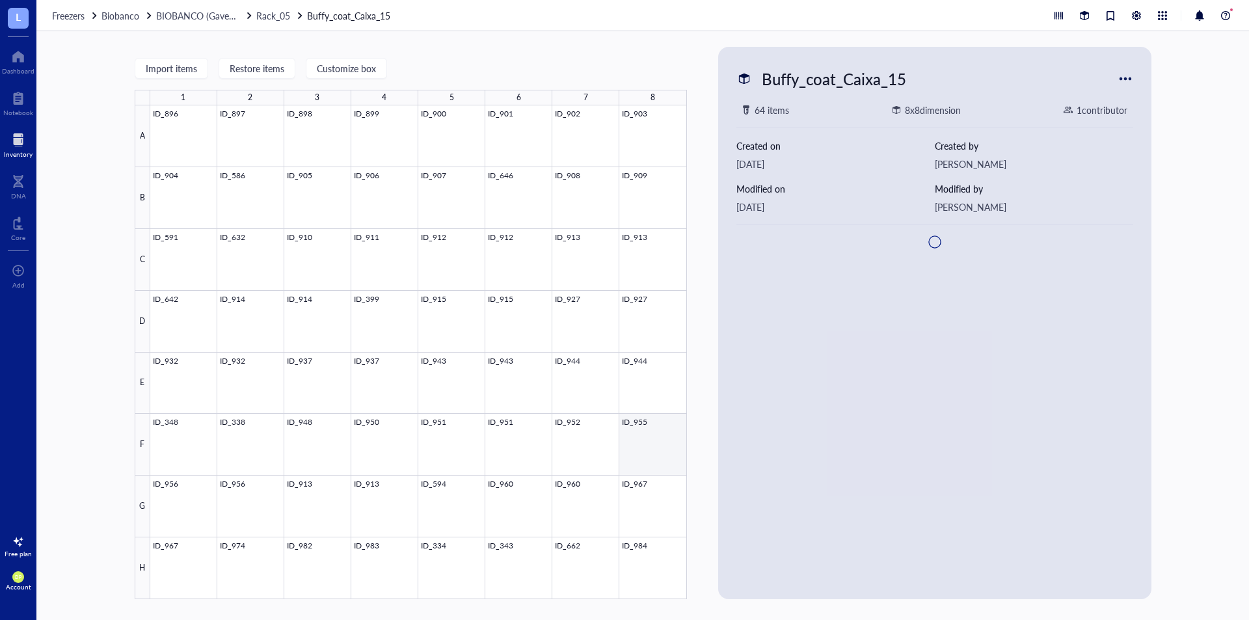
click at [642, 441] on div at bounding box center [418, 352] width 536 height 494
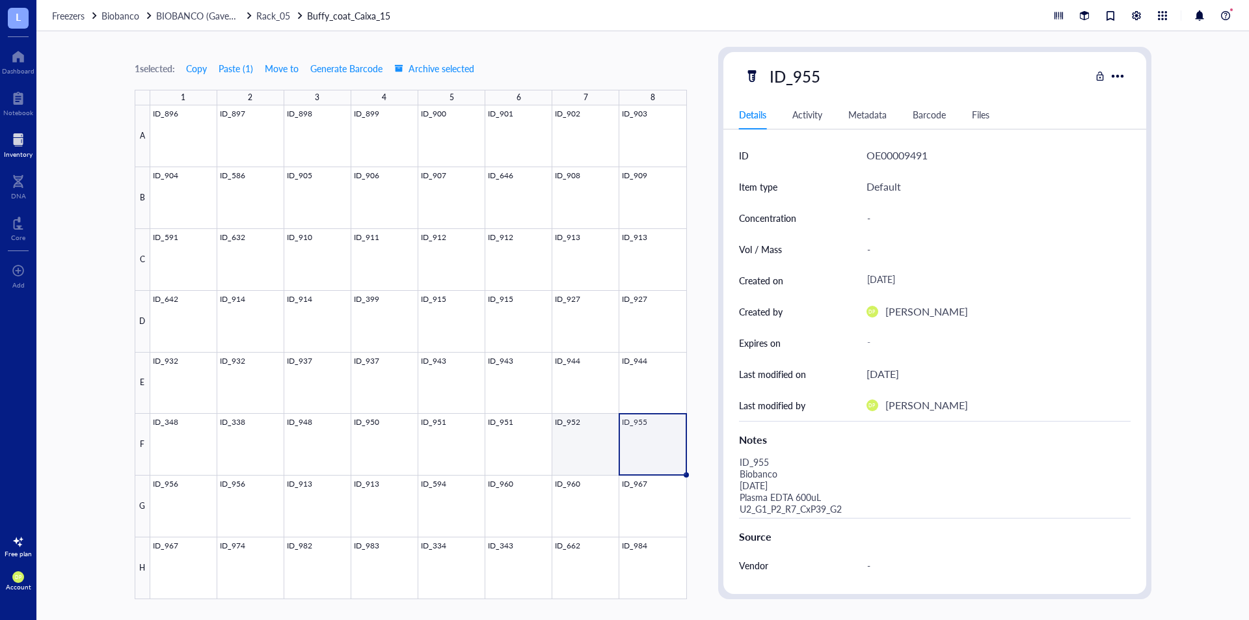
click at [593, 438] on div at bounding box center [418, 352] width 536 height 494
click at [652, 434] on div at bounding box center [418, 352] width 536 height 494
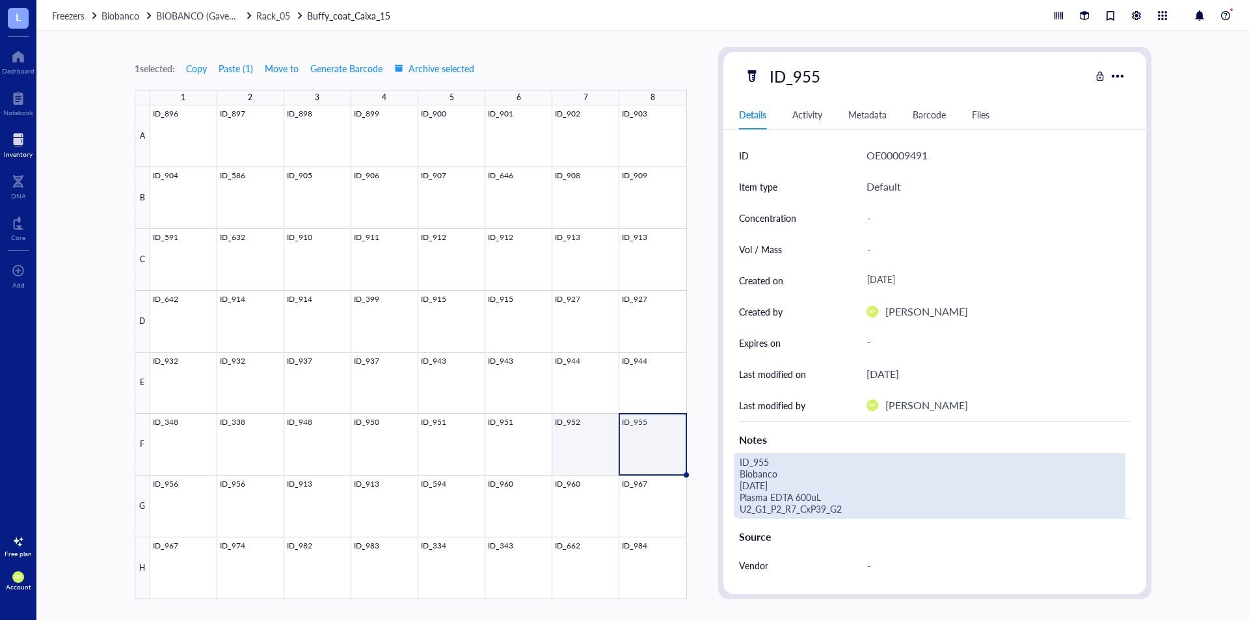
click at [606, 440] on div at bounding box center [418, 352] width 536 height 494
click at [843, 505] on div "ID_952 Biobanco [DATE] Buffy coat 500uL U2_G1_P2_R5_CxBc15_F7" at bounding box center [929, 485] width 391 height 65
drag, startPoint x: 843, startPoint y: 505, endPoint x: 708, endPoint y: 495, distance: 135.7
click at [708, 495] on div "1 selected: Copy Paste ( 1 ) Move to Generate Barcode Archive selected 1 2 3 4 …" at bounding box center [642, 325] width 1212 height 588
click at [644, 433] on div at bounding box center [418, 352] width 536 height 494
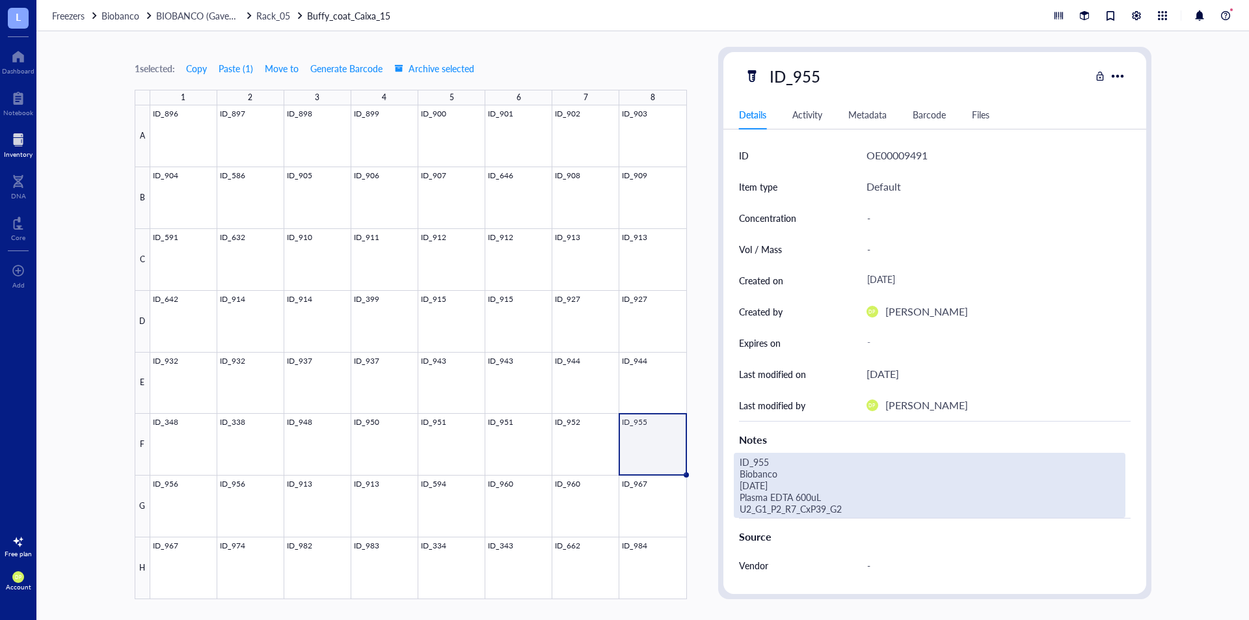
click at [805, 510] on div "ID_955 Biobanco [DATE] Plasma EDTA 600uL U2_G1_P2_R7_CxP39_G2" at bounding box center [929, 485] width 391 height 65
click at [833, 509] on textarea "ID_955 Biobanco [DATE] Plasma EDTA 600uL U2_G1_P2_R7_CxP39_G2" at bounding box center [929, 485] width 390 height 64
drag, startPoint x: 854, startPoint y: 509, endPoint x: 771, endPoint y: 503, distance: 82.7
click at [771, 503] on div "ID_955 Biobanco [DATE] Plasma EDTA 600uL U2_G1_P2_R7_CxP39_G2" at bounding box center [929, 485] width 391 height 65
drag, startPoint x: 771, startPoint y: 503, endPoint x: 659, endPoint y: 460, distance: 120.6
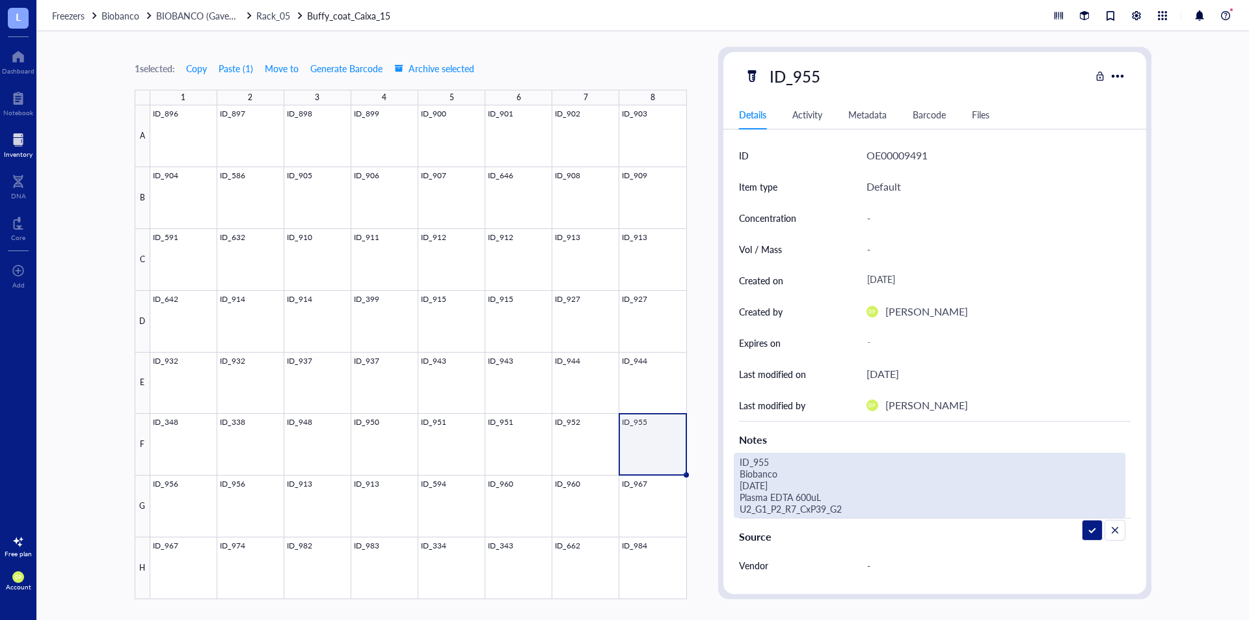
click at [773, 505] on textarea "ID_955 Biobanco [DATE] Plasma EDTA 600uL U2_G1_P2_R7_CxP39_G2" at bounding box center [929, 485] width 390 height 64
type textarea "ID_952 Biobanco [DATE] Buffy coat 500uL U2_G1_P2_R5_CxBc15_F7"
drag, startPoint x: 849, startPoint y: 507, endPoint x: 667, endPoint y: 489, distance: 182.3
click at [667, 489] on div "1 selected: Copy Paste ( 1 ) Move to Generate Barcode Archive selected 1 2 3 4 …" at bounding box center [642, 325] width 1212 height 588
drag, startPoint x: 667, startPoint y: 489, endPoint x: 700, endPoint y: 490, distance: 32.5
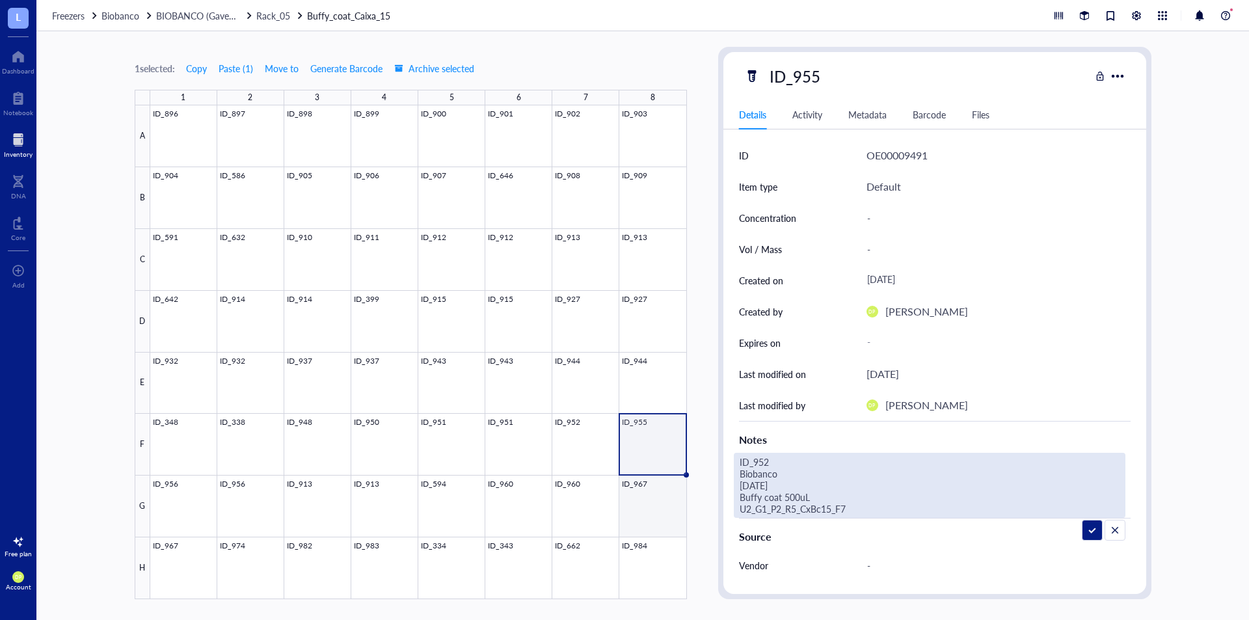
click at [684, 496] on div at bounding box center [418, 352] width 536 height 494
drag, startPoint x: 654, startPoint y: 425, endPoint x: 734, endPoint y: 453, distance: 84.7
click at [654, 426] on div at bounding box center [418, 352] width 536 height 494
click at [844, 507] on div "ID_952 Biobanco [DATE] Buffy coat 500uL U2_G1_P2_R5_CxBc15_F7" at bounding box center [929, 485] width 391 height 65
drag, startPoint x: 850, startPoint y: 509, endPoint x: 738, endPoint y: 498, distance: 112.3
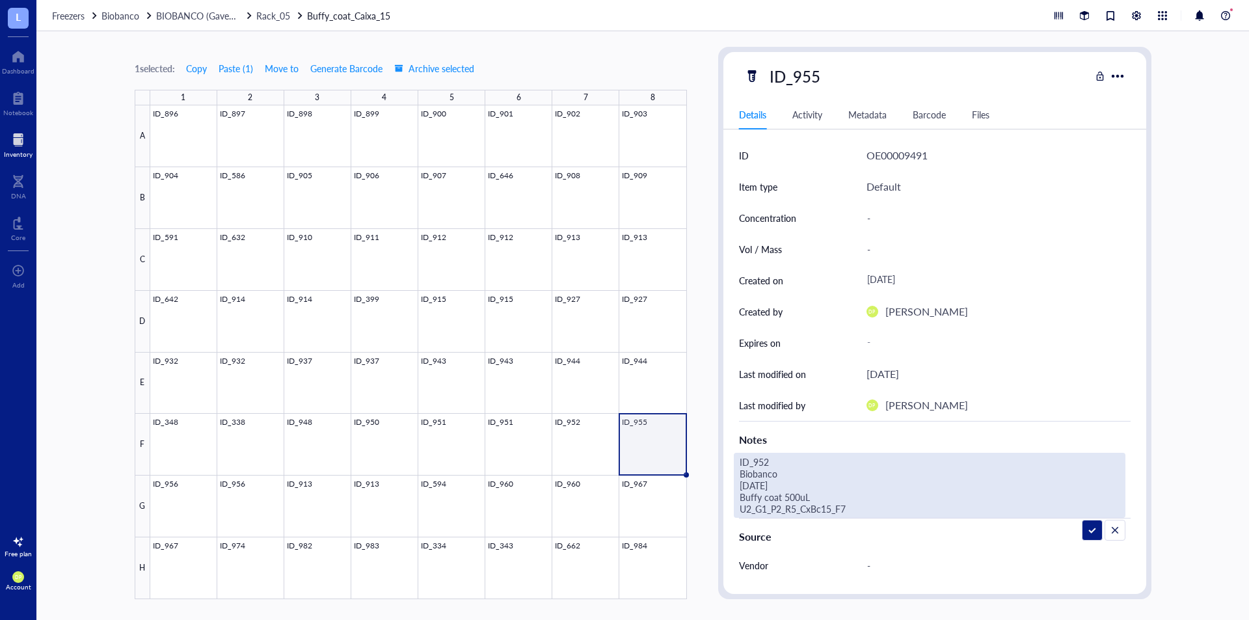
click at [738, 498] on textarea "ID_952 Biobanco [DATE] Buffy coat 500uL U2_G1_P2_R5_CxBc15_F7" at bounding box center [929, 485] width 390 height 64
type textarea "ID_952 Biobanco [DATE] Buffy coat 500uL U2_G1_P2_R5_CxBc15_F8"
click at [708, 331] on div "1 selected: Copy Paste ( 1 ) Move to Generate Barcode Archive selected 1 2 3 4 …" at bounding box center [642, 325] width 1212 height 588
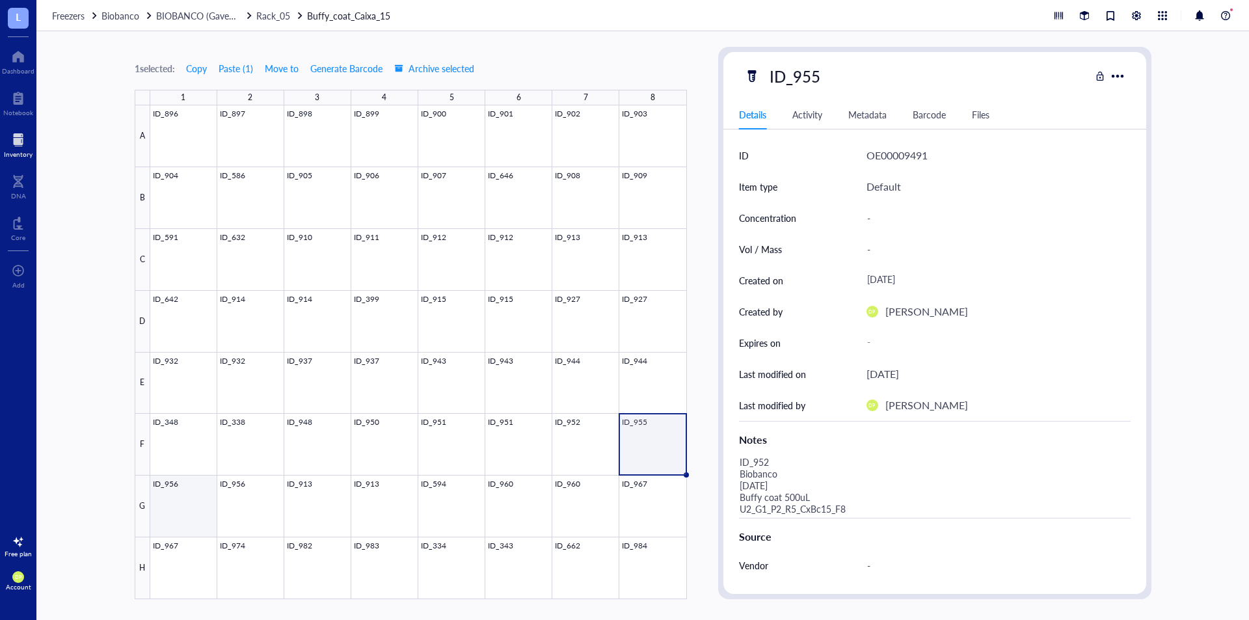
click at [169, 497] on div at bounding box center [418, 352] width 536 height 494
click at [629, 432] on div at bounding box center [418, 352] width 536 height 494
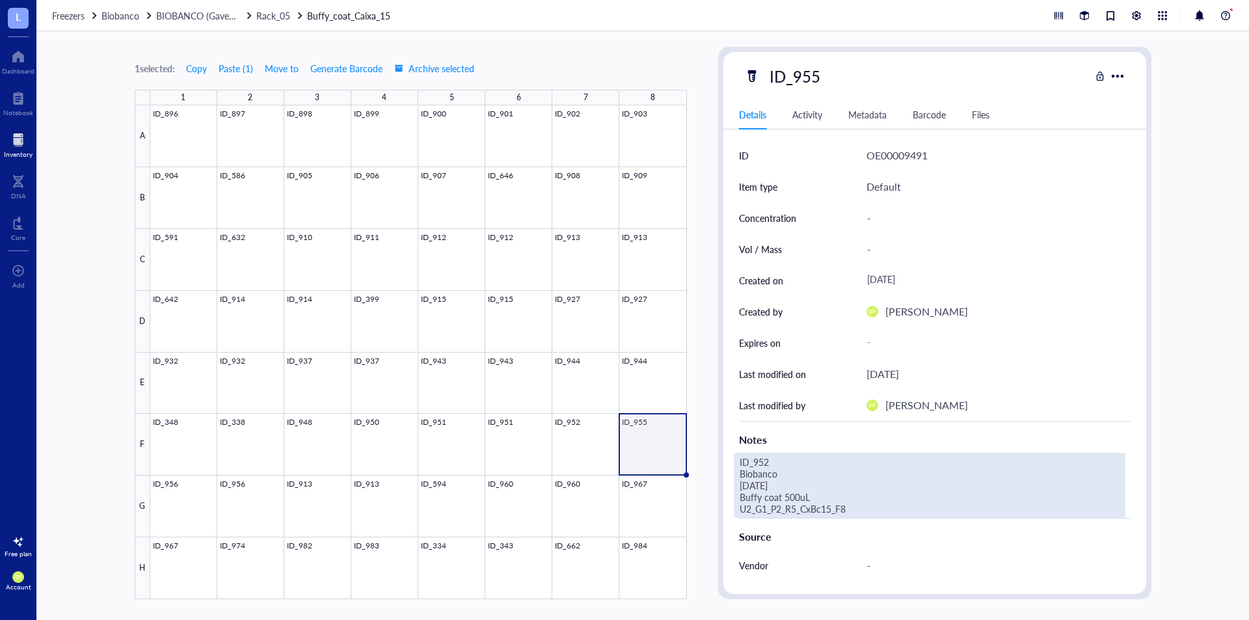
click at [836, 502] on div "ID_952 Biobanco [DATE] Buffy coat 500uL U2_G1_P2_R5_CxBc15_F8" at bounding box center [929, 485] width 391 height 65
drag, startPoint x: 823, startPoint y: 512, endPoint x: 730, endPoint y: 493, distance: 95.0
click at [730, 493] on div "ID OE00009491 Item type Default Concentration - Vol / Mass - Created on [DATE] …" at bounding box center [934, 438] width 423 height 597
click at [188, 497] on div at bounding box center [418, 352] width 536 height 494
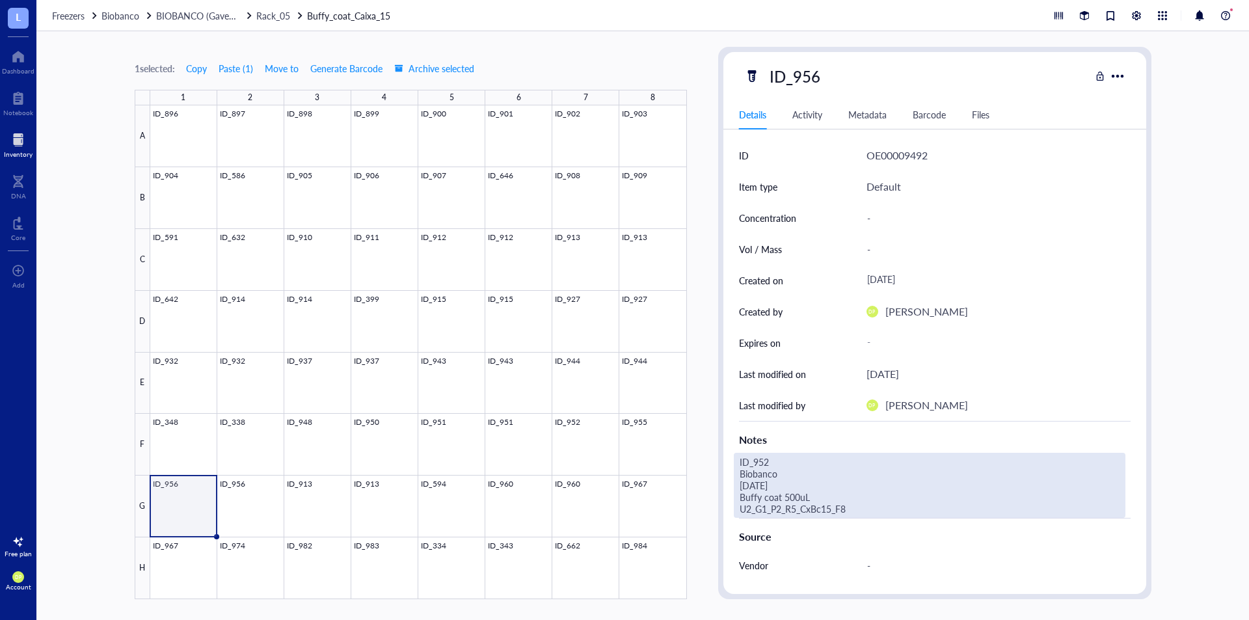
click at [871, 502] on div "ID_952 Biobanco [DATE] Buffy coat 500uL U2_G1_P2_R5_CxBc15_F8" at bounding box center [929, 485] width 391 height 65
drag, startPoint x: 965, startPoint y: 590, endPoint x: 1226, endPoint y: 599, distance: 261.6
click at [1222, 606] on div "1 selected: Copy Paste ( 1 ) Move to Generate Barcode Archive selected 1 2 3 4 …" at bounding box center [642, 325] width 1212 height 588
click at [649, 434] on div at bounding box center [418, 352] width 536 height 494
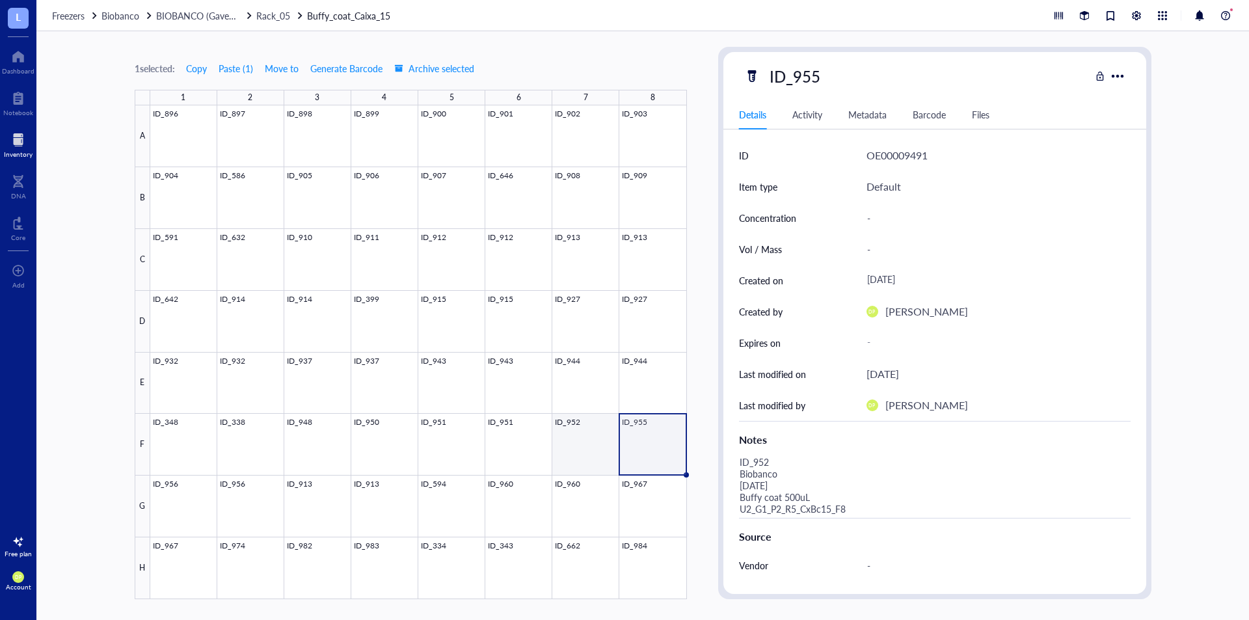
click at [581, 440] on div at bounding box center [418, 352] width 536 height 494
click at [655, 432] on div at bounding box center [418, 352] width 536 height 494
click at [519, 445] on div at bounding box center [418, 352] width 536 height 494
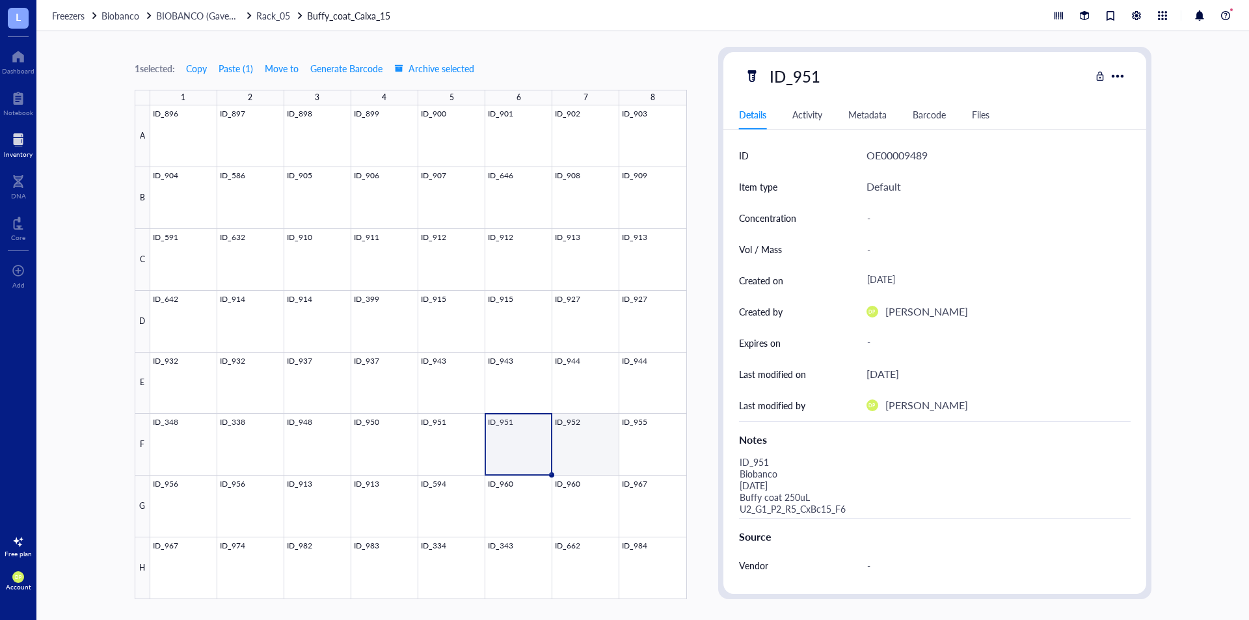
click at [578, 445] on div at bounding box center [418, 352] width 536 height 494
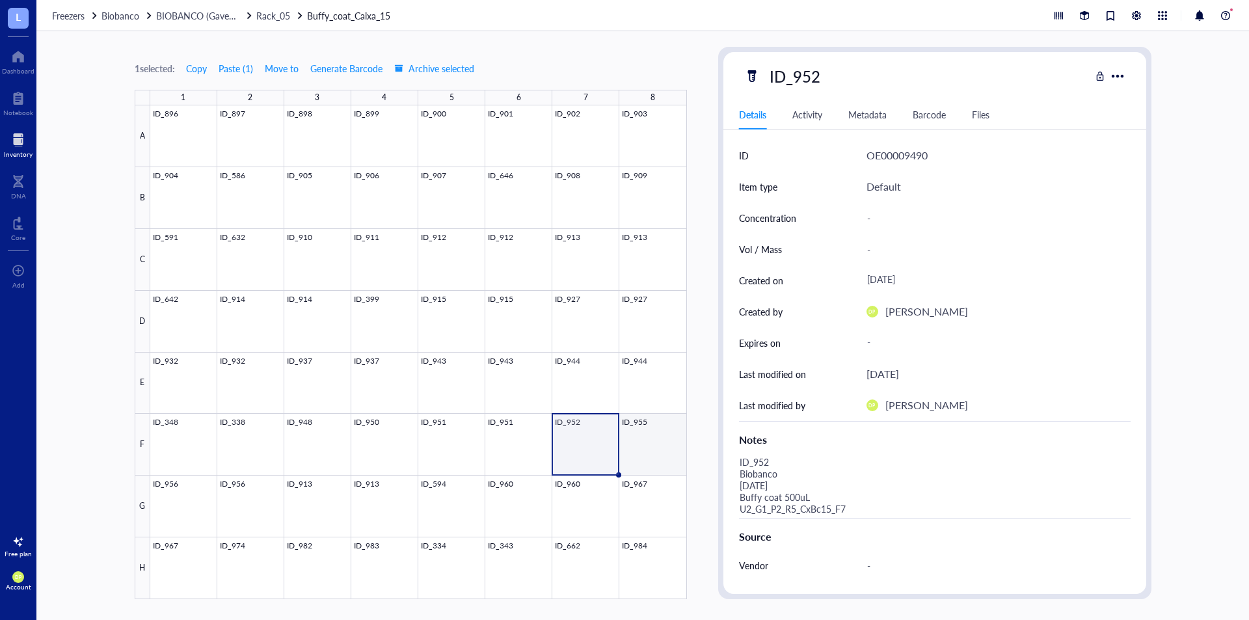
click at [659, 433] on div at bounding box center [418, 352] width 536 height 494
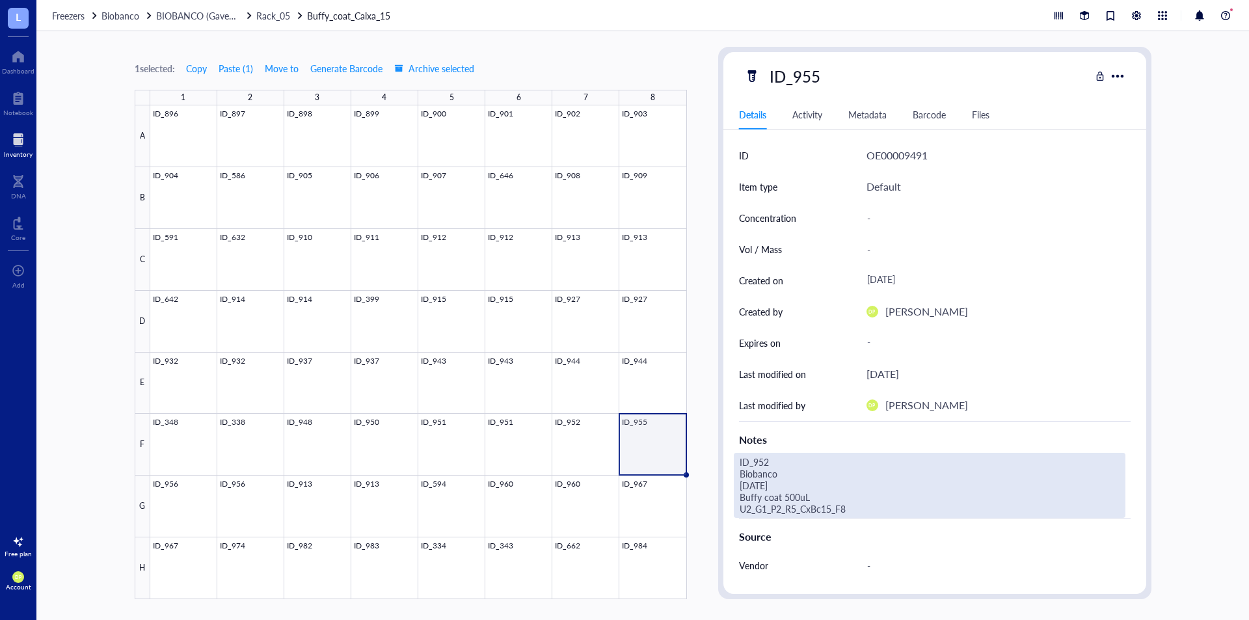
click at [804, 466] on div "ID_952 Biobanco [DATE] Buffy coat 500uL U2_G1_P2_R5_CxBc15_F8" at bounding box center [929, 485] width 391 height 65
click at [787, 465] on textarea "ID_952 Biobanco [DATE] Buffy coat 500uL U2_G1_P2_R5_CxBc15_F8" at bounding box center [929, 485] width 390 height 64
click at [746, 487] on textarea "ID_955 Biobanco [DATE] Buffy coat 500uL U2_G1_P2_R5_CxBc15_F8" at bounding box center [929, 485] width 390 height 64
click at [789, 496] on textarea "ID_955 Biobanco [DATE] Buffy coat 500uL U2_G1_P2_R5_CxBc15_F8" at bounding box center [929, 485] width 390 height 64
click at [795, 495] on textarea "ID_955 Biobanco [DATE] Buffy coat 500uL U2_G1_P2_R5_CxBc15_F8" at bounding box center [929, 485] width 390 height 64
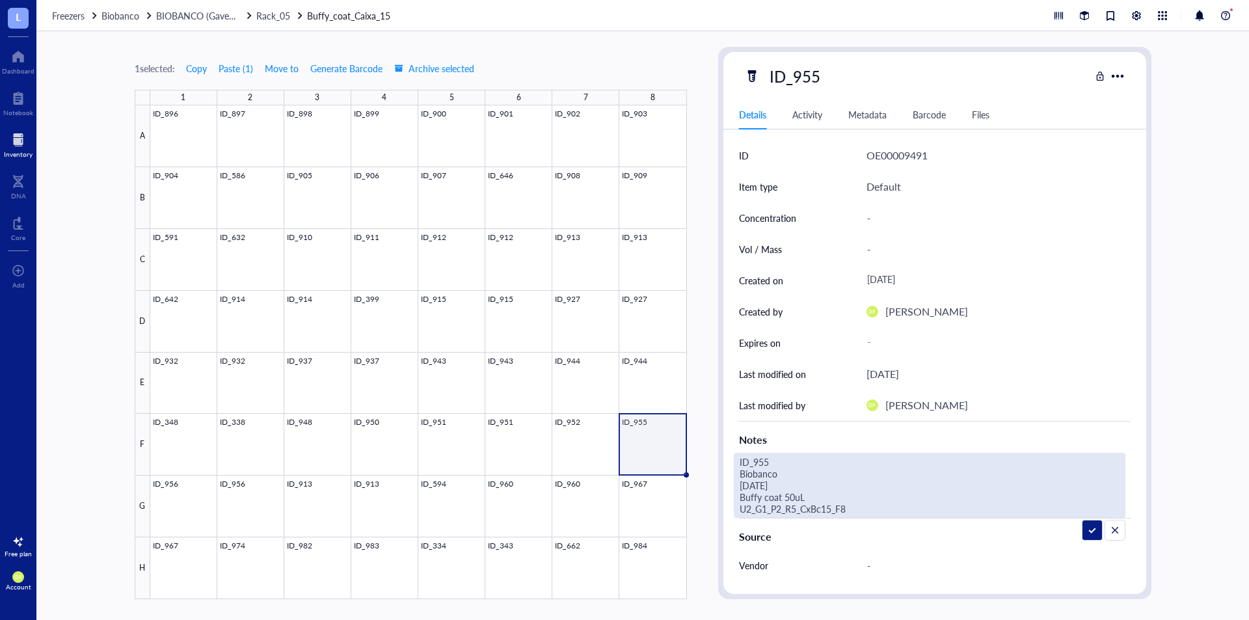
type textarea "ID_955 Biobanco [DATE] Buffy coat 500uL U2_G1_P2_R5_CxBc15_F8"
drag, startPoint x: 863, startPoint y: 508, endPoint x: 732, endPoint y: 496, distance: 131.3
click at [732, 496] on div "ID OE00009491 Item type Default Concentration - Vol / Mass - Created on [DATE] …" at bounding box center [934, 438] width 423 height 597
click at [711, 455] on div "1 selected: Copy Paste ( 1 ) Move to Generate Barcode Archive selected 1 2 3 4 …" at bounding box center [642, 325] width 1212 height 588
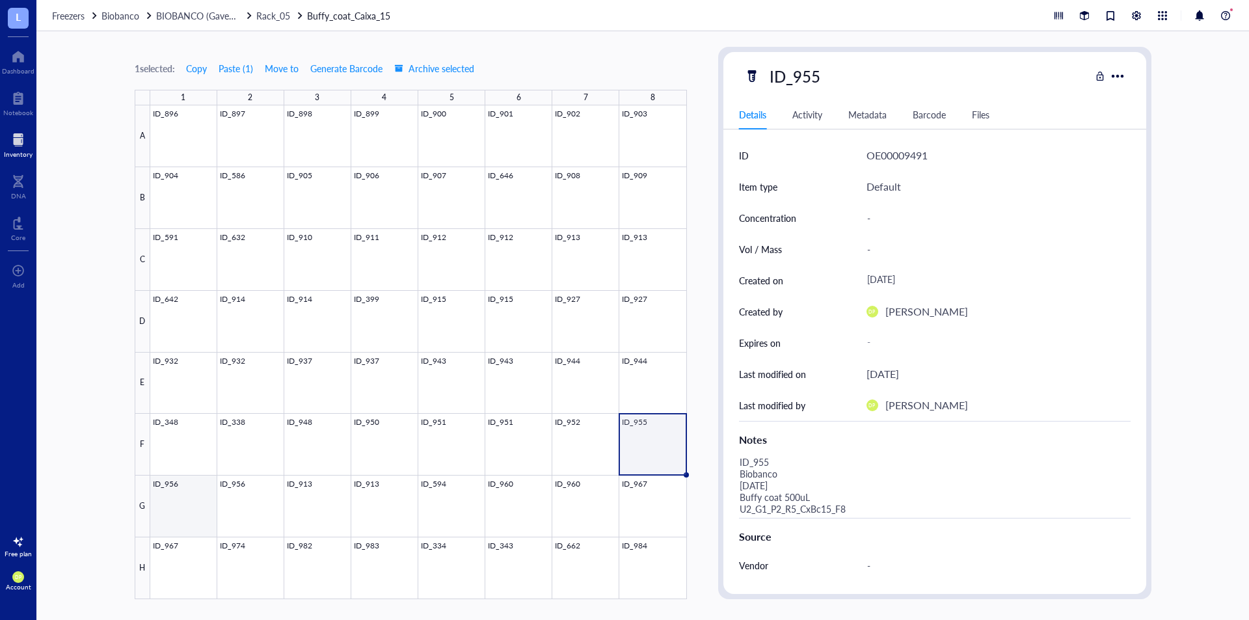
click at [200, 497] on div at bounding box center [418, 352] width 536 height 494
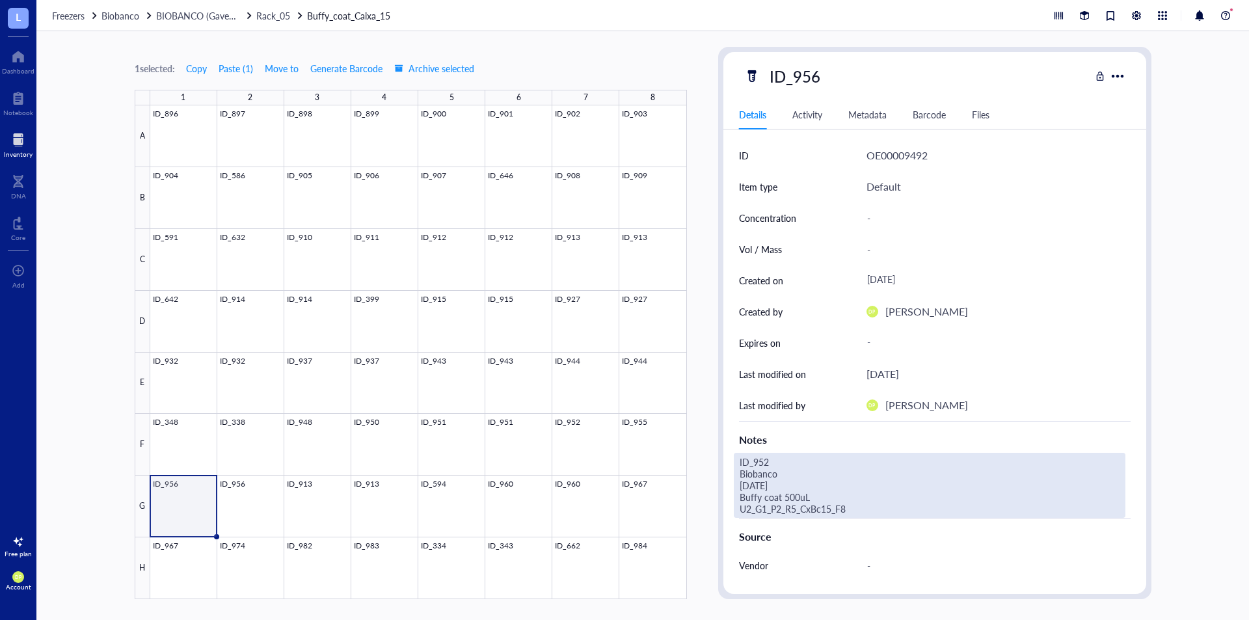
click at [773, 501] on div "ID_952 Biobanco [DATE] Buffy coat 500uL U2_G1_P2_R5_CxBc15_F8" at bounding box center [929, 485] width 391 height 65
drag, startPoint x: 808, startPoint y: 510, endPoint x: 725, endPoint y: 502, distance: 83.7
click at [725, 502] on div "ID OE00009492 Item type Default Concentration - Vol / Mass - Created on [DATE] …" at bounding box center [934, 438] width 423 height 597
click at [792, 491] on textarea "ID_952 Biobanco [DATE] Buffy coat 500uL U2_G1_P2_R5_CxBc15_G1" at bounding box center [929, 485] width 390 height 64
type textarea "ID_952 Biobanco [DATE] Buffy coat 250uL U2_G1_P2_R5_CxBc15_G1"
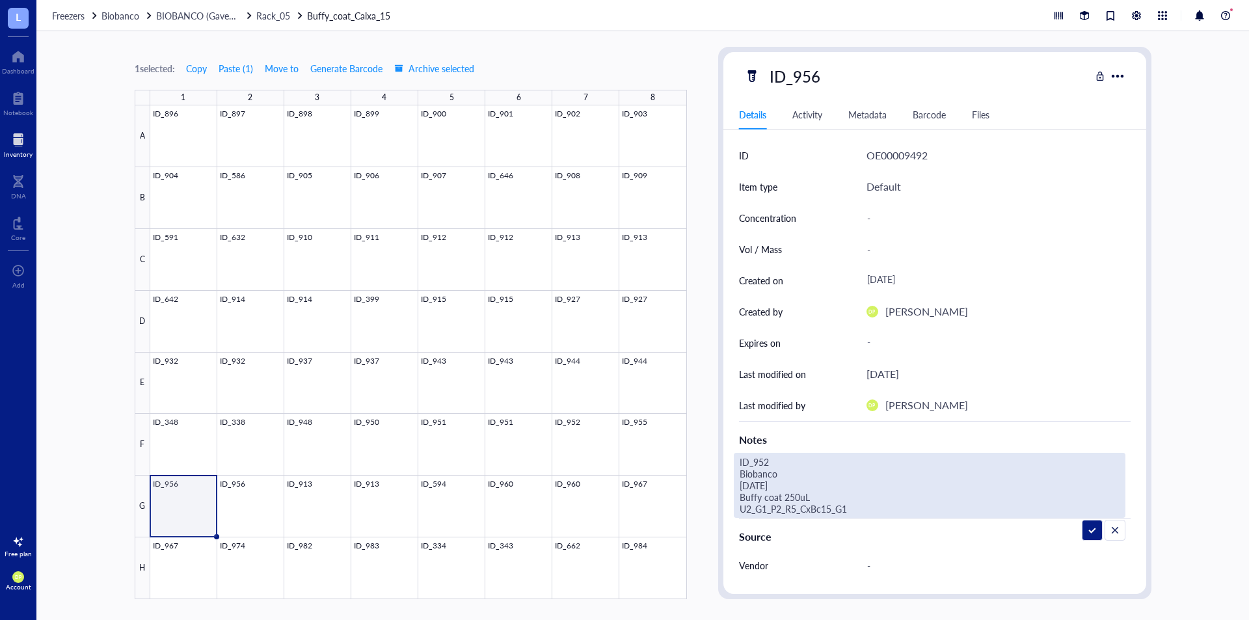
drag, startPoint x: 864, startPoint y: 509, endPoint x: 740, endPoint y: 502, distance: 123.8
click at [740, 502] on textarea "ID_952 Biobanco [DATE] Buffy coat 250uL U2_G1_P2_R5_CxBc15_G1" at bounding box center [929, 485] width 390 height 64
click at [695, 453] on div "1 selected: Copy Paste ( 1 ) Move to Generate Barcode Archive selected 1 2 3 4 …" at bounding box center [642, 325] width 1212 height 588
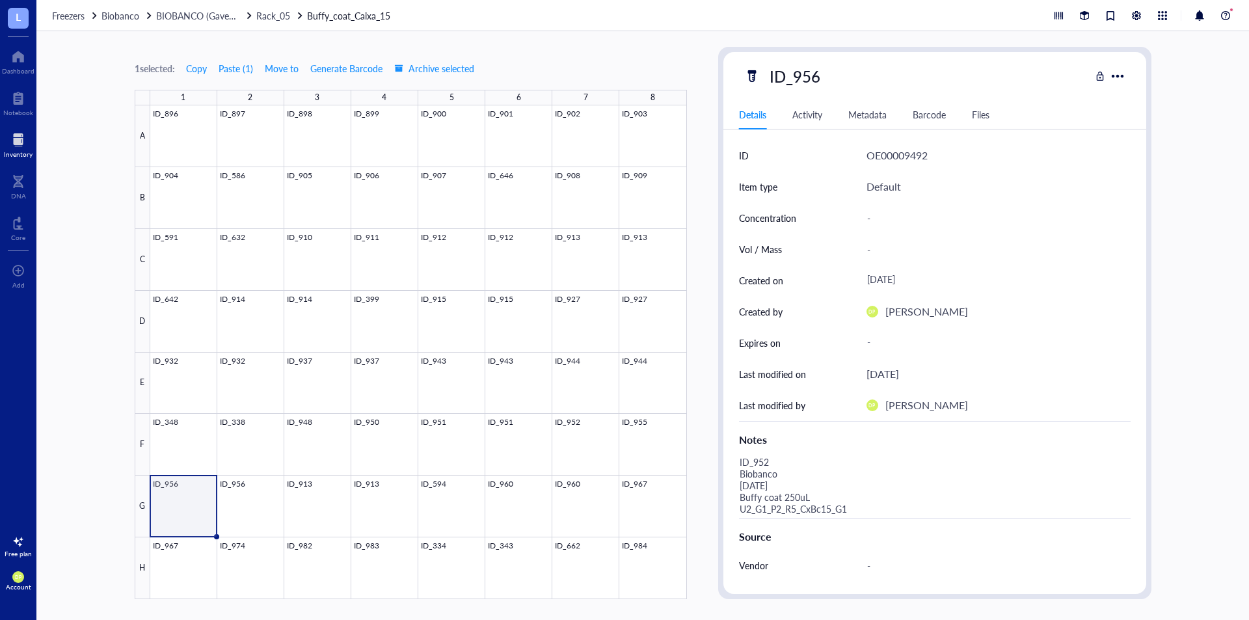
click at [230, 493] on div at bounding box center [418, 352] width 536 height 494
click at [198, 68] on span "Copy" at bounding box center [196, 68] width 21 height 10
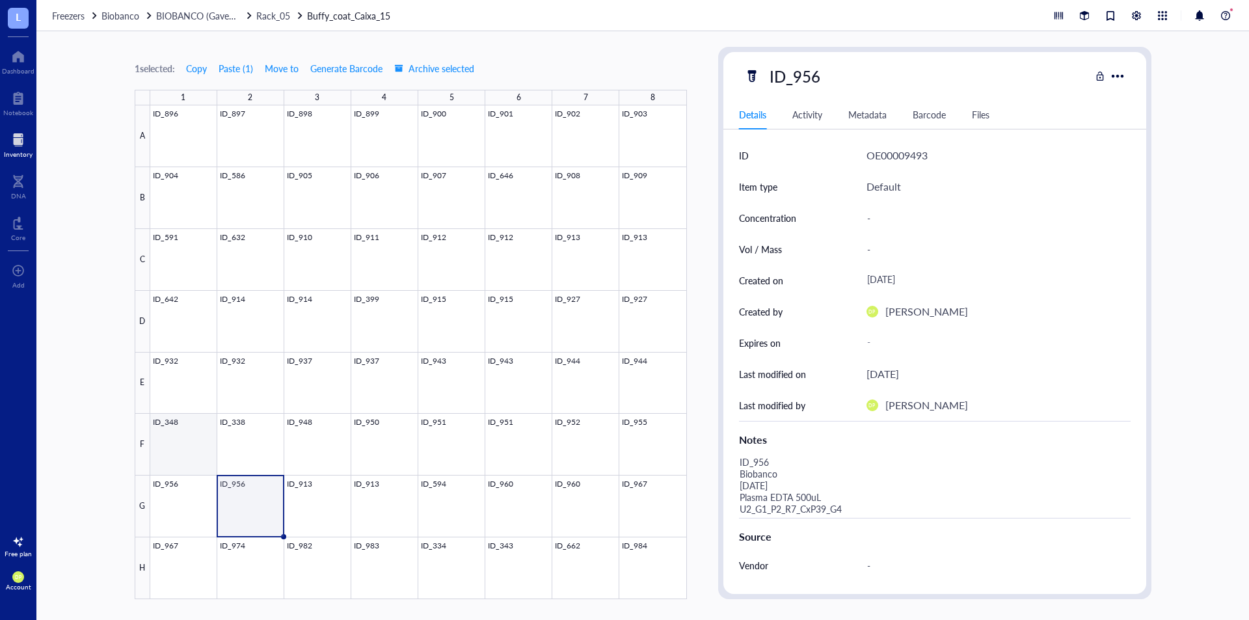
click at [200, 519] on div at bounding box center [418, 352] width 536 height 494
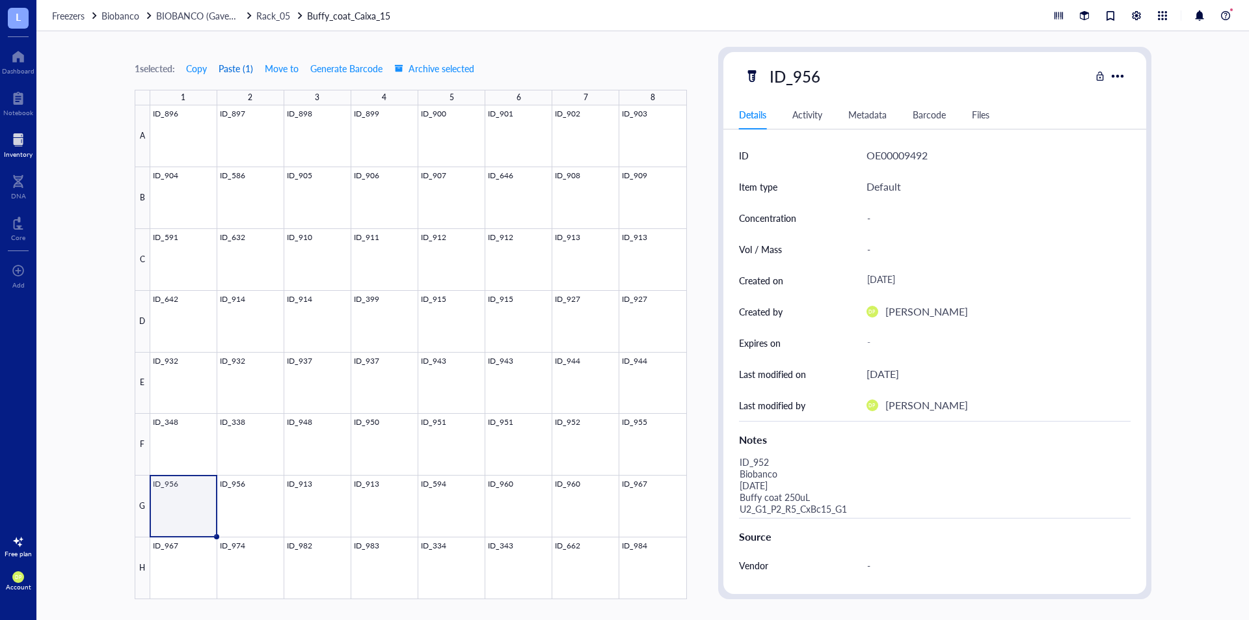
click at [247, 70] on button "Paste ( 1 )" at bounding box center [236, 68] width 36 height 21
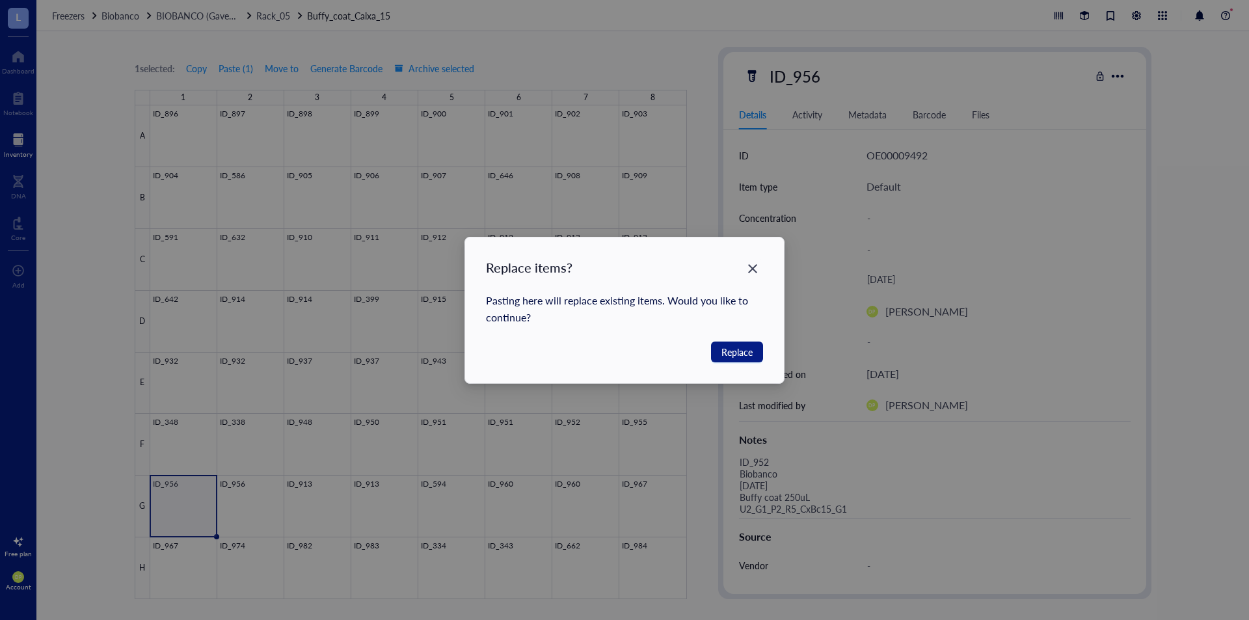
click at [733, 339] on div "Replace items? Pasting here will replace existing items. Would you like to cont…" at bounding box center [624, 310] width 319 height 146
click at [733, 349] on span "Replace" at bounding box center [736, 352] width 31 height 14
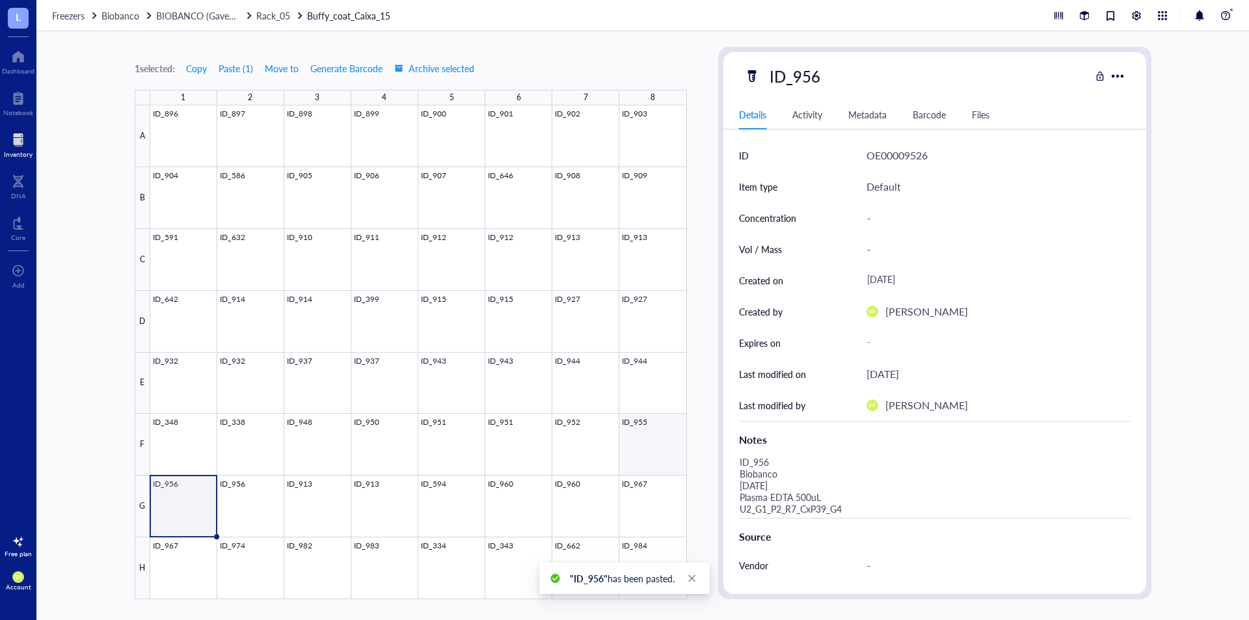
click at [645, 449] on div at bounding box center [418, 352] width 536 height 494
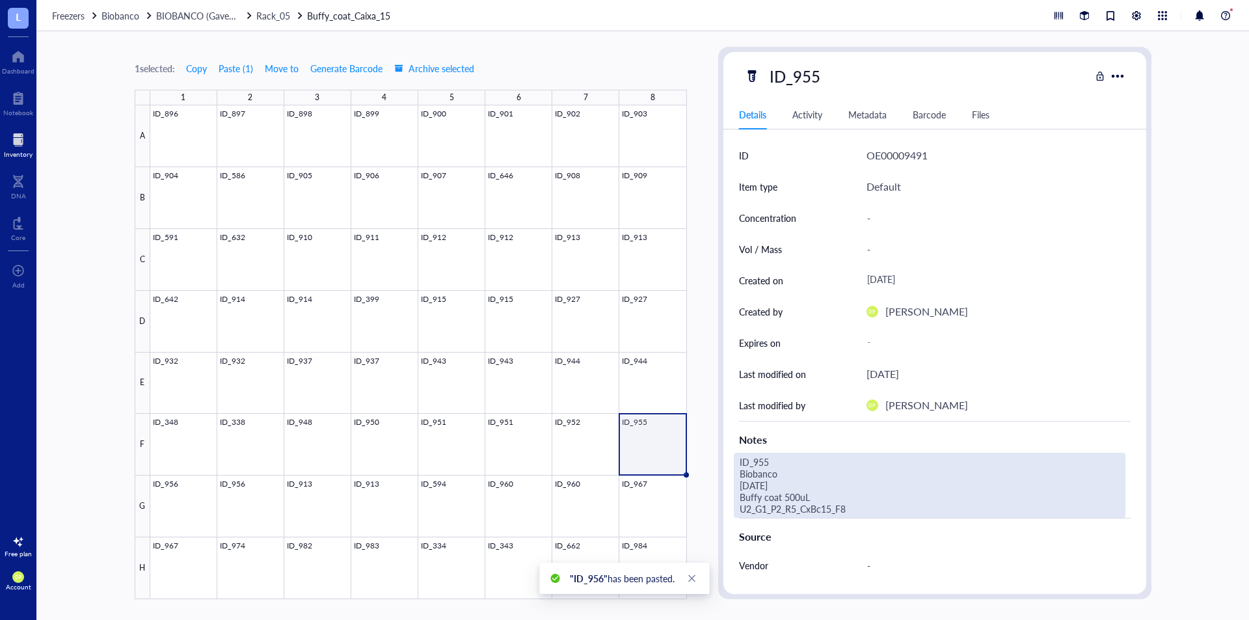
click at [851, 509] on div "ID_955 Biobanco [DATE] Buffy coat 500uL U2_G1_P2_R5_CxBc15_F8" at bounding box center [929, 485] width 391 height 65
drag, startPoint x: 858, startPoint y: 508, endPoint x: 710, endPoint y: 493, distance: 148.4
click at [710, 493] on div "1 selected: Copy Paste ( 1 ) Move to Generate Barcode Archive selected 1 2 3 4 …" at bounding box center [642, 325] width 1212 height 588
click at [170, 499] on div at bounding box center [418, 352] width 536 height 494
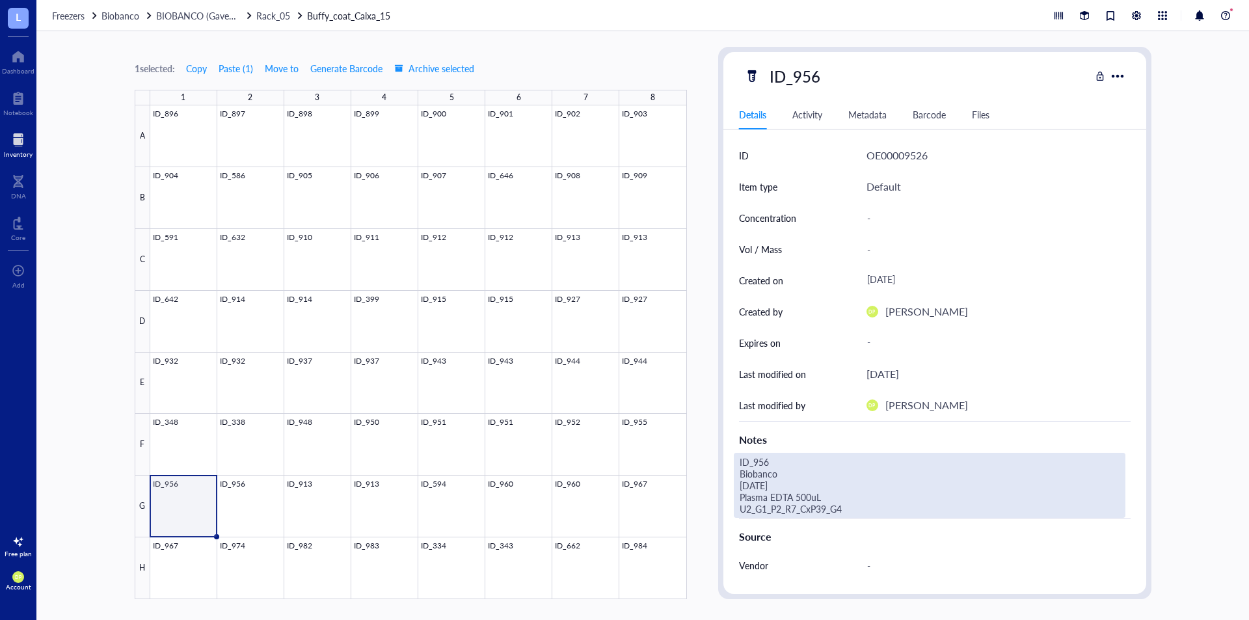
click at [813, 507] on div "ID_956 Biobanco [DATE] Plasma EDTA 500uL U2_G1_P2_R7_CxP39_G4" at bounding box center [929, 485] width 391 height 65
drag, startPoint x: 717, startPoint y: 504, endPoint x: 735, endPoint y: 504, distance: 18.2
click at [792, 499] on div "ID_956 Biobanco [DATE] Plasma EDTA 500uL U2_G1_P2_R7_CxP39_G4" at bounding box center [929, 485] width 391 height 65
type textarea "ID_955 Biobanco [DATE] Buffy coat 500uL U2_G1_P2_R5_CxBc15_F8"
drag, startPoint x: 830, startPoint y: 510, endPoint x: 732, endPoint y: 496, distance: 99.9
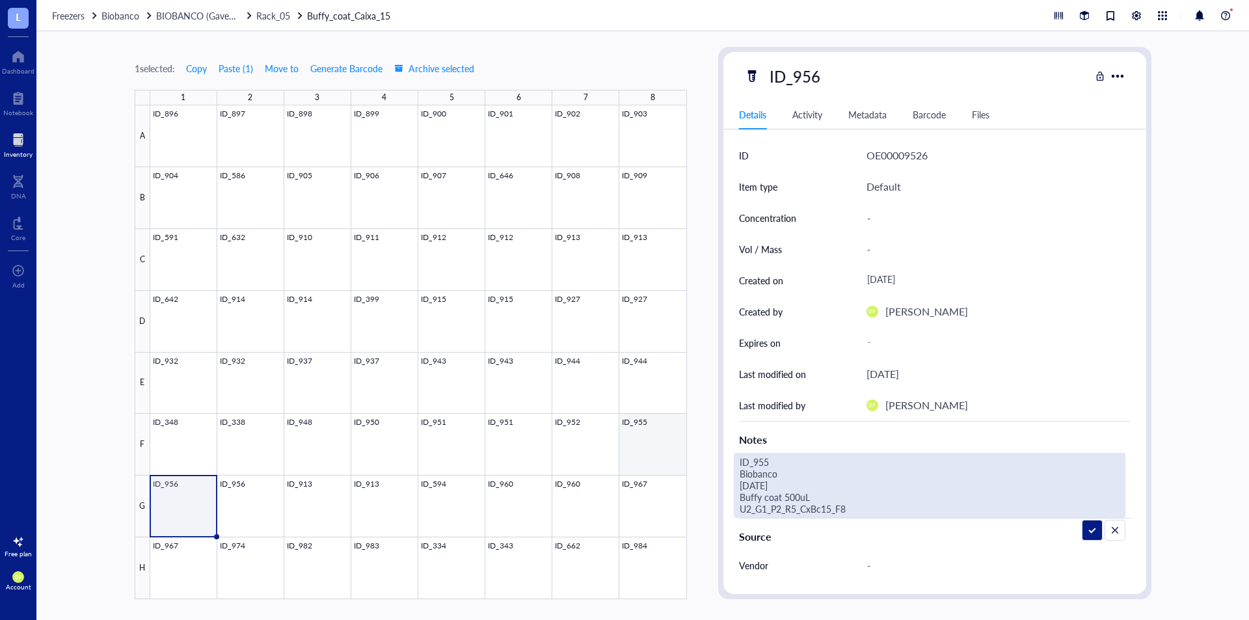
click at [643, 425] on div at bounding box center [418, 352] width 536 height 494
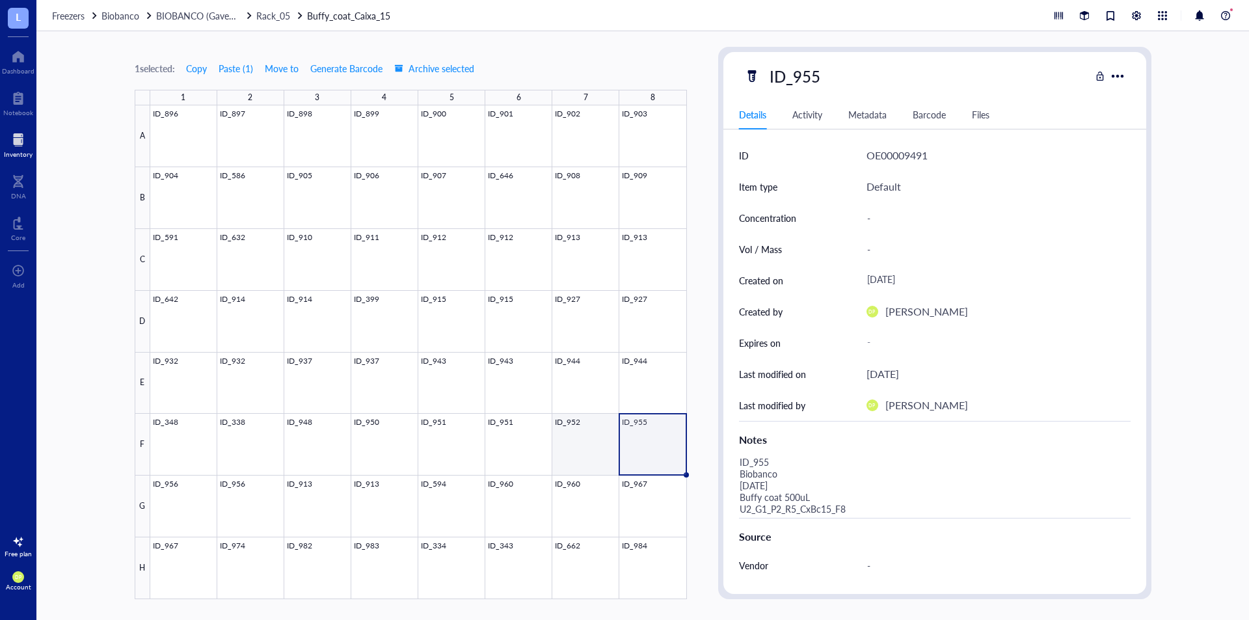
click at [577, 429] on div at bounding box center [418, 352] width 536 height 494
click at [648, 434] on div at bounding box center [418, 352] width 536 height 494
click at [177, 509] on div at bounding box center [418, 352] width 536 height 494
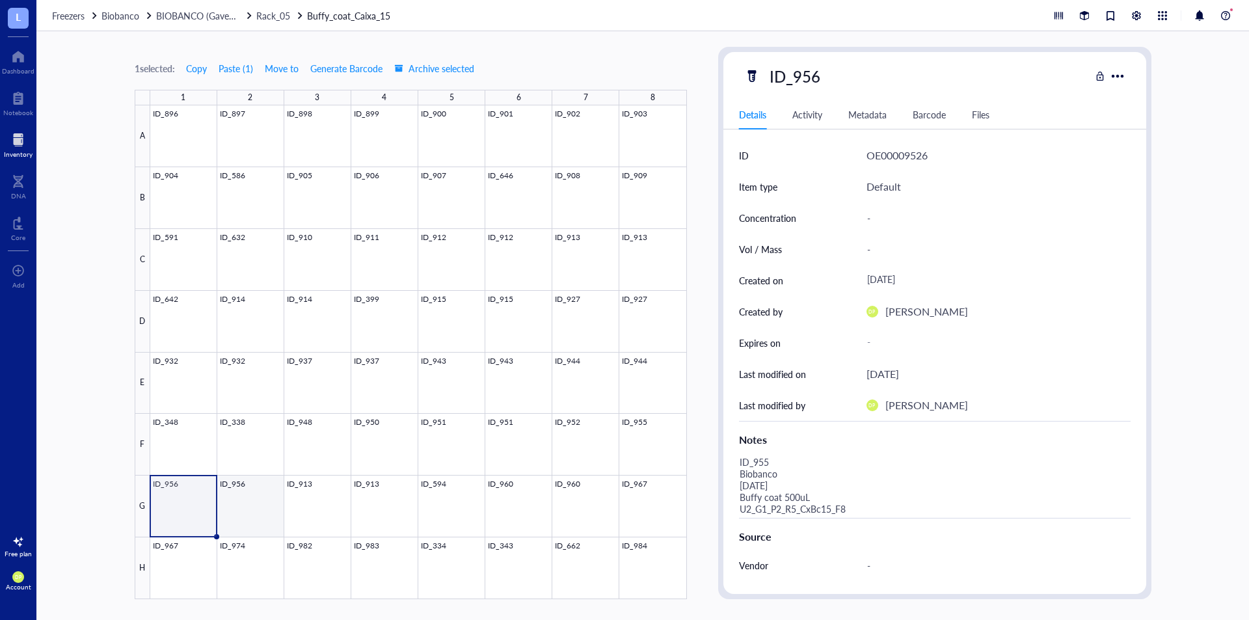
click at [239, 505] on div at bounding box center [418, 352] width 536 height 494
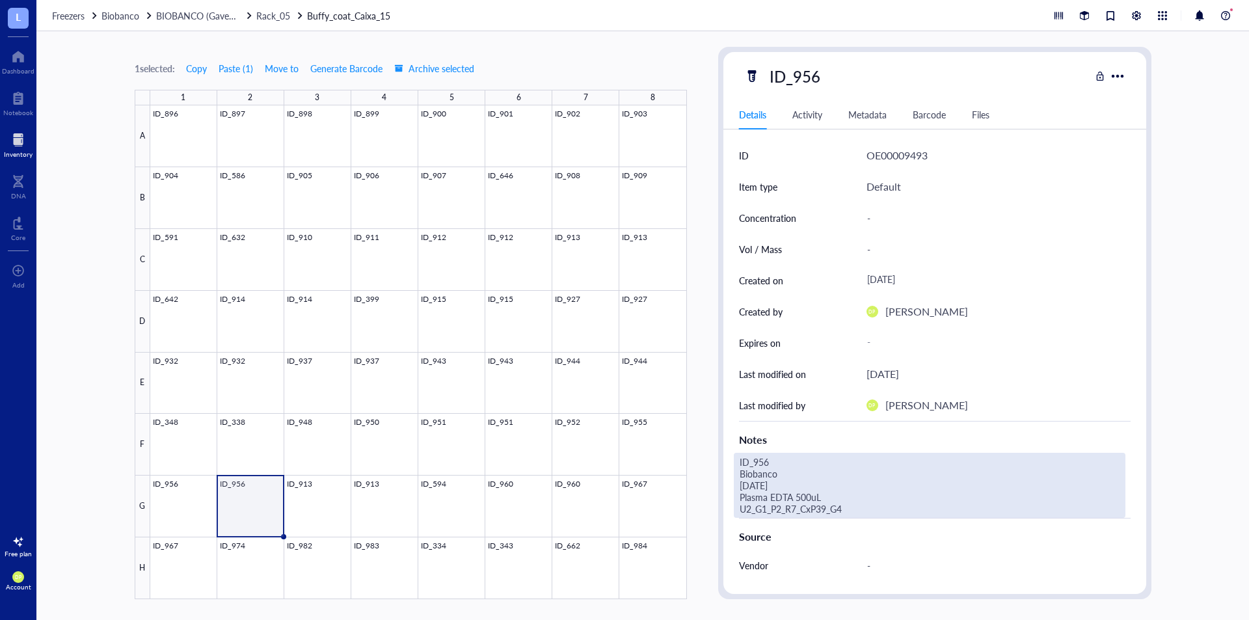
click at [808, 509] on div "ID_956 Biobanco [DATE] Plasma EDTA 500uL U2_G1_P2_R7_CxP39_G4" at bounding box center [929, 485] width 391 height 65
drag, startPoint x: 849, startPoint y: 511, endPoint x: 722, endPoint y: 455, distance: 138.0
click at [723, 455] on div "ID OE00009493 Item type Default Concentration - Vol / Mass - Created on [DATE] …" at bounding box center [934, 438] width 423 height 597
click at [195, 514] on div at bounding box center [418, 352] width 536 height 494
click at [808, 505] on div "ID_955 Biobanco [DATE] Buffy coat 500uL U2_G1_P2_R5_CxBc15_F8" at bounding box center [929, 485] width 391 height 65
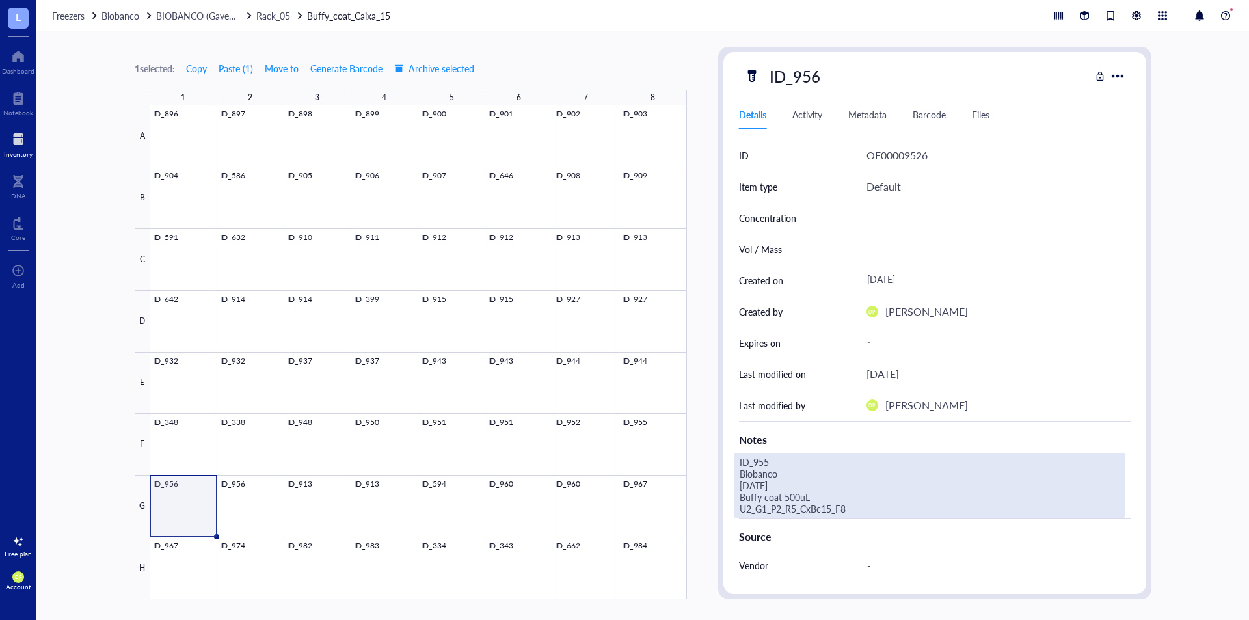
click at [775, 487] on div "ID_955 Biobanco [DATE] Buffy coat 500uL U2_G1_P2_R5_CxBc15_F8" at bounding box center [929, 485] width 391 height 65
type textarea "ID_956 Biobanco [DATE] Plasma EDTA 500uL U2_G1_P2_R7_CxP39_G4"
drag, startPoint x: 742, startPoint y: 469, endPoint x: 715, endPoint y: 449, distance: 33.8
click at [777, 481] on textarea "ID_956 Biobanco [DATE] Plasma EDTA 500uL U2_G1_P2_R7_CxP39_G4" at bounding box center [929, 485] width 390 height 64
click at [686, 430] on div at bounding box center [418, 352] width 536 height 494
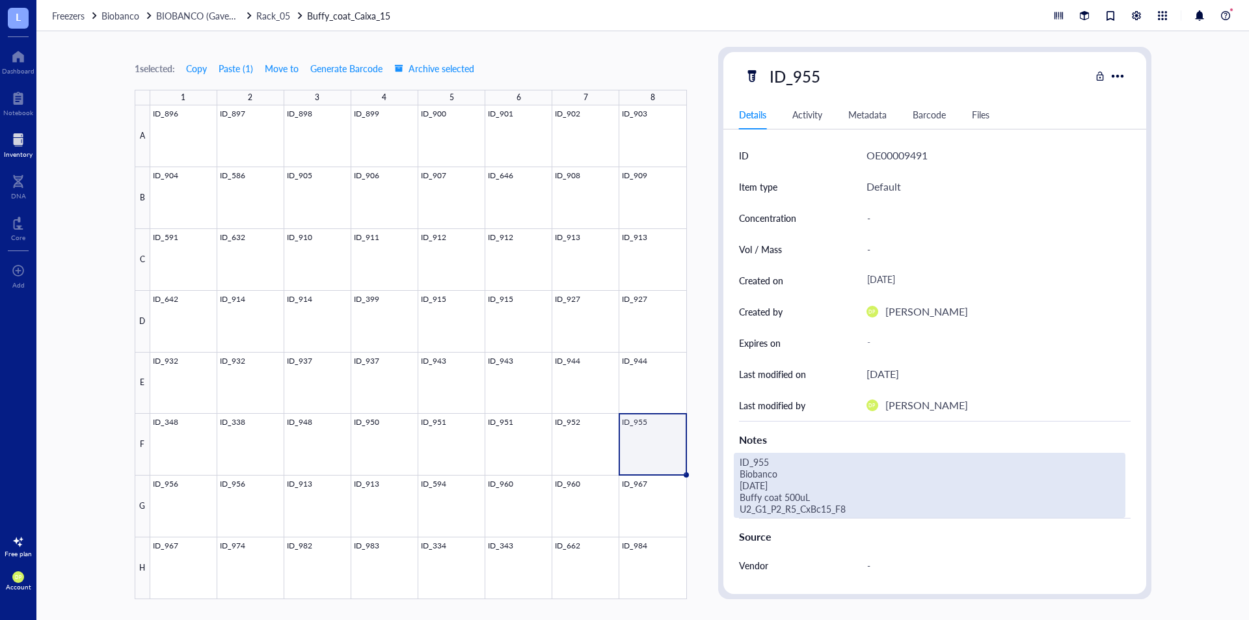
click at [836, 510] on div "ID_955 Biobanco [DATE] Buffy coat 500uL U2_G1_P2_R5_CxBc15_F8" at bounding box center [929, 485] width 391 height 65
click at [780, 509] on div "ID_955 Biobanco [DATE] Buffy coat 500uL U2_G1_P2_R5_CxBc15_F8" at bounding box center [929, 485] width 391 height 65
type textarea "ID_956 Biobanco [DATE] Plasma EDTA 500uL U2_G1_P2_R7_CxP39_G4"
drag, startPoint x: 882, startPoint y: 509, endPoint x: 687, endPoint y: 498, distance: 195.4
click at [580, 449] on div at bounding box center [418, 352] width 536 height 494
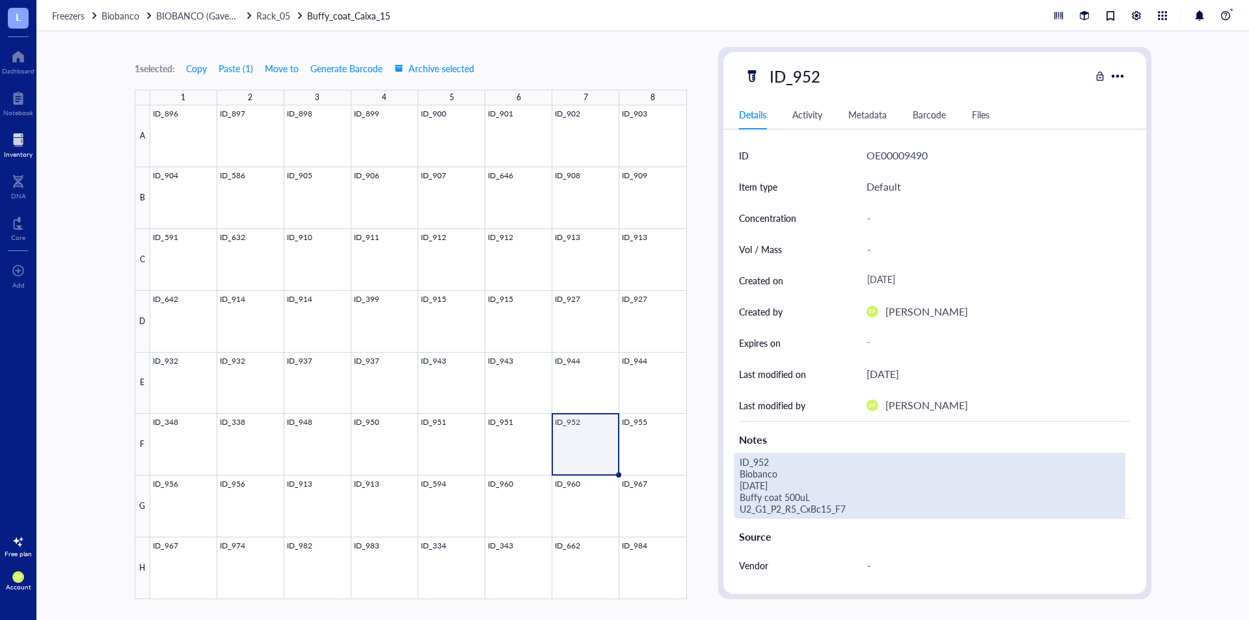
click at [818, 503] on div "ID_952 Biobanco [DATE] Buffy coat 500uL U2_G1_P2_R5_CxBc15_F7" at bounding box center [929, 485] width 391 height 65
drag, startPoint x: 854, startPoint y: 510, endPoint x: 728, endPoint y: 501, distance: 127.1
click at [728, 501] on div "ID OE00009490 Item type Default Concentration - Vol / Mass - Created on [DATE] …" at bounding box center [934, 438] width 423 height 597
click at [704, 471] on div "1 selected: Copy Paste ( 1 ) Move to Generate Barcode Archive selected 1 2 3 4 …" at bounding box center [642, 325] width 1212 height 588
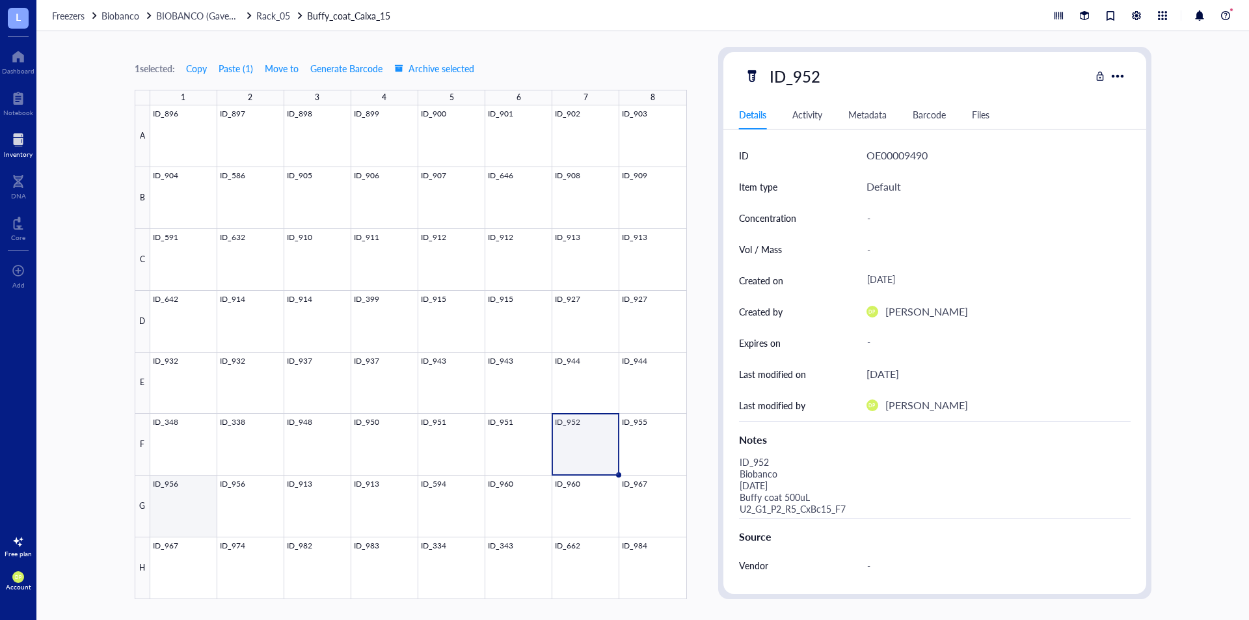
click at [183, 501] on div at bounding box center [418, 352] width 536 height 494
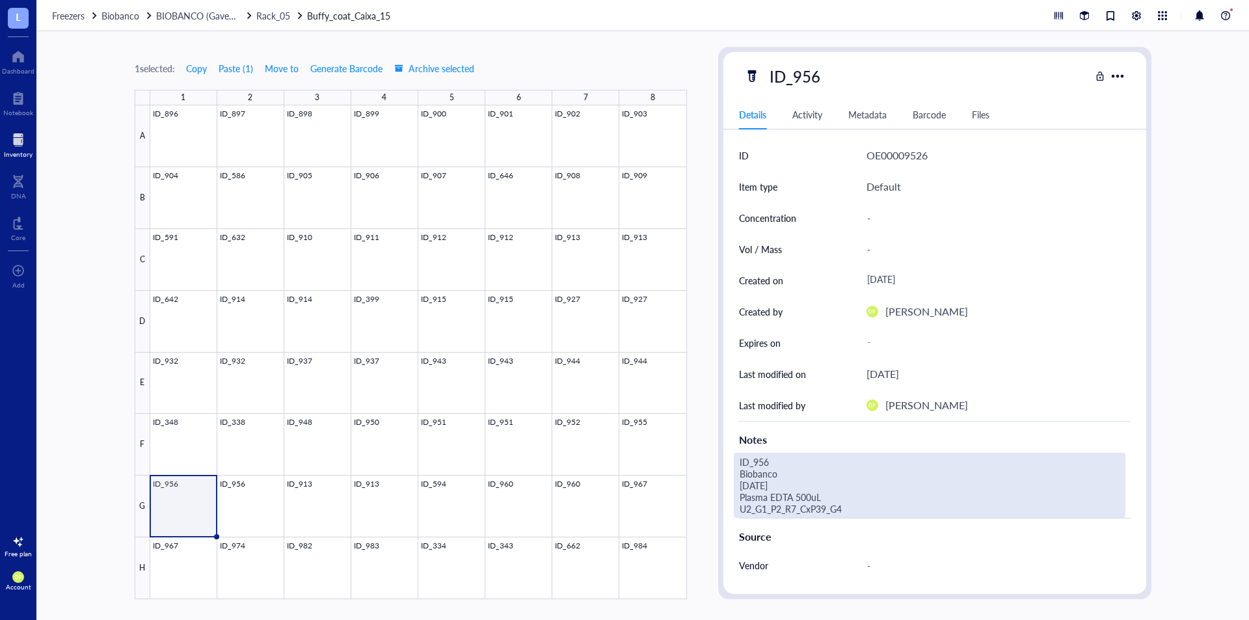
click at [838, 509] on div "ID_956 Biobanco [DATE] Plasma EDTA 500uL U2_G1_P2_R7_CxP39_G4" at bounding box center [929, 485] width 391 height 65
drag, startPoint x: 838, startPoint y: 509, endPoint x: 722, endPoint y: 502, distance: 116.0
click at [722, 502] on div "ID_956 Details Activity Metadata Barcode Files ID OE00009526 Item type Default …" at bounding box center [934, 323] width 433 height 552
click at [794, 498] on textarea "ID_956 Biobanco [DATE] Buffy coat 500uL U2_G1_P2_R5_CxBc15_G1" at bounding box center [929, 485] width 390 height 64
type textarea "ID_956 Biobanco [DATE] Buffy coat 250uL U2_G1_P2_R5_CxBc15_G1"
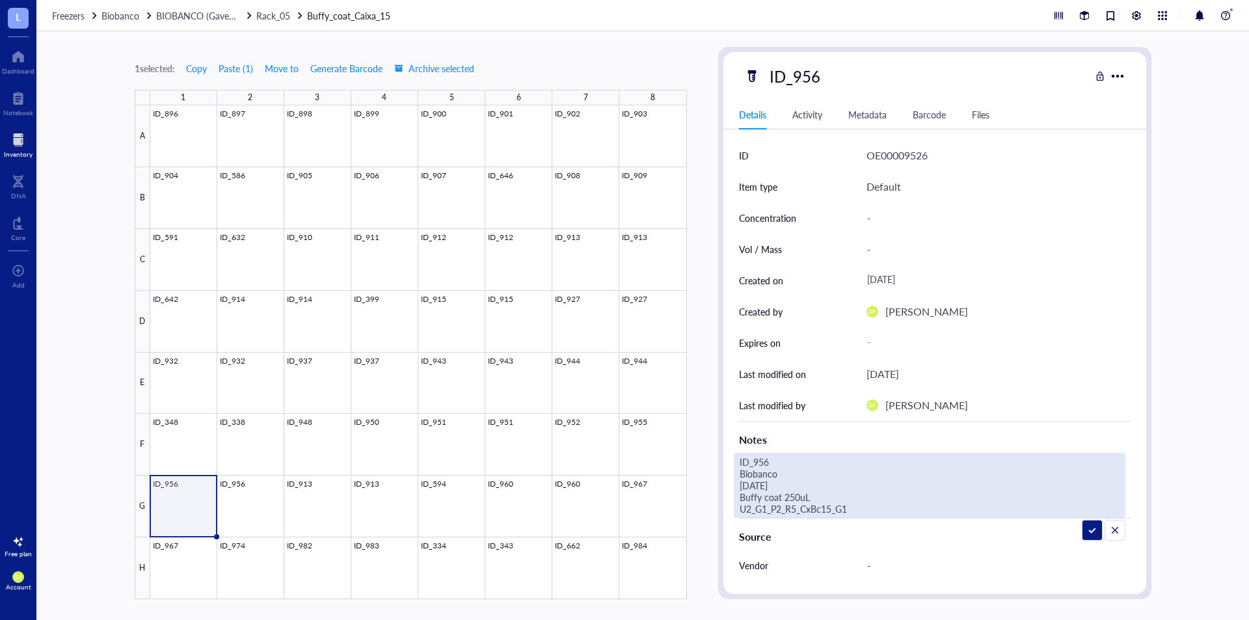
drag, startPoint x: 855, startPoint y: 507, endPoint x: 737, endPoint y: 501, distance: 118.5
click at [737, 501] on textarea "ID_956 Biobanco [DATE] Buffy coat 250uL U2_G1_P2_R5_CxBc15_G1" at bounding box center [929, 485] width 390 height 64
click at [702, 464] on div "1 selected: Copy Paste ( 1 ) Move to Generate Barcode Archive selected 1 2 3 4 …" at bounding box center [642, 325] width 1212 height 588
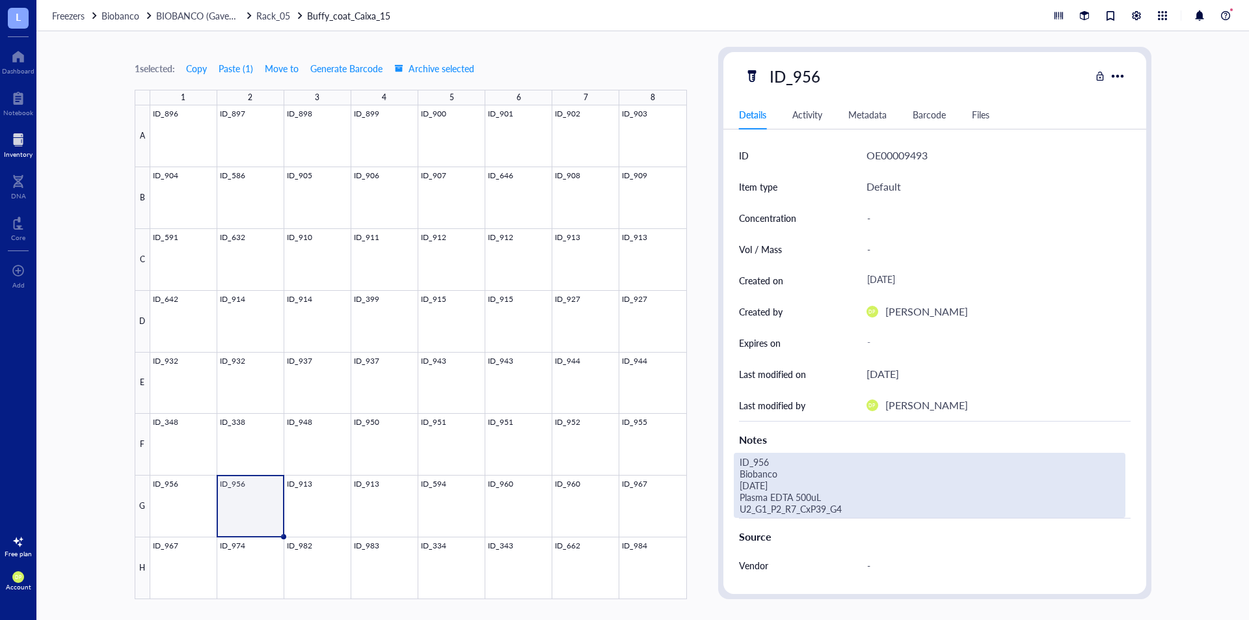
click at [832, 509] on div "ID_956 Biobanco [DATE] Plasma EDTA 500uL U2_G1_P2_R7_CxP39_G4" at bounding box center [929, 485] width 391 height 65
drag, startPoint x: 866, startPoint y: 510, endPoint x: 734, endPoint y: 499, distance: 133.1
click at [734, 499] on textarea "ID_956 Biobanco [DATE] Plasma EDTA 500uL U2_G1_P2_R7_CxP39_G4" at bounding box center [929, 485] width 390 height 64
type textarea "ID_956 Biobanco [DATE] Buffy coat 250uL U2_G1_P2_R5_CxBc15_G2"
click at [713, 297] on div "1 selected: Copy Paste ( 1 ) Move to Generate Barcode Archive selected 1 2 3 4 …" at bounding box center [642, 325] width 1212 height 588
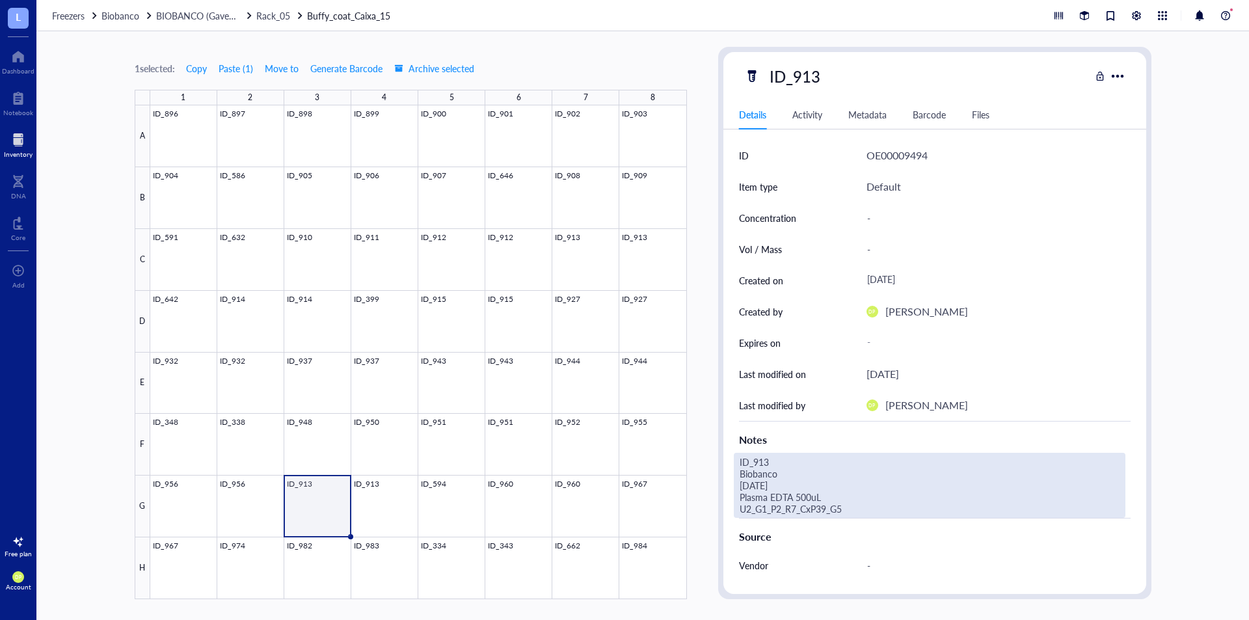
click at [819, 509] on div "ID_913 Biobanco [DATE] Plasma EDTA 500uL U2_G1_P2_R7_CxP39_G5" at bounding box center [929, 485] width 391 height 65
drag, startPoint x: 866, startPoint y: 510, endPoint x: 737, endPoint y: 496, distance: 128.8
click at [737, 496] on textarea "ID_913 Biobanco [DATE] Plasma EDTA 500uL U2_G1_P2_R7_CxP39_G5" at bounding box center [929, 485] width 390 height 64
type textarea "ID_913 Biobanco [DATE] Buffy coat 250uL U2_G1_P2_R5_CxBc15_G3"
click at [706, 388] on div "1 selected: Copy Paste ( 1 ) Move to Generate Barcode Archive selected 1 2 3 4 …" at bounding box center [642, 325] width 1212 height 588
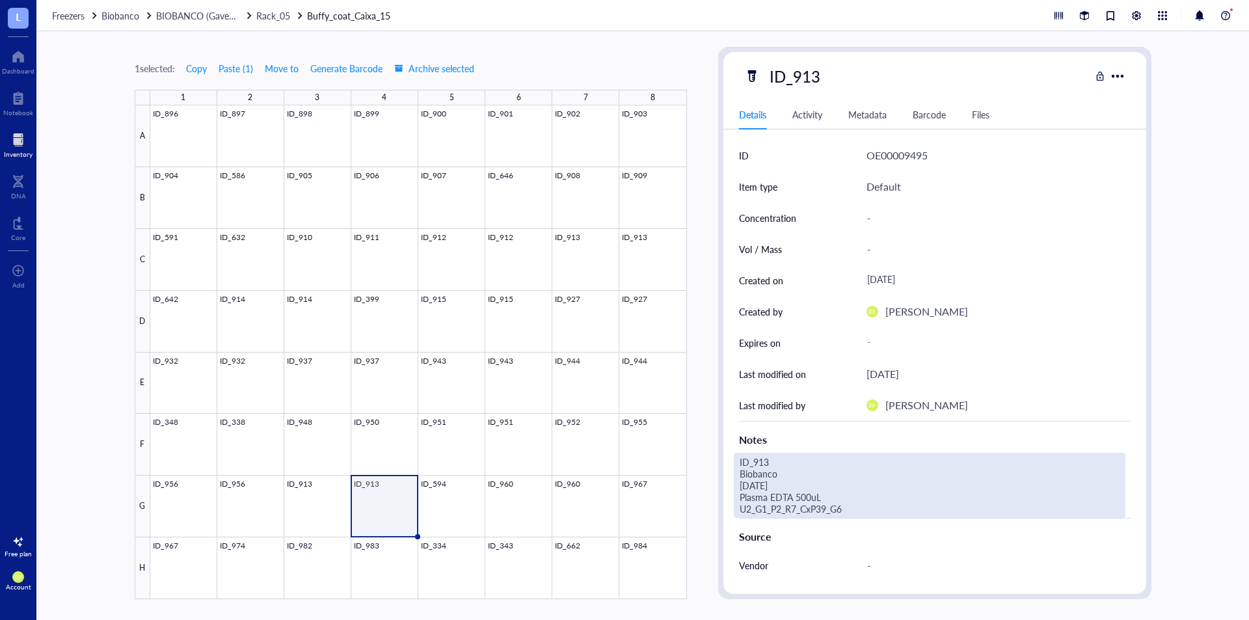
click at [839, 510] on div "ID_913 Biobanco [DATE] Plasma EDTA 500uL U2_G1_P2_R7_CxP39_G6" at bounding box center [929, 485] width 391 height 65
drag, startPoint x: 886, startPoint y: 507, endPoint x: 711, endPoint y: 498, distance: 175.8
click at [711, 498] on div "1 selected: Copy Paste ( 1 ) Move to Generate Barcode Archive selected 1 2 3 4 …" at bounding box center [642, 325] width 1212 height 588
type textarea "ID_913 Biobanco [DATE] Buffy coat 250uL U2_G1_P2_R5_CxBc15_G4"
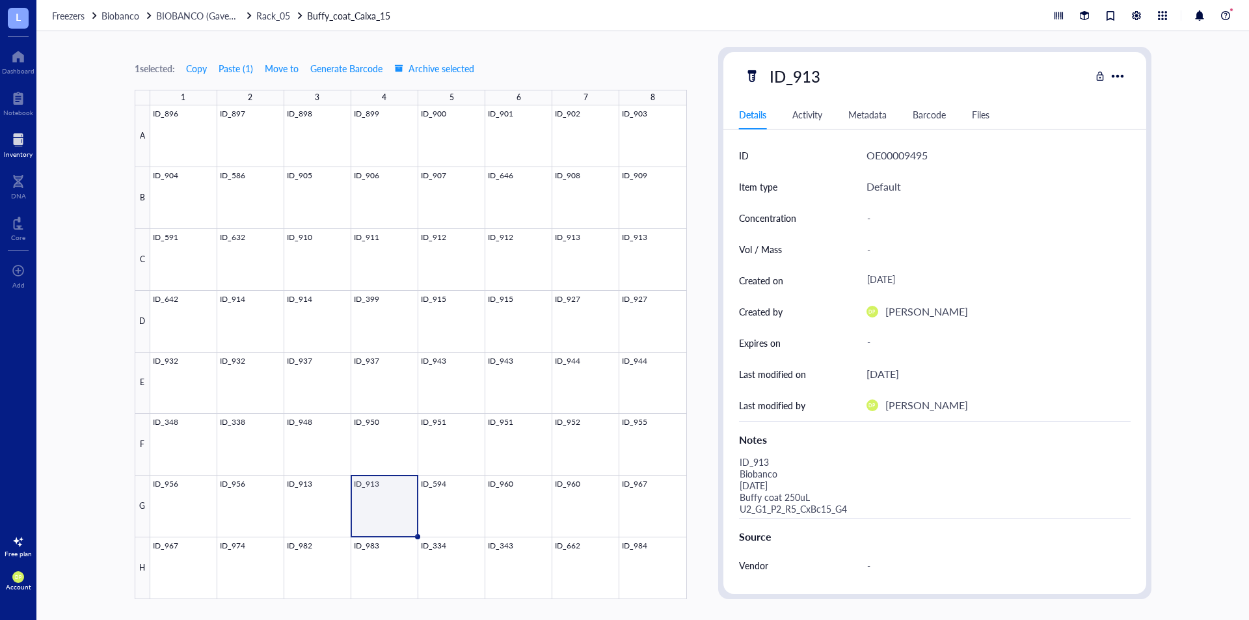
click at [697, 425] on div "1 selected: Copy Paste ( 1 ) Move to Generate Barcode Archive selected 1 2 3 4 …" at bounding box center [642, 325] width 1212 height 588
click at [462, 495] on div at bounding box center [418, 352] width 536 height 494
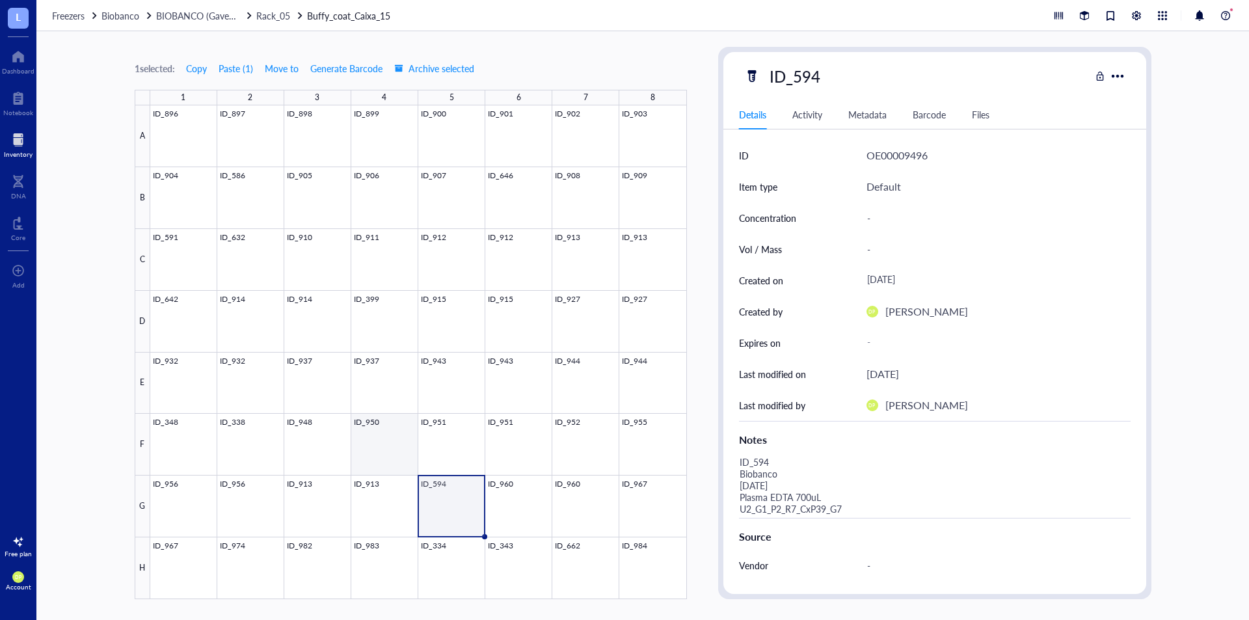
click at [395, 497] on div at bounding box center [418, 352] width 536 height 494
click at [447, 508] on div at bounding box center [418, 352] width 536 height 494
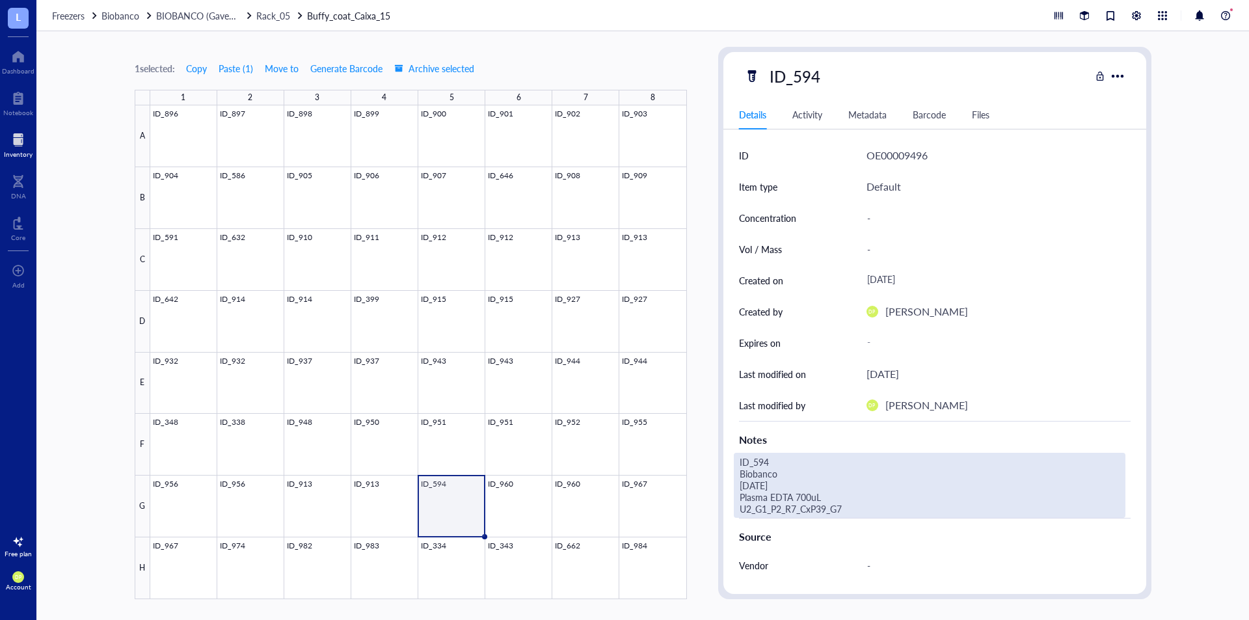
click at [845, 512] on div "ID_594 Biobanco [DATE] Plasma EDTA 700uL U2_G1_P2_R7_CxP39_G7" at bounding box center [929, 485] width 391 height 65
click at [392, 501] on div at bounding box center [418, 352] width 536 height 494
click at [841, 514] on div "ID_913 Biobanco [DATE] Buffy coat 250uL U2_G1_P2_R5_CxBc15_G4" at bounding box center [929, 485] width 391 height 65
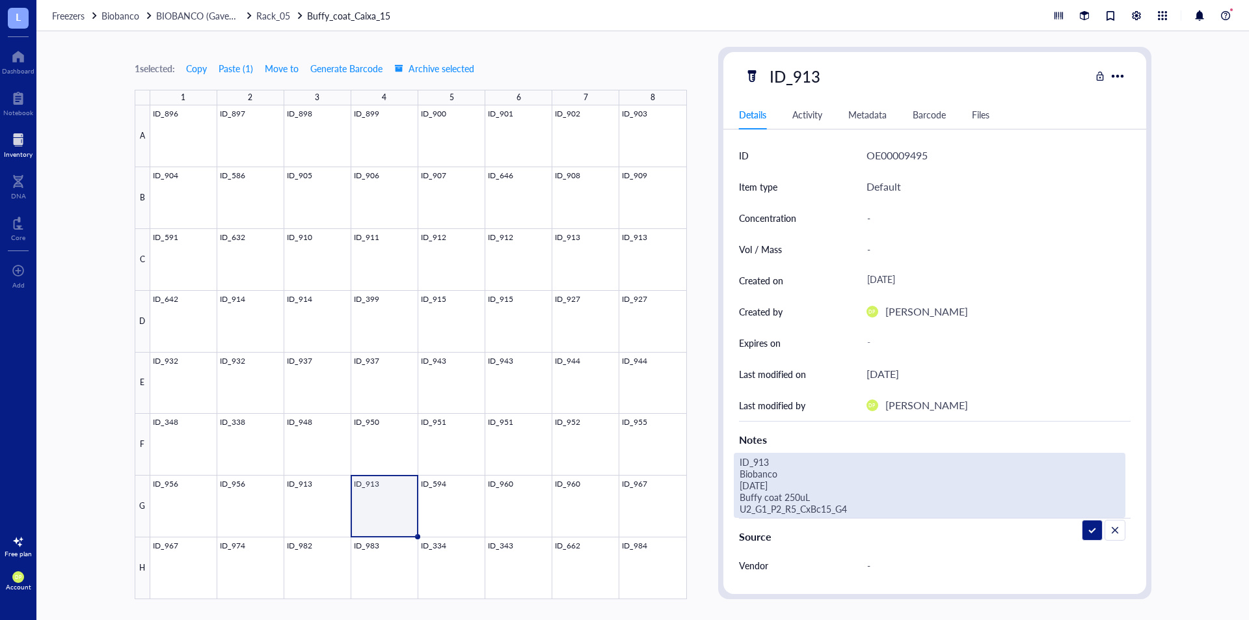
click at [841, 514] on textarea "ID_913 Biobanco [DATE] Buffy coat 250uL U2_G1_P2_R5_CxBc15_G4" at bounding box center [929, 485] width 390 height 64
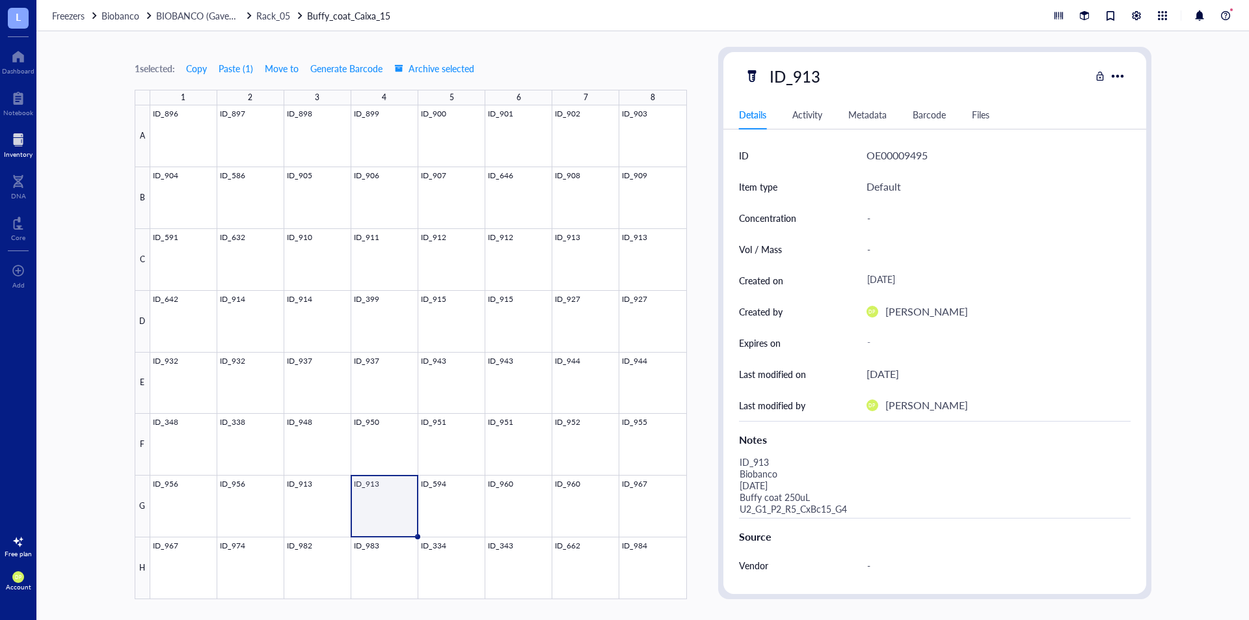
click at [851, 511] on div "ID_913 Biobanco [DATE] Buffy coat 250uL U2_G1_P2_R5_CxBc15_G4" at bounding box center [929, 485] width 391 height 65
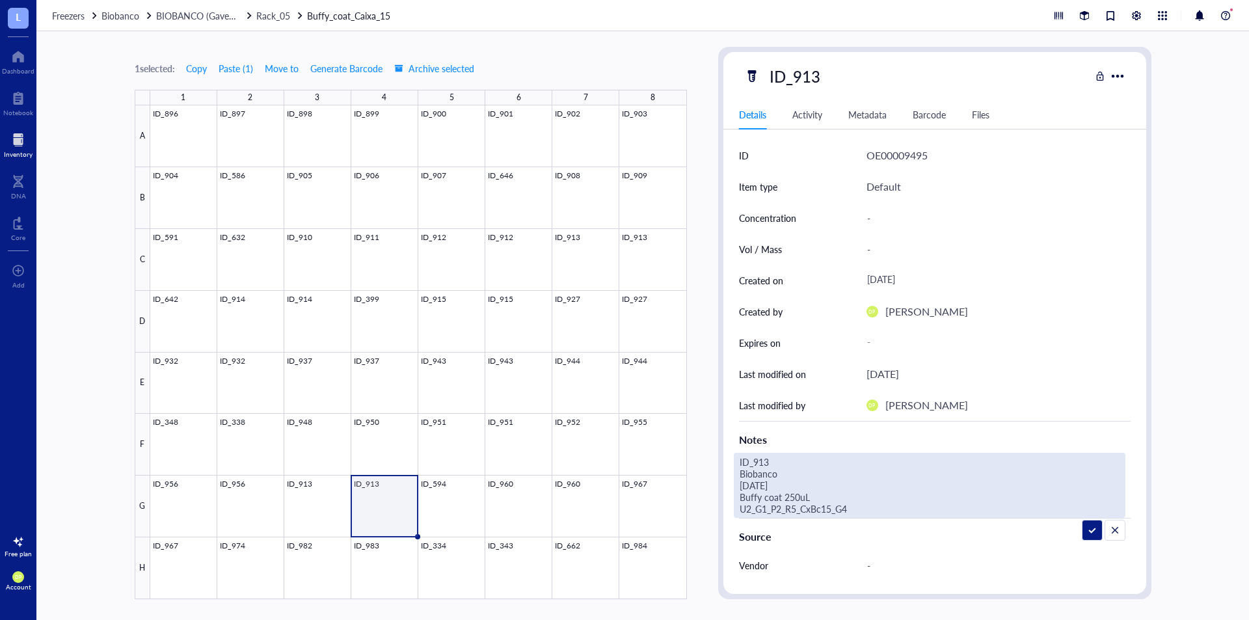
drag, startPoint x: 862, startPoint y: 513, endPoint x: 726, endPoint y: 499, distance: 137.3
click at [726, 499] on div "ID OE00009495 Item type Default Concentration - Vol / Mass - Created on [DATE] …" at bounding box center [934, 438] width 423 height 597
type textarea "ID_594 Biobanco [DATE] Plasma EDTA 700uL U2_G1_P2_R7_CxP39_G7"
click at [439, 505] on div at bounding box center [418, 352] width 536 height 494
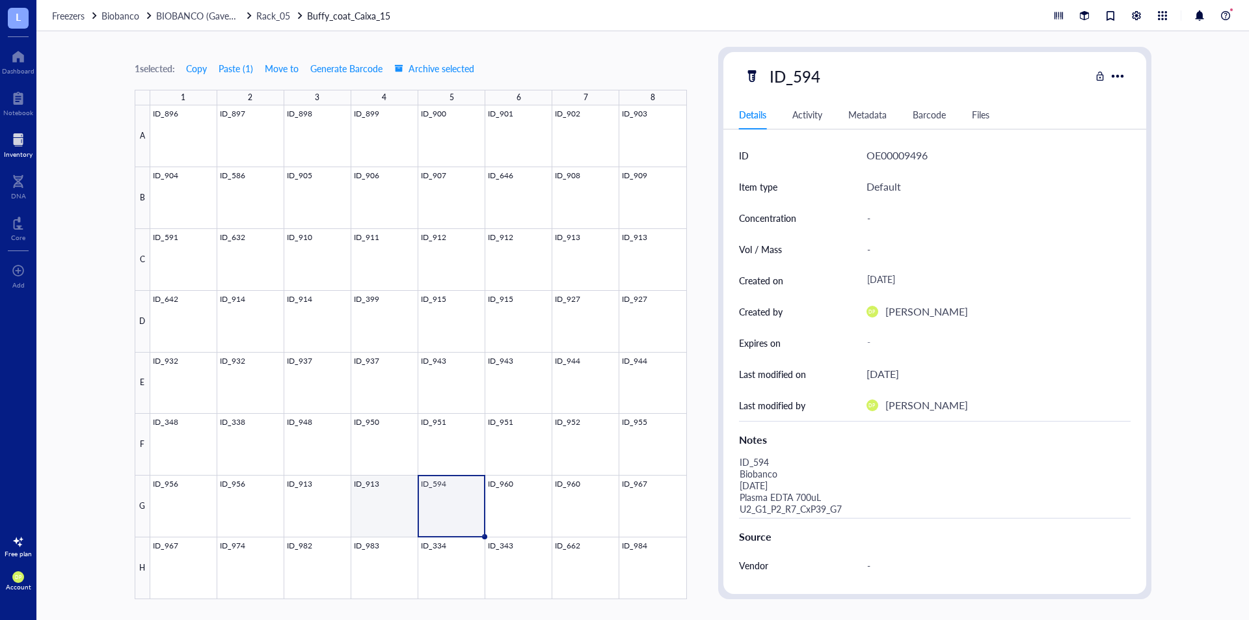
click at [399, 505] on div at bounding box center [418, 352] width 536 height 494
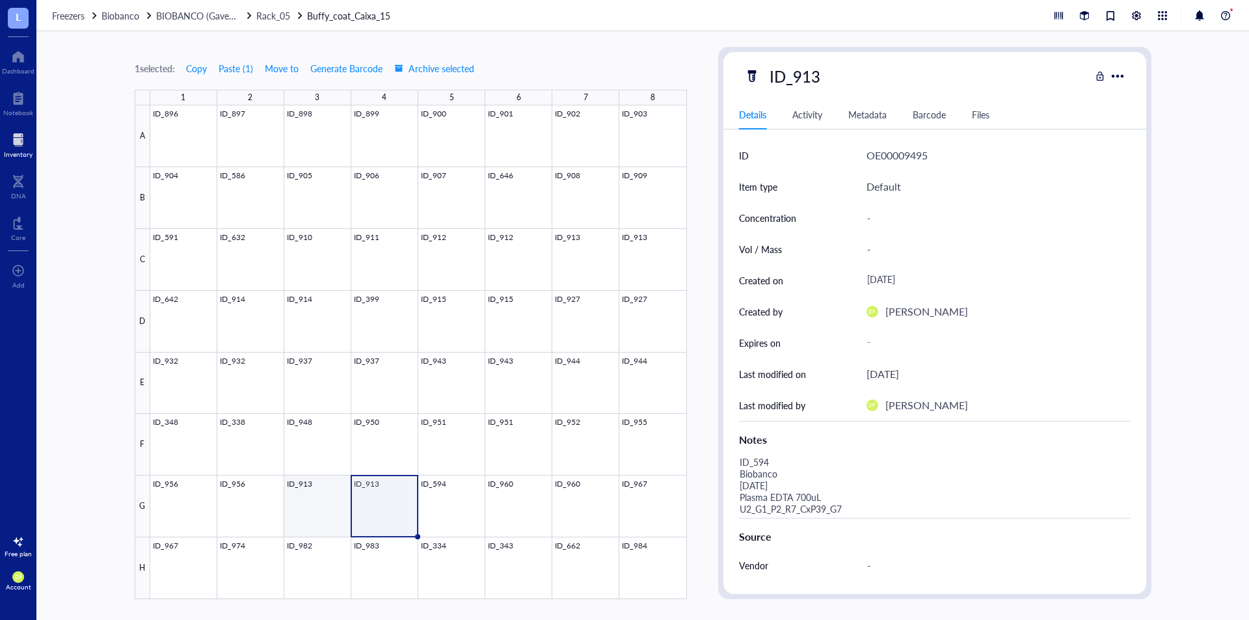
click at [313, 497] on div at bounding box center [418, 352] width 536 height 494
click at [373, 492] on div at bounding box center [418, 352] width 536 height 494
click at [442, 492] on div at bounding box center [418, 352] width 536 height 494
click at [347, 490] on div at bounding box center [418, 352] width 536 height 494
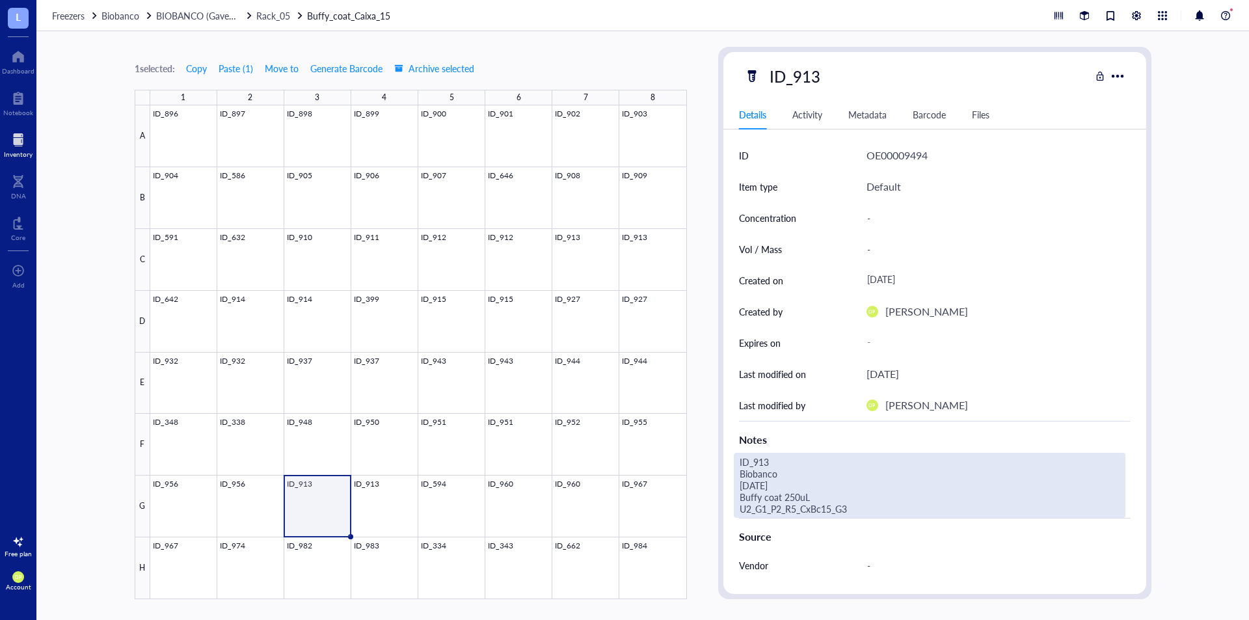
click at [791, 508] on div "ID_913 Biobanco [DATE] Buffy coat 250uL U2_G1_P2_R5_CxBc15_G3" at bounding box center [929, 485] width 391 height 65
drag, startPoint x: 836, startPoint y: 510, endPoint x: 721, endPoint y: 500, distance: 114.9
click at [721, 500] on div "ID_913 Details Activity Metadata Barcode Files ID OE00009494 Item type Default …" at bounding box center [934, 323] width 433 height 552
click at [708, 473] on div "1 selected: Copy Paste ( 1 ) Move to Generate Barcode Archive selected 1 2 3 4 …" at bounding box center [642, 325] width 1212 height 588
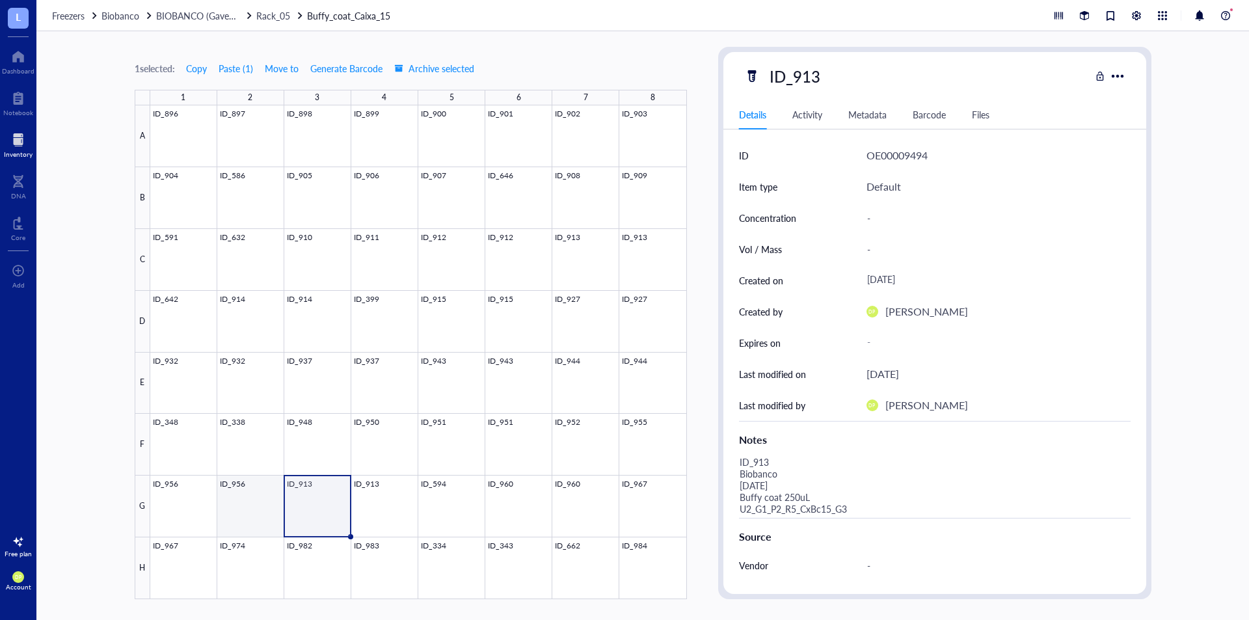
click at [229, 505] on div at bounding box center [418, 352] width 536 height 494
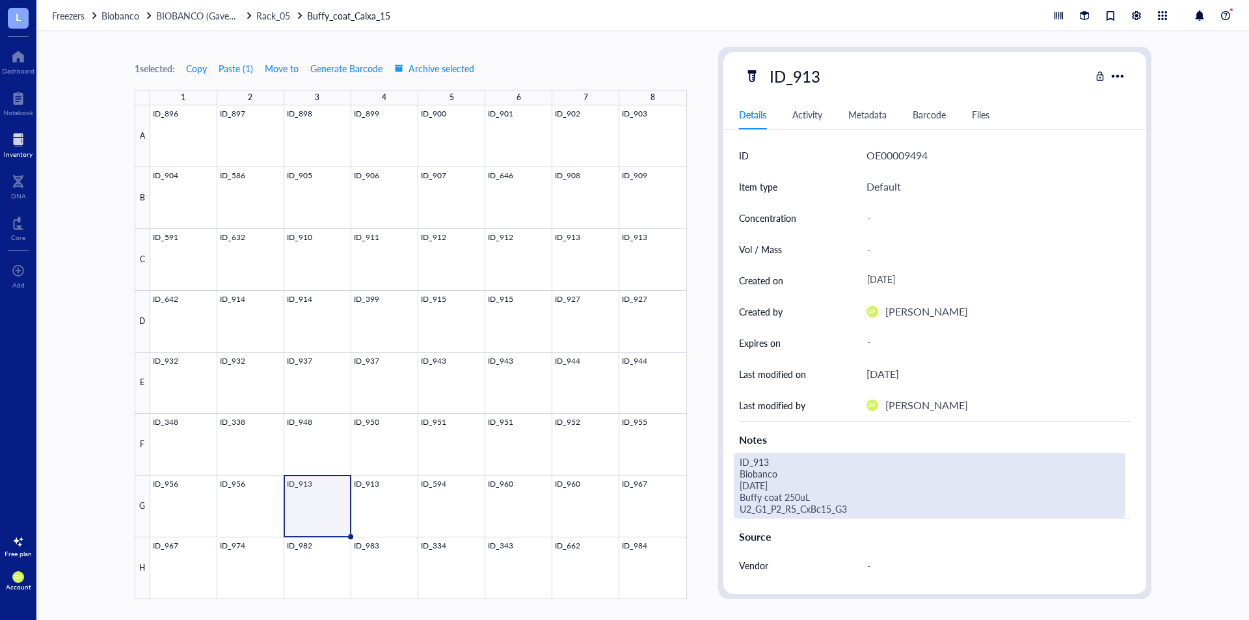
click at [839, 507] on div "ID_913 Biobanco [DATE] Buffy coat 250uL U2_G1_P2_R5_CxBc15_G3" at bounding box center [929, 485] width 391 height 65
drag, startPoint x: 885, startPoint y: 507, endPoint x: 708, endPoint y: 462, distance: 182.3
click at [708, 462] on div "1 selected: Copy Paste ( 1 ) Move to Generate Barcode Archive selected 1 2 3 4 …" at bounding box center [642, 325] width 1212 height 588
click at [705, 458] on div "1 selected: Copy Paste ( 1 ) Move to Generate Barcode Archive selected 1 2 3 4 …" at bounding box center [642, 325] width 1212 height 588
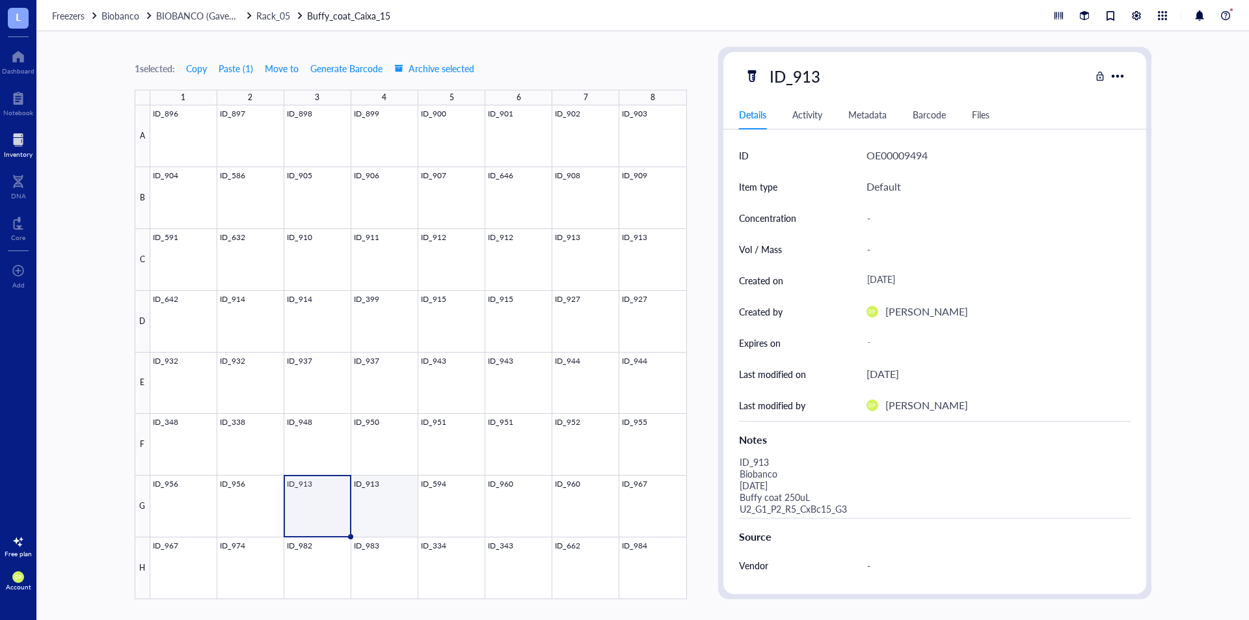
click at [368, 505] on div at bounding box center [418, 352] width 536 height 494
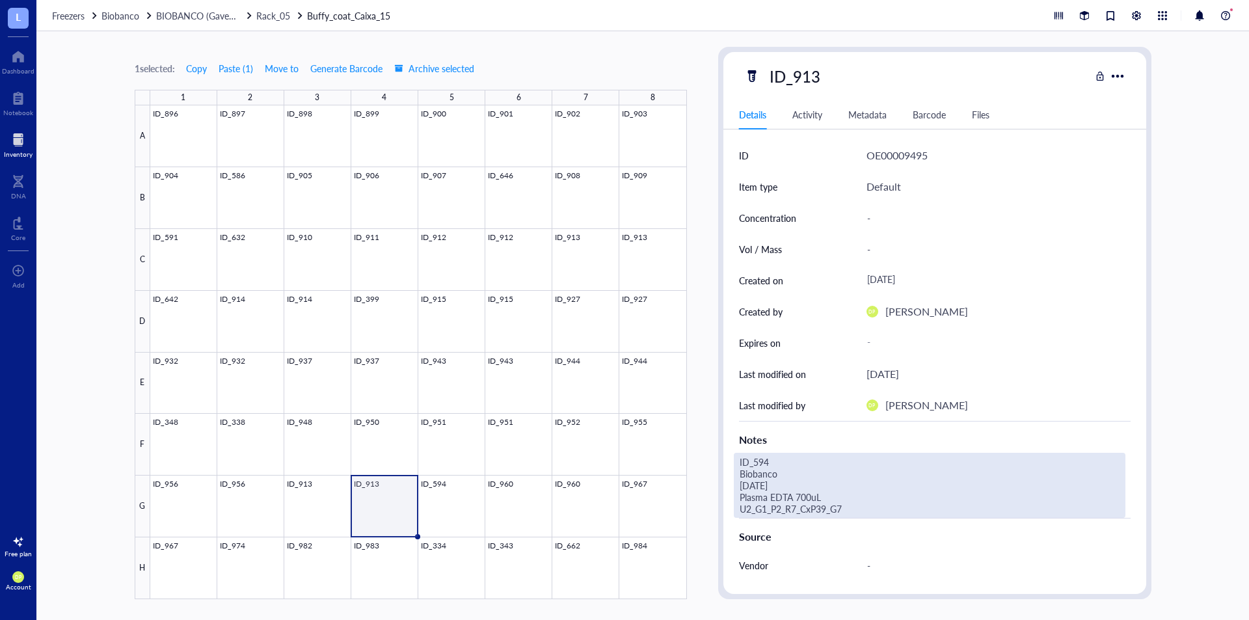
click at [827, 501] on div "ID_594 Biobanco [DATE] Plasma EDTA 700uL U2_G1_P2_R7_CxP39_G7" at bounding box center [929, 485] width 391 height 65
drag, startPoint x: 851, startPoint y: 511, endPoint x: 732, endPoint y: 450, distance: 133.8
click at [732, 450] on div "ID OE00009495 Item type Default Concentration - Vol / Mass - Created on [DATE] …" at bounding box center [934, 438] width 423 height 597
type textarea "ID_913 Biobanco [DATE] Buffy coat 250uL U2_G1_P2_R5_CxBc15_G4"
drag, startPoint x: 737, startPoint y: 510, endPoint x: 736, endPoint y: 501, distance: 8.5
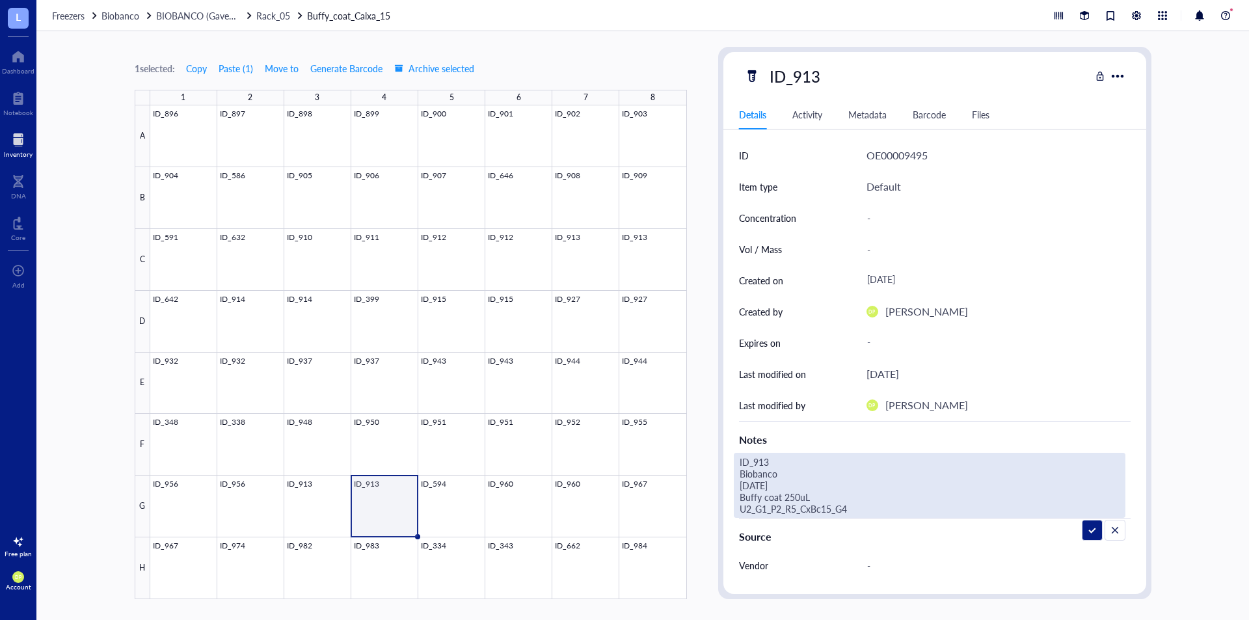
click at [736, 501] on textarea "ID_913 Biobanco [DATE] Buffy coat 250uL U2_G1_P2_R5_CxBc15_G4" at bounding box center [929, 485] width 390 height 64
click at [707, 486] on div "1 selected: Copy Paste ( 1 ) Move to Generate Barcode Archive selected 1 2 3 4 …" at bounding box center [642, 325] width 1212 height 588
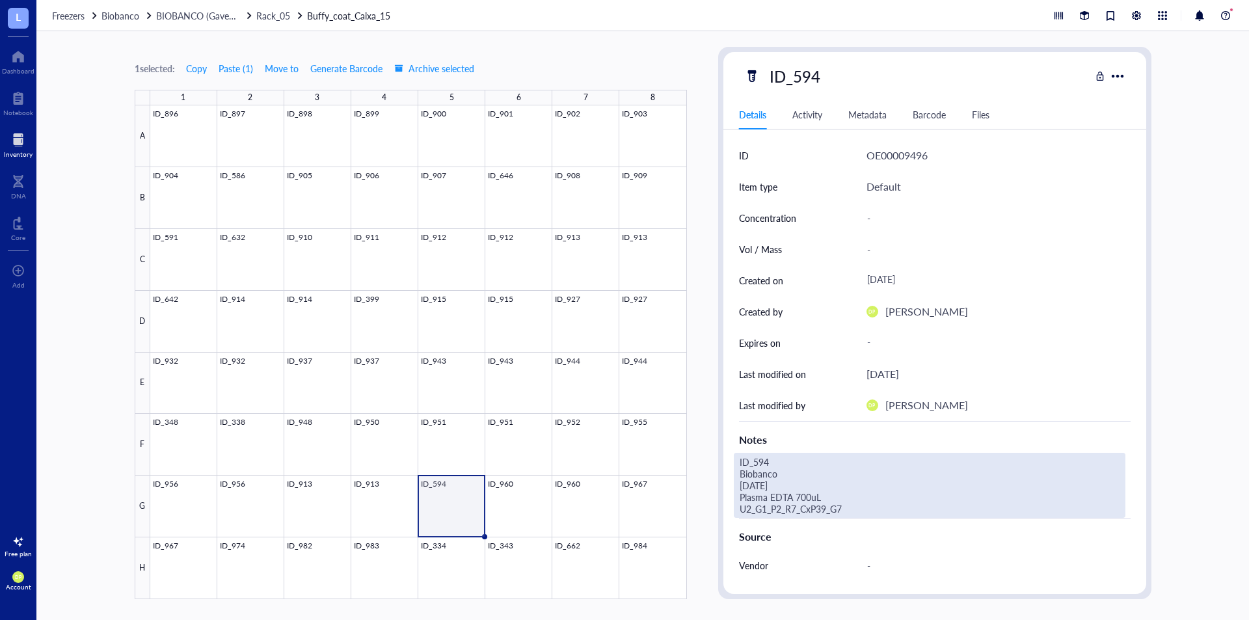
click at [787, 501] on div "ID_594 Biobanco [DATE] Plasma EDTA 700uL U2_G1_P2_R7_CxP39_G7" at bounding box center [929, 485] width 391 height 65
drag, startPoint x: 848, startPoint y: 507, endPoint x: 708, endPoint y: 494, distance: 140.5
click at [708, 494] on div "1 selected: Copy Paste ( 1 ) Move to Generate Barcode Archive selected 1 2 3 4 …" at bounding box center [642, 325] width 1212 height 588
click at [795, 496] on textarea "ID_594 Biobanco [DATE] Buffy coat 250uL U2_G1_P2_R5_CxBc15_G5" at bounding box center [929, 485] width 390 height 64
type textarea "ID_594 Biobanco [DATE] Buffy coat 500uL U2_G1_P2_R5_CxBc15_G5"
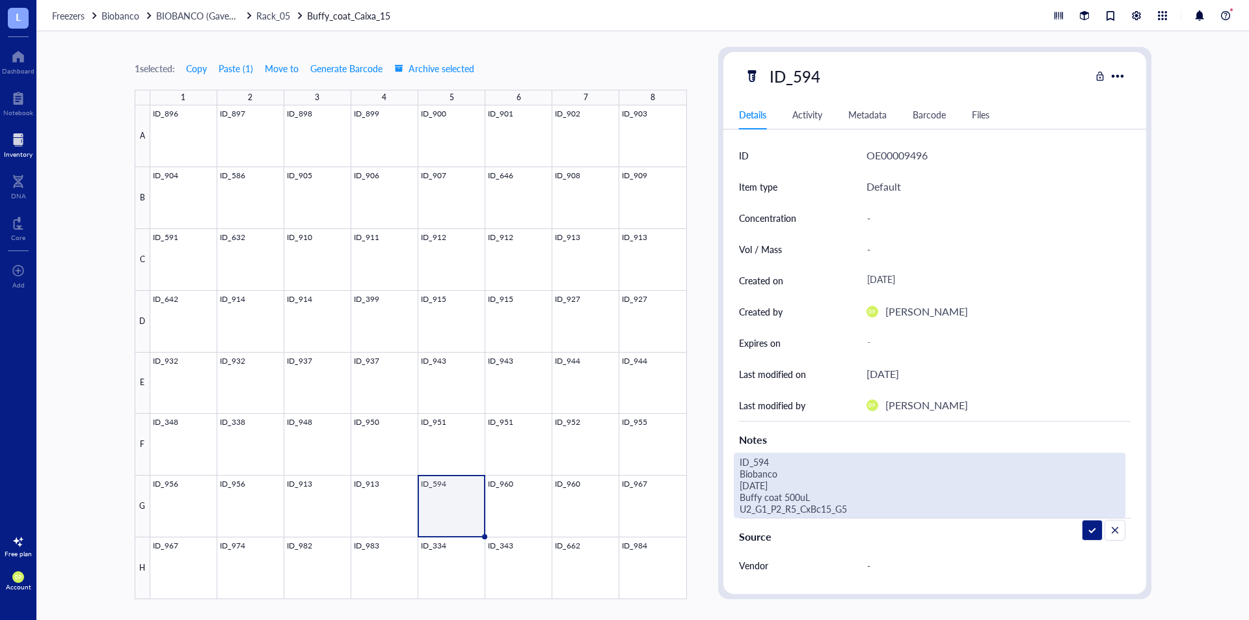
drag, startPoint x: 884, startPoint y: 507, endPoint x: 732, endPoint y: 499, distance: 153.0
click at [732, 499] on div "ID OE00009496 Item type Default Concentration - Vol / Mass - Created on [DATE] …" at bounding box center [934, 438] width 423 height 597
click at [708, 491] on div "1 selected: Copy Paste ( 1 ) Move to Generate Barcode Archive selected 1 2 3 4 …" at bounding box center [642, 325] width 1212 height 588
click at [829, 501] on div "ID_960 Biobanco [DATE] Plasma EDTA 500uL U2_G1_P2_R7_CxP39_H1" at bounding box center [929, 485] width 391 height 65
drag, startPoint x: 850, startPoint y: 504, endPoint x: 734, endPoint y: 499, distance: 115.8
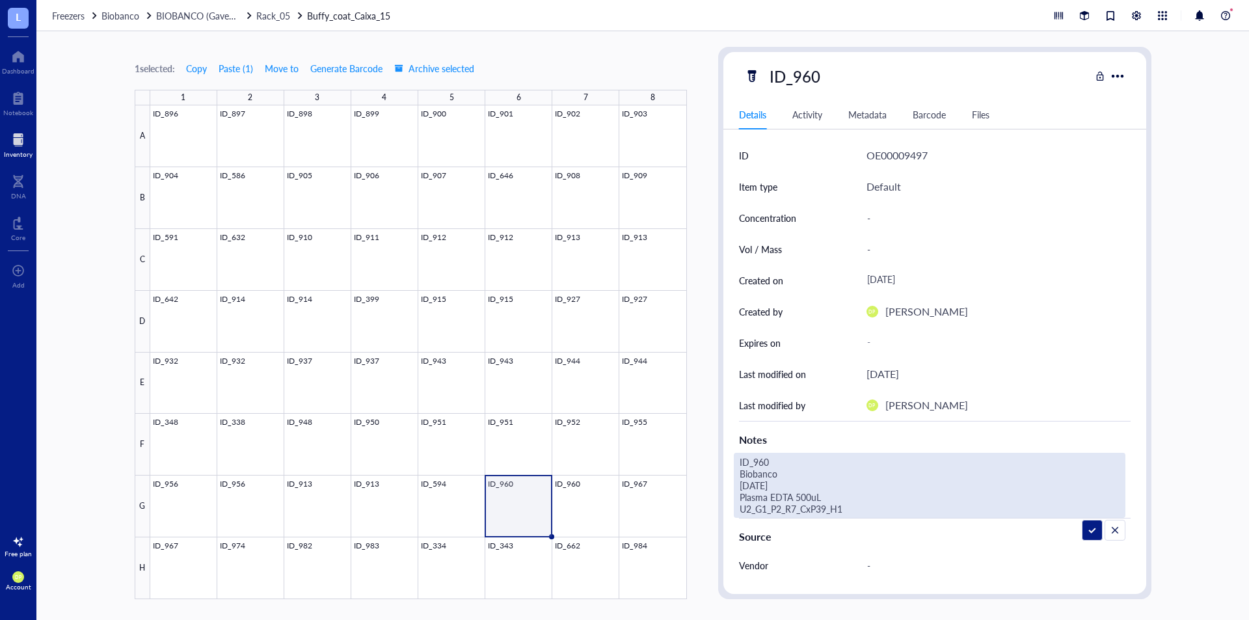
click at [734, 499] on textarea "ID_960 Biobanco [DATE] Plasma EDTA 500uL U2_G1_P2_R7_CxP39_H1" at bounding box center [929, 485] width 390 height 64
type textarea "ID_960 Biobanco [DATE] Buffy coat 250uL U2_G1_P2_R5_CxBc15_G6"
click at [711, 455] on div "1 selected: Copy Paste ( 1 ) Move to Generate Barcode Archive selected 1 2 3 4 …" at bounding box center [642, 325] width 1212 height 588
click at [817, 505] on div "ID_960 Biobanco [DATE] Plasma EDTA 500uL U2_G1_P2_R7_CxP39_H2" at bounding box center [929, 485] width 391 height 65
drag, startPoint x: 869, startPoint y: 515, endPoint x: 728, endPoint y: 493, distance: 142.8
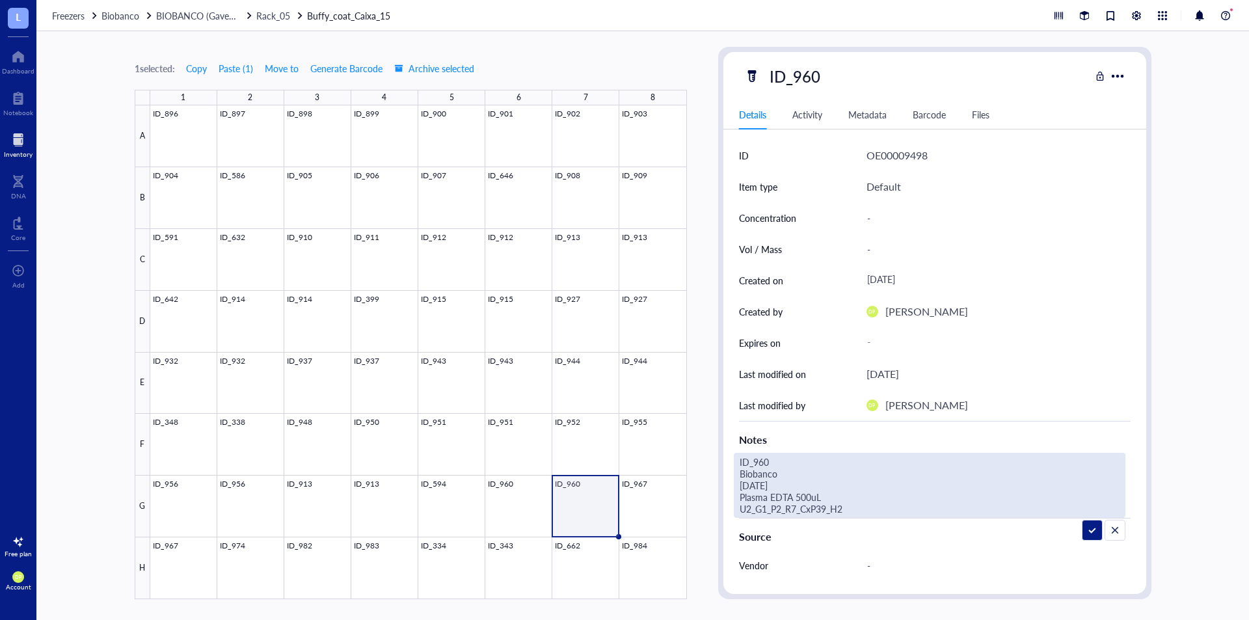
click at [728, 493] on div "ID OE00009498 Item type Default Concentration - Vol / Mass - Created on [DATE] …" at bounding box center [934, 438] width 423 height 597
type textarea "ID_960 Biobanco [DATE] Buffy coat 250uL U2_G1_P2_R5_CxBc15_G7"
click at [704, 427] on div "1 selected: Copy Paste ( 1 ) Move to Generate Barcode Archive selected 1 2 3 4 …" at bounding box center [642, 325] width 1212 height 588
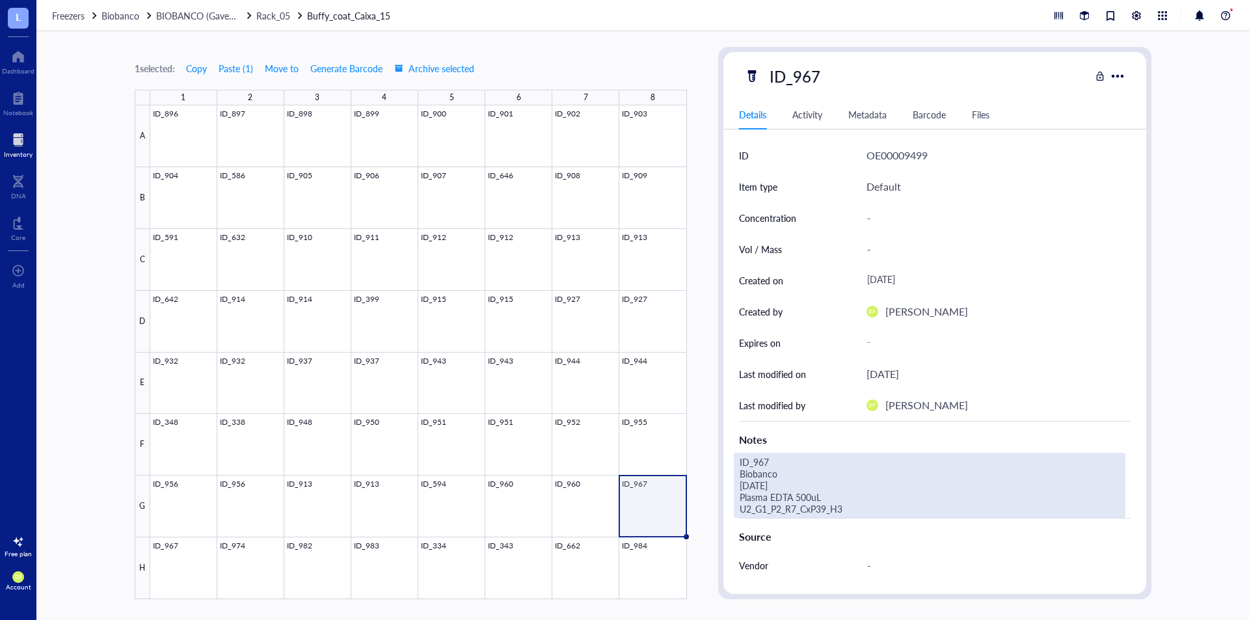
click at [840, 504] on div "ID_967 Biobanco [DATE] Plasma EDTA 500uL U2_G1_P2_R7_CxP39_H3" at bounding box center [929, 485] width 391 height 65
drag, startPoint x: 680, startPoint y: 485, endPoint x: 684, endPoint y: 495, distance: 10.8
click at [684, 495] on div "1 selected: Copy Paste ( 1 ) Move to Generate Barcode Archive selected 1 2 3 4 …" at bounding box center [642, 325] width 1212 height 588
type textarea "ID_967 Biobanco [DATE] Buffy coat 250uL U2_G1_P2_R5_CxBc15_G8"
click at [706, 443] on div "1 selected: Copy Paste ( 1 ) Move to Generate Barcode Archive selected 1 2 3 4 …" at bounding box center [642, 325] width 1212 height 588
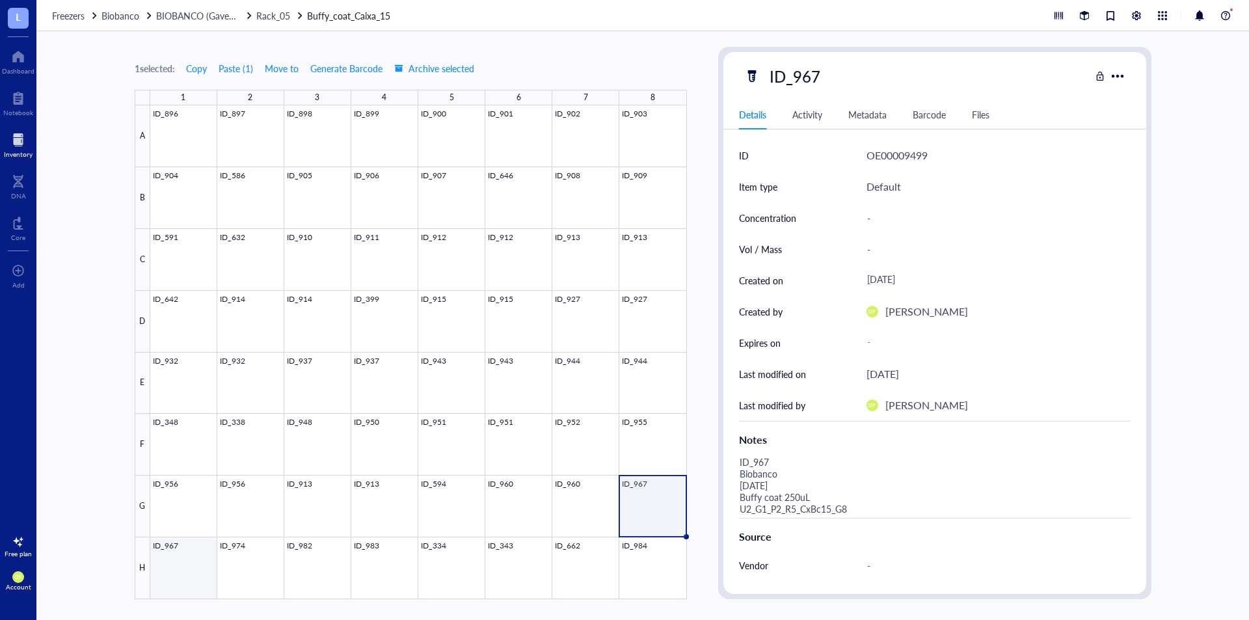
click at [196, 564] on div at bounding box center [418, 352] width 536 height 494
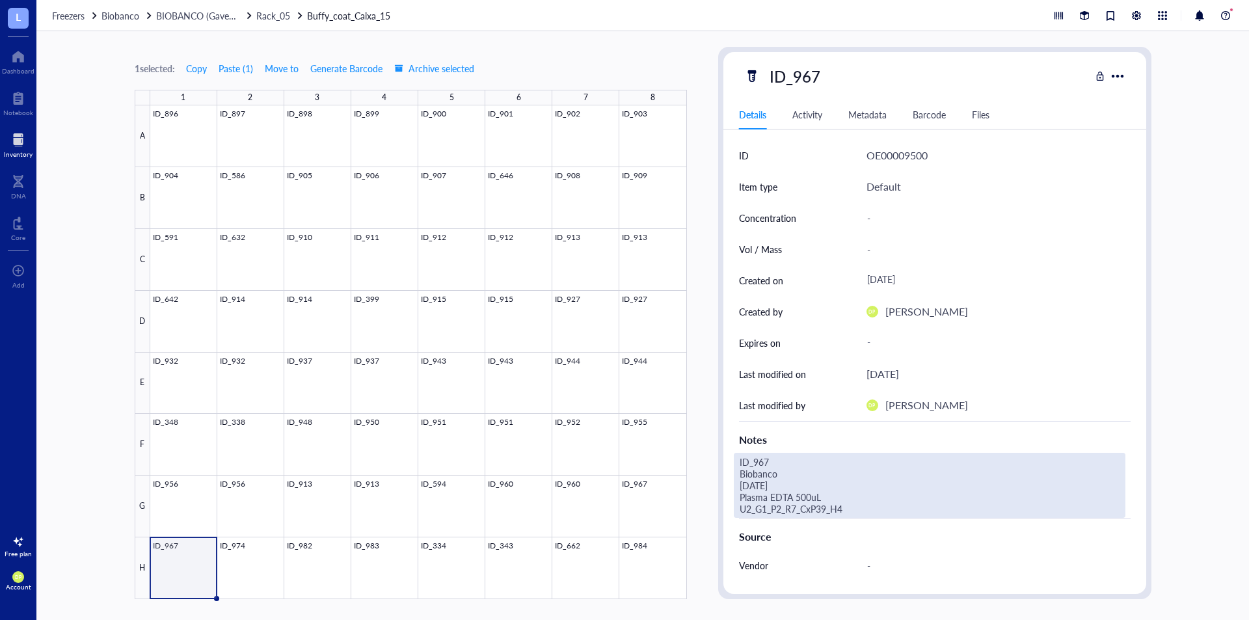
click at [820, 505] on div "ID_967 Biobanco [DATE] Plasma EDTA 500uL U2_G1_P2_R7_CxP39_H4" at bounding box center [929, 485] width 391 height 65
drag, startPoint x: 848, startPoint y: 506, endPoint x: 706, endPoint y: 495, distance: 142.2
click at [706, 495] on div "1 selected: Copy Paste ( 1 ) Move to Generate Barcode Archive selected 1 2 3 4 …" at bounding box center [642, 325] width 1212 height 588
type textarea "ID_967 Biobanco [DATE] Buffy coat 250uL U2_G1_P2_R5_CxBc15_H1"
drag, startPoint x: 864, startPoint y: 505, endPoint x: 726, endPoint y: 496, distance: 138.8
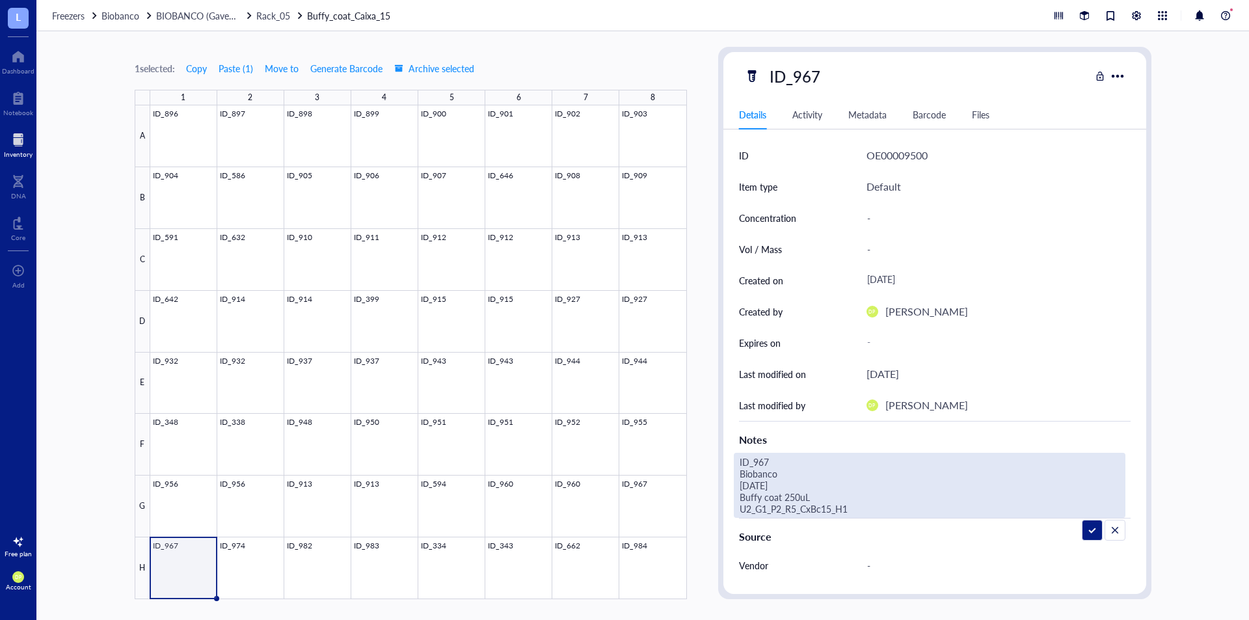
click at [726, 496] on div "ID OE00009500 Item type Default Concentration - Vol / Mass - Created on [DATE] …" at bounding box center [934, 438] width 423 height 597
click at [709, 491] on div "1 selected: Copy Paste ( 1 ) Move to Generate Barcode Archive selected 1 2 3 4 …" at bounding box center [642, 325] width 1212 height 588
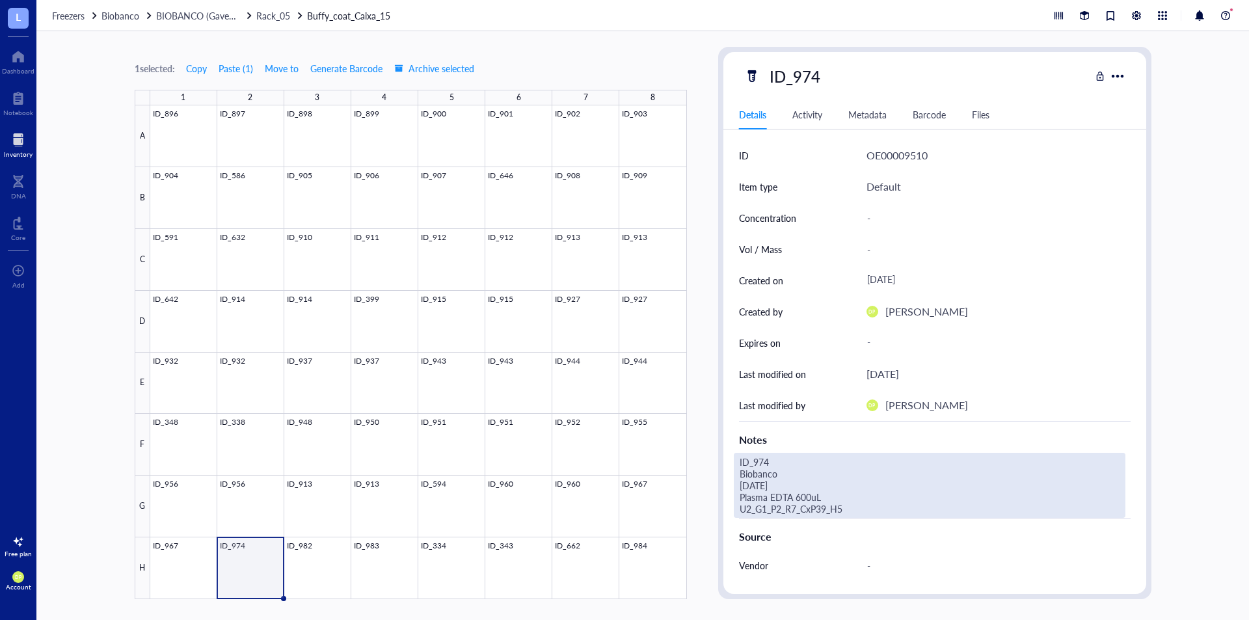
click at [845, 508] on div "ID_974 Biobanco [DATE] Plasma EDTA 600uL U2_G1_P2_R7_CxP39_H5" at bounding box center [929, 485] width 391 height 65
drag, startPoint x: 858, startPoint y: 507, endPoint x: 687, endPoint y: 492, distance: 171.0
click at [687, 492] on div "1 selected: Copy Paste ( 1 ) Move to Generate Barcode Archive selected 1 2 3 4 …" at bounding box center [642, 325] width 1212 height 588
click at [792, 494] on textarea "ID_974 Biobanco [DATE] Buffy coat 250uL U2_G1_P2_R5_CxBc15_H2" at bounding box center [929, 485] width 390 height 64
type textarea "ID_974 Biobanco [DATE] Buffy coat 500uL U2_G1_P2_R5_CxBc15_H2"
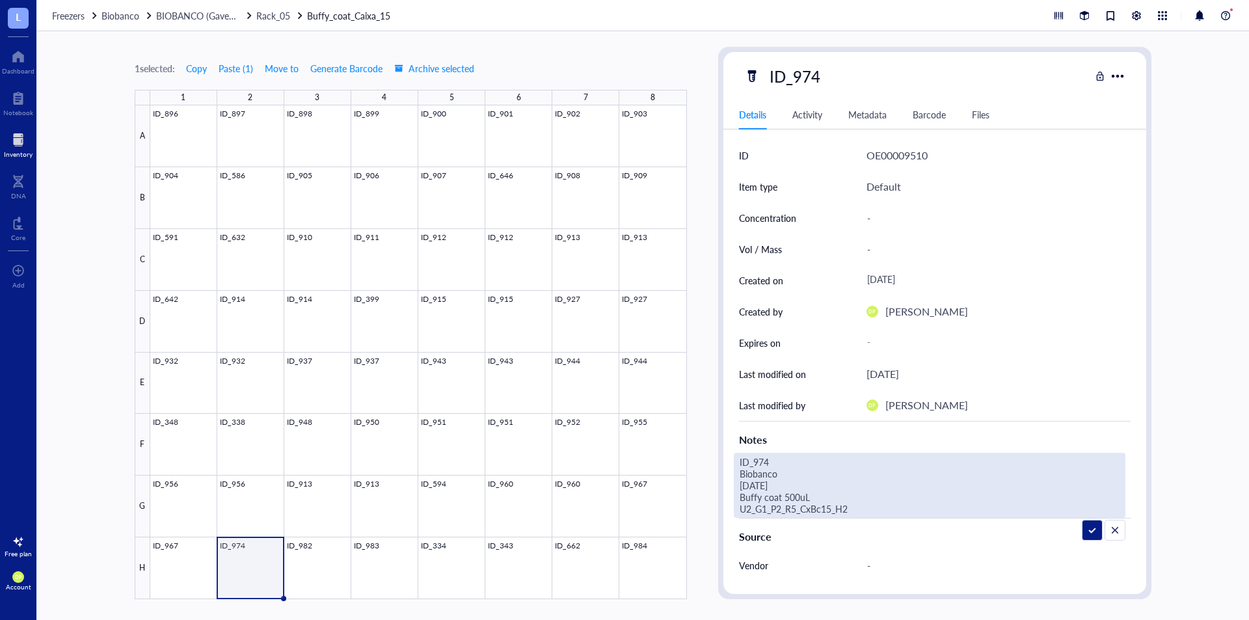
click at [699, 476] on div "1 selected: Copy Paste ( 1 ) Move to Generate Barcode Archive selected 1 2 3 4 …" at bounding box center [642, 325] width 1212 height 588
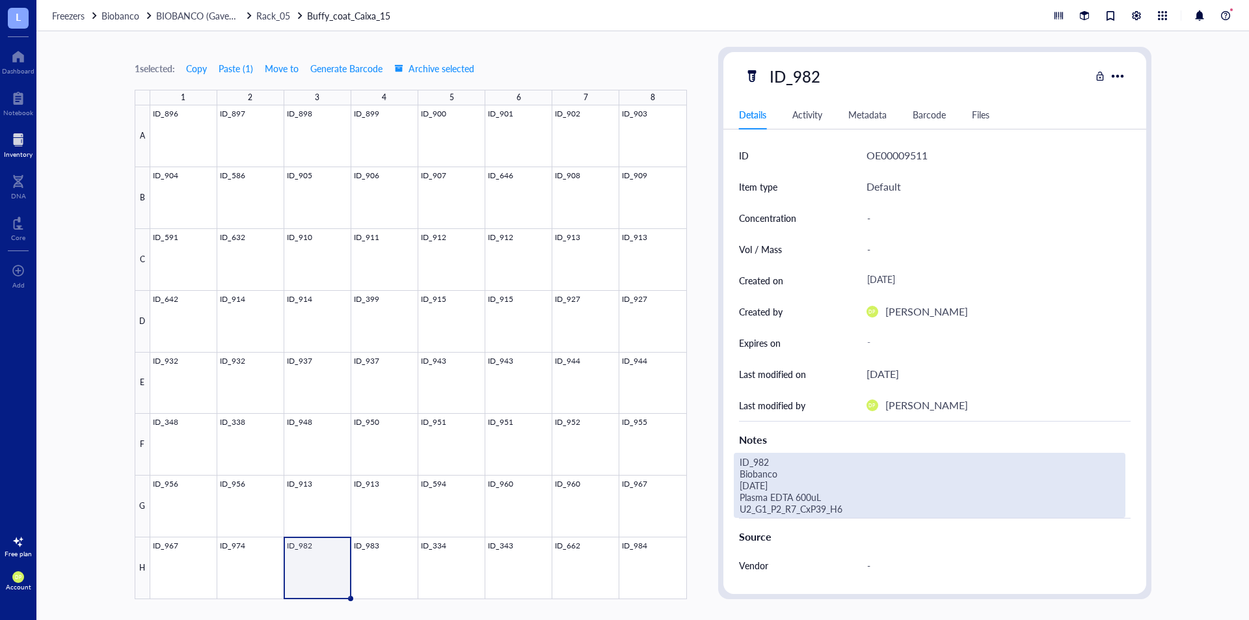
click at [845, 509] on div "ID_982 Biobanco [DATE] Plasma EDTA 600uL U2_G1_P2_R7_CxP39_H6" at bounding box center [929, 485] width 391 height 65
drag, startPoint x: 817, startPoint y: 509, endPoint x: 735, endPoint y: 496, distance: 83.6
click at [735, 496] on textarea "ID_982 Biobanco [DATE] Plasma EDTA 600uL U2_G1_P2_R7_CxP39_H6" at bounding box center [929, 485] width 390 height 64
click at [787, 497] on textarea "ID_982 Biobanco [DATE] Buffy coat 250uL U2_G1_P2_R5_CxBc15_H3" at bounding box center [929, 485] width 390 height 64
type textarea "ID_982 Biobanco [DATE] Buffy coat 750uL U2_G1_P2_R5_CxBc15_H3"
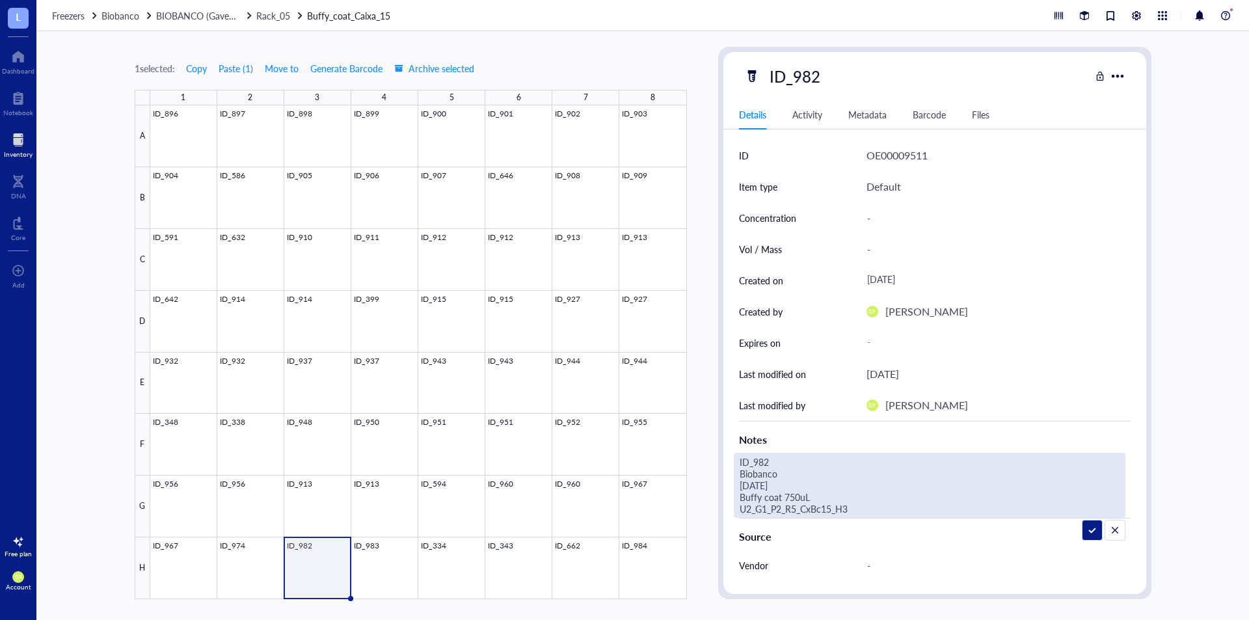
click at [722, 471] on div "ID_982 Details Activity Metadata Barcode Files ID OE00009511 Item type Default …" at bounding box center [934, 323] width 433 height 552
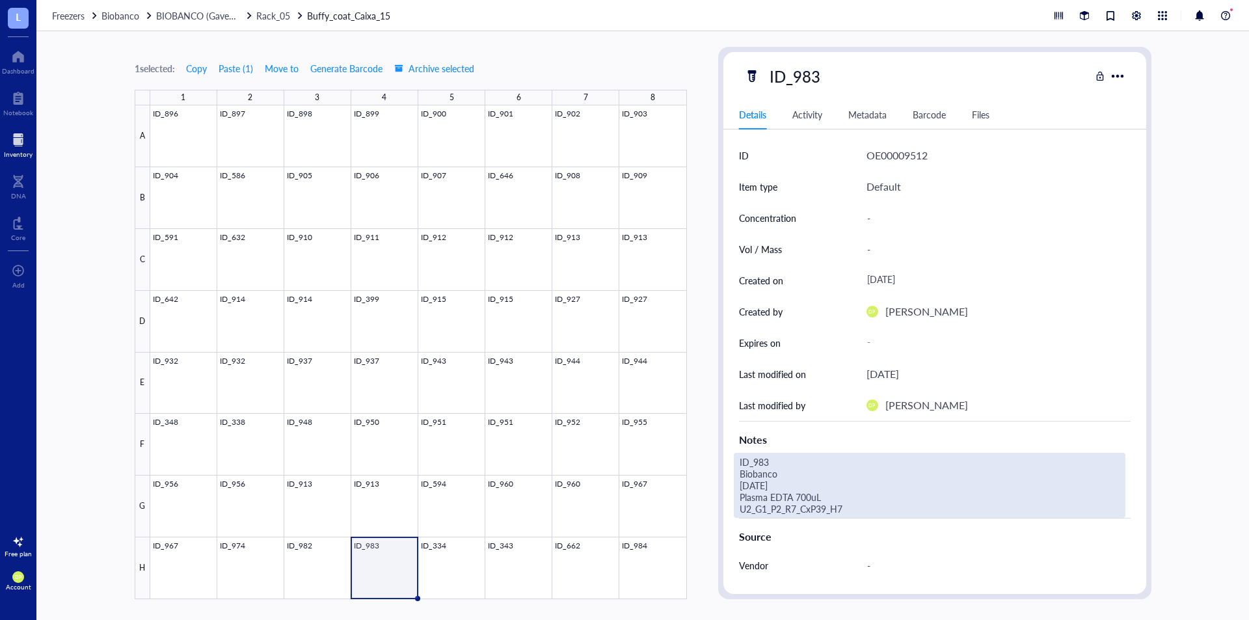
click at [832, 511] on div "ID_983 Biobanco [DATE] Plasma EDTA 700uL U2_G1_P2_R7_CxP39_H7" at bounding box center [929, 485] width 391 height 65
drag, startPoint x: 853, startPoint y: 511, endPoint x: 731, endPoint y: 499, distance: 122.2
click at [731, 499] on div "ID OE00009512 Item type Default Concentration - Vol / Mass - Created on [DATE] …" at bounding box center [934, 438] width 423 height 597
click at [791, 496] on textarea "ID_983 Biobanco [DATE] Buffy coat 250uL U2_G1_P2_R5_CxBc15_H4" at bounding box center [929, 485] width 390 height 64
type textarea "ID_983 Biobanco [DATE] Buffy coat 500uL U2_G1_P2_R5_CxBc15_H4"
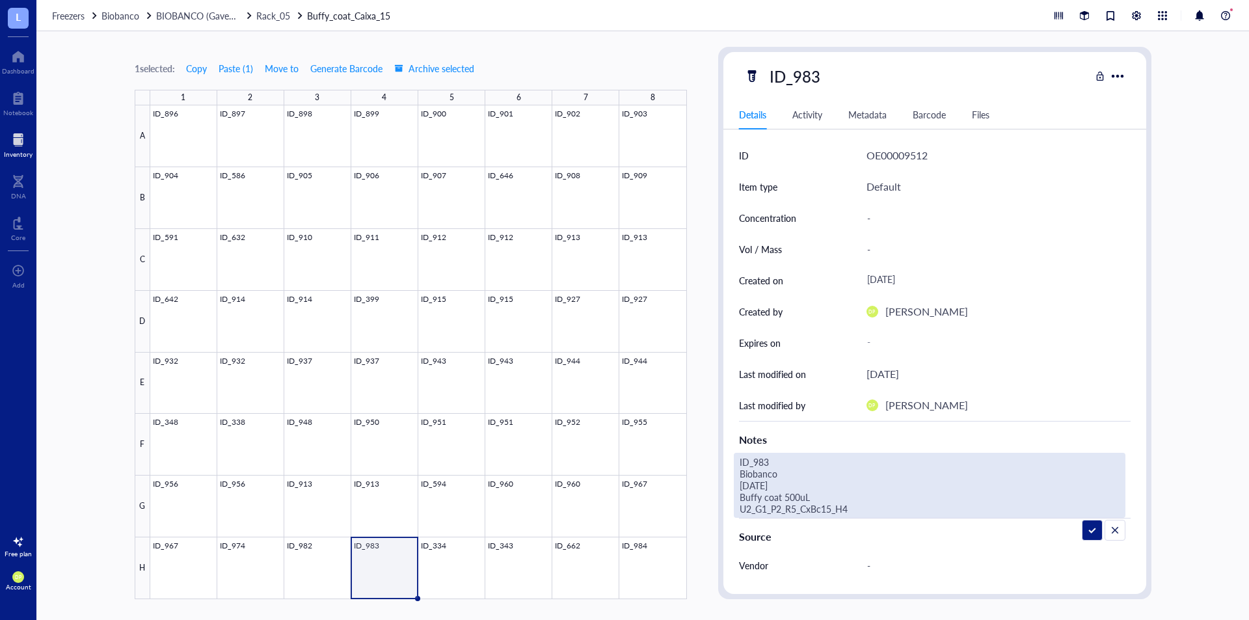
click at [712, 473] on div "1 selected: Copy Paste ( 1 ) Move to Generate Barcode Archive selected 1 2 3 4 …" at bounding box center [642, 325] width 1212 height 588
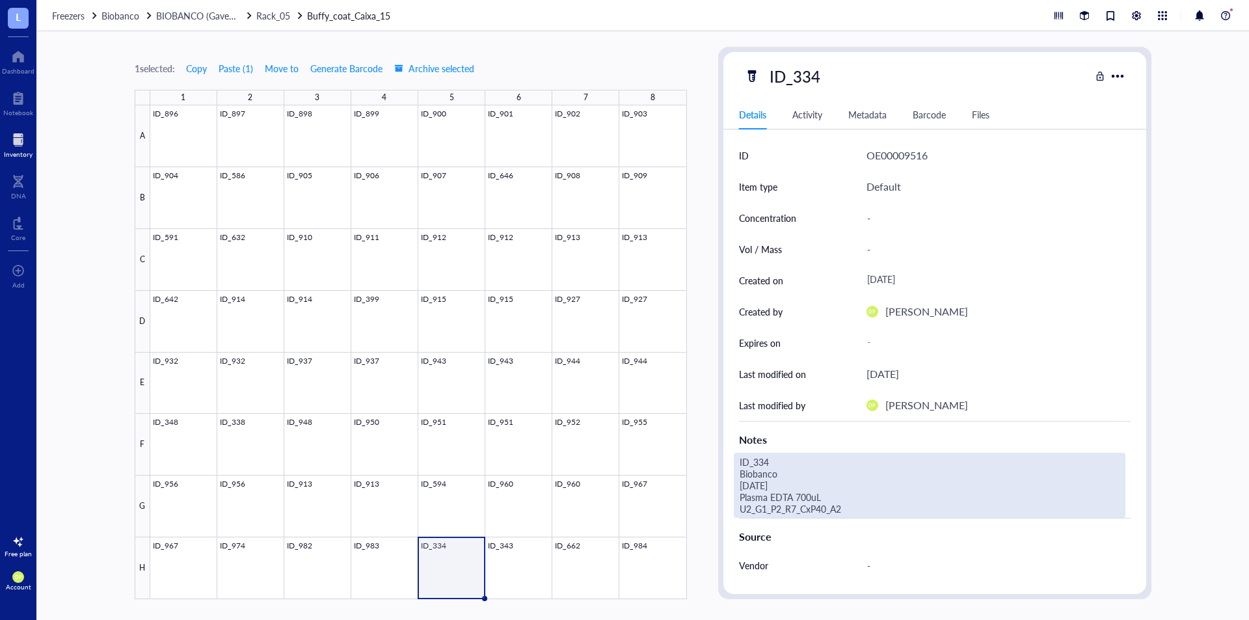
click at [792, 508] on div "ID_334 Biobanco [DATE] Plasma EDTA 700uL U2_G1_P2_R7_CxP40_A2" at bounding box center [929, 485] width 391 height 65
drag, startPoint x: 858, startPoint y: 507, endPoint x: 694, endPoint y: 492, distance: 164.5
click at [694, 492] on div "1 selected: Copy Paste ( 1 ) Move to Generate Barcode Archive selected 1 2 3 4 …" at bounding box center [642, 325] width 1212 height 588
click at [797, 497] on textarea "ID_334 Biobanco [DATE] Buffy coat 250uL U2_G1_P2_R5_CxBc15_H5" at bounding box center [929, 485] width 390 height 64
type textarea "ID_334 Biobanco [DATE] Buffy coat 500uL U2_G1_P2_R5_CxBc15_H5"
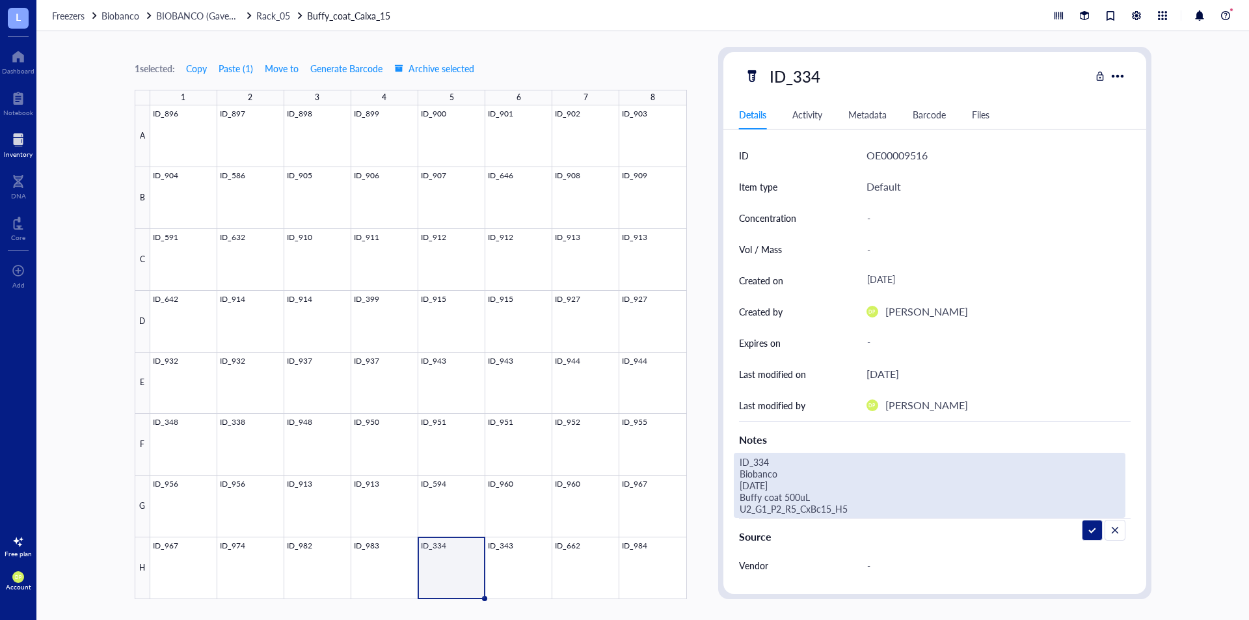
click at [716, 434] on div "1 selected: Copy Paste ( 1 ) Move to Generate Barcode Archive selected 1 2 3 4 …" at bounding box center [642, 325] width 1212 height 588
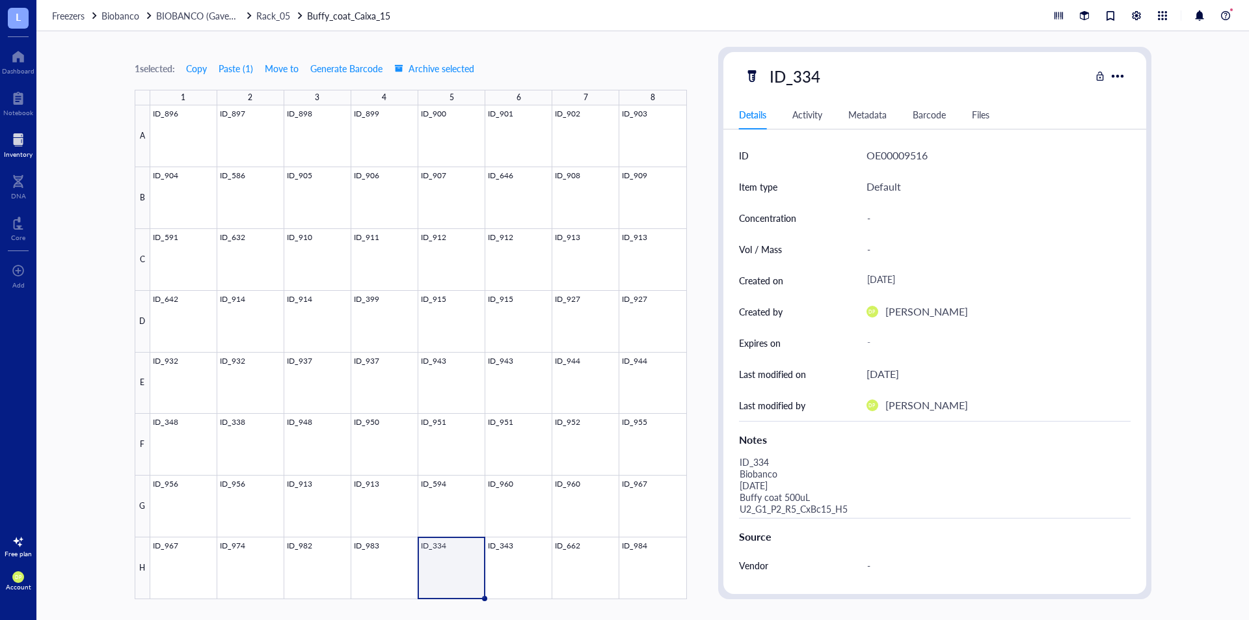
click at [713, 426] on div "1 selected: Copy Paste ( 1 ) Move to Generate Barcode Archive selected 1 2 3 4 …" at bounding box center [642, 325] width 1212 height 588
click at [526, 573] on div at bounding box center [418, 352] width 536 height 494
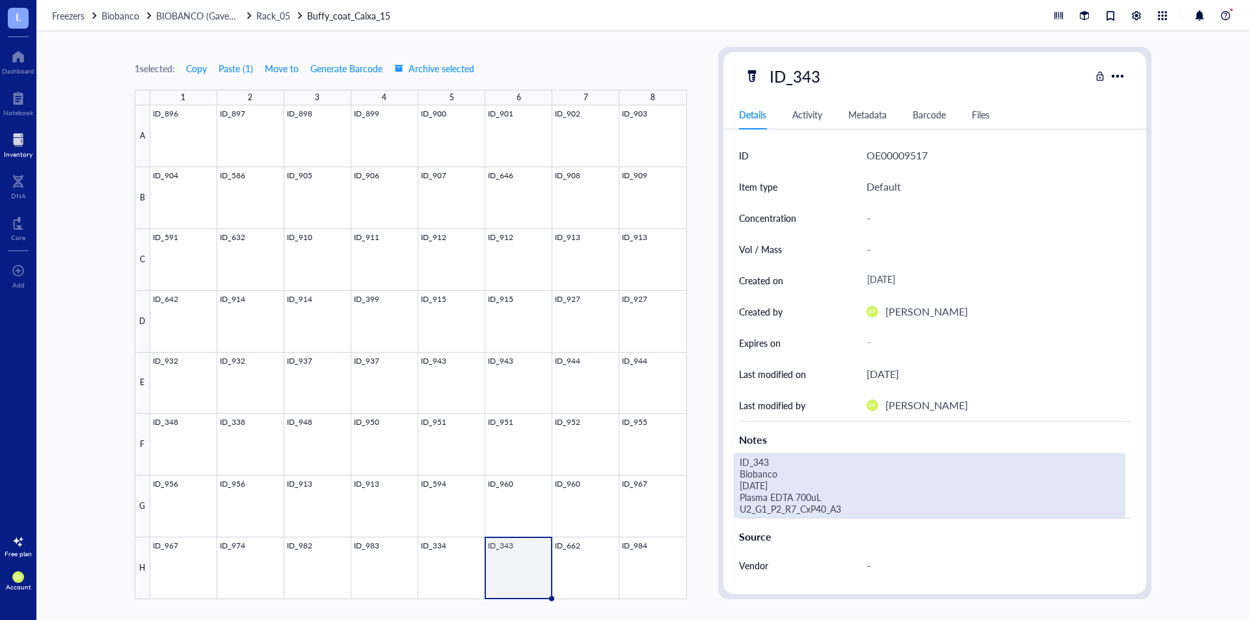
click at [847, 505] on div "ID_343 Biobanco [DATE] Plasma EDTA 700uL U2_G1_P2_R7_CxP40_A3" at bounding box center [929, 485] width 391 height 65
click at [737, 496] on textarea "ID_343 Biobanco [DATE] Plasma EDTA 700uL U2_G1_P2_R7_CxP40_A3" at bounding box center [929, 485] width 390 height 64
click at [795, 493] on textarea "ID_343 Biobanco [DATE] Buffy coat 250uL U2_G1_P2_R5_CxBc15_H6" at bounding box center [929, 485] width 390 height 64
type textarea "ID_343 Biobanco [DATE] Buffy coat 500uL U2_G1_P2_R5_CxBc15_H6"
click at [714, 445] on div "1 selected: Copy Paste ( 1 ) Move to Generate Barcode Archive selected 1 2 3 4 …" at bounding box center [642, 325] width 1212 height 588
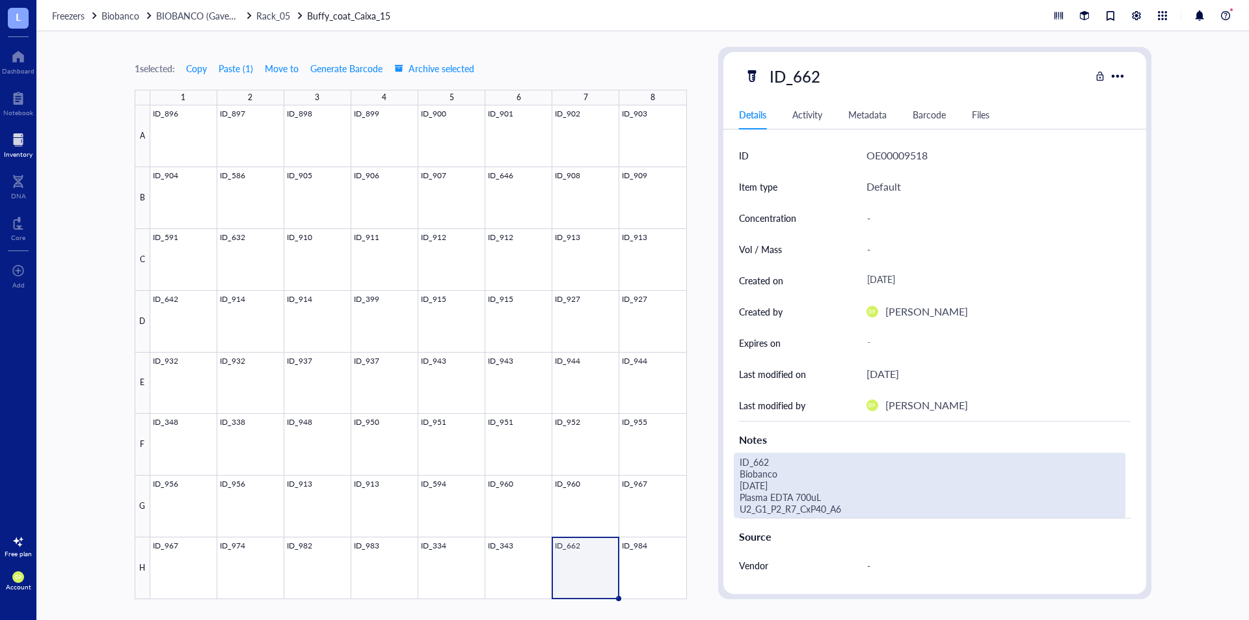
click at [789, 499] on div "ID_662 Biobanco [DATE] Plasma EDTA 700uL U2_G1_P2_R7_CxP40_A6" at bounding box center [929, 485] width 391 height 65
drag, startPoint x: 872, startPoint y: 511, endPoint x: 726, endPoint y: 499, distance: 146.1
click at [726, 499] on div "ID OE00009518 Item type Default Concentration - Vol / Mass - Created on [DATE] …" at bounding box center [934, 438] width 423 height 597
click at [789, 498] on textarea "ID_662 Biobanco [DATE] Buffy coat 250uL U2_G1_P2_R5_CxBc15_H7" at bounding box center [929, 485] width 390 height 64
type textarea "ID_662 Biobanco [DATE] Buffy coat 500uL U2_G1_P2_R5_CxBc15_H7"
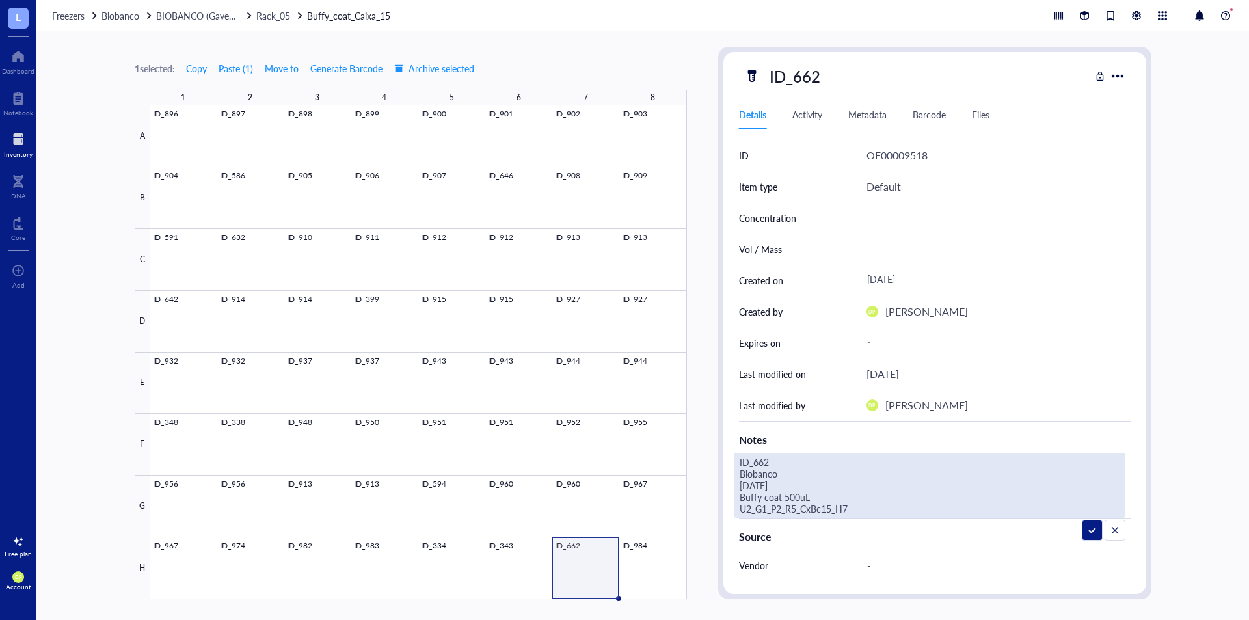
click at [705, 486] on div "1 selected: Copy Paste ( 1 ) Move to Generate Barcode Archive selected 1 2 3 4 …" at bounding box center [642, 325] width 1212 height 588
click at [825, 510] on div "ID_984 Biobanco [DATE] Plasma EDTA 700uL U2_G1_P2_R7_CxP40_A7" at bounding box center [929, 485] width 391 height 65
drag, startPoint x: 849, startPoint y: 507, endPoint x: 731, endPoint y: 498, distance: 118.7
click at [731, 498] on div "ID OE00009519 Item type Default Concentration - Vol / Mass - Created on [DATE] …" at bounding box center [934, 438] width 423 height 597
click at [794, 499] on textarea "ID_984 Biobanco [DATE] Buffy coat 250uL U2_G1_P2_R5_CxBc15_H8" at bounding box center [929, 485] width 390 height 64
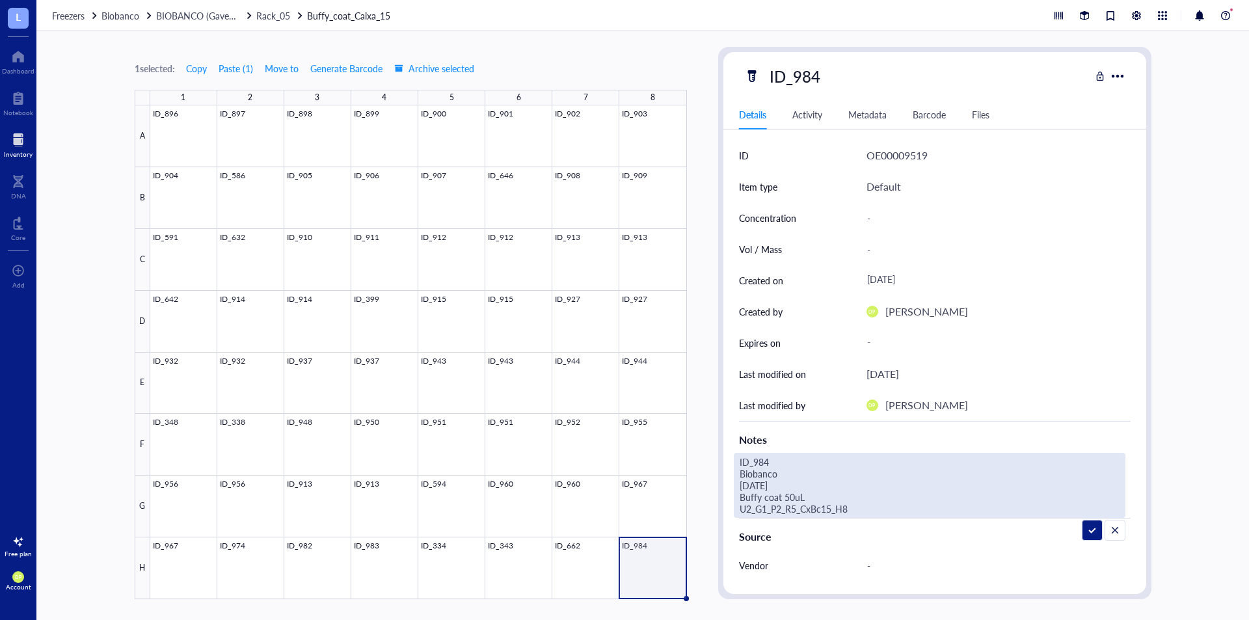
type textarea "ID_984 Biobanco [DATE] Buffy coat 500uL U2_G1_P2_R5_CxBc15_H8"
drag, startPoint x: 771, startPoint y: 503, endPoint x: 735, endPoint y: 501, distance: 35.8
click at [735, 501] on textarea "ID_984 Biobanco [DATE] Buffy coat 500uL U2_G1_P2_R5_CxBc15_H8" at bounding box center [929, 485] width 390 height 64
click at [709, 483] on div "1 selected: Copy Paste ( 1 ) Move to Generate Barcode Archive selected 1 2 3 4 …" at bounding box center [642, 325] width 1212 height 588
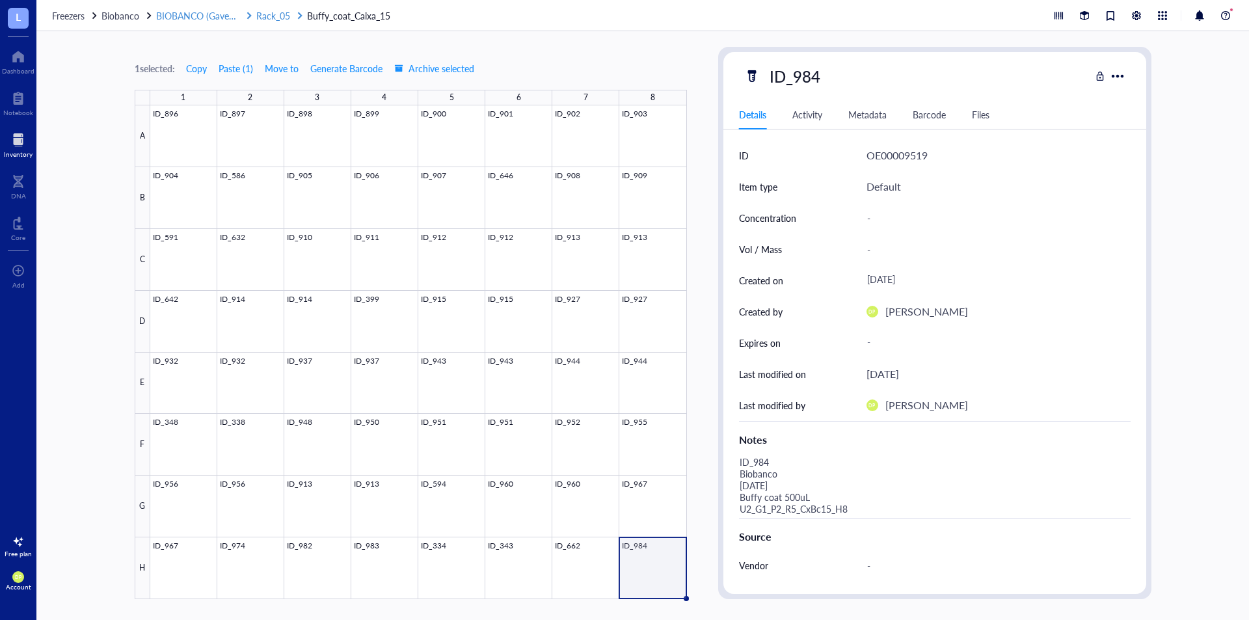
click at [283, 14] on span "Rack_05" at bounding box center [273, 15] width 34 height 13
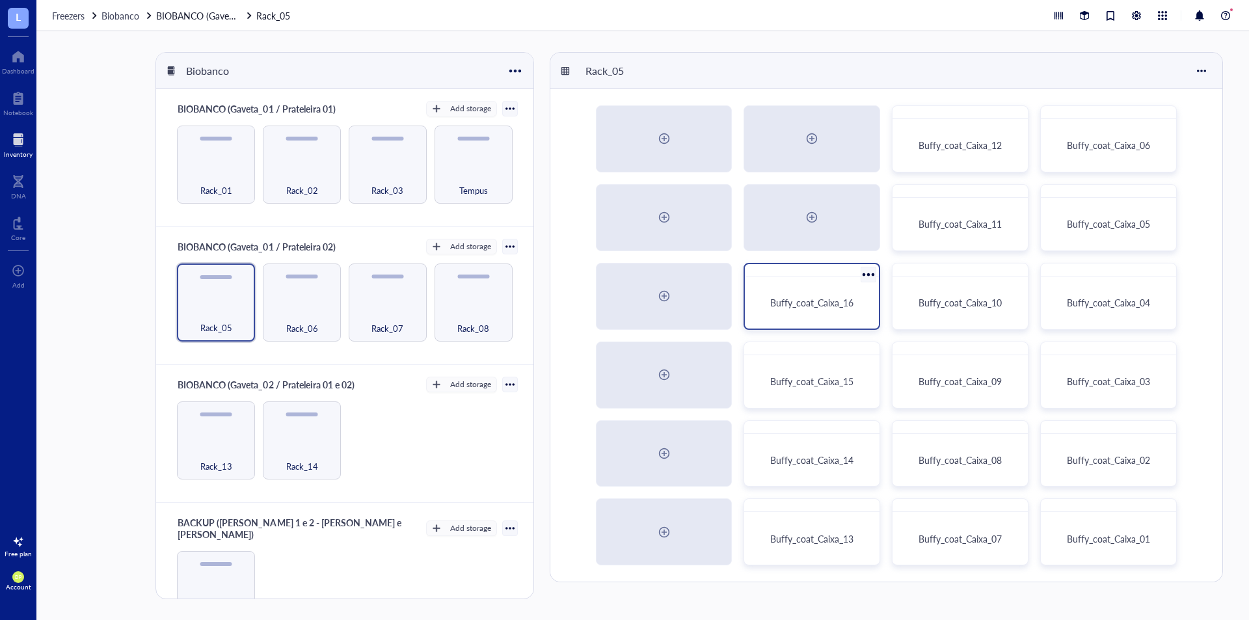
click at [823, 306] on span "Buffy_coat_Caixa_16" at bounding box center [811, 302] width 83 height 13
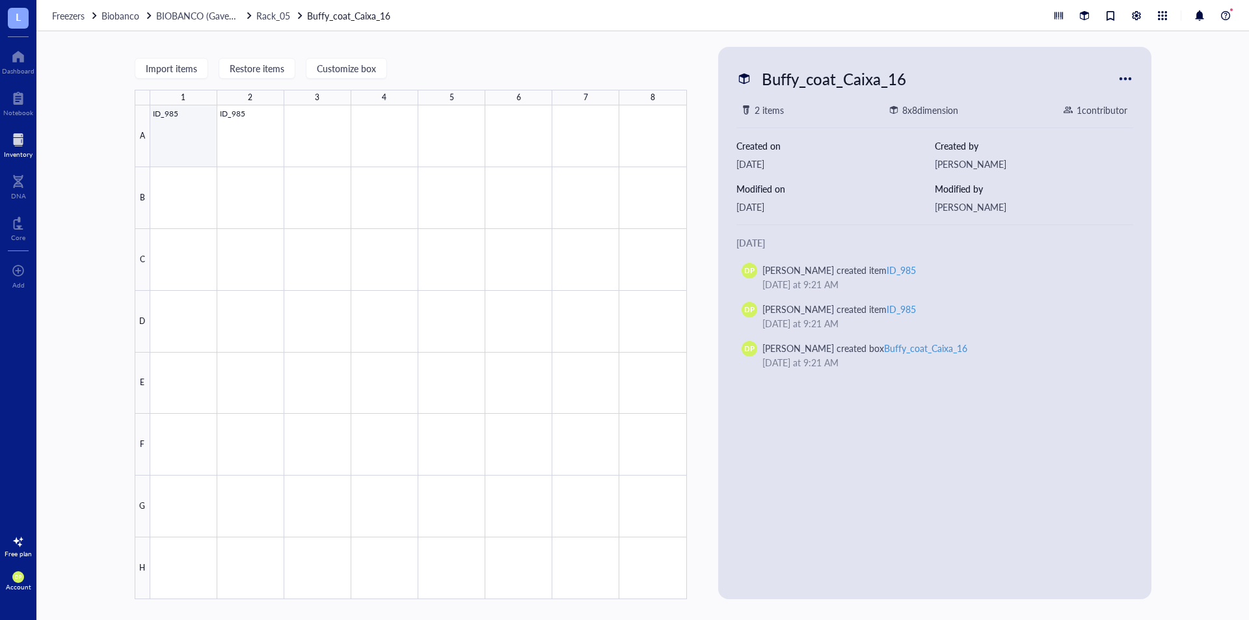
click at [194, 118] on div at bounding box center [418, 352] width 536 height 494
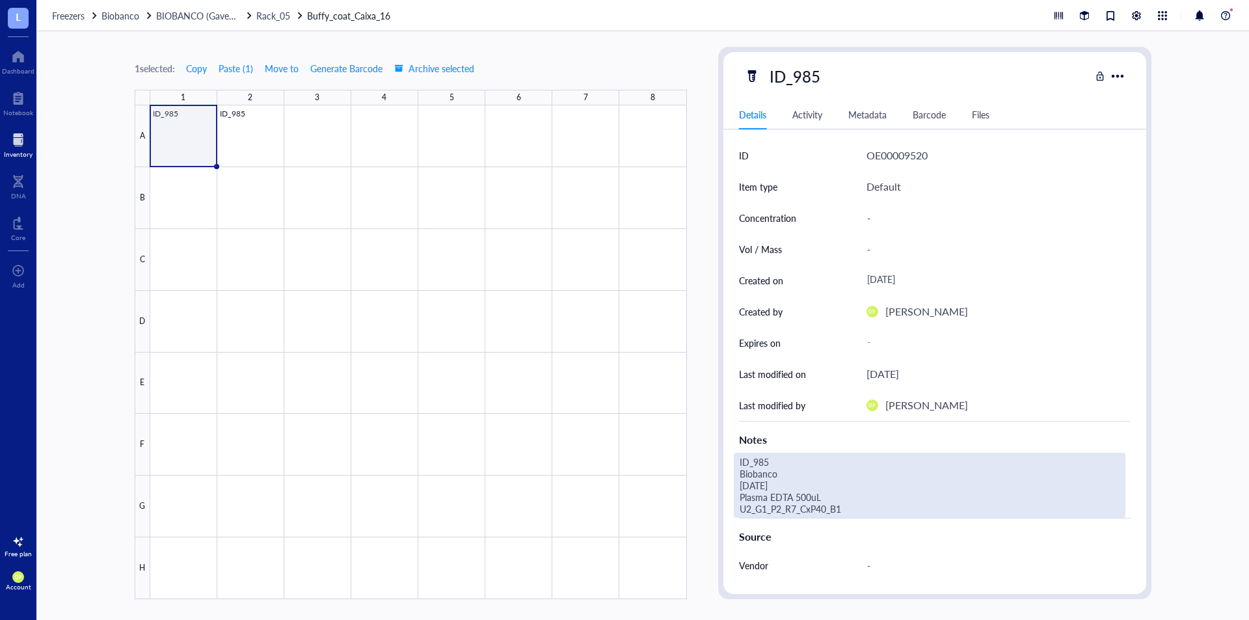
click at [787, 506] on div "ID_985 Biobanco [DATE] Plasma EDTA 500uL U2_G1_P2_R7_CxP40_B1" at bounding box center [929, 485] width 391 height 65
drag, startPoint x: 844, startPoint y: 509, endPoint x: 714, endPoint y: 496, distance: 130.6
click at [714, 496] on div "1 selected: Copy Paste ( 1 ) Move to Generate Barcode Archive selected 1 2 3 4 …" at bounding box center [642, 325] width 1212 height 588
click at [791, 497] on textarea "ID_985 Biobanco [DATE] Buffy coat 500uL U2_G1_P2_R5_CxBc16_A1" at bounding box center [929, 485] width 390 height 64
type textarea "ID_985 Biobanco [DATE] Buffy coat 250uL U2_G1_P2_R5_CxBc16_A1"
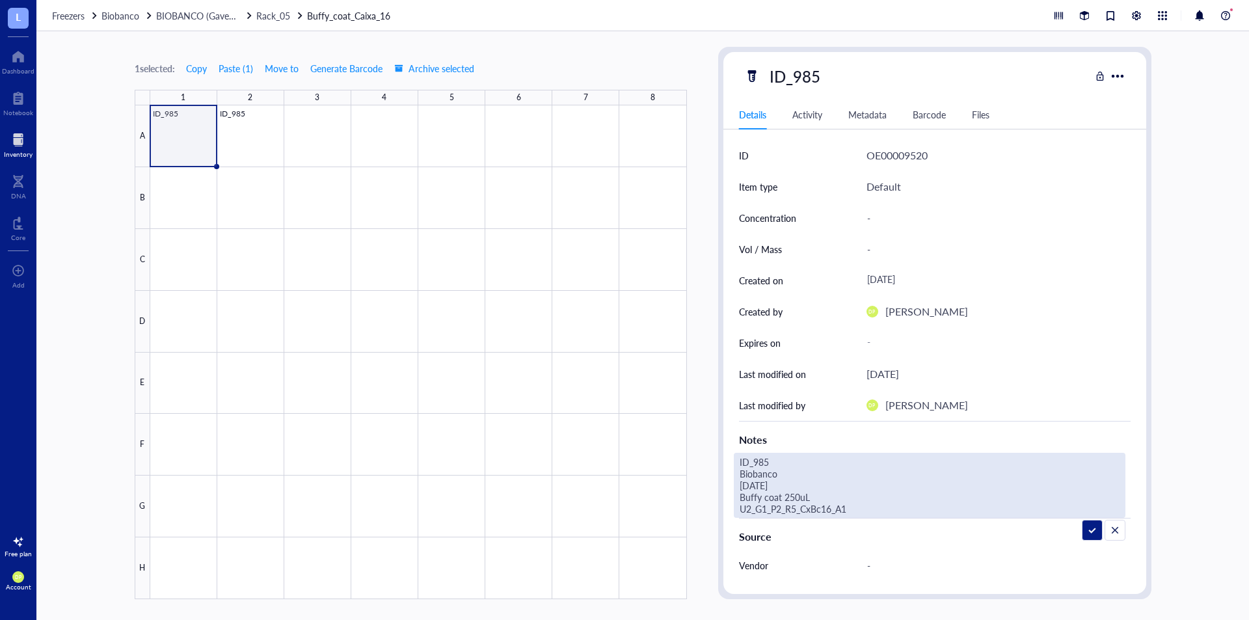
drag, startPoint x: 873, startPoint y: 514, endPoint x: 728, endPoint y: 496, distance: 146.8
click at [728, 496] on div "ID OE00009520 Item type Default Concentration - Vol / Mass - Created on [DATE] …" at bounding box center [934, 438] width 423 height 597
click at [709, 425] on div "1 selected: Copy Paste ( 1 ) Move to Generate Barcode Archive selected 1 2 3 4 …" at bounding box center [642, 325] width 1212 height 588
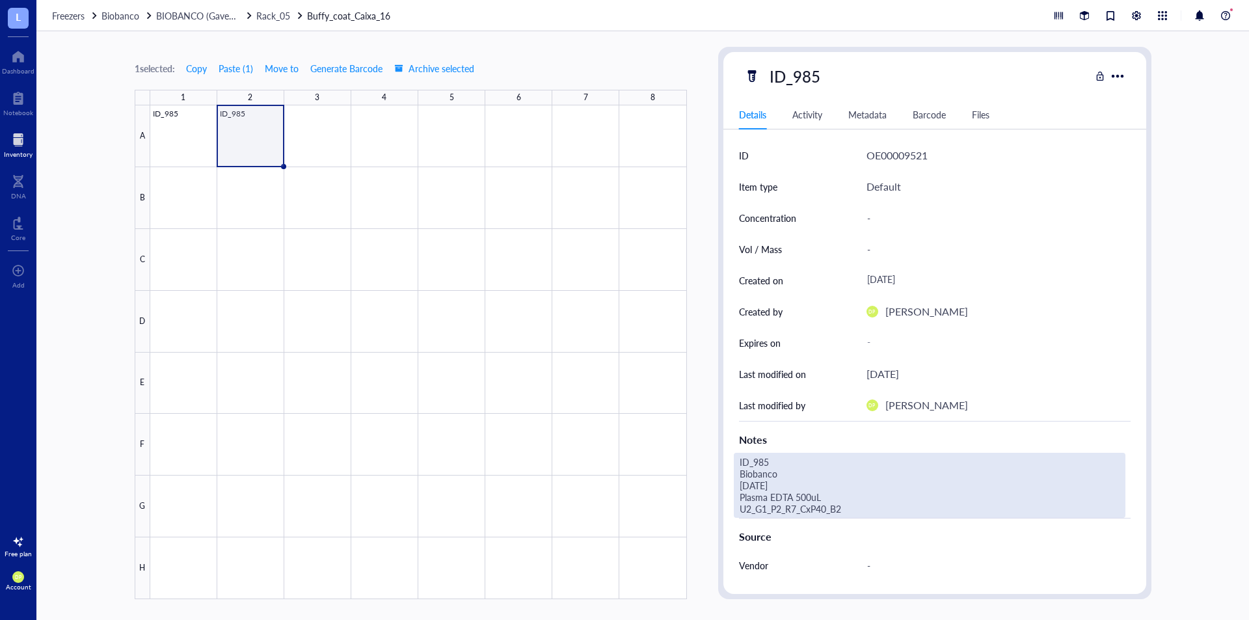
click at [818, 512] on div "ID_985 Biobanco [DATE] Plasma EDTA 500uL U2_G1_P2_R7_CxP40_B2" at bounding box center [929, 485] width 391 height 65
drag, startPoint x: 860, startPoint y: 509, endPoint x: 703, endPoint y: 497, distance: 157.8
click at [703, 497] on div "1 selected: Copy Paste ( 1 ) Move to Generate Barcode Archive selected 1 2 3 4 …" at bounding box center [642, 325] width 1212 height 588
type textarea "ID_985 Biobanco [DATE] Buffy coat 250uL U2_G1_P2_R5_CxBc16_A2"
click at [704, 405] on div "1 selected: Copy Paste ( 1 ) Move to Generate Barcode Archive selected 1 2 3 4 …" at bounding box center [642, 325] width 1212 height 588
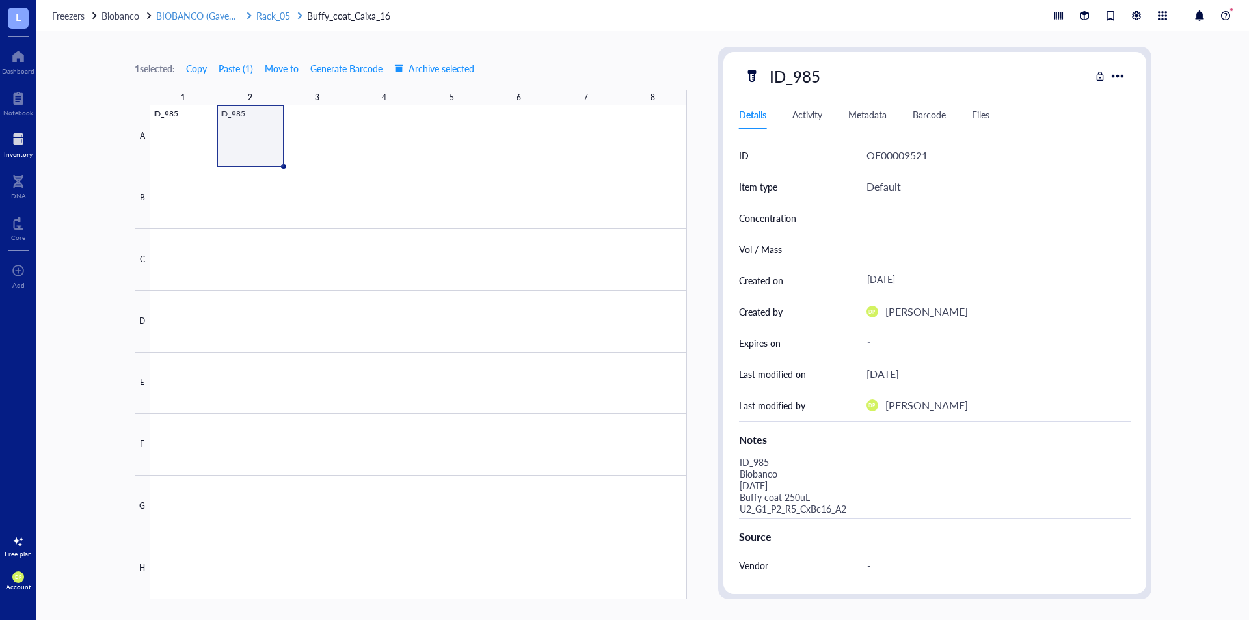
click at [268, 10] on span "Rack_05" at bounding box center [273, 15] width 34 height 13
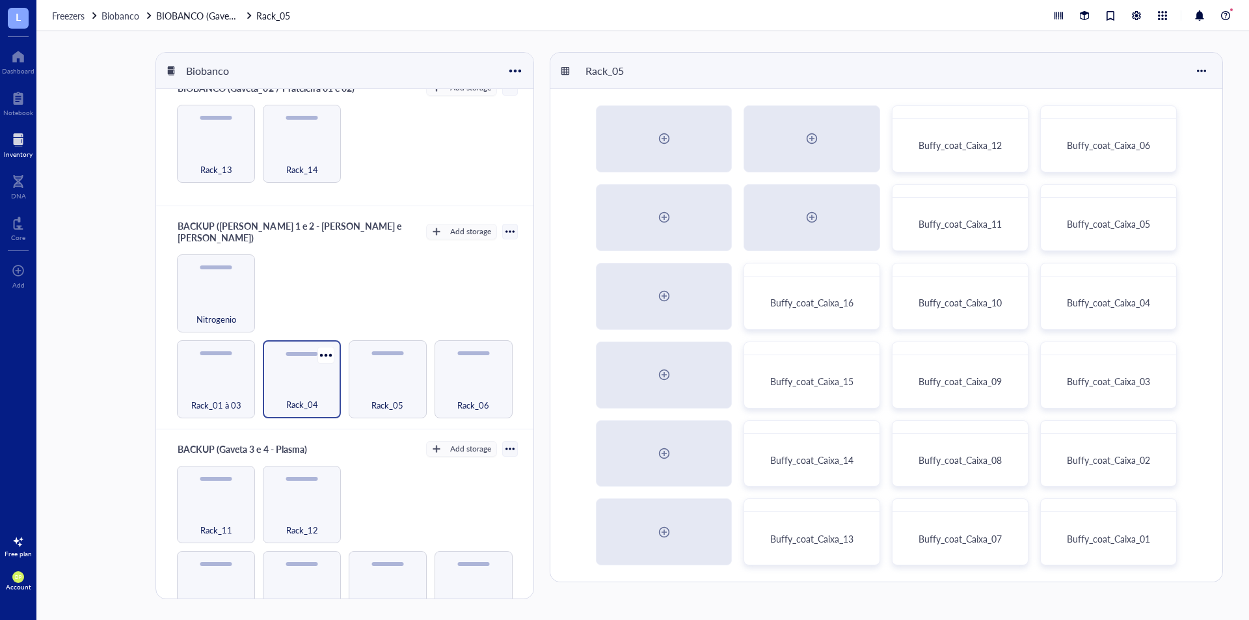
scroll to position [325, 0]
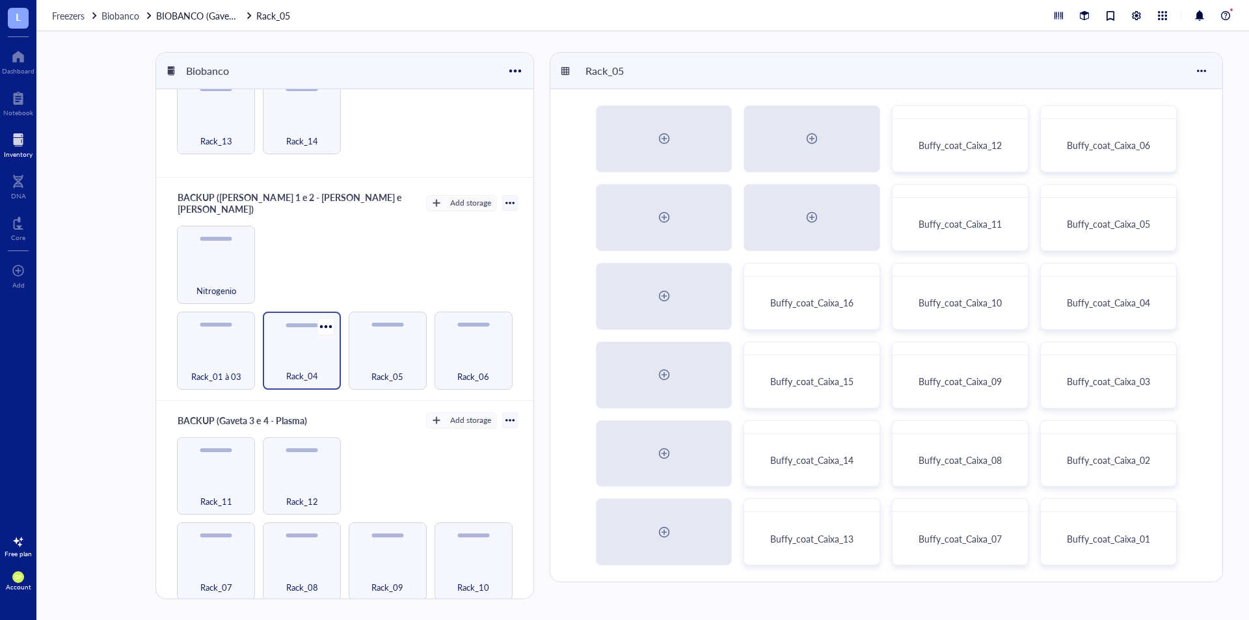
click at [263, 334] on div "Rack_04" at bounding box center [302, 350] width 78 height 78
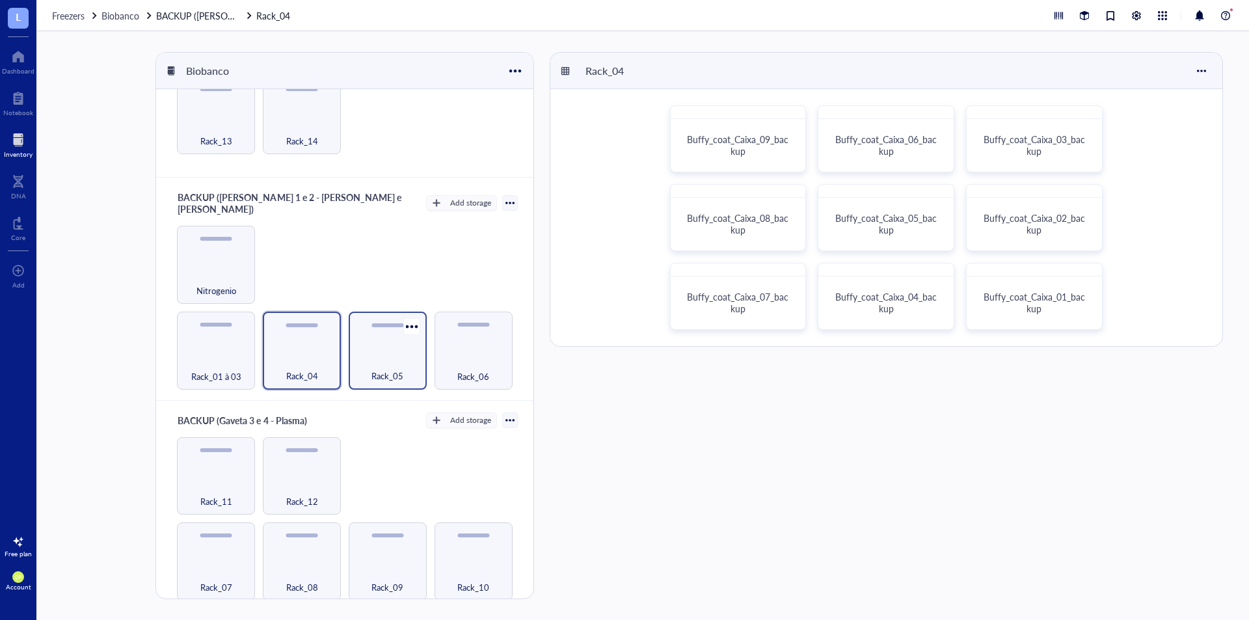
click at [373, 354] on div "Rack_05" at bounding box center [387, 368] width 65 height 29
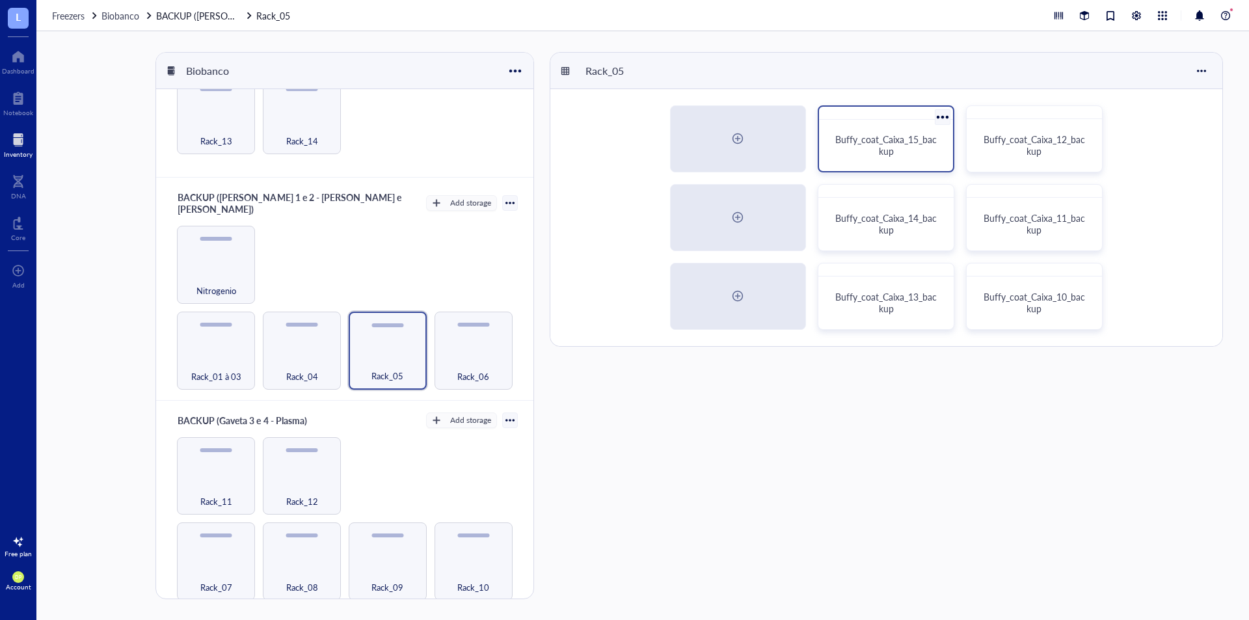
click at [891, 142] on span "Buffy_coat_Caixa_15_backup" at bounding box center [885, 145] width 101 height 25
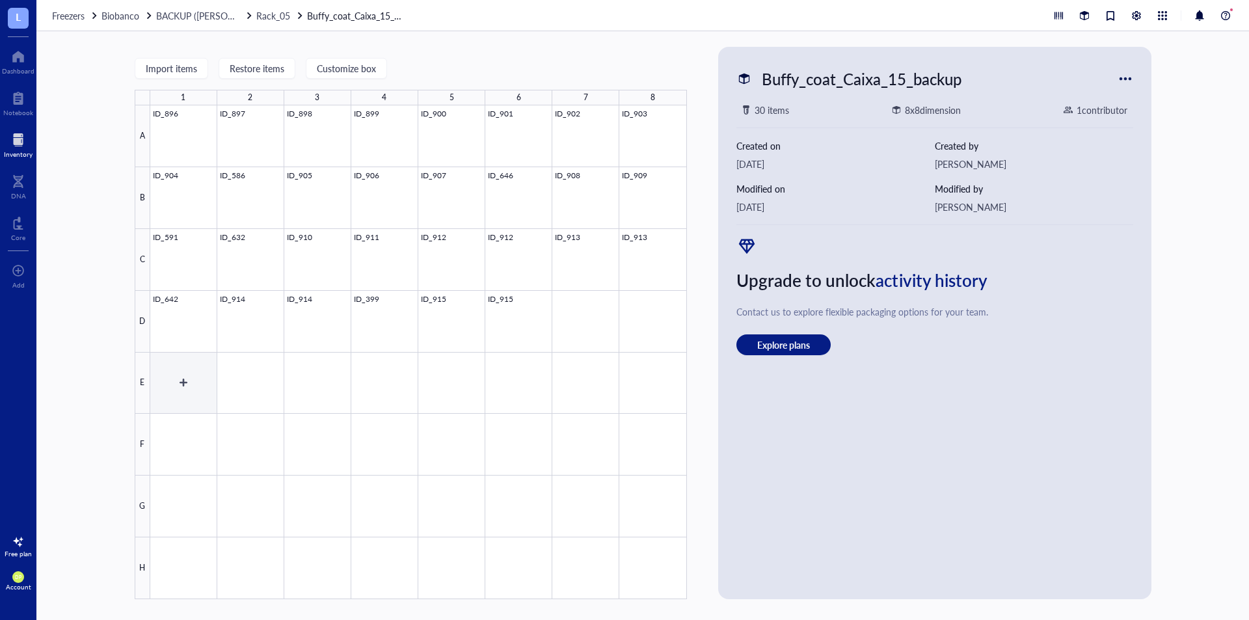
click at [177, 383] on div at bounding box center [418, 352] width 536 height 494
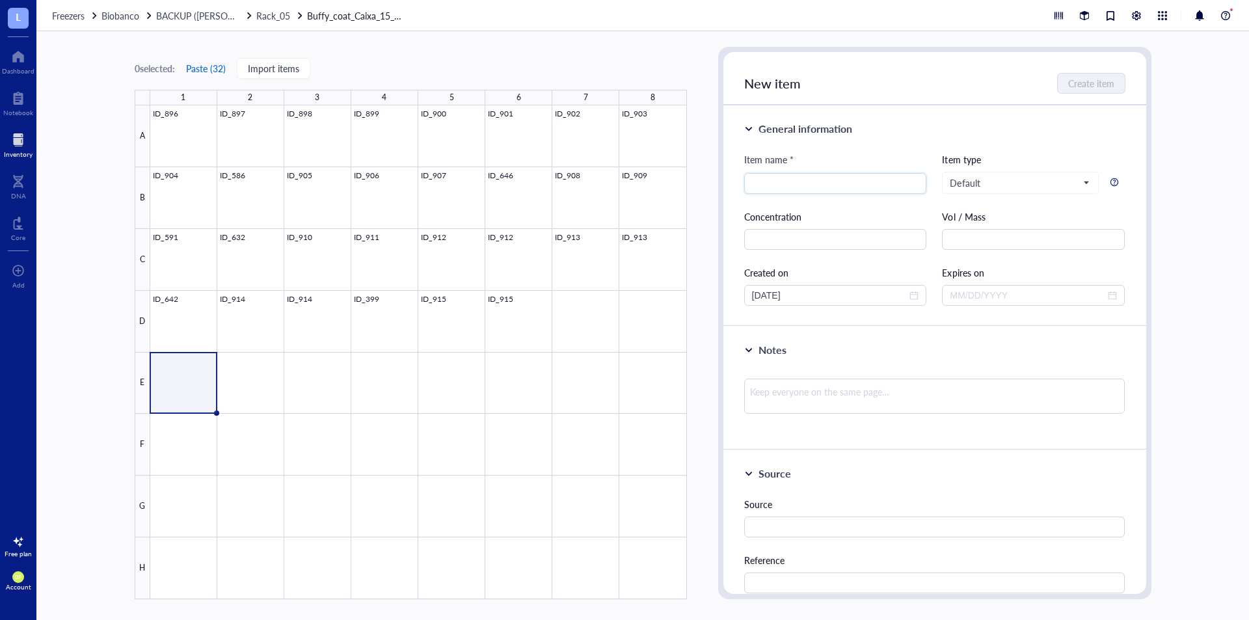
click at [214, 61] on button "Paste ( 32 )" at bounding box center [205, 68] width 41 height 21
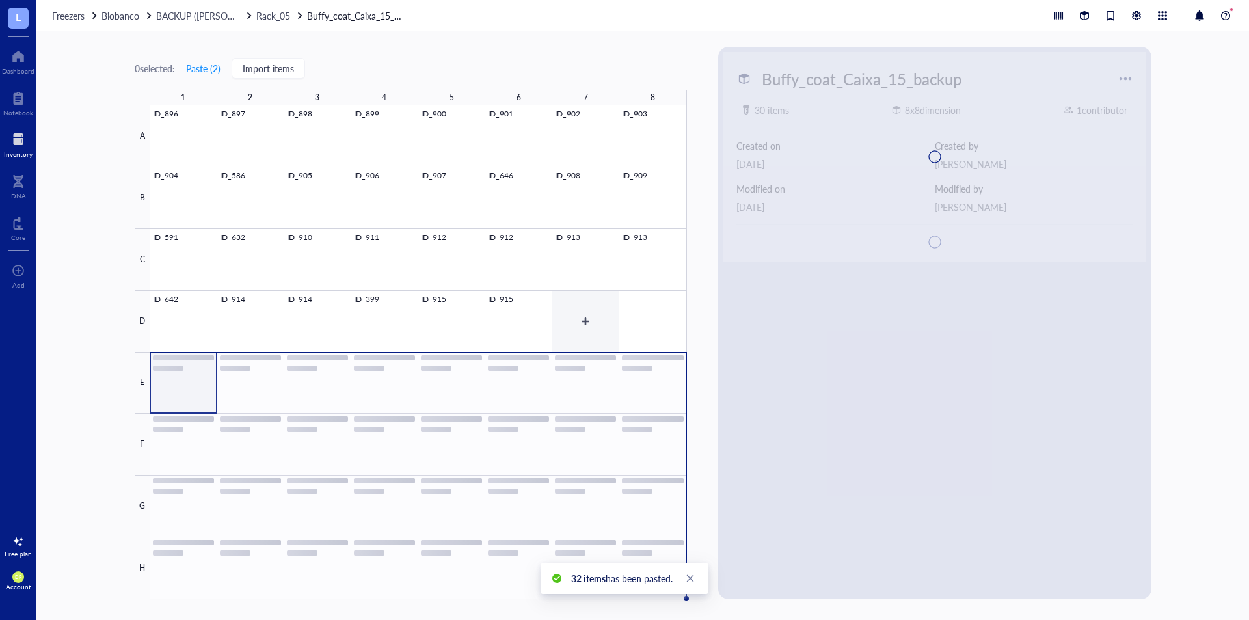
click at [593, 312] on div at bounding box center [418, 352] width 536 height 494
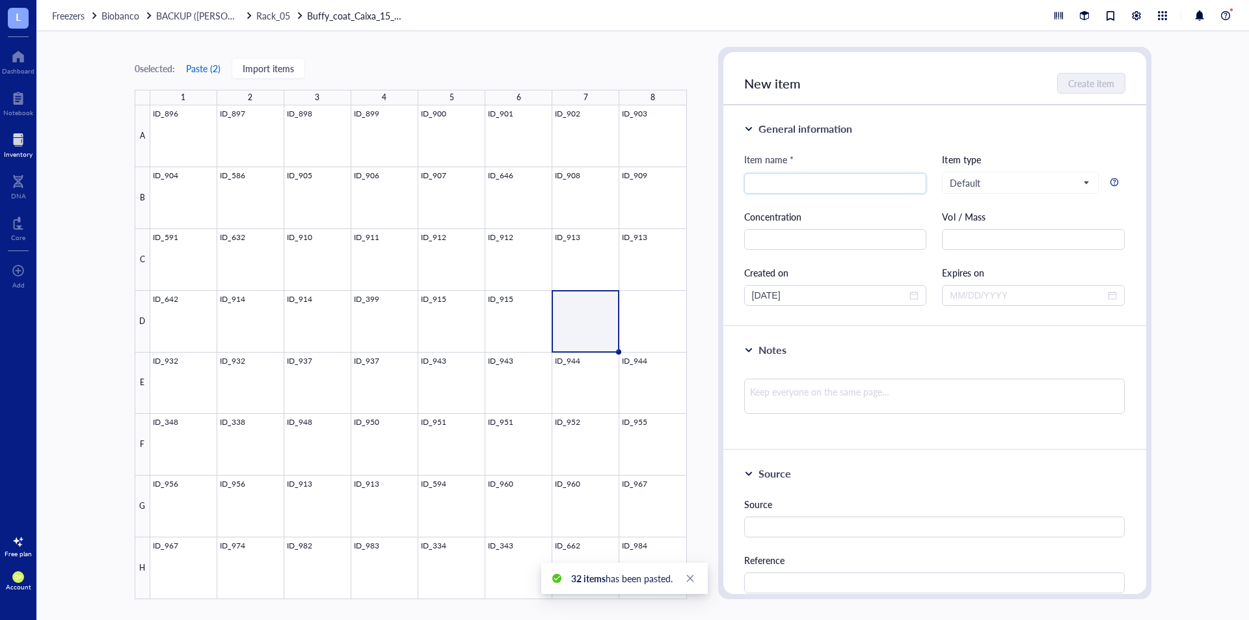
click at [203, 71] on button "Paste ( 2 )" at bounding box center [203, 68] width 36 height 21
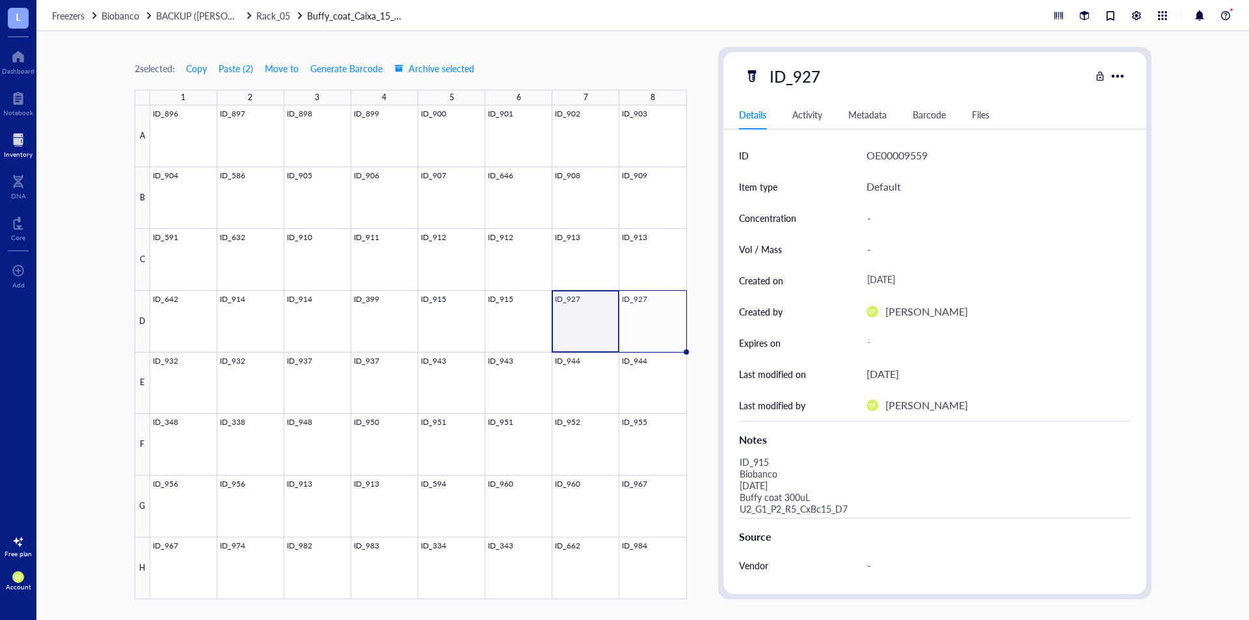
drag, startPoint x: 1089, startPoint y: 304, endPoint x: 972, endPoint y: 310, distance: 116.5
click at [1089, 304] on div "DP [PERSON_NAME]" at bounding box center [998, 311] width 264 height 31
click at [500, 314] on div at bounding box center [418, 352] width 536 height 494
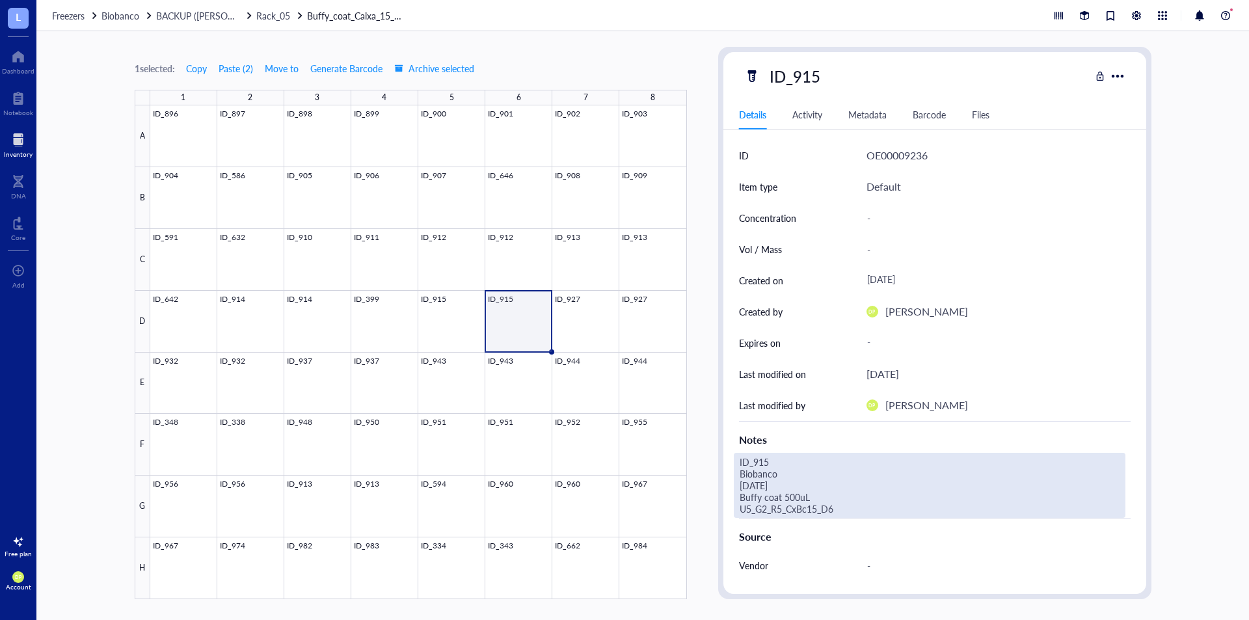
click at [815, 504] on div "ID_915 Biobanco [DATE] Buffy coat 500uL U5_G2_R5_CxBc15_D6" at bounding box center [929, 485] width 391 height 65
drag, startPoint x: 849, startPoint y: 509, endPoint x: 732, endPoint y: 513, distance: 117.1
click at [732, 513] on div "ID OE00009236 Item type Default Concentration - Vol / Mass - Created on [DATE] …" at bounding box center [934, 438] width 423 height 597
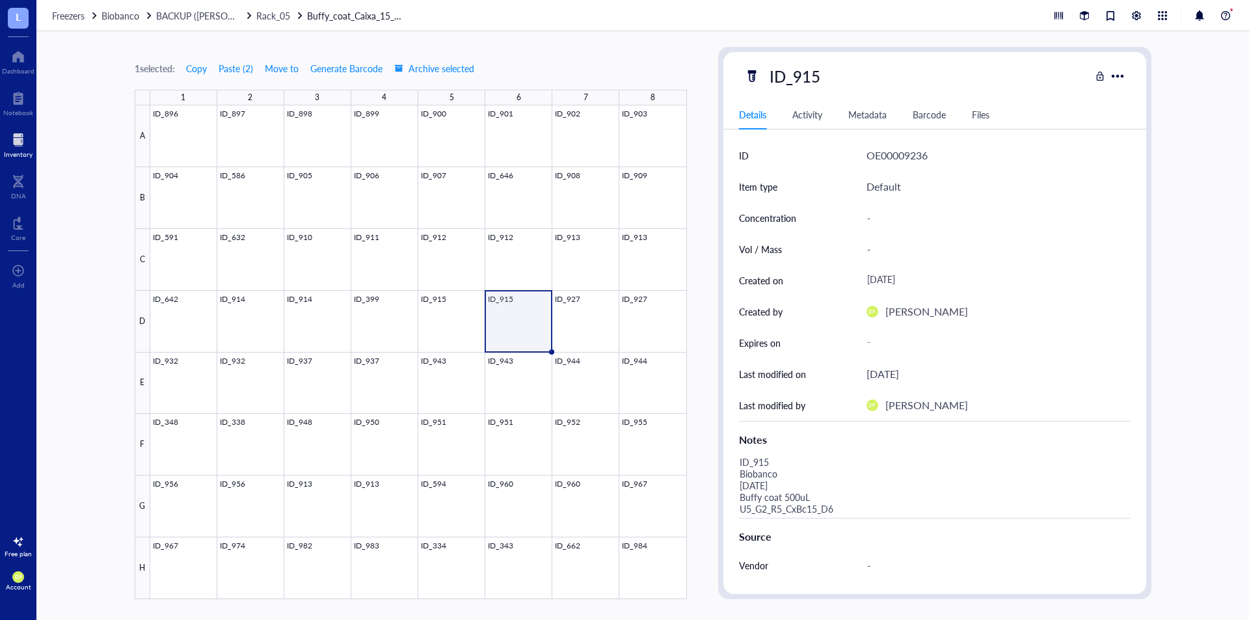
click at [707, 311] on div "1 selected: Copy Paste ( 2 ) Move to Generate Barcode Archive selected 1 2 3 4 …" at bounding box center [642, 325] width 1212 height 588
click at [600, 324] on div at bounding box center [418, 352] width 536 height 494
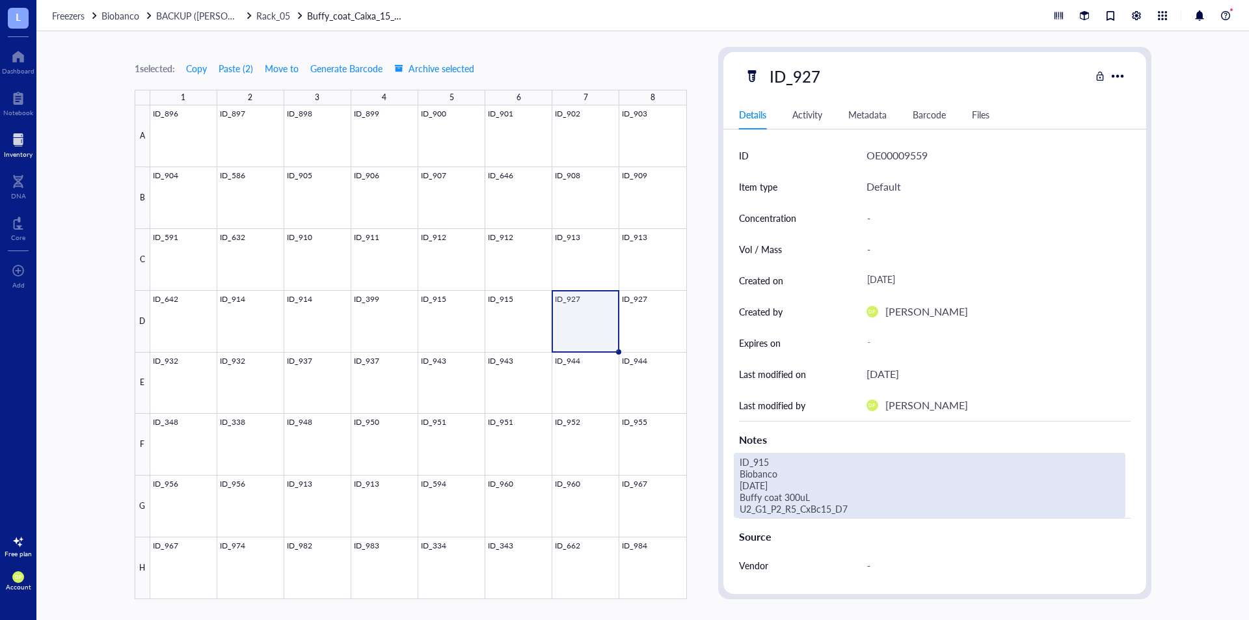
click at [832, 502] on div "ID_915 Biobanco [DATE] Buffy coat 300uL U2_G1_P2_R5_CxBc15_D7" at bounding box center [929, 485] width 391 height 65
drag, startPoint x: 860, startPoint y: 510, endPoint x: 713, endPoint y: 512, distance: 147.0
click at [713, 512] on div "1 selected: Copy Paste ( 2 ) Move to Generate Barcode Archive selected 1 2 3 4 …" at bounding box center [642, 325] width 1212 height 588
type textarea "ID_915 Biobanco [DATE] Buffy coat 300uL U5_G2_R5_CxBc15_D7"
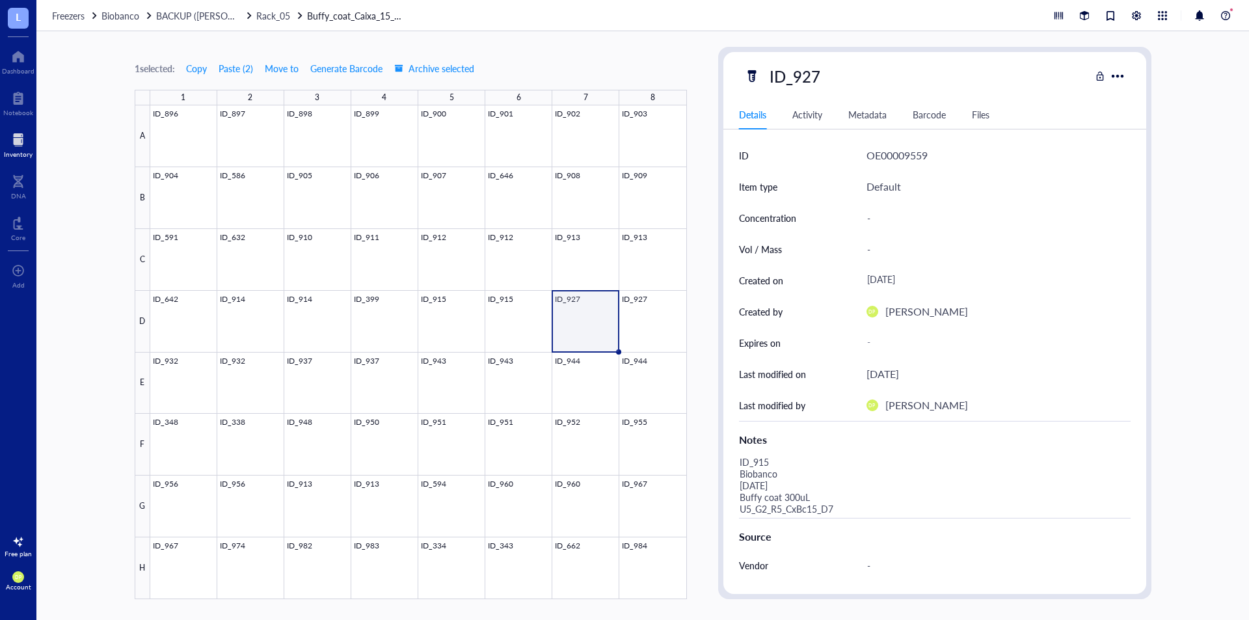
click at [700, 451] on div "1 selected: Copy Paste ( 2 ) Move to Generate Barcode Archive selected 1 2 3 4 …" at bounding box center [642, 325] width 1212 height 588
click at [667, 317] on div at bounding box center [418, 352] width 536 height 494
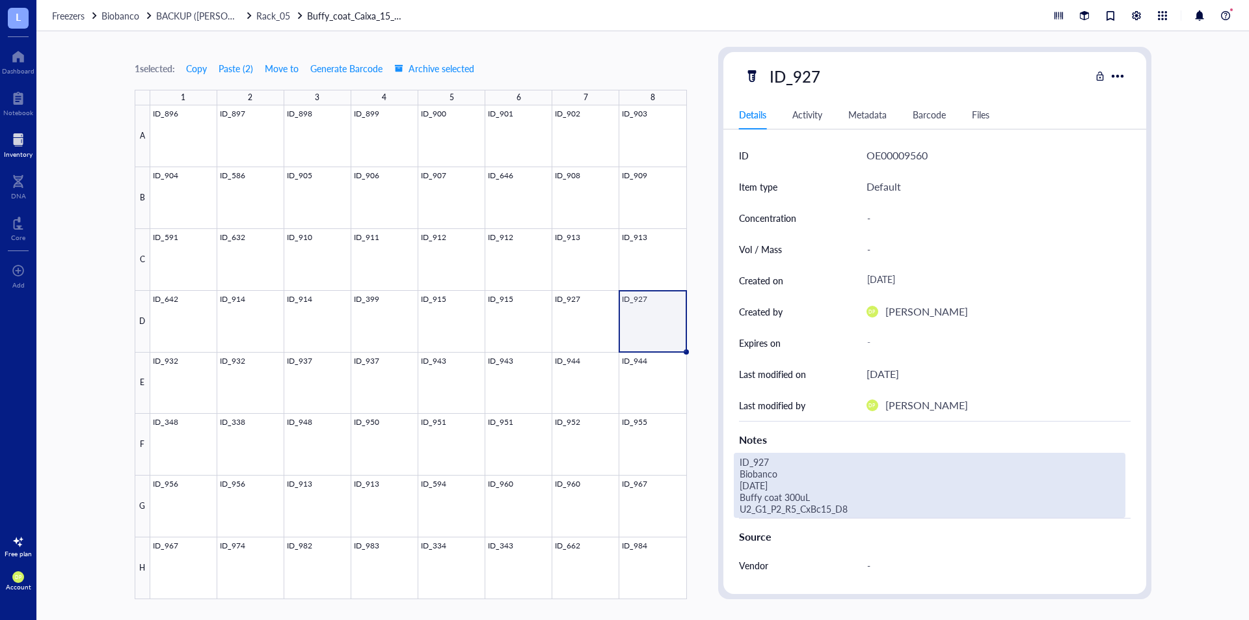
click at [802, 507] on div "ID_927 Biobanco [DATE] Buffy coat 300uL U2_G1_P2_R5_CxBc15_D8" at bounding box center [929, 485] width 391 height 65
drag, startPoint x: 802, startPoint y: 507, endPoint x: 726, endPoint y: 507, distance: 76.1
click at [726, 507] on div "ID OE00009560 Item type Default Concentration - Vol / Mass - Created on [DATE] …" at bounding box center [934, 438] width 423 height 597
type textarea "ID_927 Biobanco [DATE] Buffy coat 300uL U5_G2_R5_CxBc15_D8"
click at [703, 419] on div "1 selected: Copy Paste ( 2 ) Move to Generate Barcode Archive selected 1 2 3 4 …" at bounding box center [642, 325] width 1212 height 588
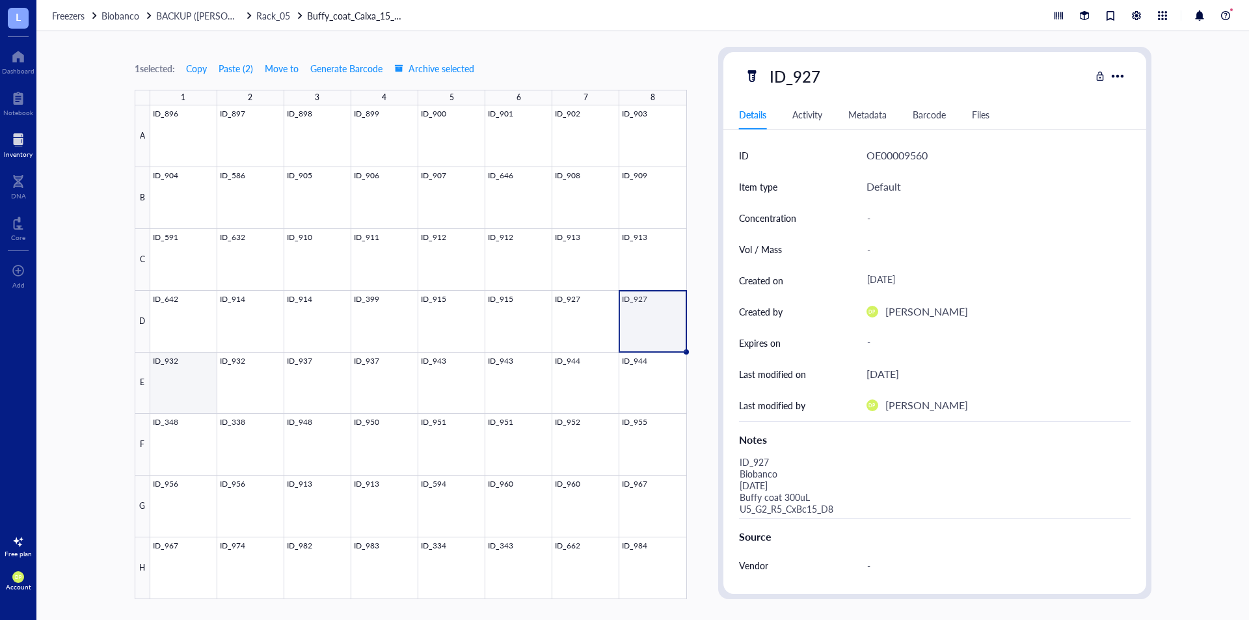
click at [164, 378] on div at bounding box center [418, 352] width 536 height 494
click at [644, 331] on div at bounding box center [418, 352] width 536 height 494
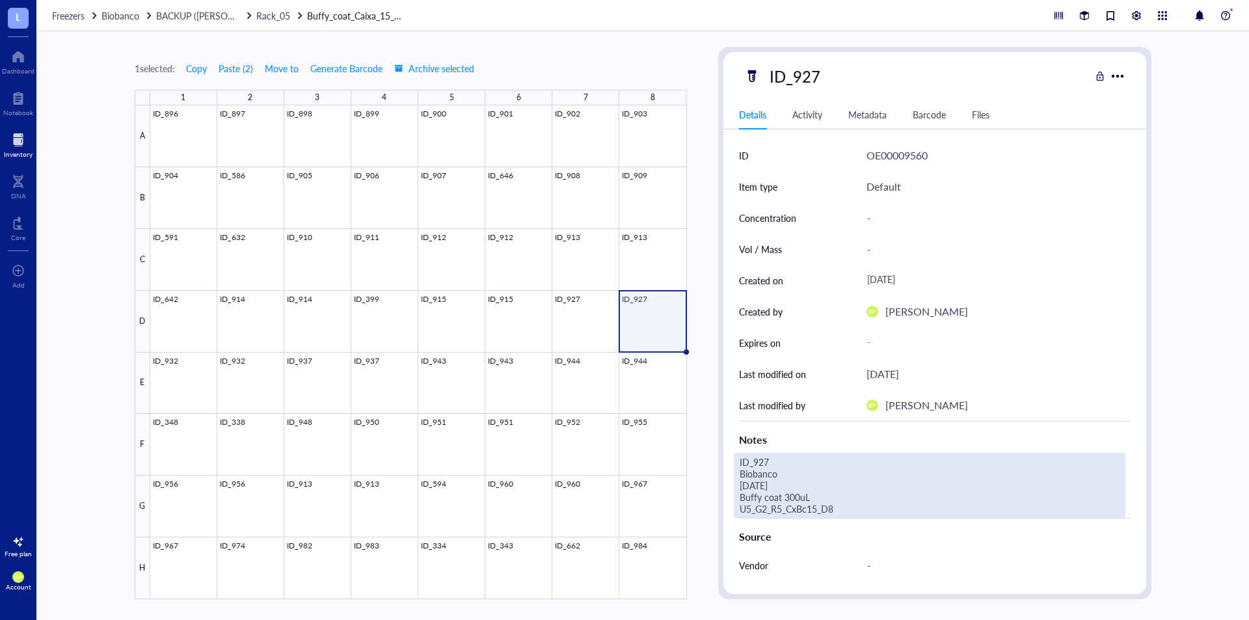
click at [814, 511] on div "ID_927 Biobanco [DATE] Buffy coat 300uL U5_G2_R5_CxBc15_D8" at bounding box center [929, 485] width 391 height 65
drag, startPoint x: 835, startPoint y: 509, endPoint x: 739, endPoint y: 508, distance: 96.2
click at [739, 508] on textarea "ID_927 Biobanco [DATE] Buffy coat 300uL U5_G2_R5_CxBc15_D8" at bounding box center [926, 485] width 385 height 64
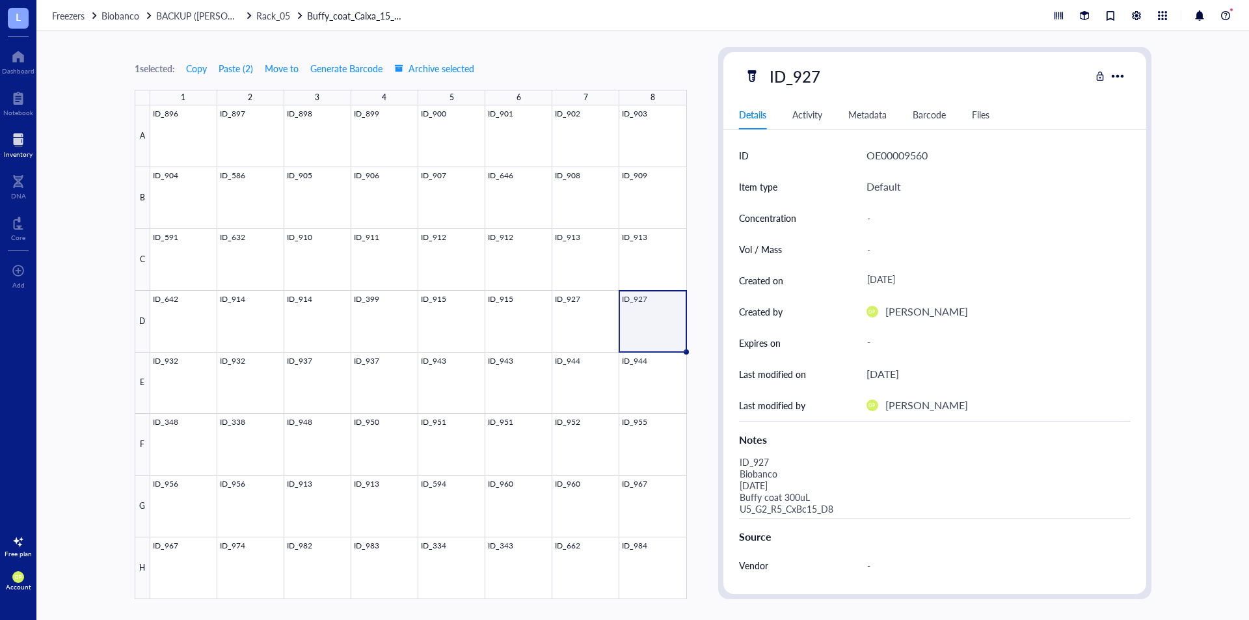
click at [711, 410] on div "1 selected: Copy Paste ( 2 ) Move to Generate Barcode Archive selected 1 2 3 4 …" at bounding box center [642, 325] width 1212 height 588
click at [174, 378] on div at bounding box center [418, 352] width 536 height 494
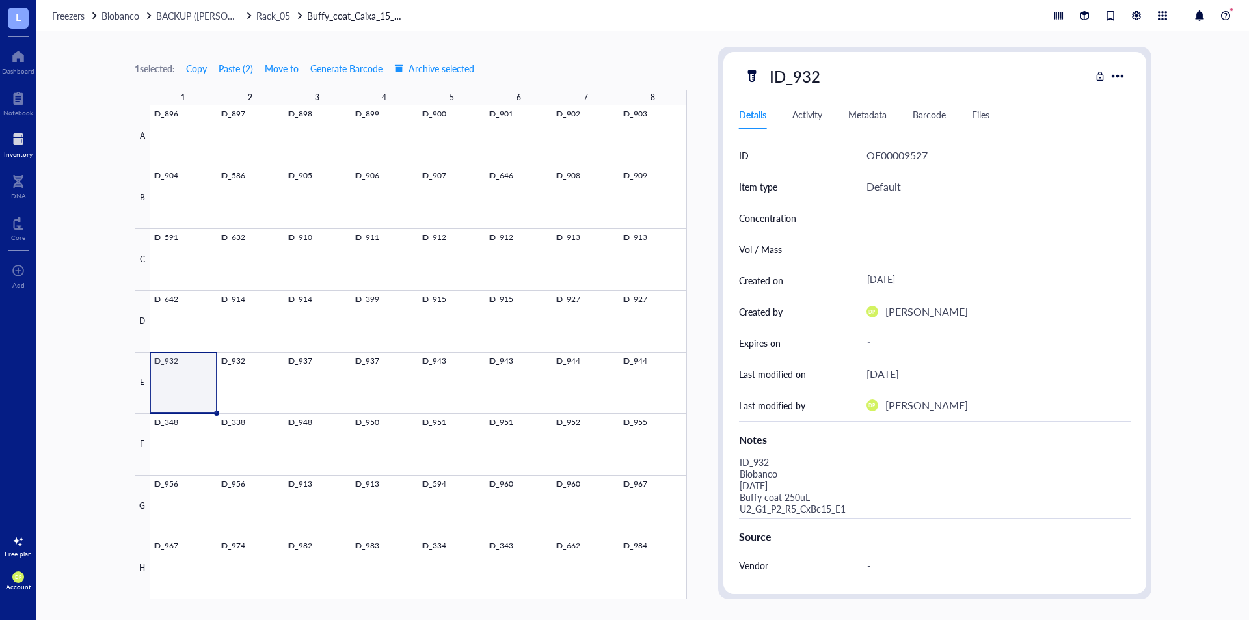
click at [809, 520] on div "Source" at bounding box center [934, 534] width 391 height 32
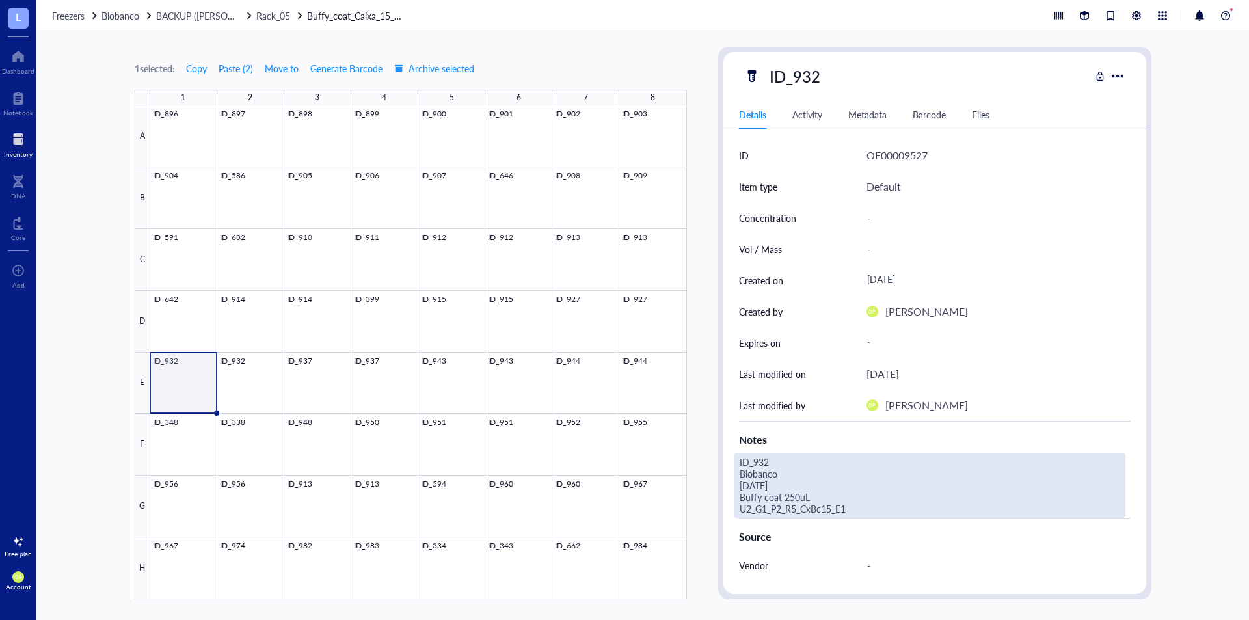
click at [853, 514] on div "ID_932 Biobanco [DATE] Buffy coat 250uL U2_G1_P2_R5_CxBc15_E1" at bounding box center [929, 485] width 391 height 65
drag, startPoint x: 853, startPoint y: 514, endPoint x: 722, endPoint y: 509, distance: 130.1
click at [723, 509] on div "ID OE00009527 Item type Default Concentration - Vol / Mass - Created on [DATE] …" at bounding box center [934, 438] width 423 height 597
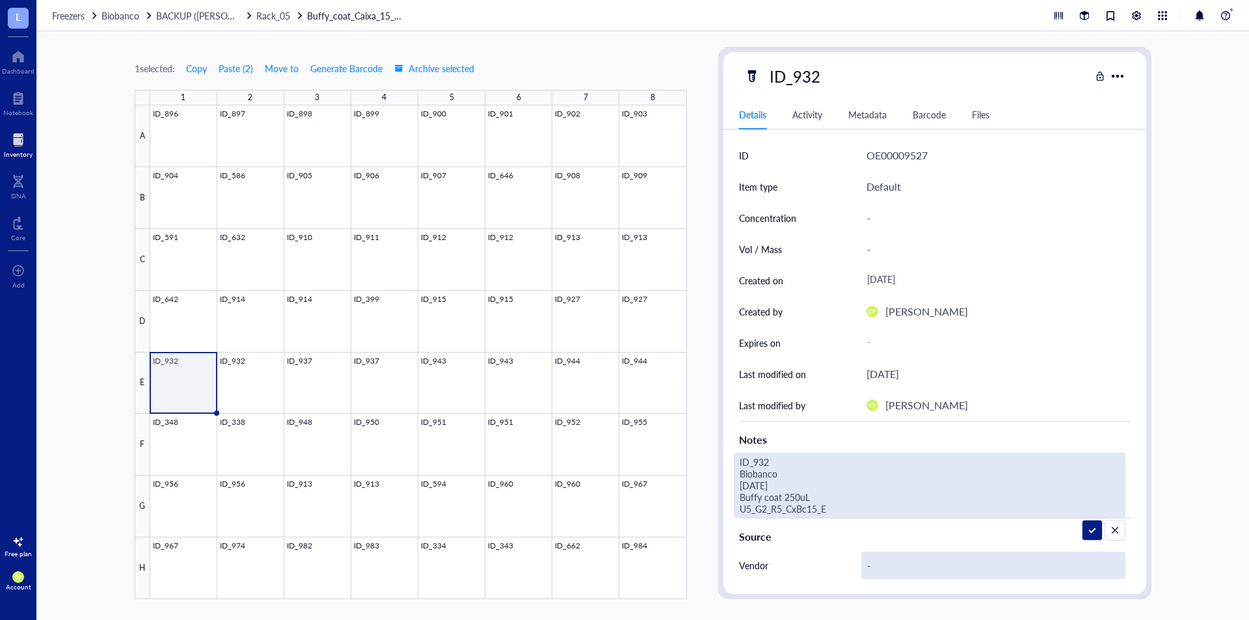
type textarea "ID_932 Biobanco [DATE] Buffy coat 250uL U5_G2_R5_CxBc15_E1"
drag, startPoint x: 857, startPoint y: 515, endPoint x: 717, endPoint y: 516, distance: 139.8
click at [718, 516] on div "ID_932 Details Activity Metadata Barcode Files ID OE00009527 Item type Default …" at bounding box center [934, 323] width 433 height 552
click at [702, 399] on div "1 selected: Copy Paste ( 2 ) Move to Generate Barcode Archive selected 1 2 3 4 …" at bounding box center [642, 325] width 1212 height 588
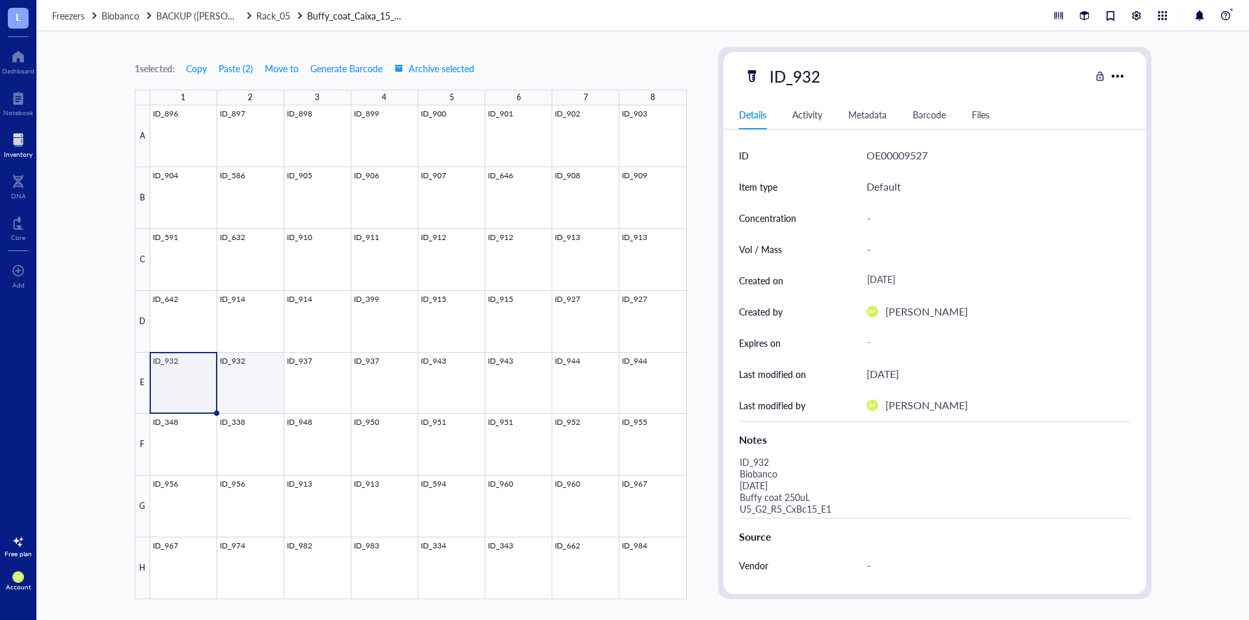
click at [248, 369] on div at bounding box center [418, 352] width 536 height 494
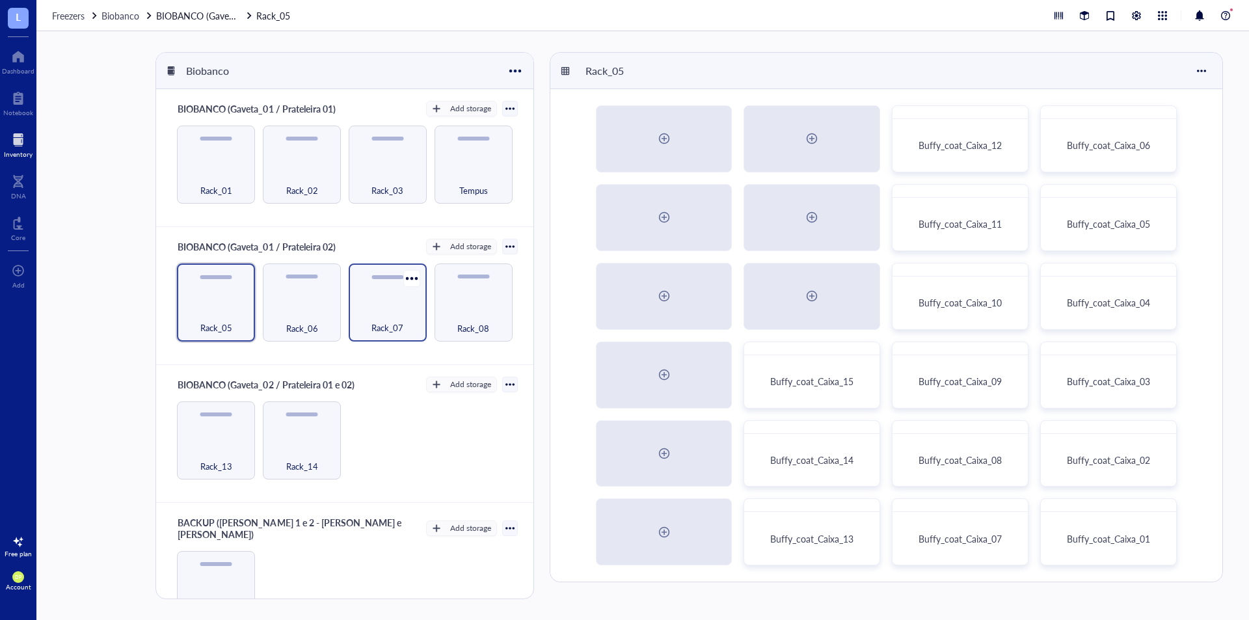
click at [390, 317] on div "Rack_07" at bounding box center [387, 320] width 65 height 29
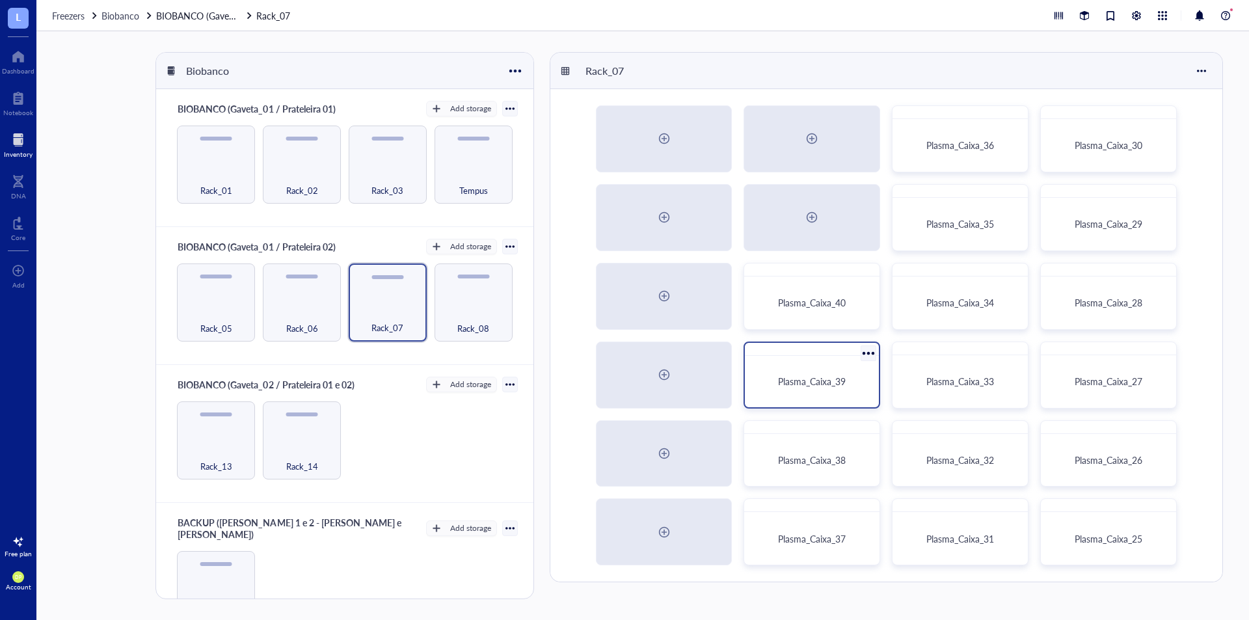
click at [815, 371] on div "Plasma_Caixa_39" at bounding box center [812, 381] width 124 height 41
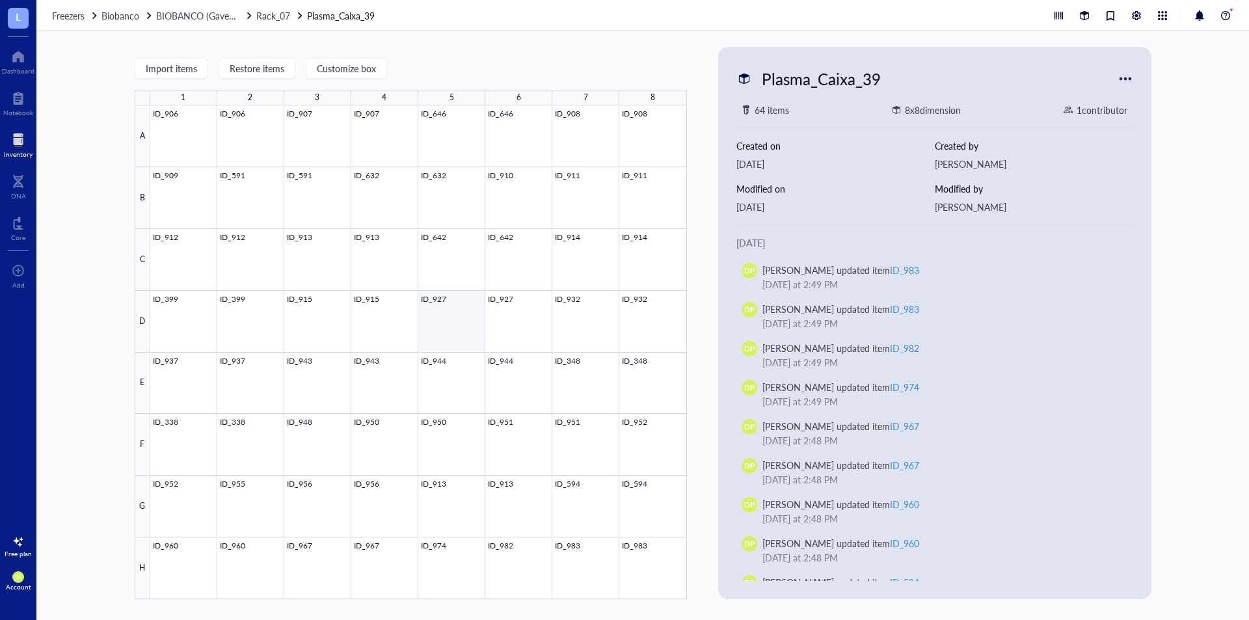
click at [453, 318] on div at bounding box center [418, 352] width 536 height 494
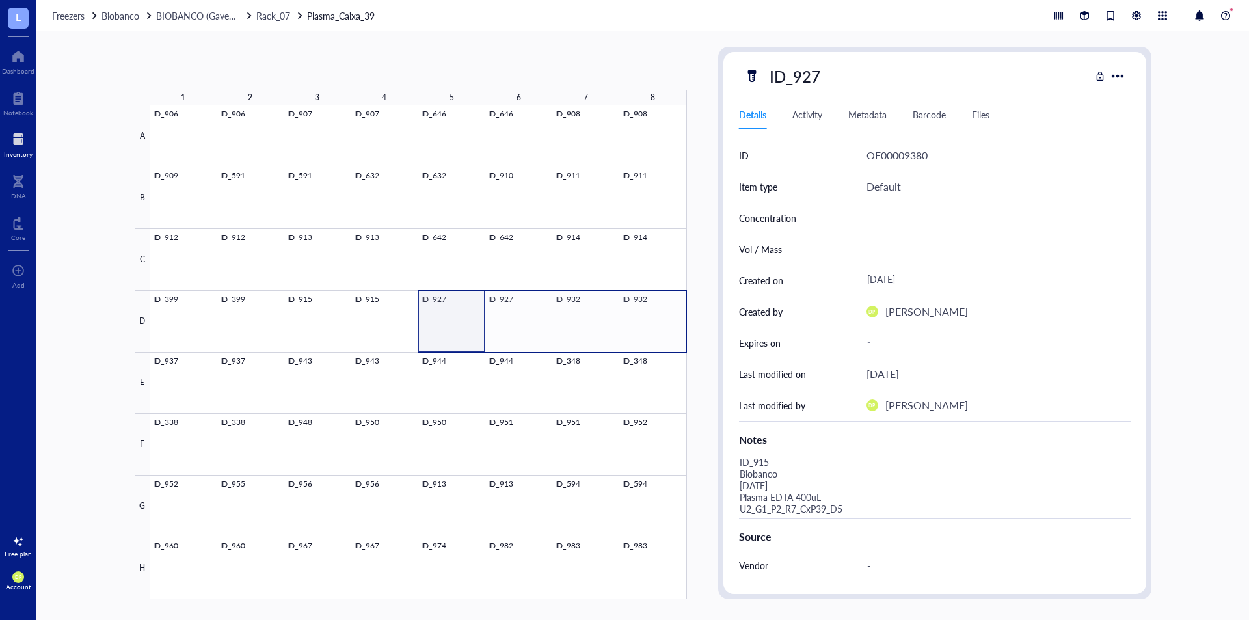
drag, startPoint x: 475, startPoint y: 316, endPoint x: 666, endPoint y: 305, distance: 190.9
click at [666, 305] on div at bounding box center [418, 352] width 536 height 494
click at [199, 80] on div "4 selected: Copy Paste ( 0 ) Move to Generate Barcode Archive selected 1 2 3 4 …" at bounding box center [411, 323] width 552 height 552
click at [200, 72] on span "Copy" at bounding box center [196, 68] width 21 height 10
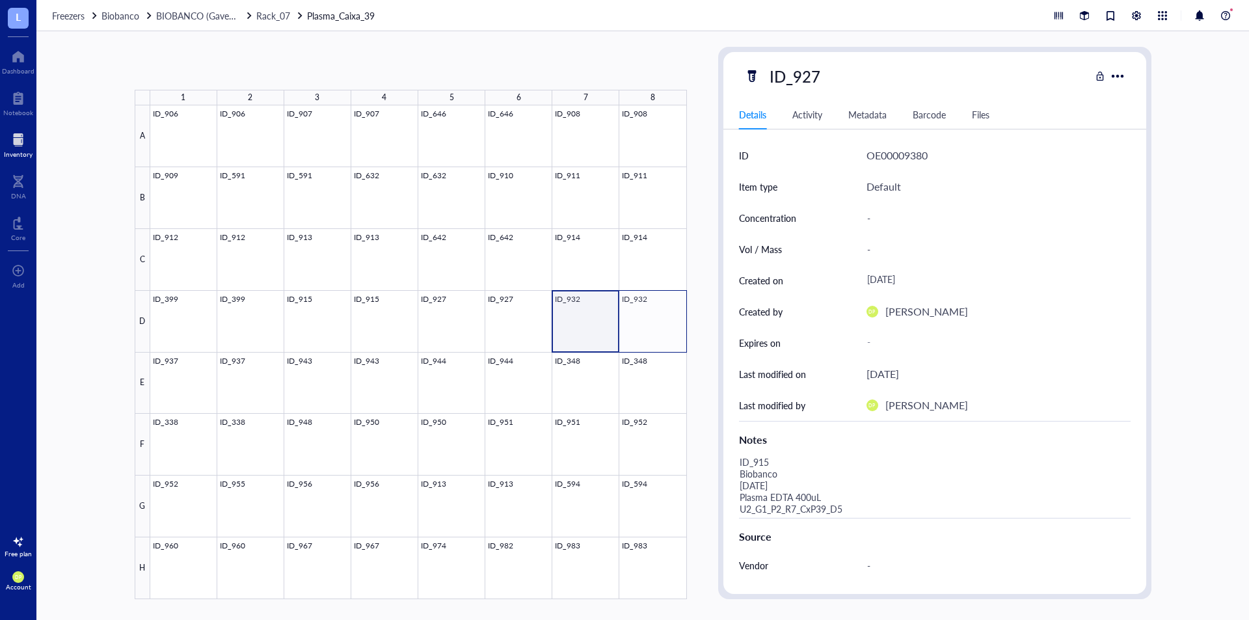
drag, startPoint x: 594, startPoint y: 330, endPoint x: 655, endPoint y: 324, distance: 61.3
click at [655, 324] on div at bounding box center [418, 352] width 536 height 494
click at [195, 70] on span "Copy" at bounding box center [196, 68] width 21 height 10
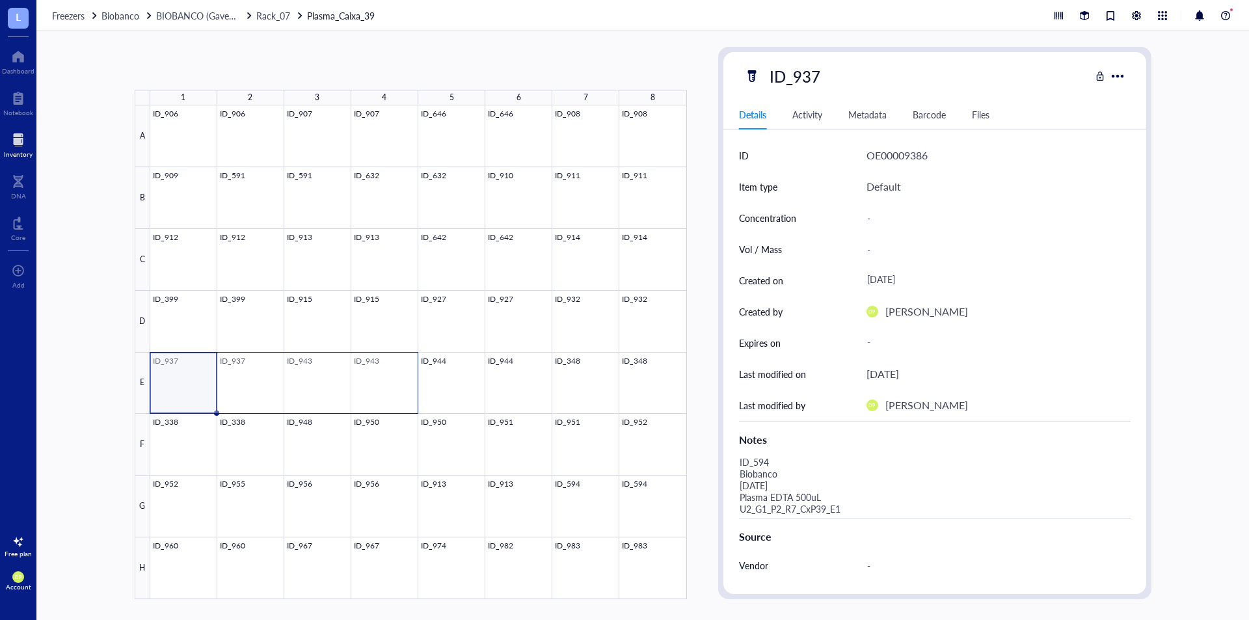
drag, startPoint x: 275, startPoint y: 382, endPoint x: 371, endPoint y: 380, distance: 95.6
click at [371, 380] on div at bounding box center [418, 352] width 536 height 494
drag, startPoint x: 519, startPoint y: 371, endPoint x: 193, endPoint y: 380, distance: 325.9
click at [193, 380] on div at bounding box center [418, 352] width 536 height 494
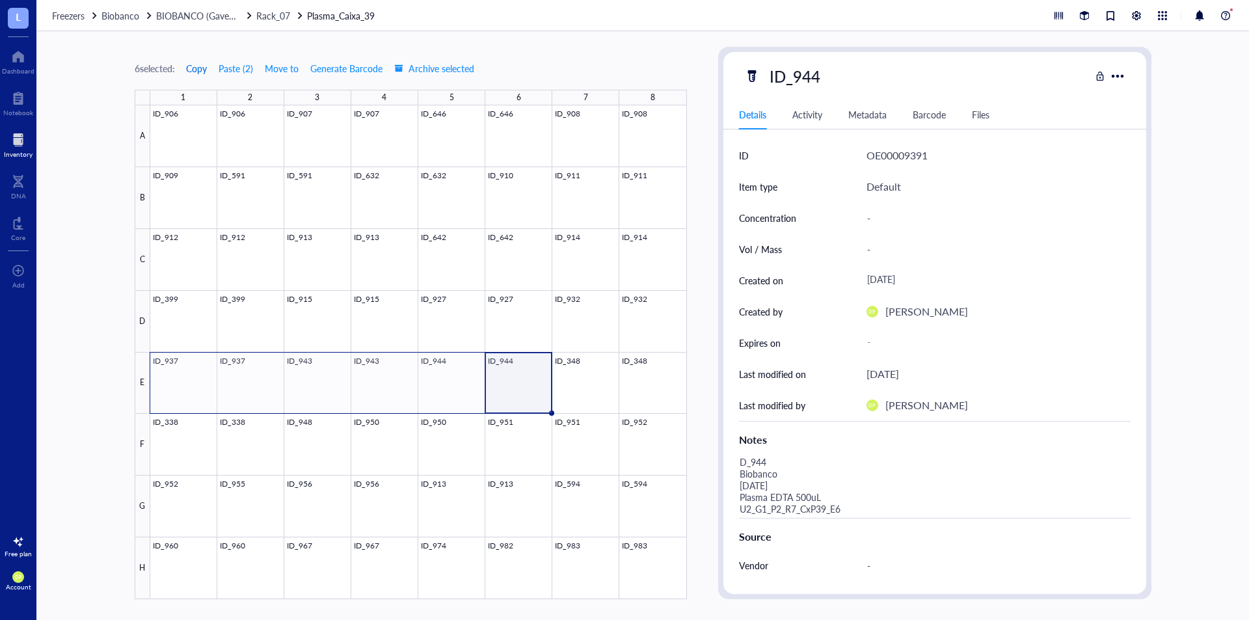
click at [207, 66] on span "Copy" at bounding box center [196, 68] width 21 height 10
click at [635, 382] on div at bounding box center [418, 352] width 536 height 494
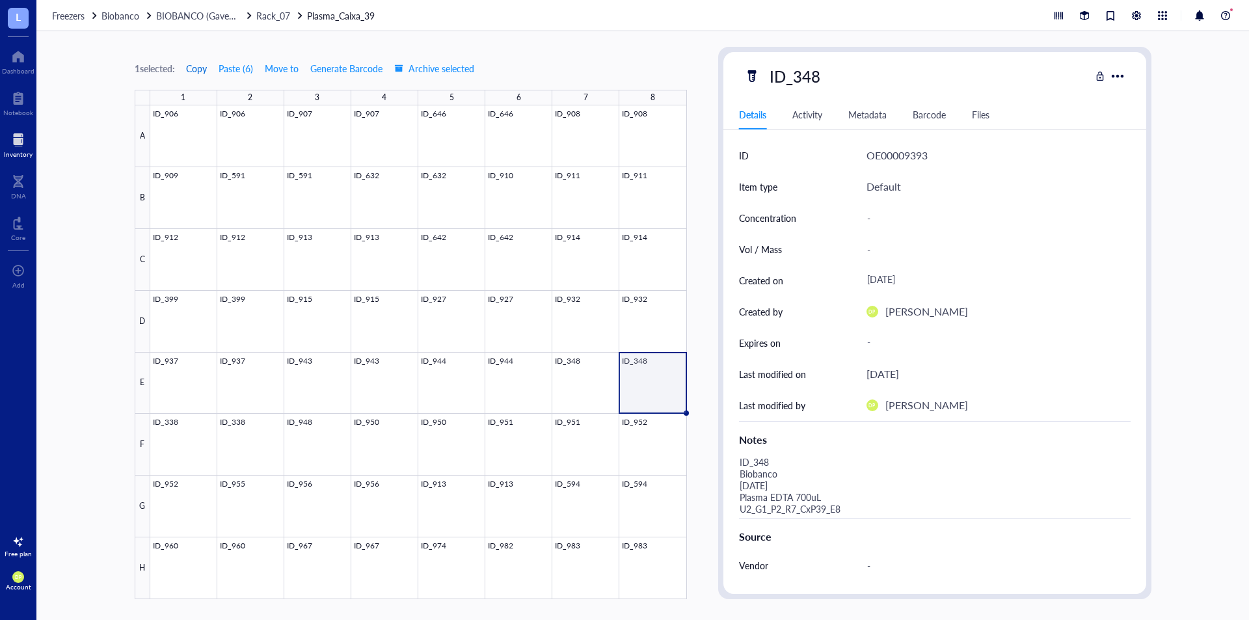
click at [205, 66] on span "Copy" at bounding box center [196, 68] width 21 height 10
click at [189, 447] on div at bounding box center [418, 352] width 536 height 494
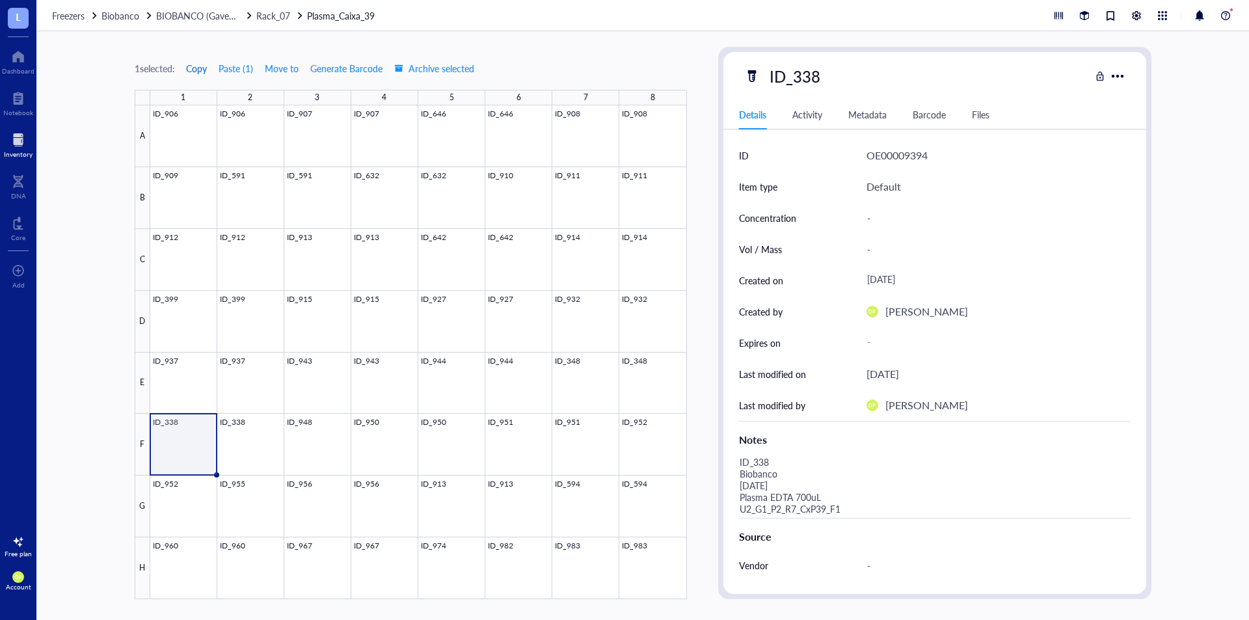
click at [204, 72] on span "Copy" at bounding box center [196, 68] width 21 height 10
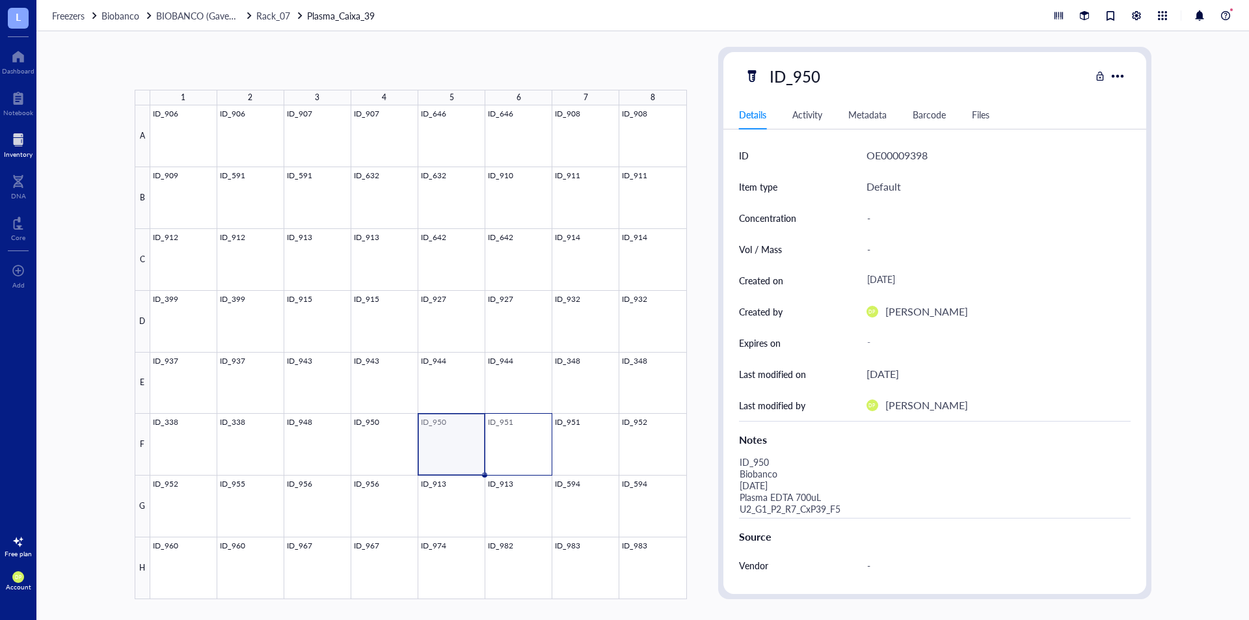
drag, startPoint x: 445, startPoint y: 443, endPoint x: 520, endPoint y: 439, distance: 75.6
click at [520, 439] on div at bounding box center [418, 352] width 536 height 494
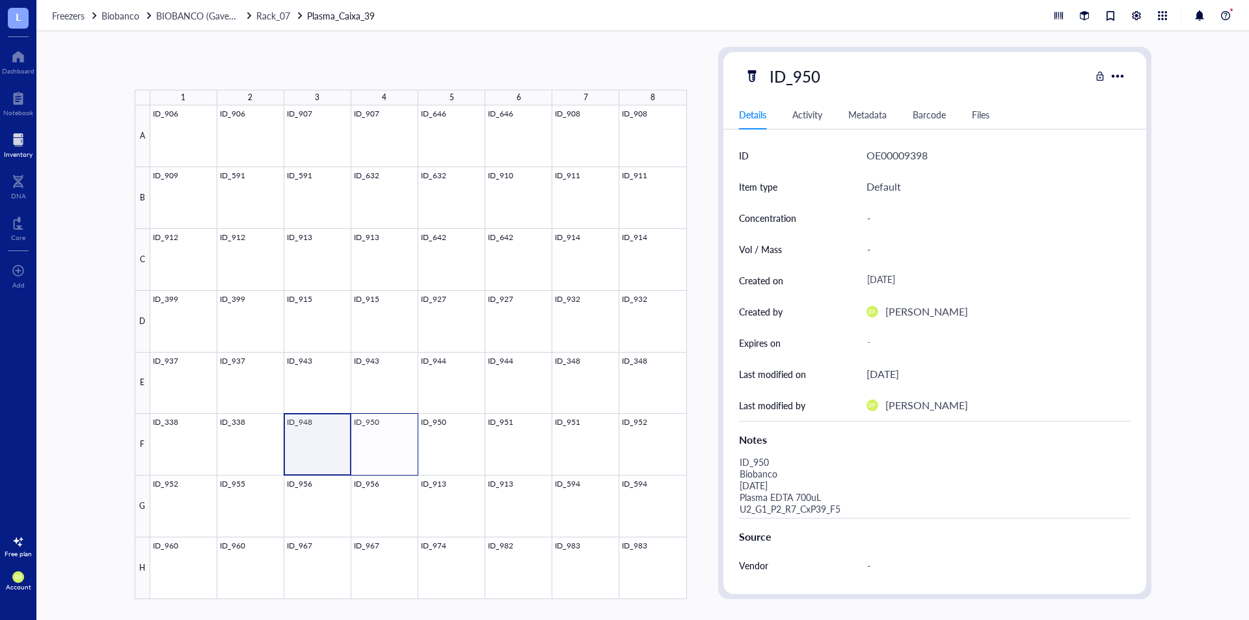
drag, startPoint x: 331, startPoint y: 450, endPoint x: 383, endPoint y: 448, distance: 52.1
click at [383, 448] on div at bounding box center [418, 352] width 536 height 494
click at [207, 67] on span "Copy" at bounding box center [196, 68] width 21 height 10
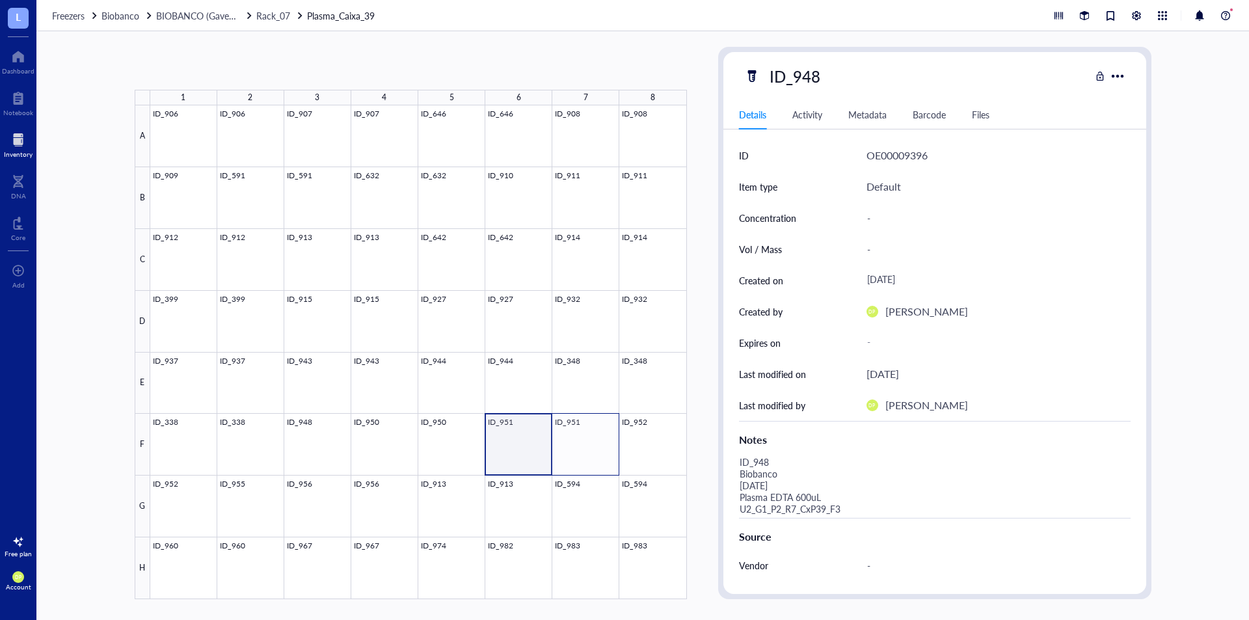
drag, startPoint x: 489, startPoint y: 444, endPoint x: 563, endPoint y: 439, distance: 74.3
click at [563, 440] on div at bounding box center [418, 352] width 536 height 494
drag, startPoint x: 529, startPoint y: 448, endPoint x: 649, endPoint y: 444, distance: 119.7
click at [649, 444] on div at bounding box center [418, 352] width 536 height 494
drag, startPoint x: 609, startPoint y: 438, endPoint x: 635, endPoint y: 440, distance: 25.4
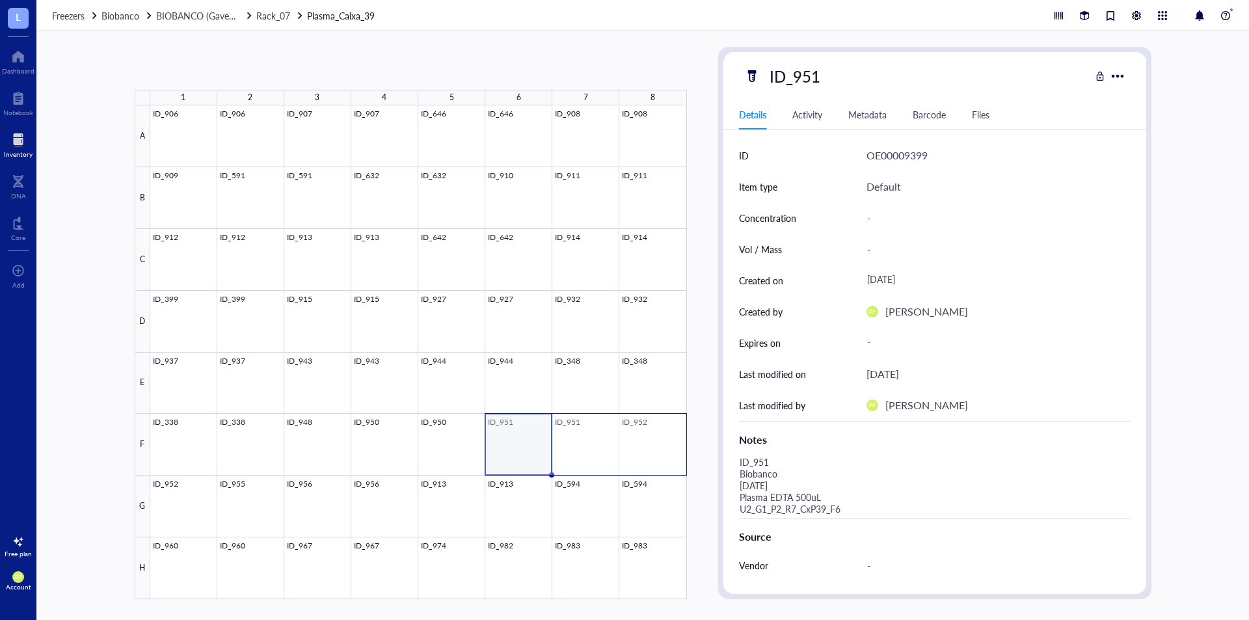
click at [635, 440] on div at bounding box center [418, 352] width 536 height 494
click at [205, 67] on span "Copy" at bounding box center [196, 68] width 21 height 10
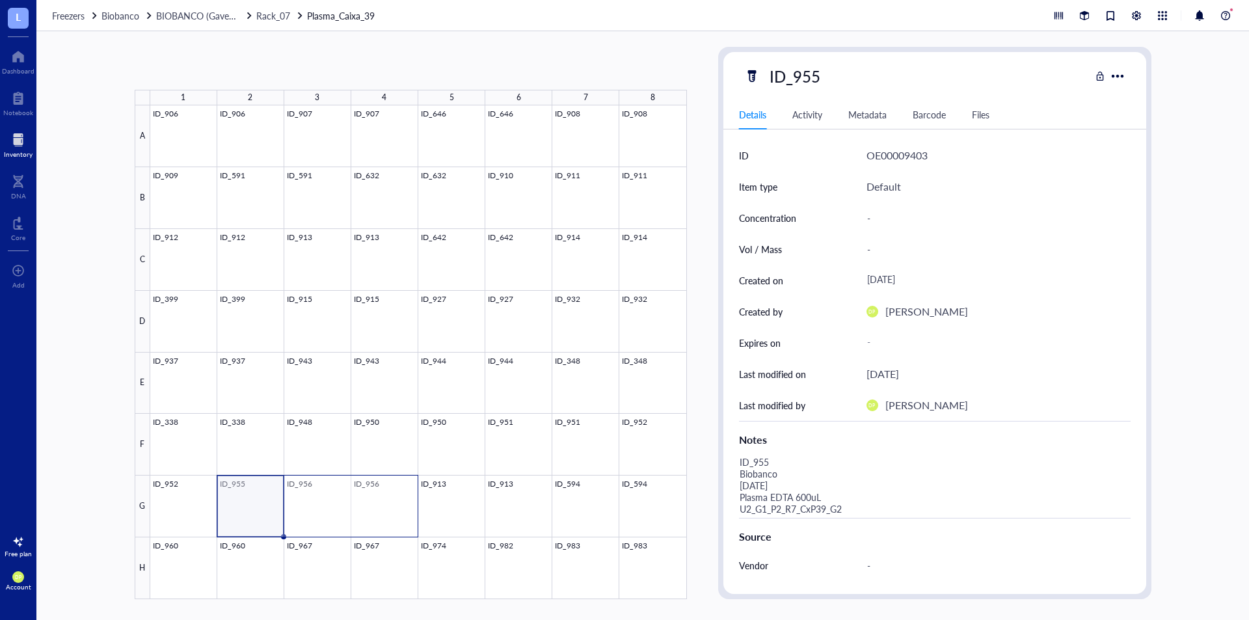
drag, startPoint x: 265, startPoint y: 508, endPoint x: 380, endPoint y: 505, distance: 114.5
click at [380, 505] on div at bounding box center [418, 352] width 536 height 494
drag, startPoint x: 235, startPoint y: 502, endPoint x: 496, endPoint y: 497, distance: 261.5
click at [496, 497] on div at bounding box center [418, 352] width 536 height 494
click at [256, 515] on div at bounding box center [418, 352] width 536 height 494
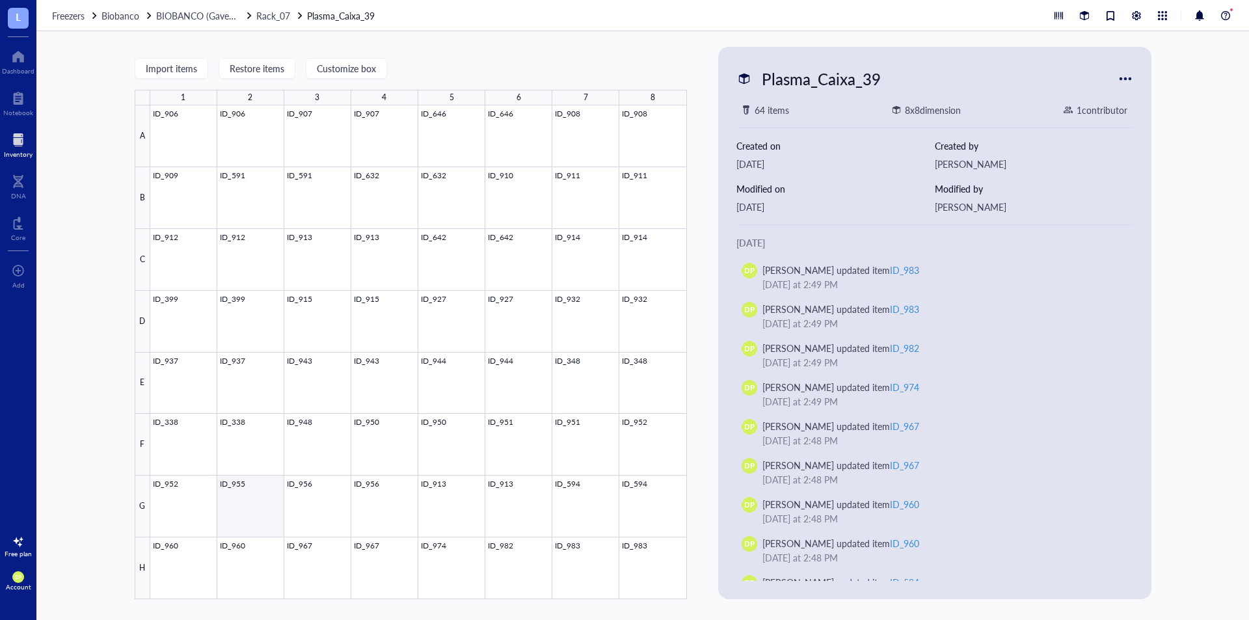
click at [252, 520] on div at bounding box center [418, 352] width 536 height 494
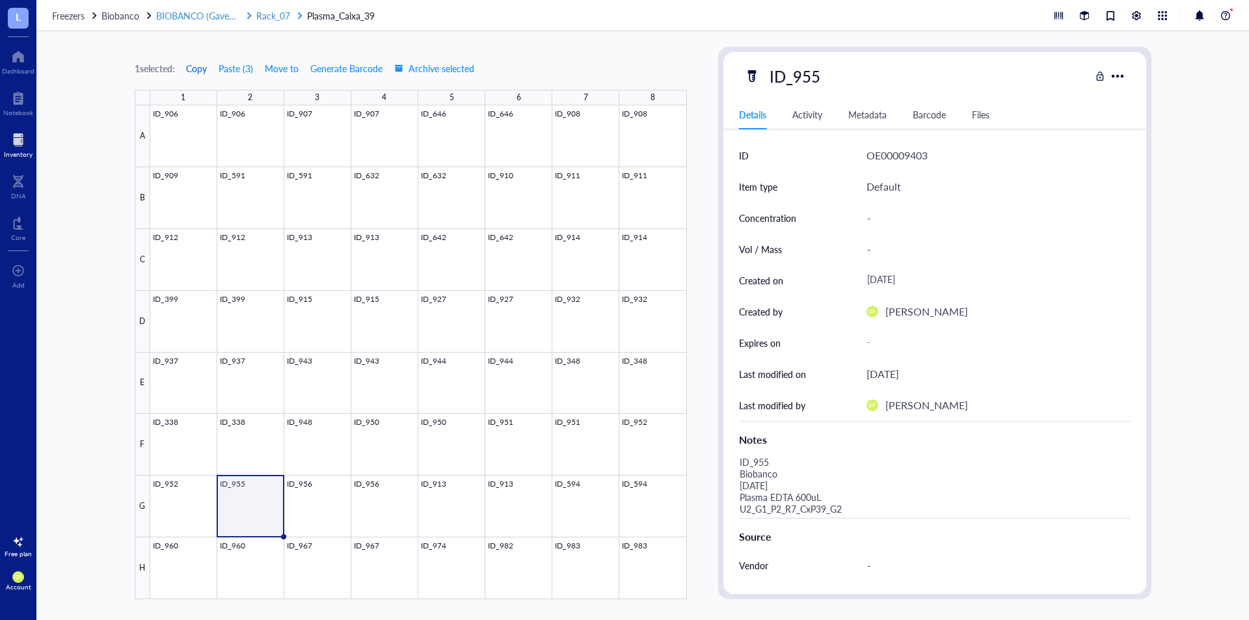
drag, startPoint x: 200, startPoint y: 68, endPoint x: 230, endPoint y: 18, distance: 58.3
click at [200, 68] on span "Copy" at bounding box center [196, 68] width 21 height 10
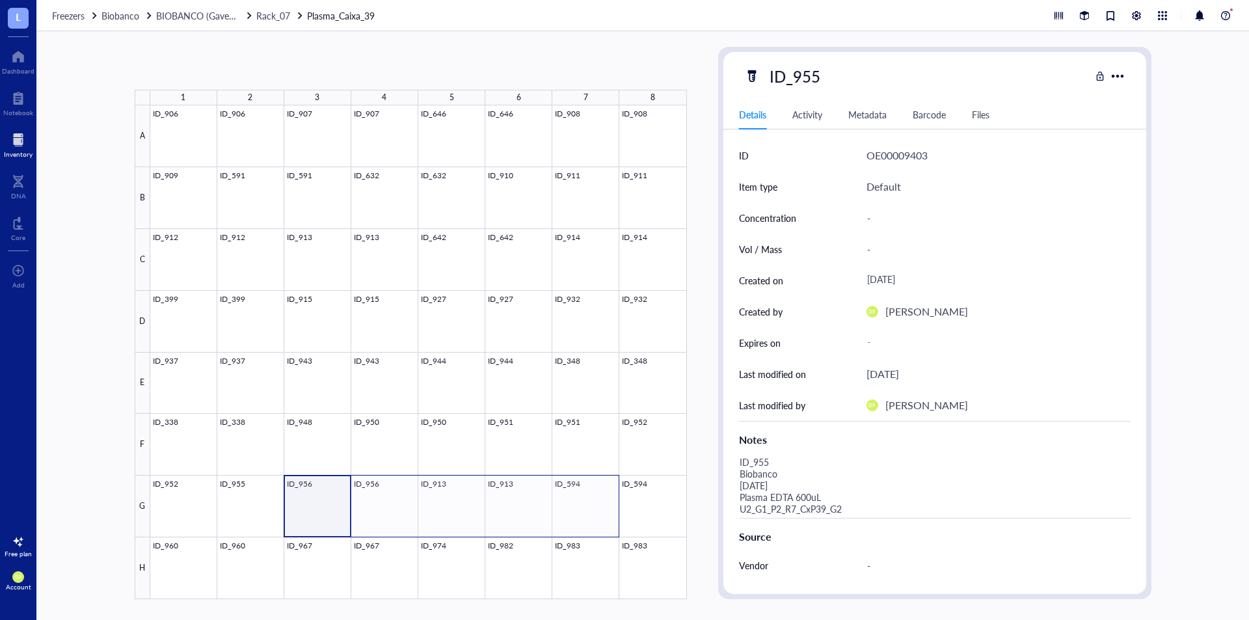
drag, startPoint x: 321, startPoint y: 509, endPoint x: 591, endPoint y: 495, distance: 270.9
click at [591, 495] on div at bounding box center [418, 352] width 536 height 494
click at [205, 69] on span "Copy" at bounding box center [196, 68] width 21 height 10
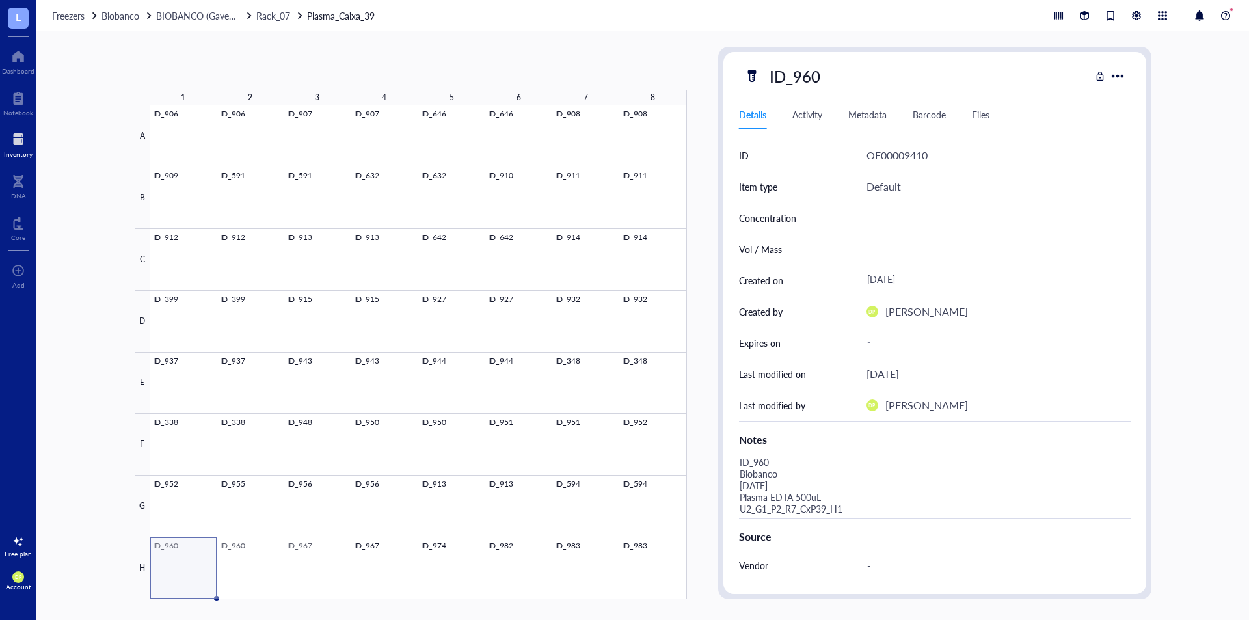
drag, startPoint x: 261, startPoint y: 558, endPoint x: 336, endPoint y: 558, distance: 74.8
click at [336, 558] on div at bounding box center [418, 352] width 536 height 494
drag, startPoint x: 195, startPoint y: 73, endPoint x: 230, endPoint y: 32, distance: 54.0
click at [196, 73] on span "Copy" at bounding box center [196, 68] width 21 height 10
click at [362, 563] on div at bounding box center [418, 352] width 536 height 494
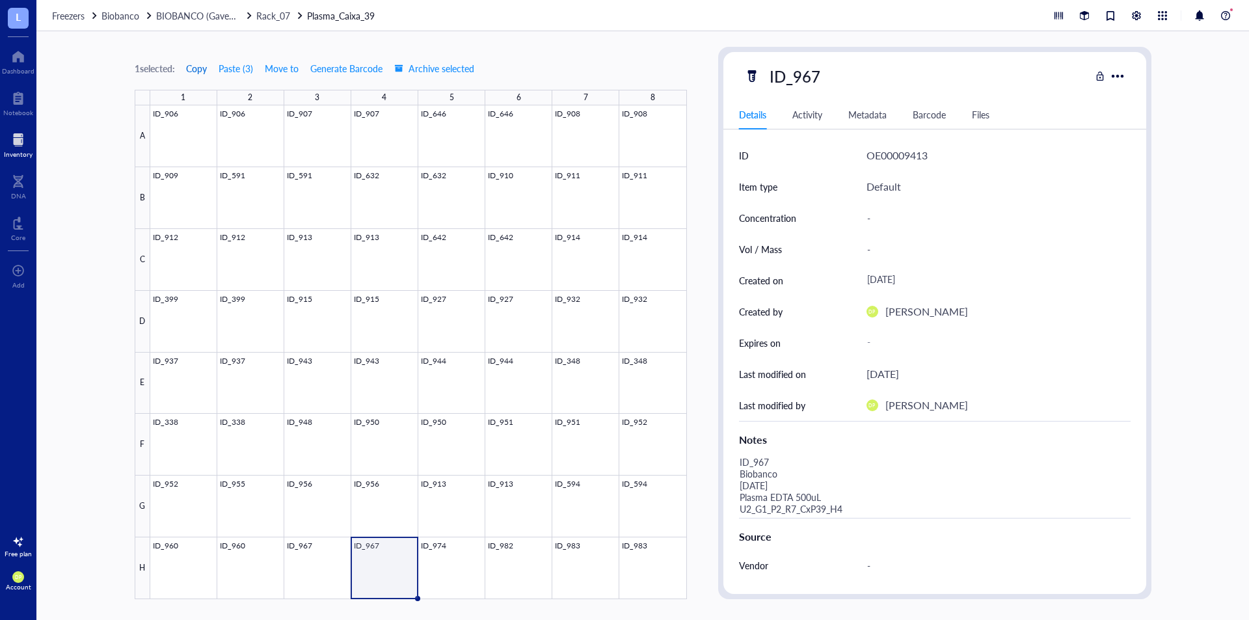
click at [202, 63] on span "Copy" at bounding box center [196, 68] width 21 height 10
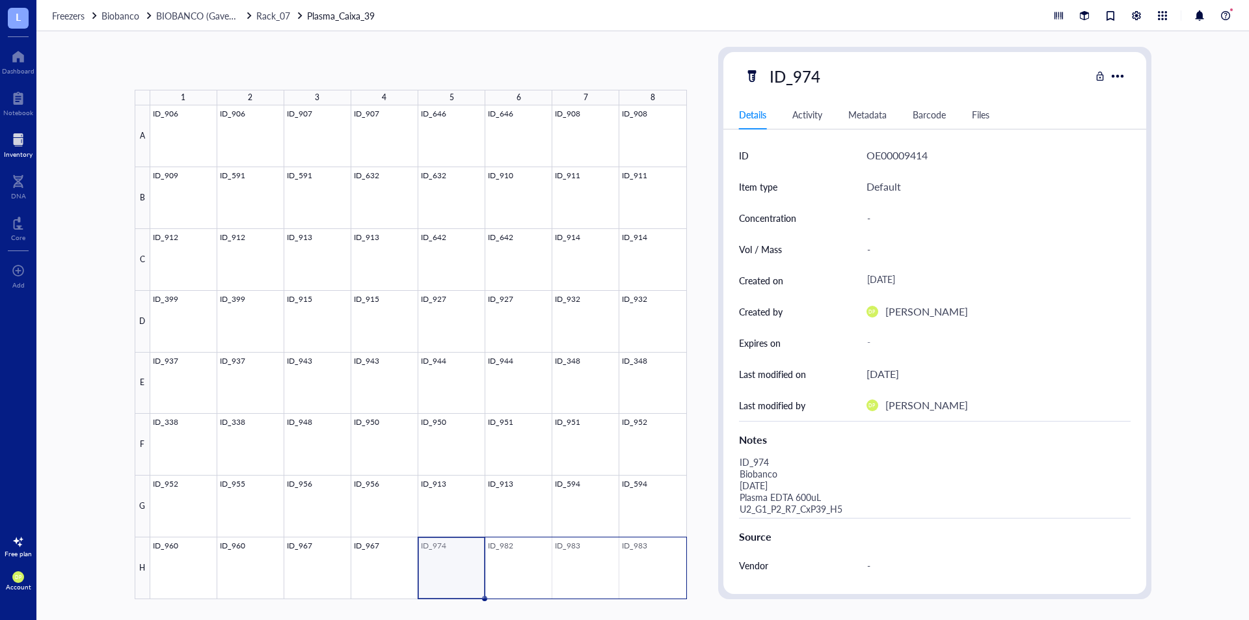
drag, startPoint x: 443, startPoint y: 564, endPoint x: 659, endPoint y: 563, distance: 215.9
click at [659, 563] on div at bounding box center [418, 352] width 536 height 494
click at [265, 438] on div at bounding box center [418, 352] width 536 height 494
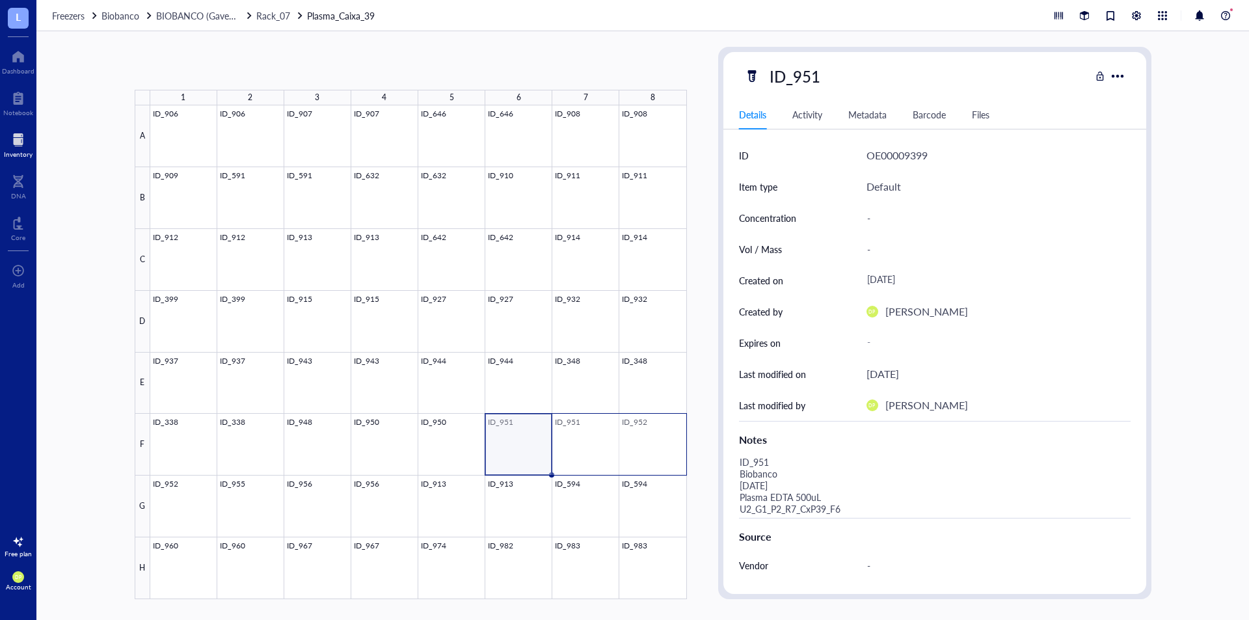
click at [642, 436] on div at bounding box center [418, 352] width 536 height 494
click at [198, 70] on span "Copy" at bounding box center [196, 68] width 21 height 10
click at [207, 68] on span "Copy" at bounding box center [196, 68] width 21 height 10
click at [429, 428] on div at bounding box center [418, 352] width 536 height 494
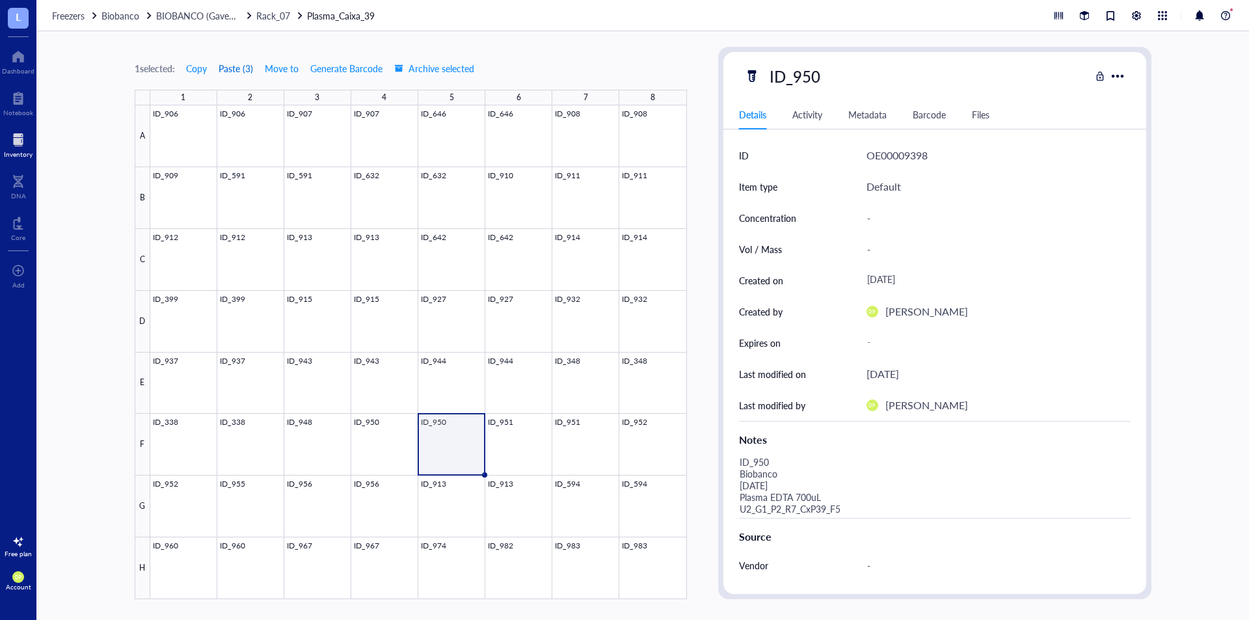
click at [244, 70] on button "Paste ( 3 )" at bounding box center [236, 68] width 36 height 21
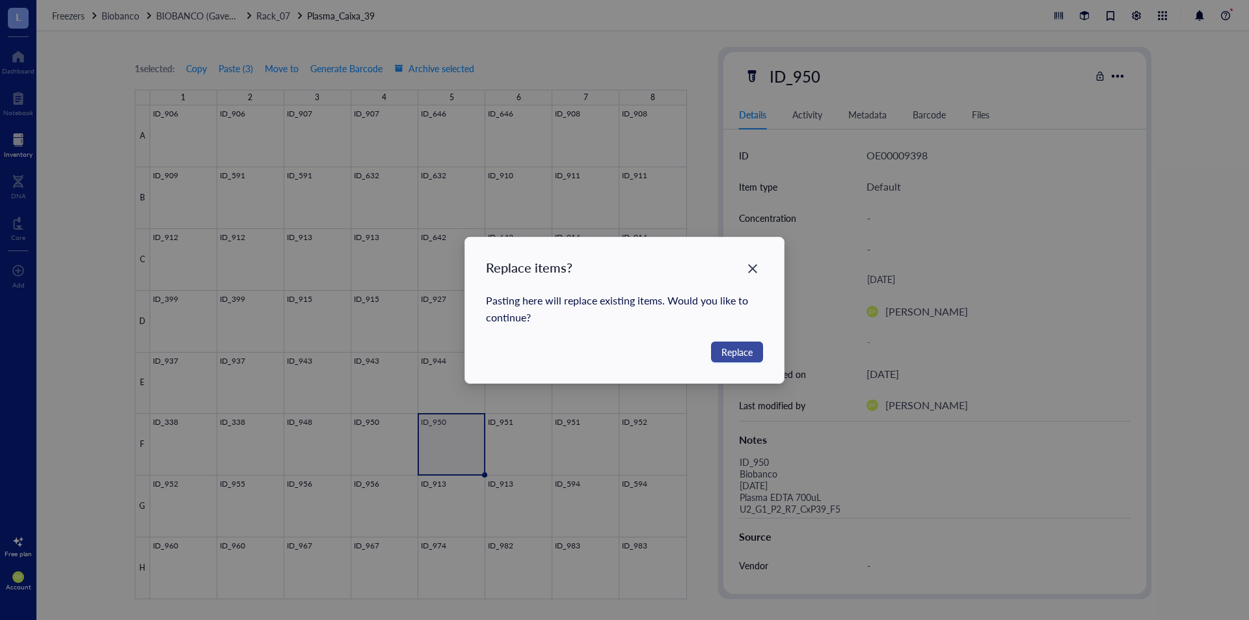
click at [717, 360] on button "Replace" at bounding box center [737, 351] width 52 height 21
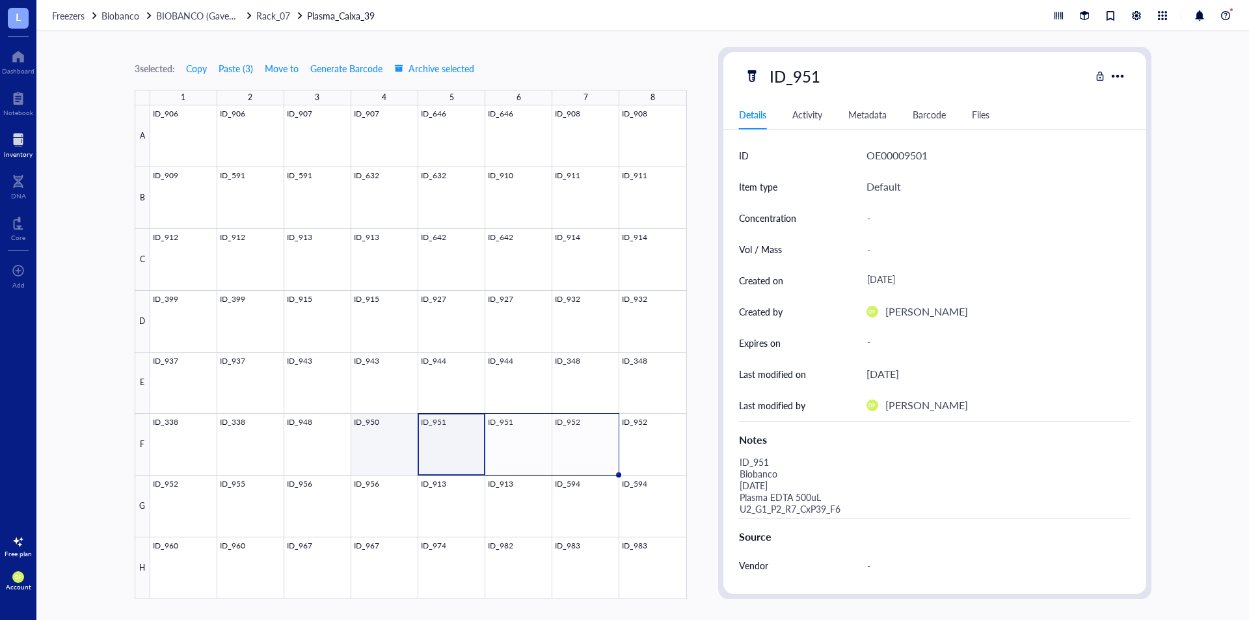
click at [386, 442] on div at bounding box center [418, 352] width 536 height 494
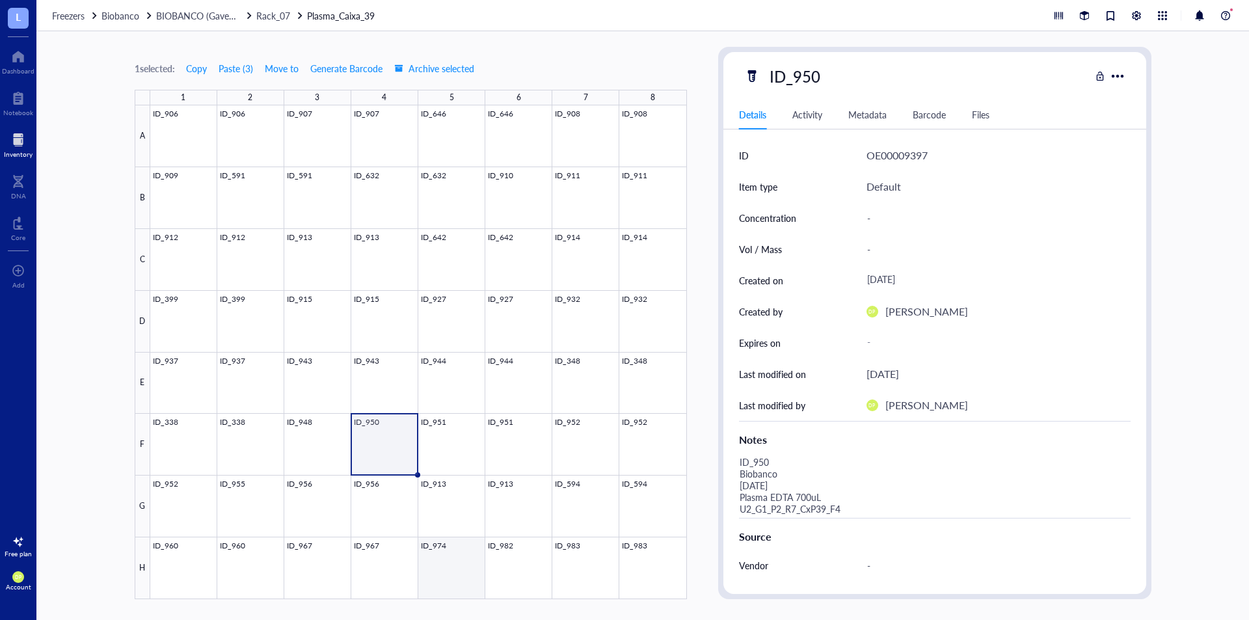
click at [459, 566] on div at bounding box center [418, 352] width 536 height 494
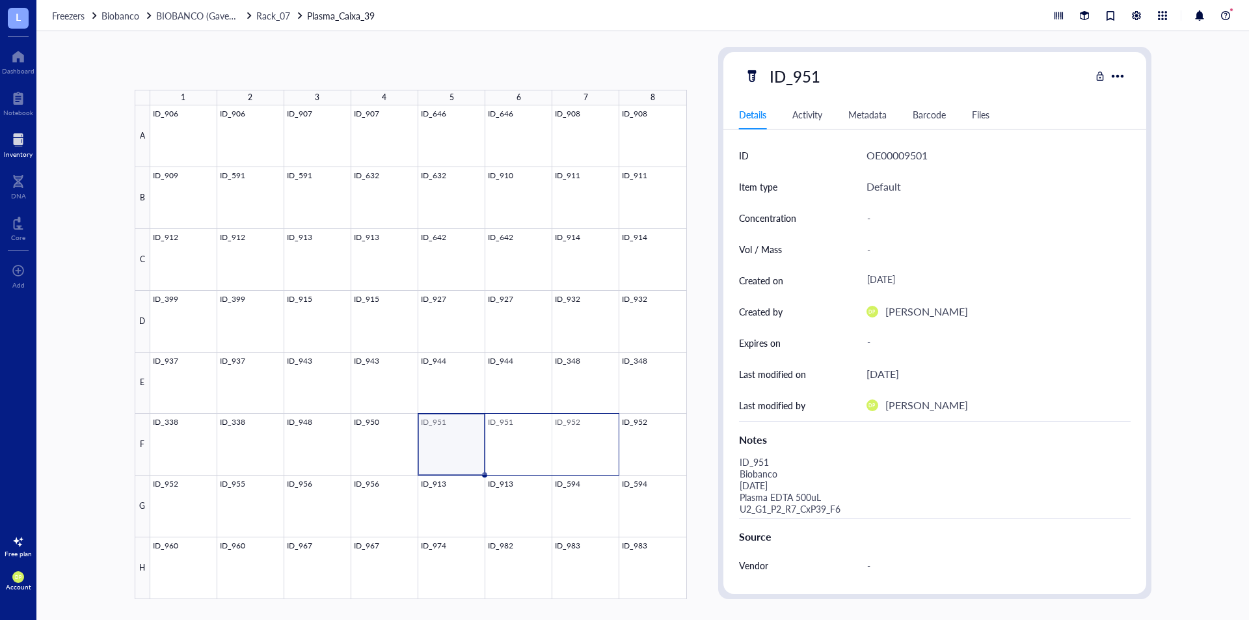
drag, startPoint x: 449, startPoint y: 436, endPoint x: 570, endPoint y: 436, distance: 121.6
click at [570, 436] on div at bounding box center [418, 352] width 536 height 494
click at [526, 442] on div at bounding box center [418, 352] width 536 height 494
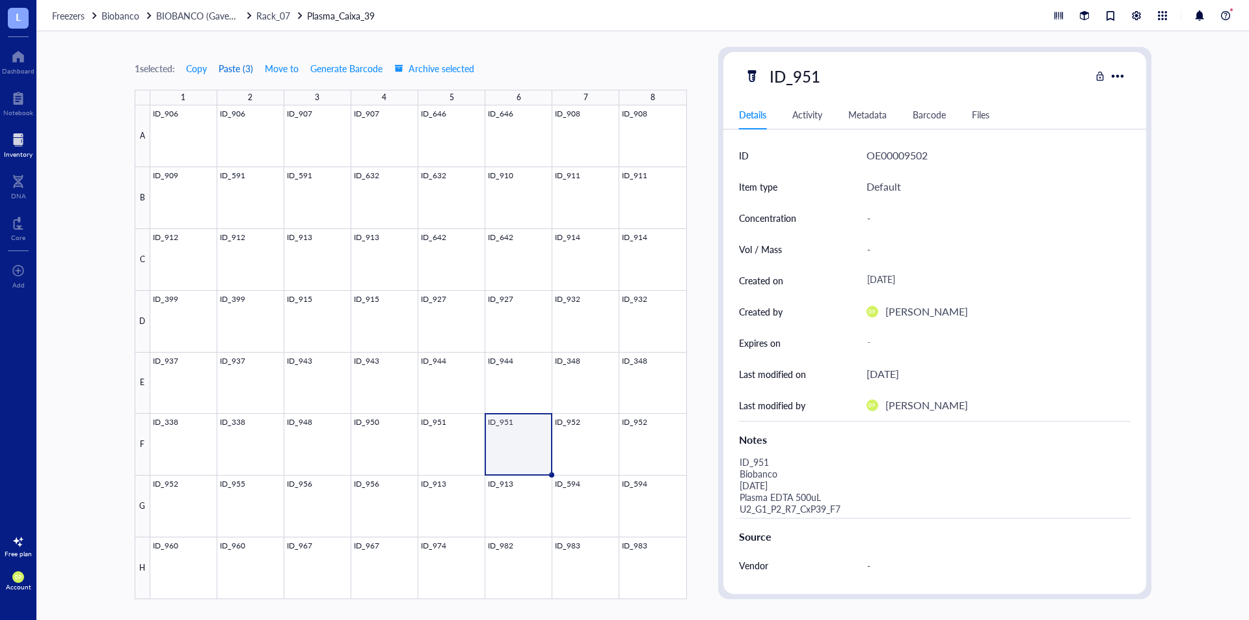
click at [243, 62] on button "Paste ( 3 )" at bounding box center [236, 68] width 36 height 21
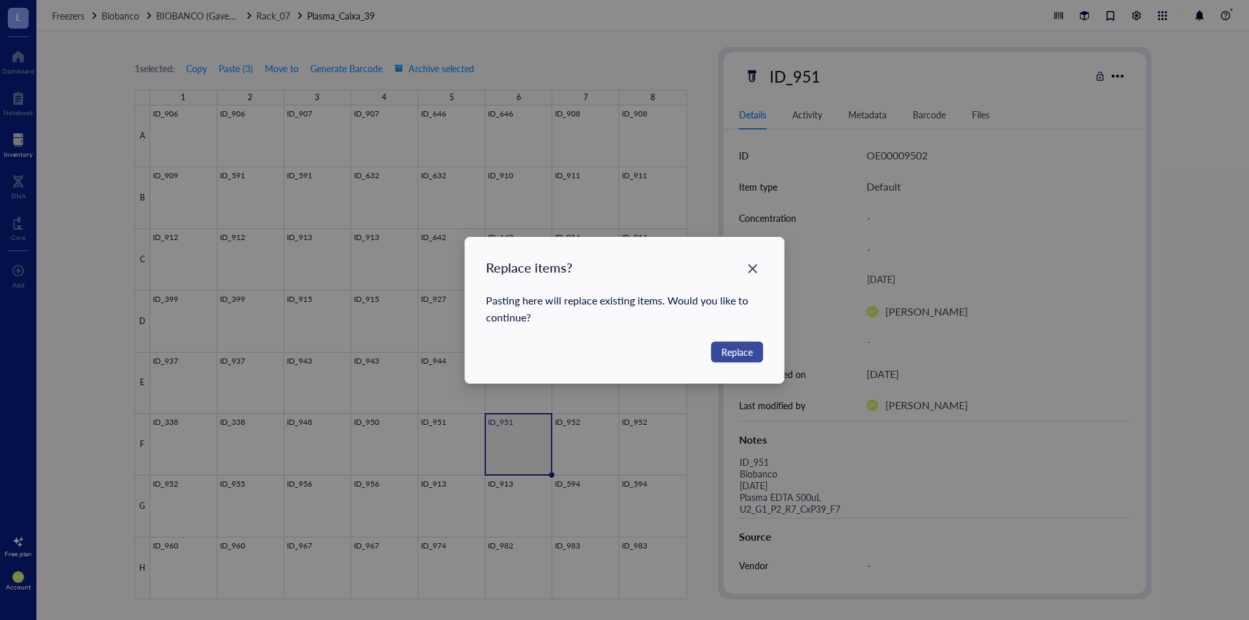
click at [718, 341] on button "Replace" at bounding box center [737, 351] width 52 height 21
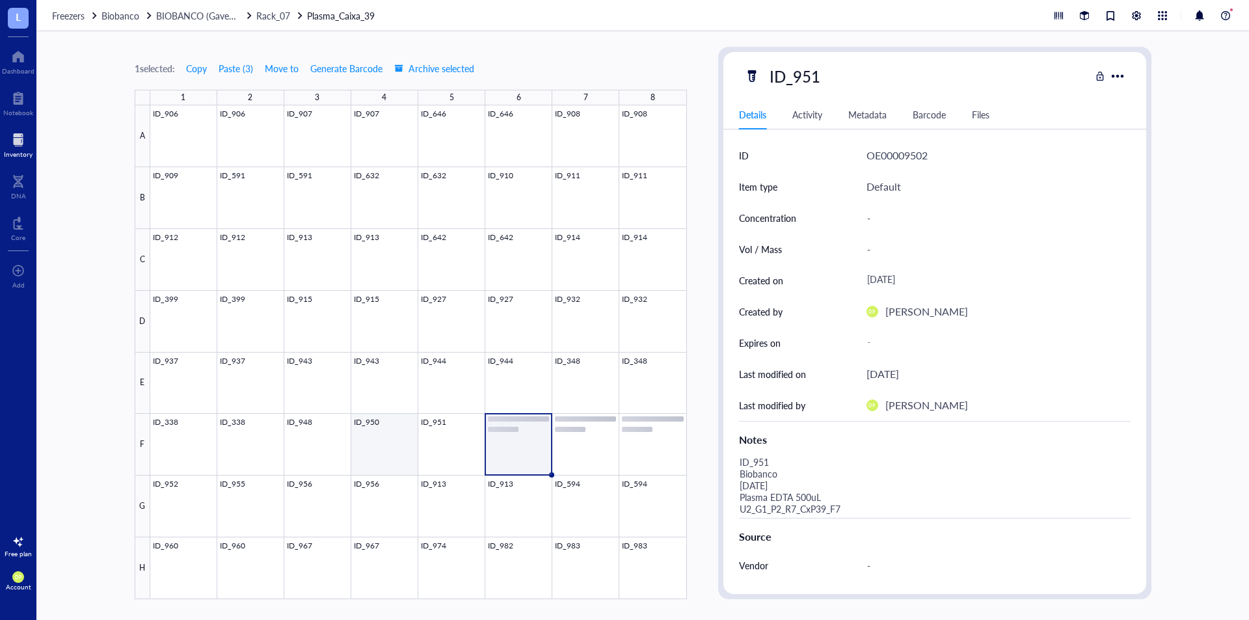
click at [404, 447] on div at bounding box center [418, 352] width 536 height 494
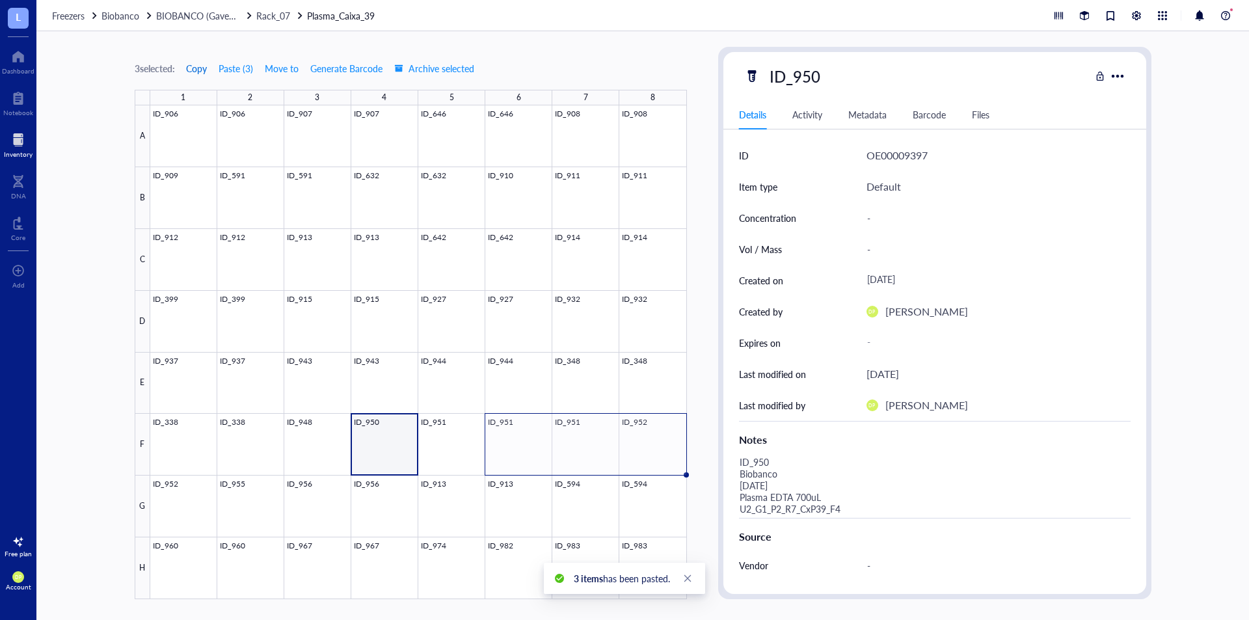
click at [206, 71] on span "Copy" at bounding box center [196, 68] width 21 height 10
click at [461, 466] on div at bounding box center [418, 352] width 536 height 494
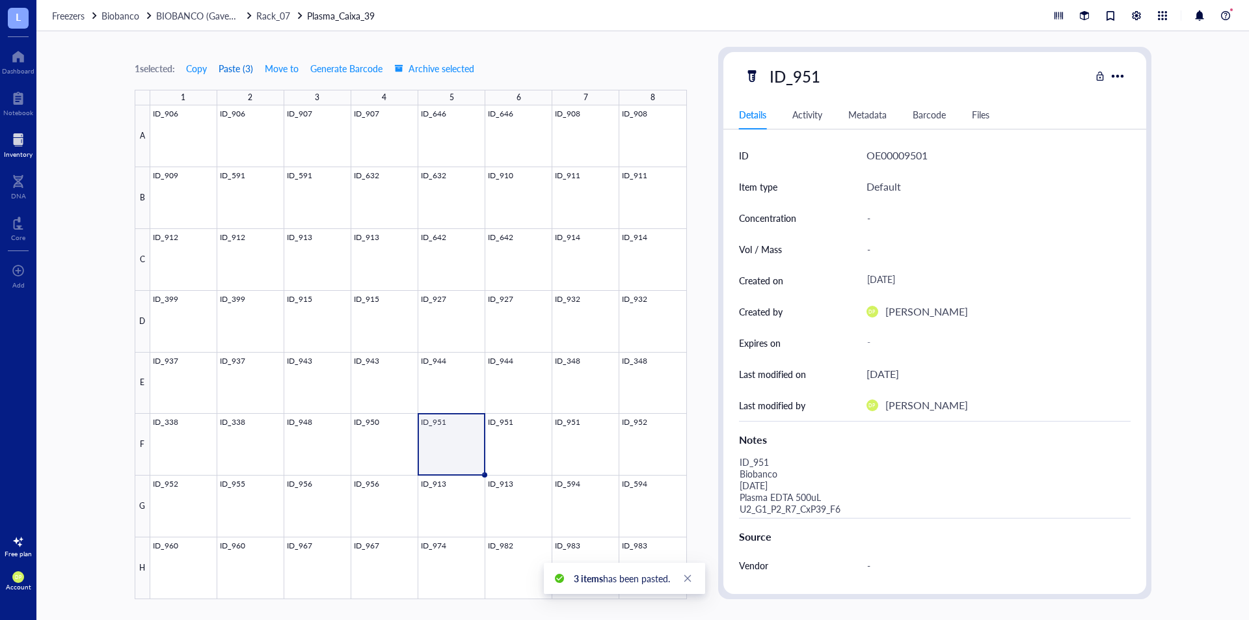
click at [241, 62] on button "Paste ( 3 )" at bounding box center [236, 68] width 36 height 21
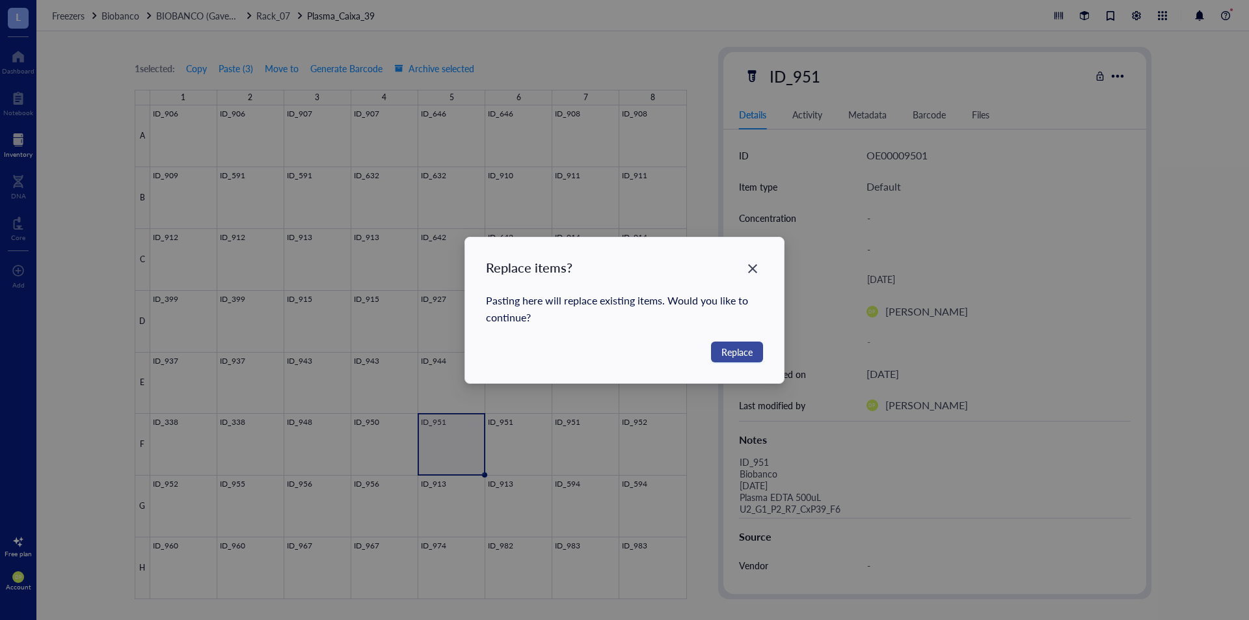
click at [748, 350] on span "Replace" at bounding box center [736, 352] width 31 height 14
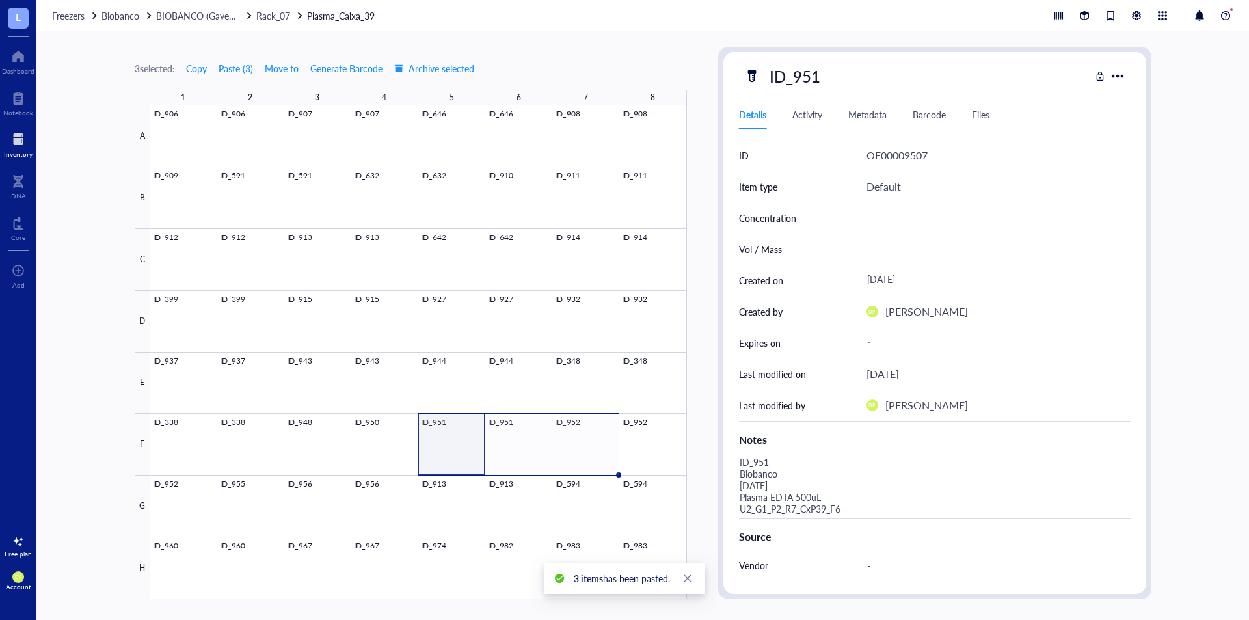
click at [659, 568] on div "3 items has been pasted." at bounding box center [624, 577] width 161 height 31
click at [660, 550] on div at bounding box center [418, 352] width 536 height 494
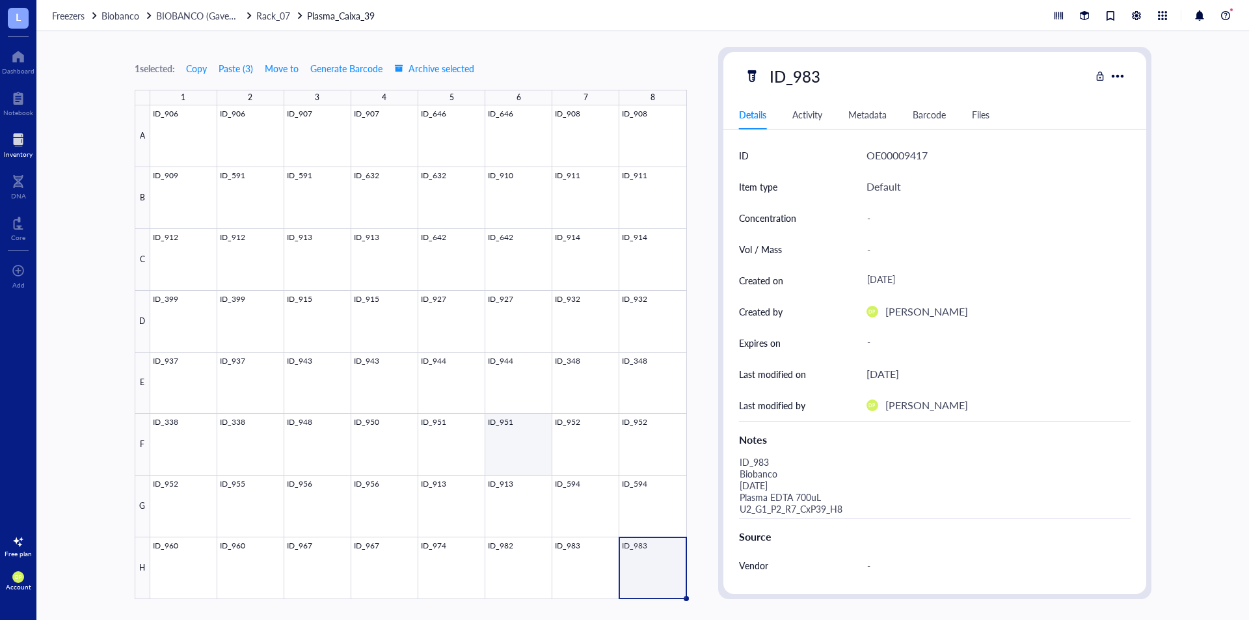
click at [458, 444] on div at bounding box center [418, 352] width 536 height 494
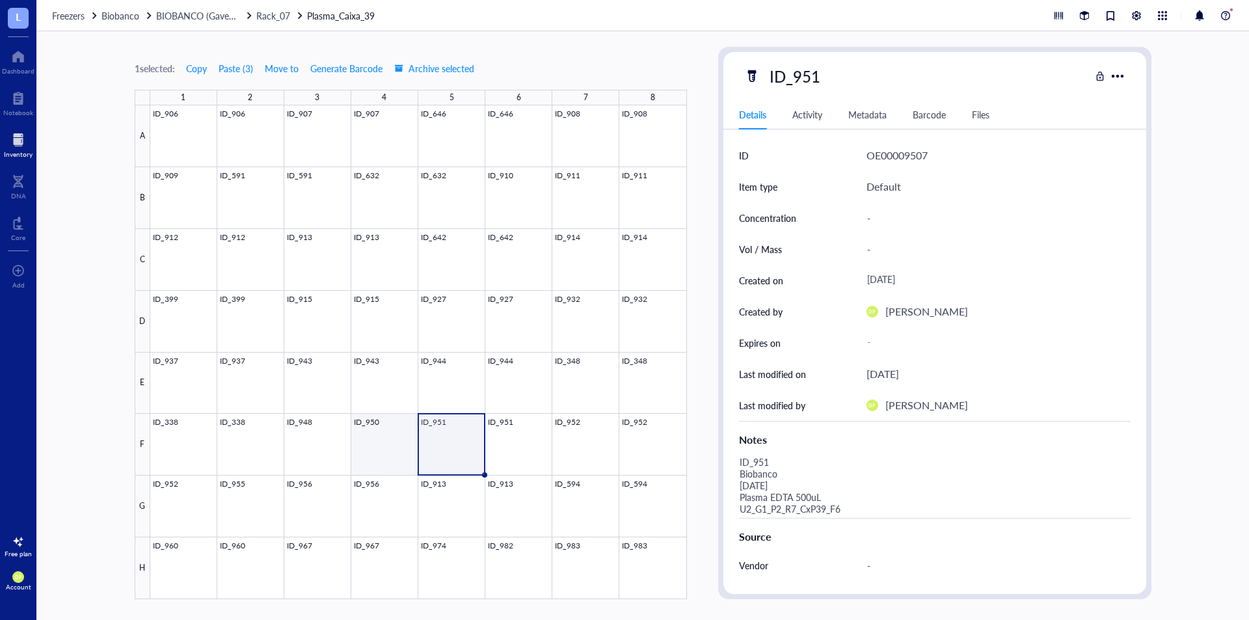
click at [397, 438] on div at bounding box center [418, 352] width 536 height 494
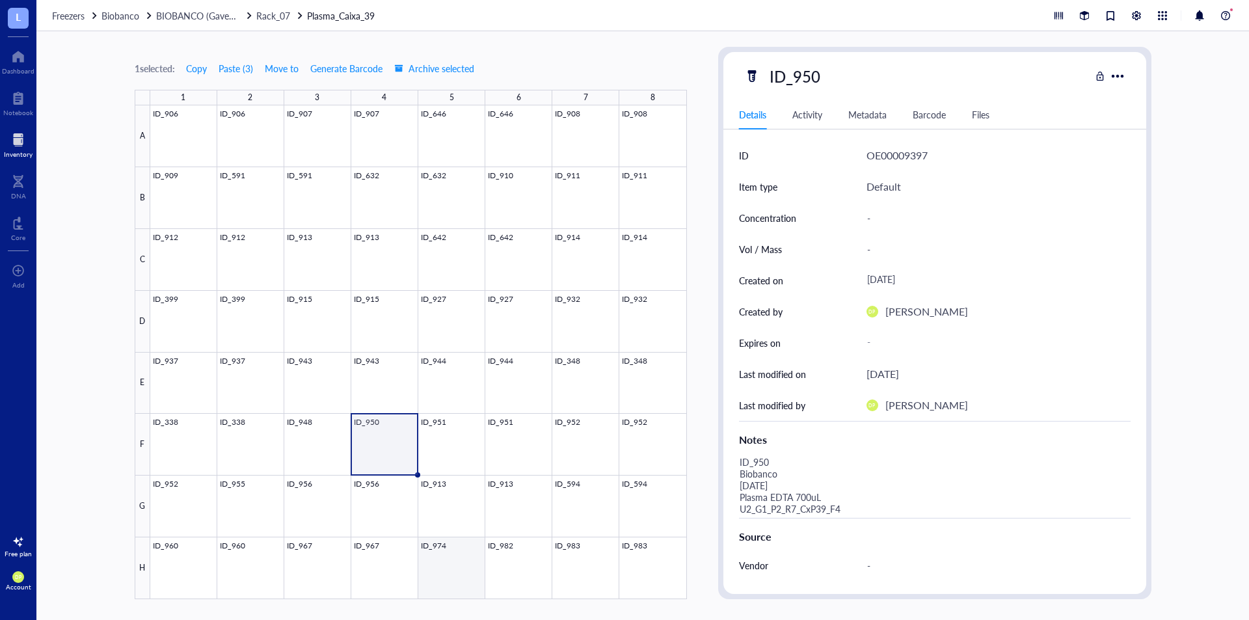
click at [460, 556] on div at bounding box center [418, 352] width 536 height 494
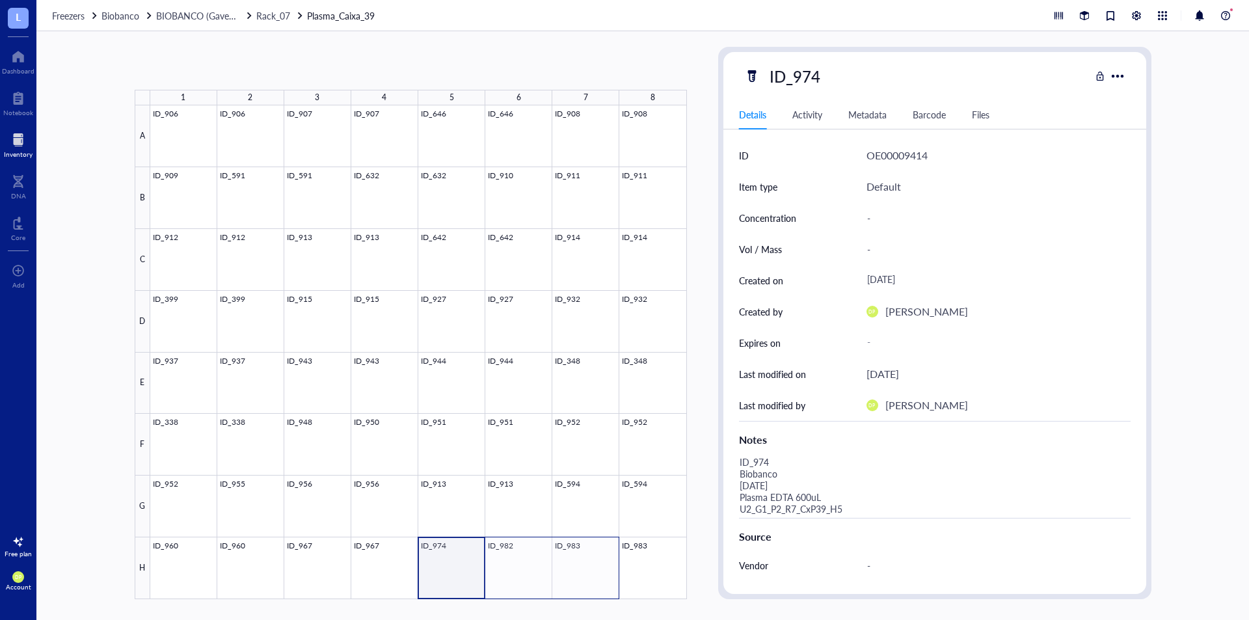
drag, startPoint x: 463, startPoint y: 568, endPoint x: 579, endPoint y: 569, distance: 115.8
click at [579, 569] on div at bounding box center [418, 352] width 536 height 494
click at [196, 66] on span "Copy" at bounding box center [196, 68] width 21 height 10
click at [383, 503] on div at bounding box center [418, 352] width 536 height 494
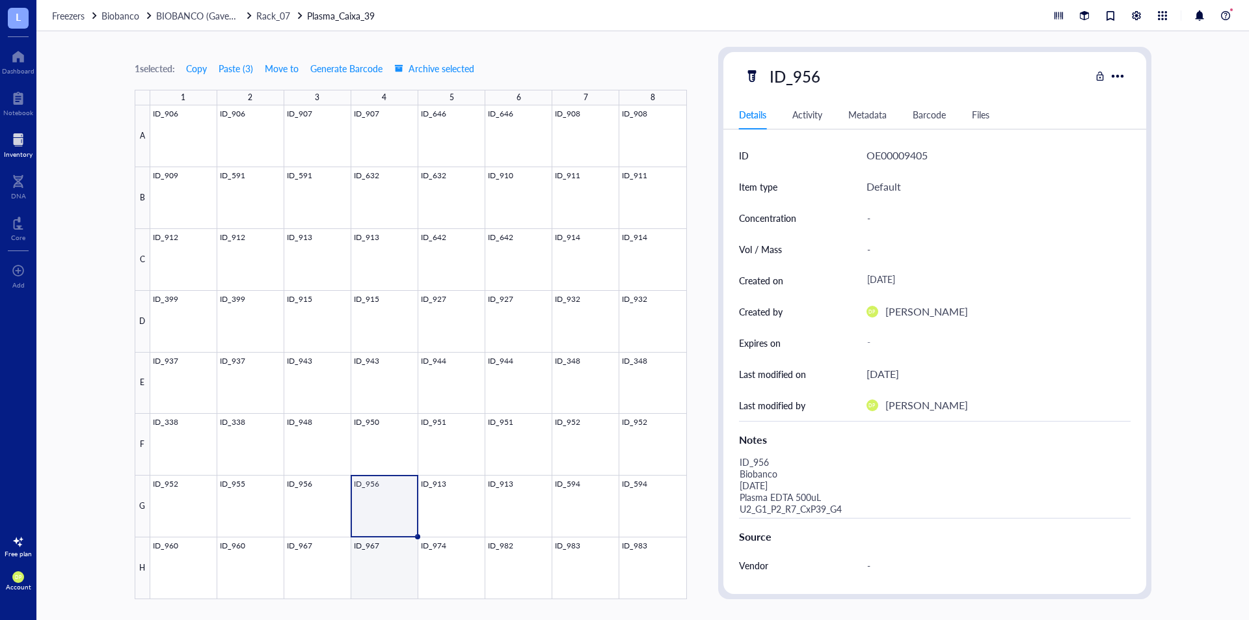
click at [382, 574] on div at bounding box center [418, 352] width 536 height 494
click at [324, 564] on div at bounding box center [418, 352] width 536 height 494
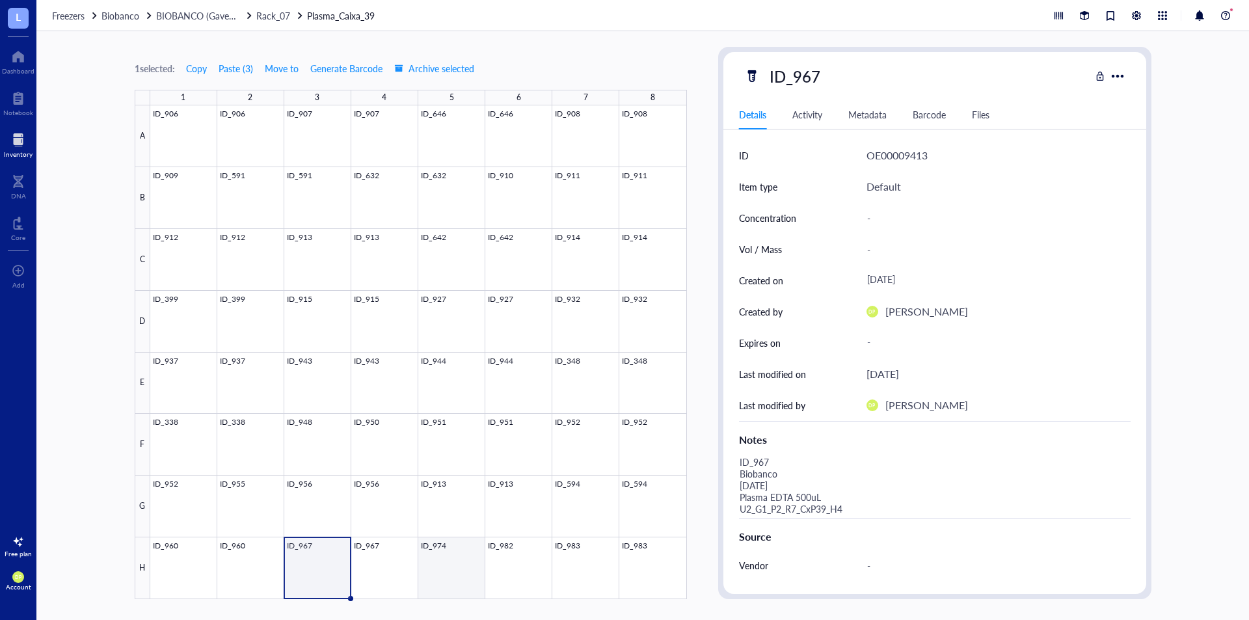
click at [426, 560] on div at bounding box center [418, 352] width 536 height 494
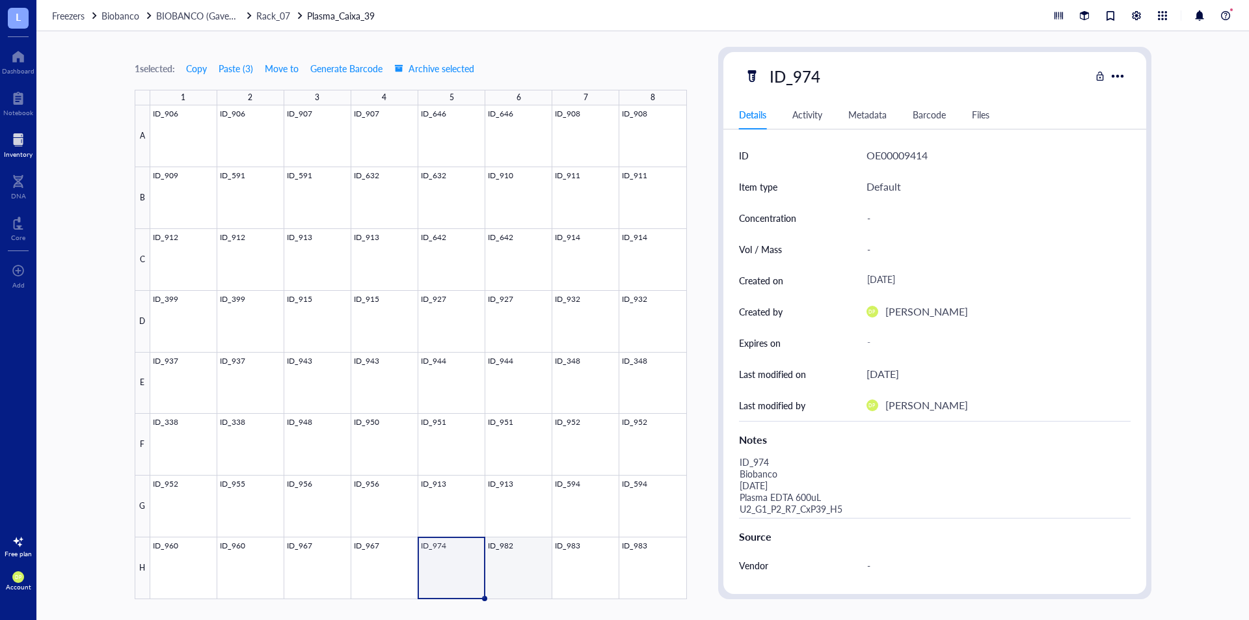
click at [512, 555] on div at bounding box center [418, 352] width 536 height 494
click at [574, 557] on div at bounding box center [418, 352] width 536 height 494
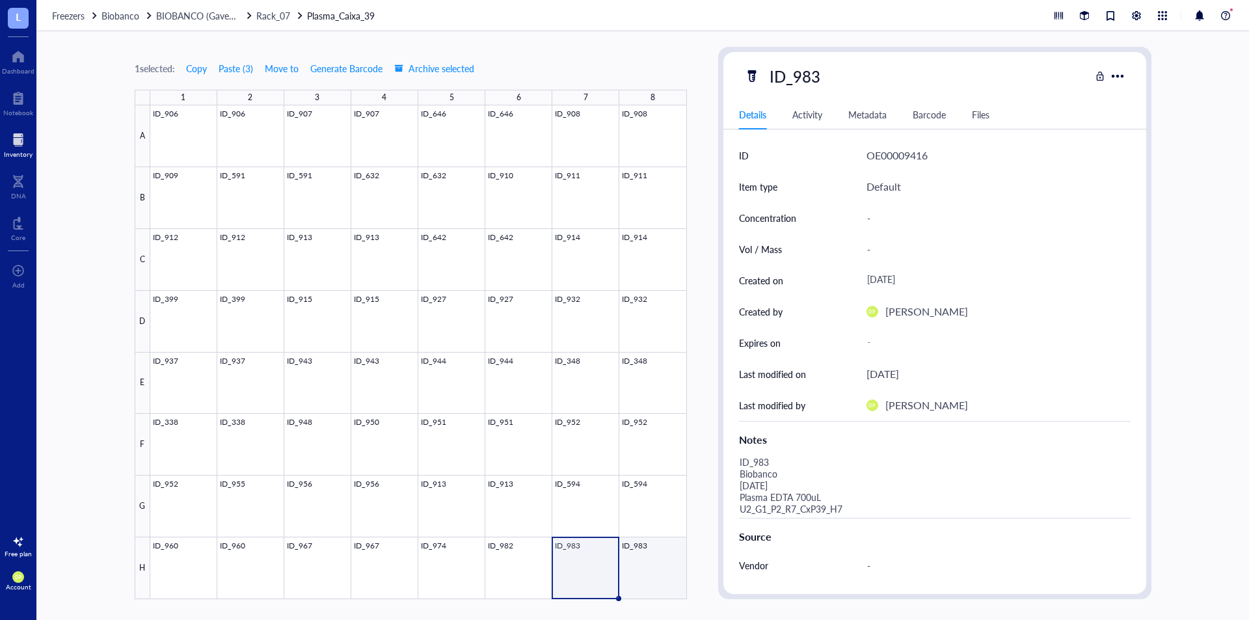
click at [647, 558] on div at bounding box center [418, 352] width 536 height 494
click at [261, 568] on div at bounding box center [418, 352] width 536 height 494
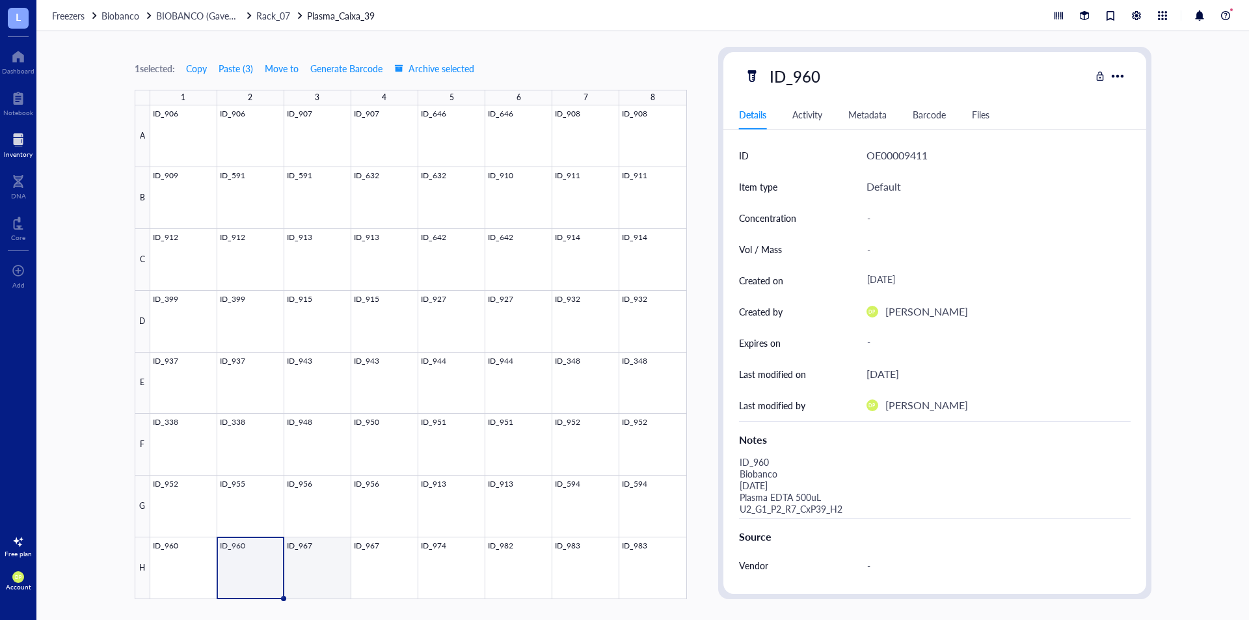
click at [306, 566] on div at bounding box center [418, 352] width 536 height 494
click at [401, 431] on div at bounding box center [418, 352] width 536 height 494
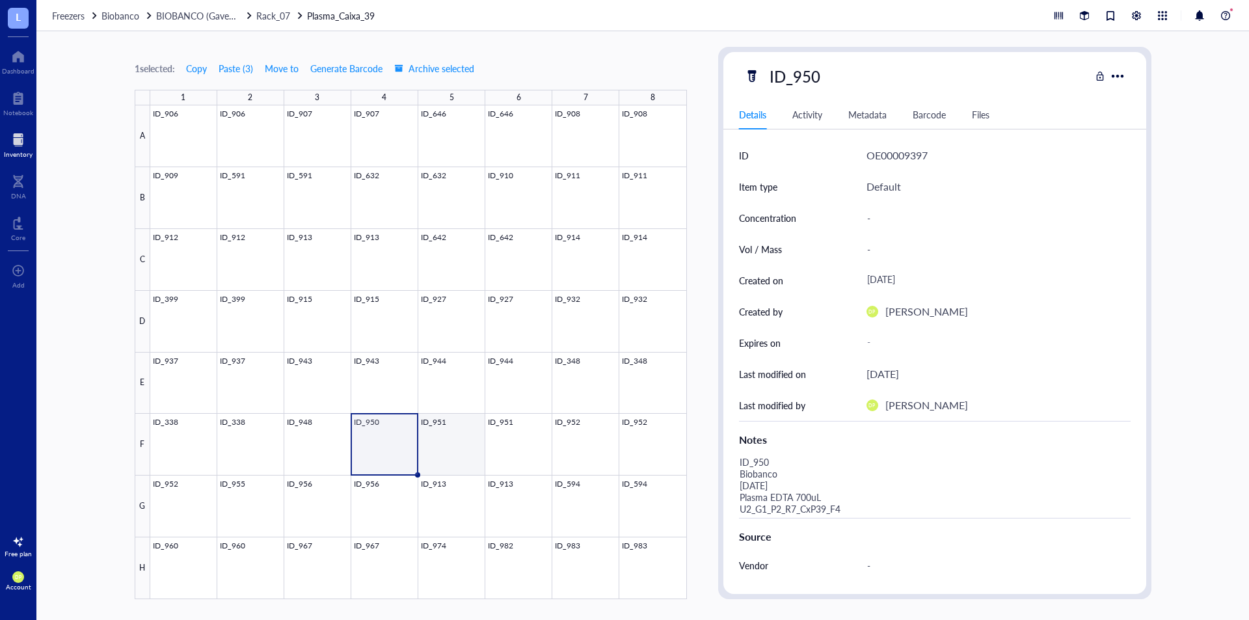
click at [462, 440] on div at bounding box center [418, 352] width 536 height 494
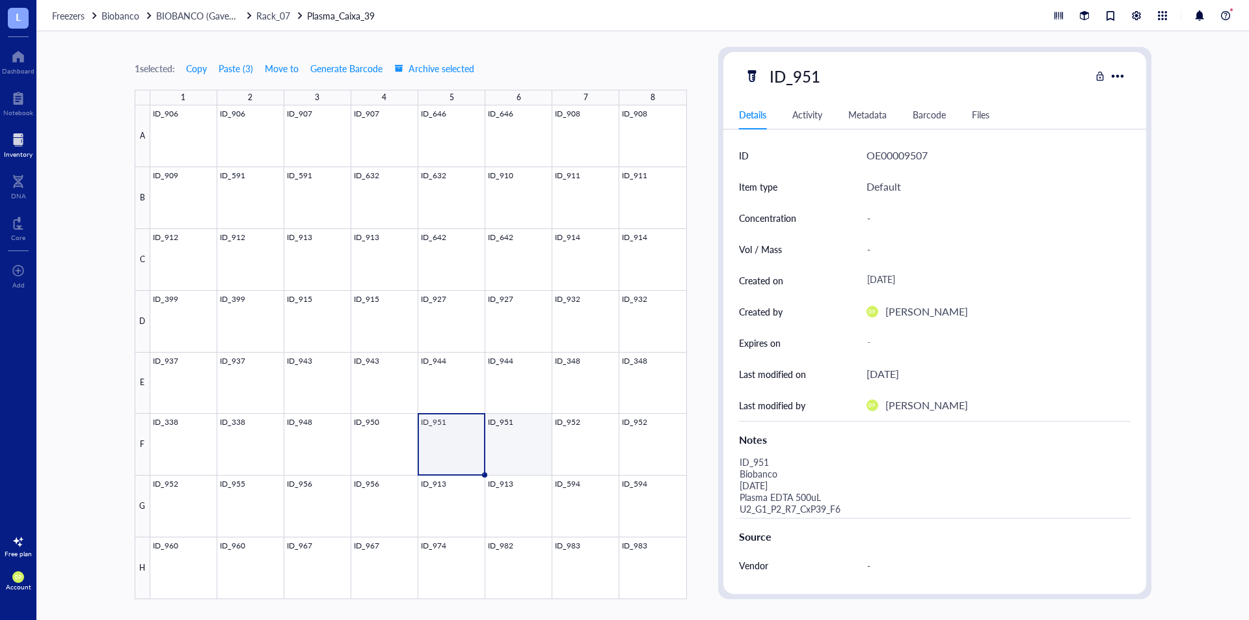
click at [520, 439] on div at bounding box center [418, 352] width 536 height 494
drag, startPoint x: 457, startPoint y: 445, endPoint x: 518, endPoint y: 441, distance: 60.6
click at [518, 441] on div at bounding box center [418, 352] width 536 height 494
click at [198, 63] on span "Copy" at bounding box center [196, 68] width 21 height 10
click at [535, 436] on div at bounding box center [418, 352] width 536 height 494
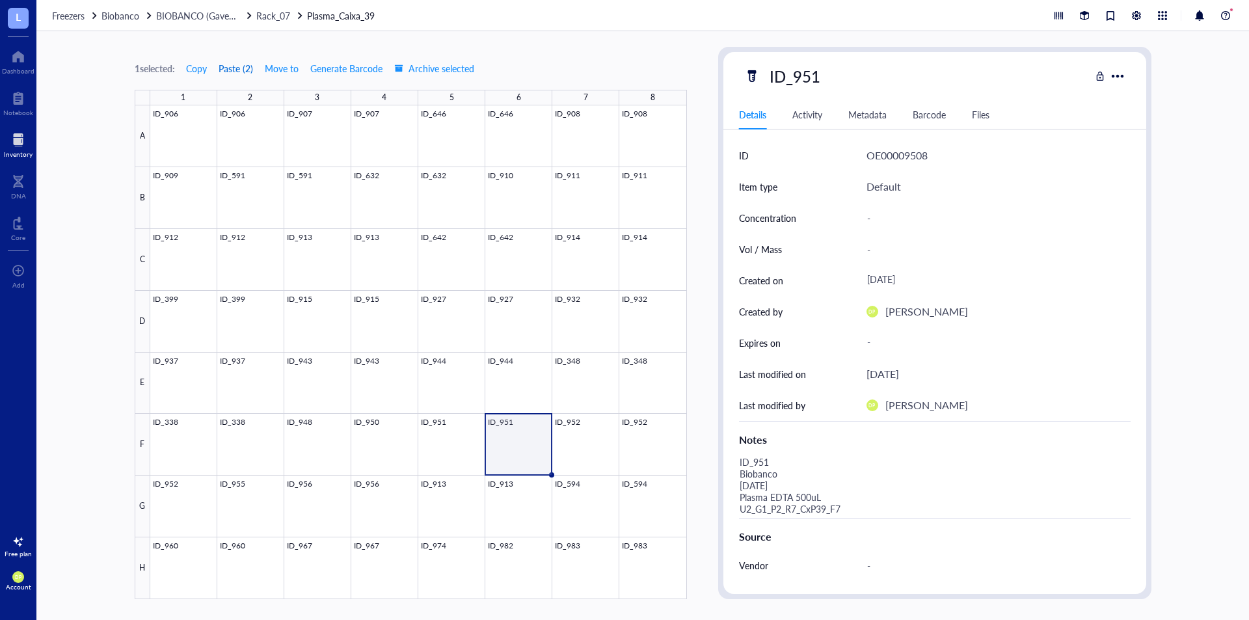
click at [222, 70] on button "Paste ( 2 )" at bounding box center [236, 68] width 36 height 21
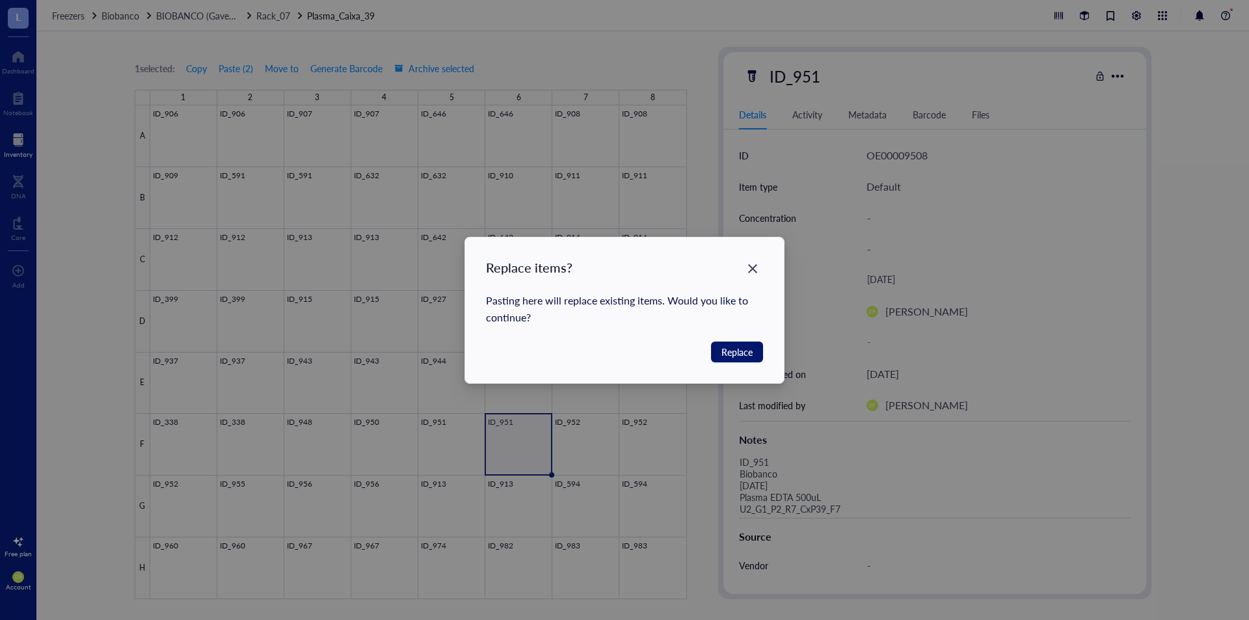
click at [739, 350] on span "Replace" at bounding box center [736, 352] width 31 height 14
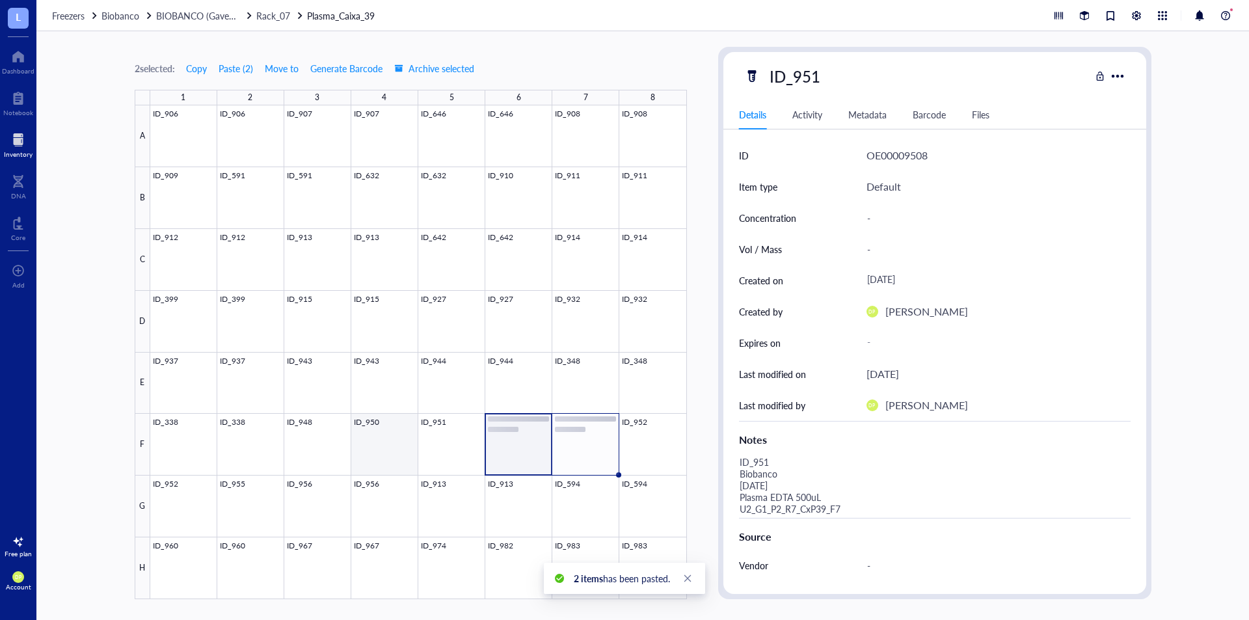
click at [390, 437] on div at bounding box center [418, 352] width 536 height 494
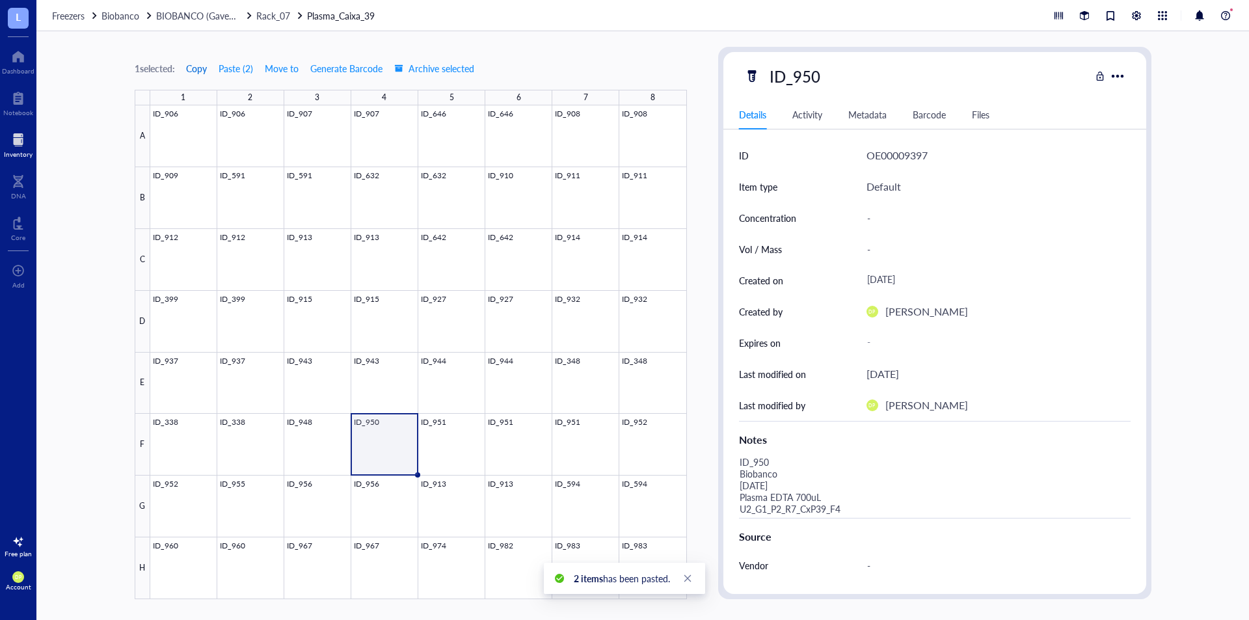
click at [206, 66] on span "Copy" at bounding box center [196, 68] width 21 height 10
click at [447, 464] on div at bounding box center [418, 352] width 536 height 494
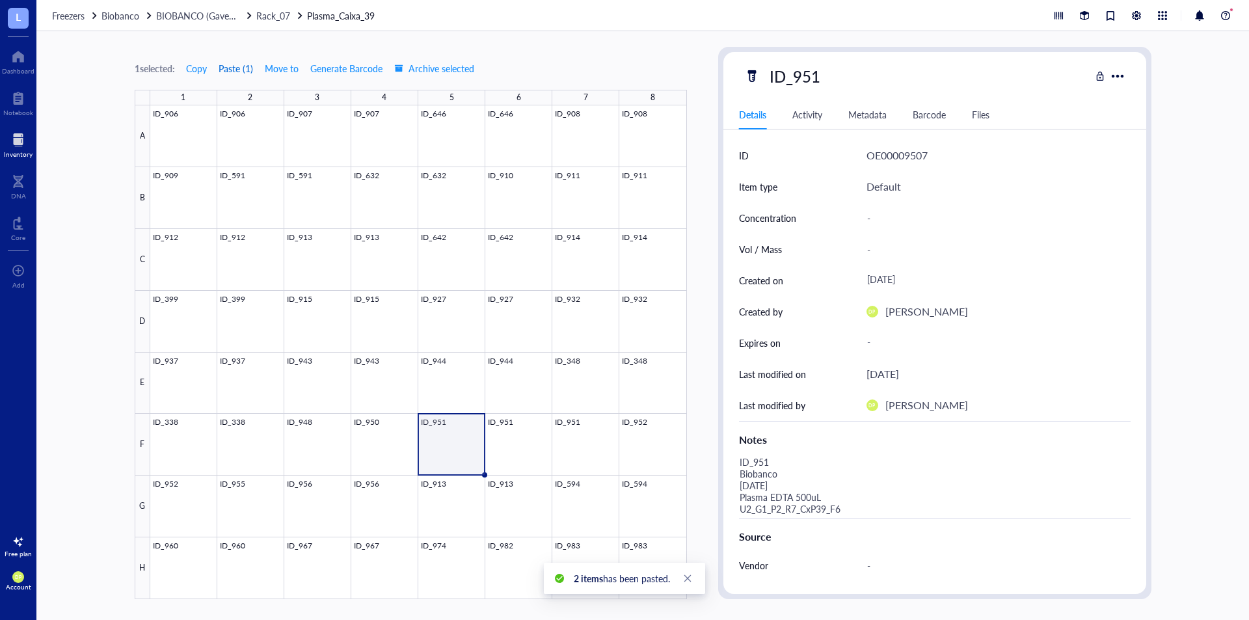
click at [231, 62] on button "Paste ( 1 )" at bounding box center [236, 68] width 36 height 21
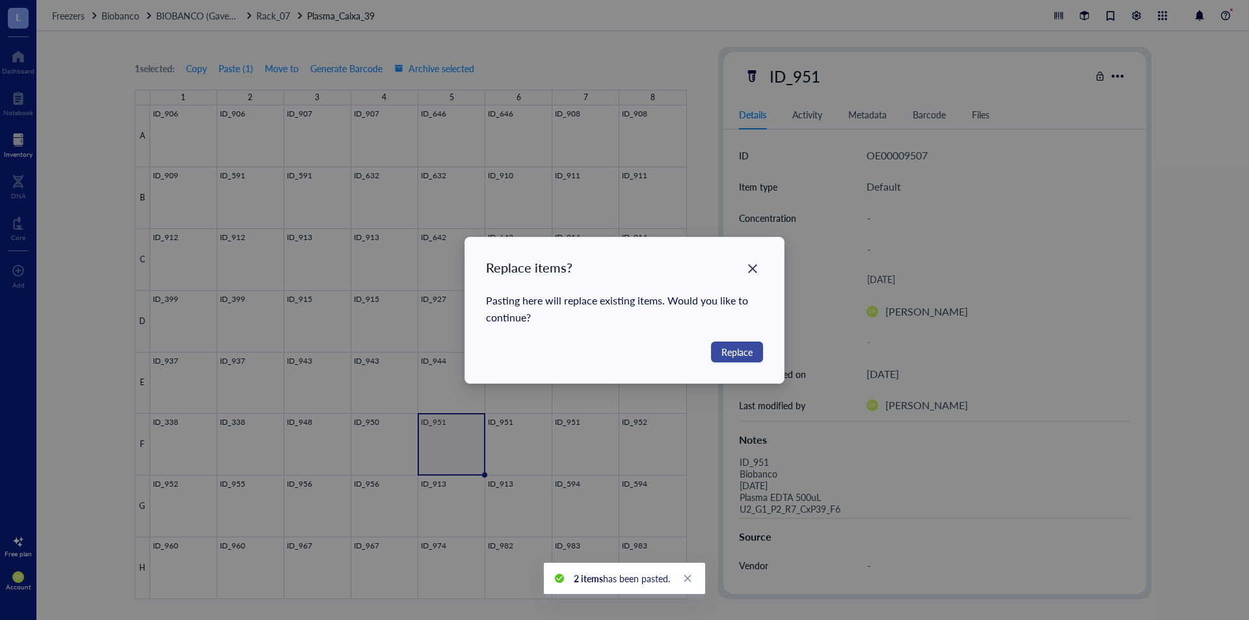
click at [741, 356] on span "Replace" at bounding box center [736, 352] width 31 height 14
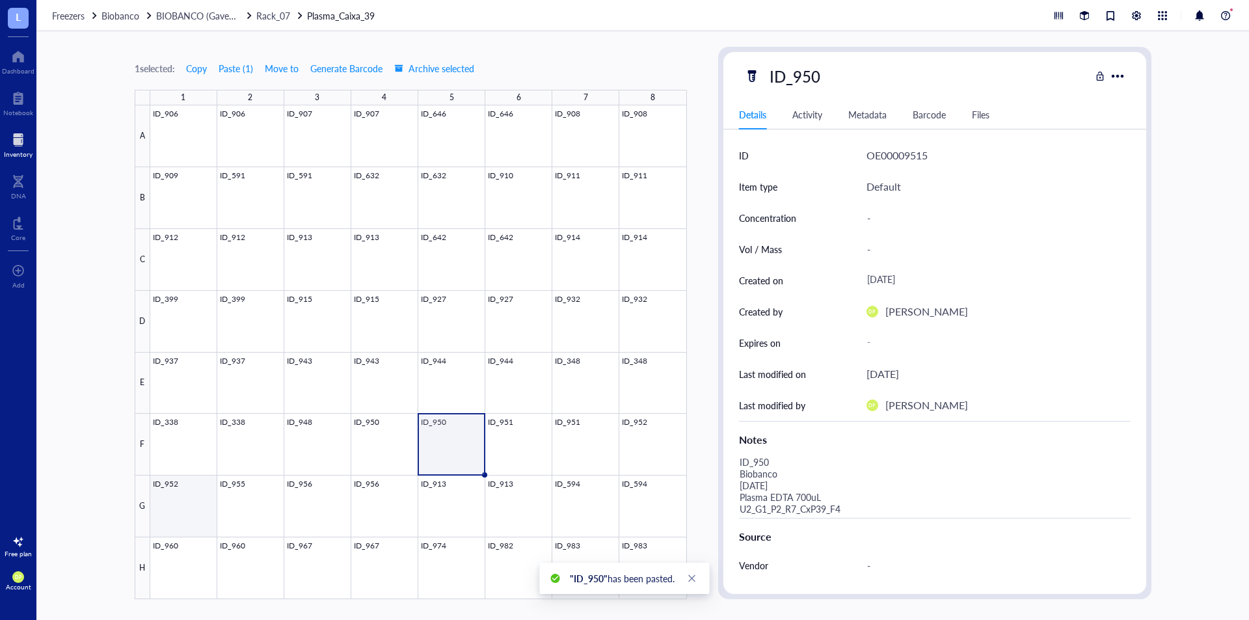
click at [191, 505] on div at bounding box center [418, 352] width 536 height 494
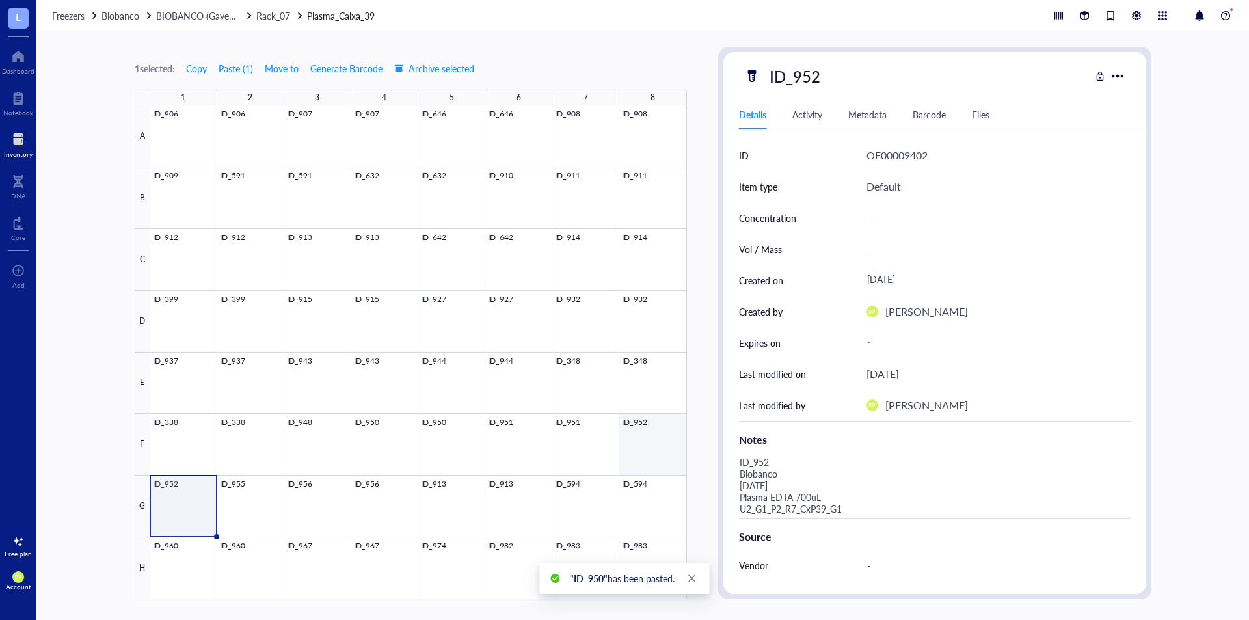
click at [635, 435] on div at bounding box center [418, 352] width 536 height 494
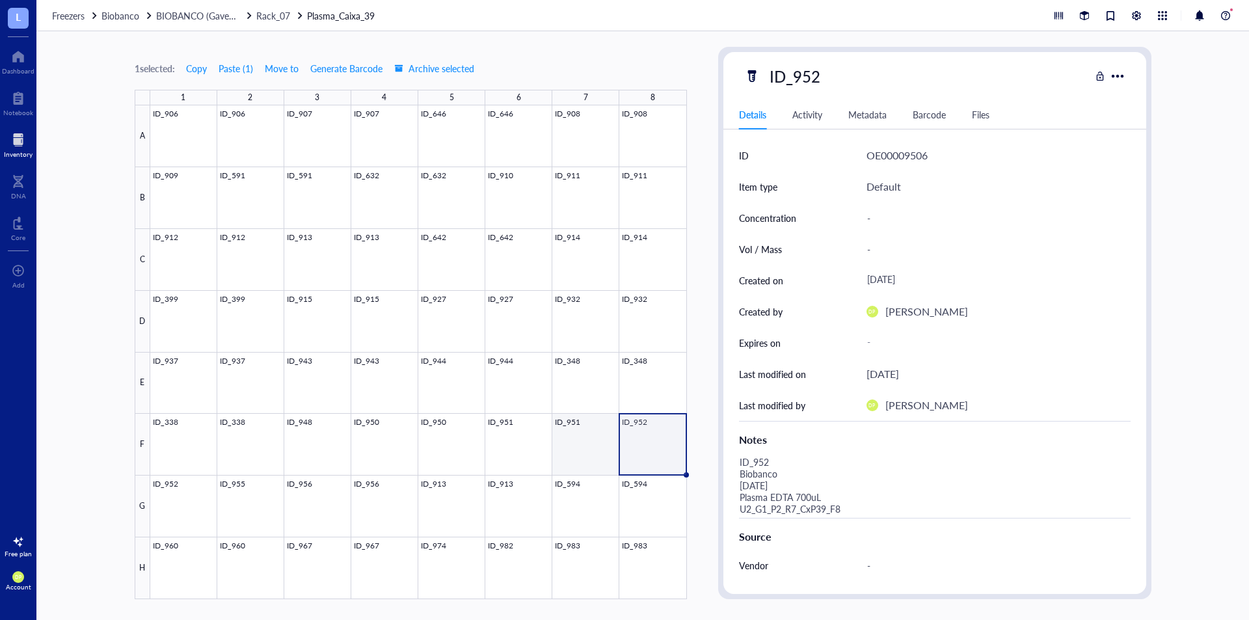
click at [628, 432] on div at bounding box center [418, 352] width 536 height 494
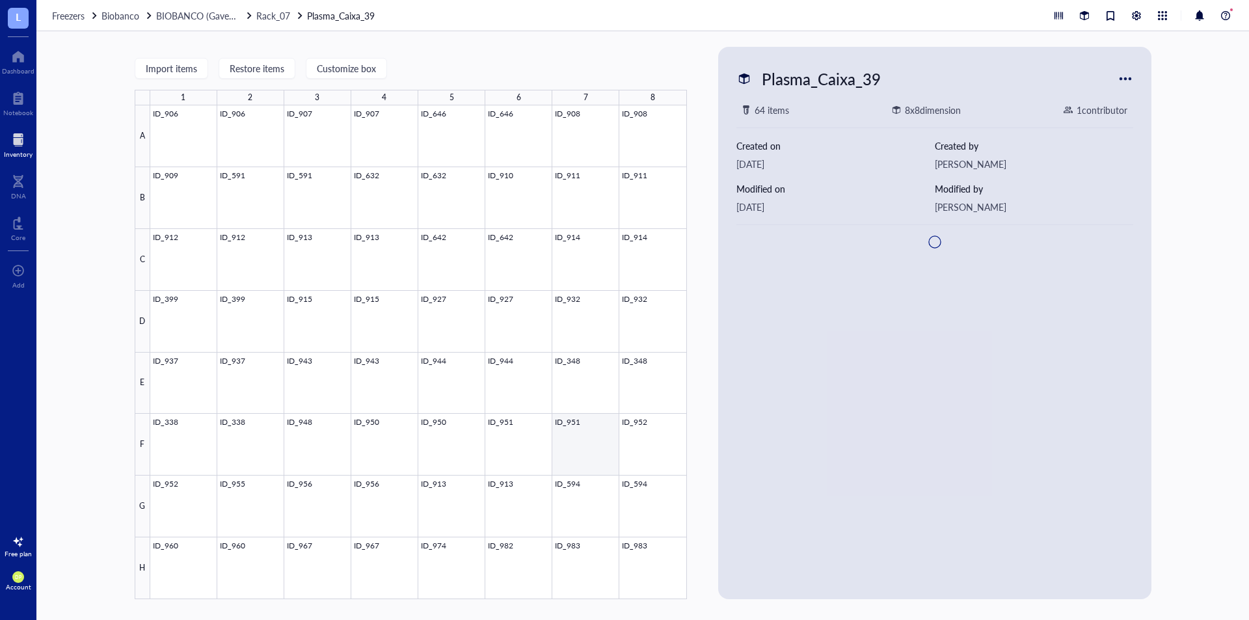
click at [597, 434] on div at bounding box center [418, 352] width 536 height 494
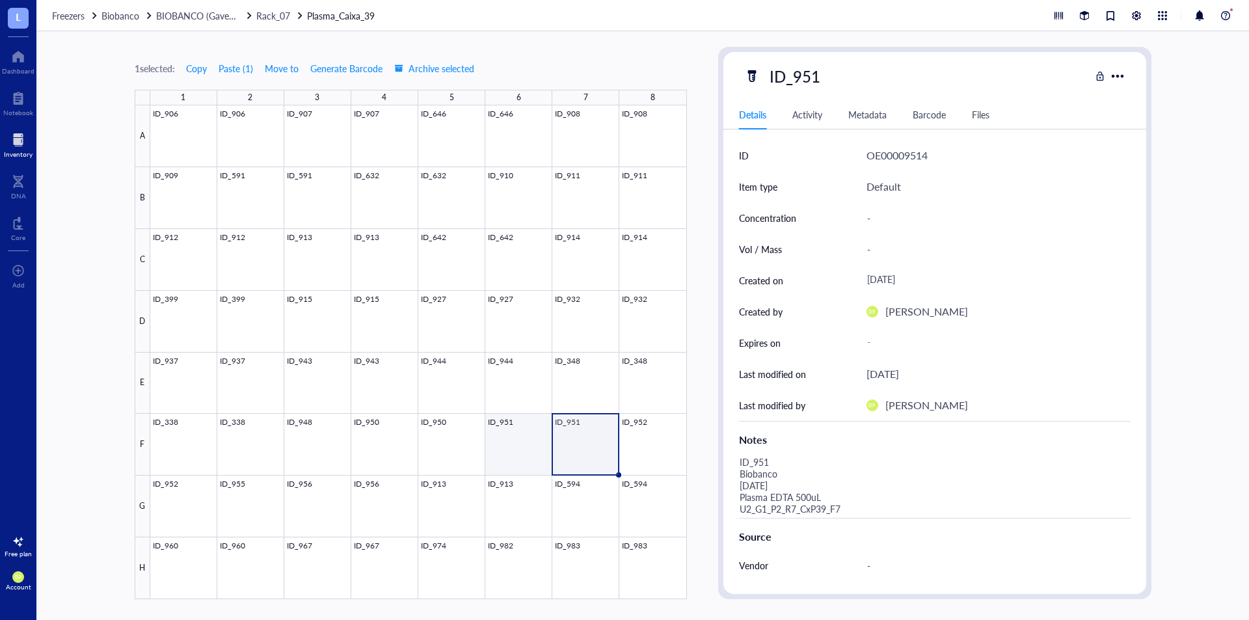
click at [518, 443] on div at bounding box center [418, 352] width 536 height 494
click at [473, 446] on div at bounding box center [418, 352] width 536 height 494
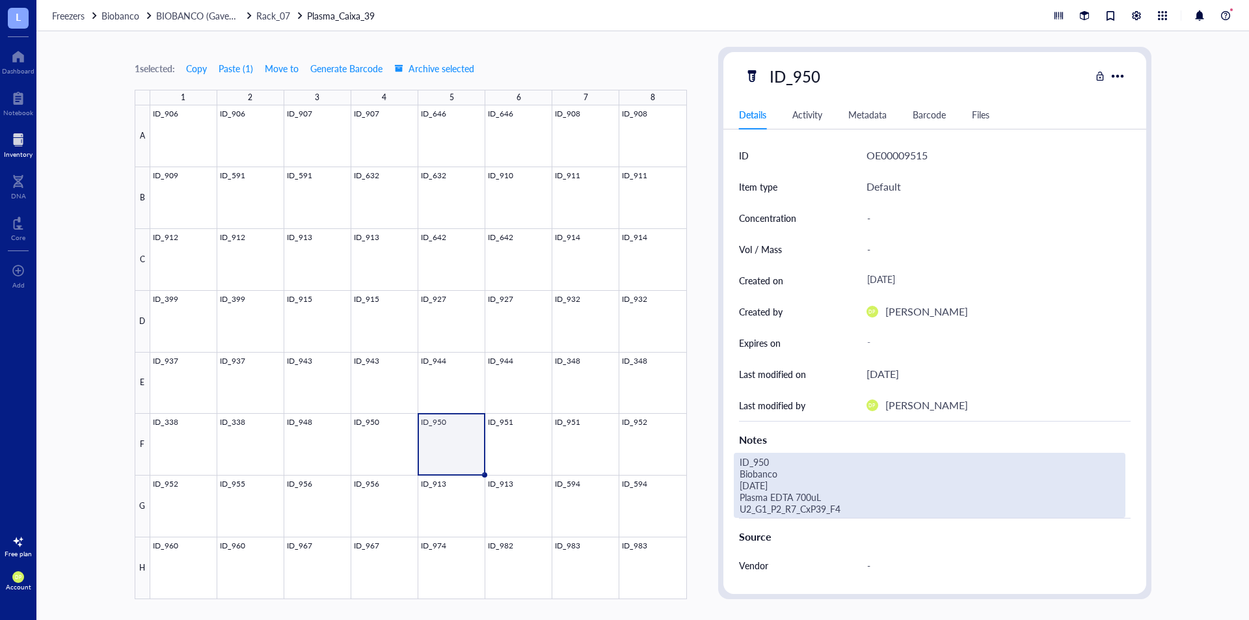
click at [907, 505] on div "ID_950 Biobanco [DATE] Plasma EDTA 700uL U2_G1_P2_R7_CxP39_F4" at bounding box center [929, 485] width 391 height 65
type textarea "ID_950 Biobanco 22.07.25 Plasma EDTA 700uL U2_G1_P2_R7_CxP39_F5"
click at [702, 430] on div "1 selected: Copy Paste ( 1 ) Move to Generate Barcode Archive selected 1 2 3 4 …" at bounding box center [642, 325] width 1212 height 588
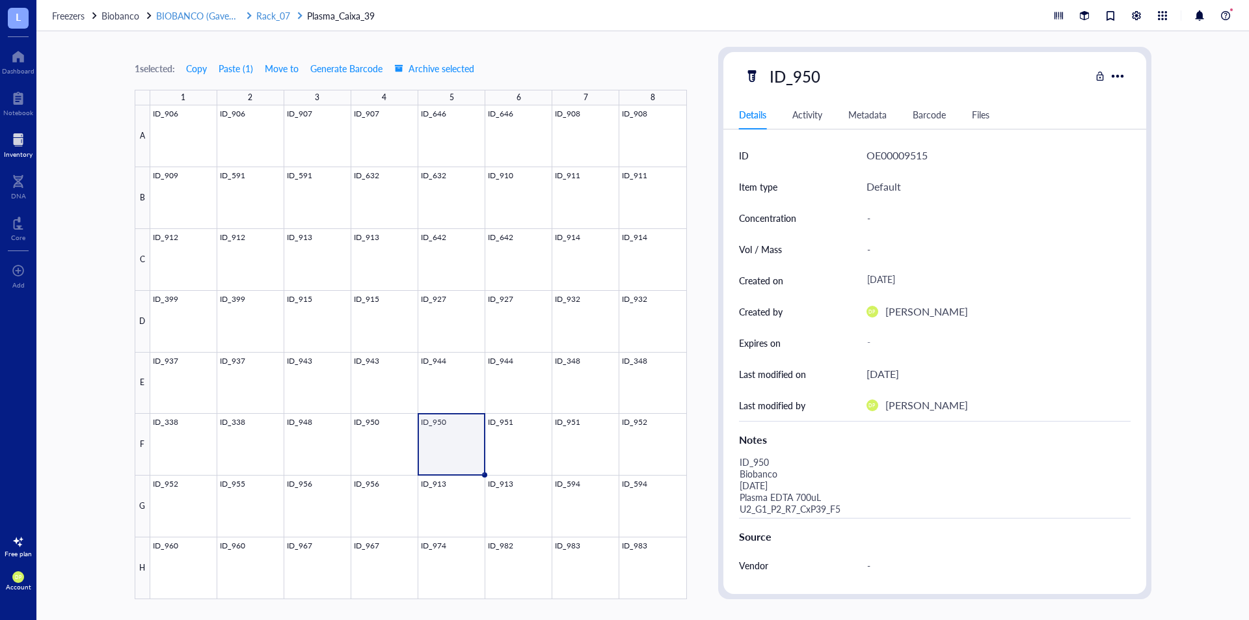
click at [223, 14] on span "BIOBANCO (Gaveta_01 / Prateleira 02)" at bounding box center [234, 15] width 157 height 13
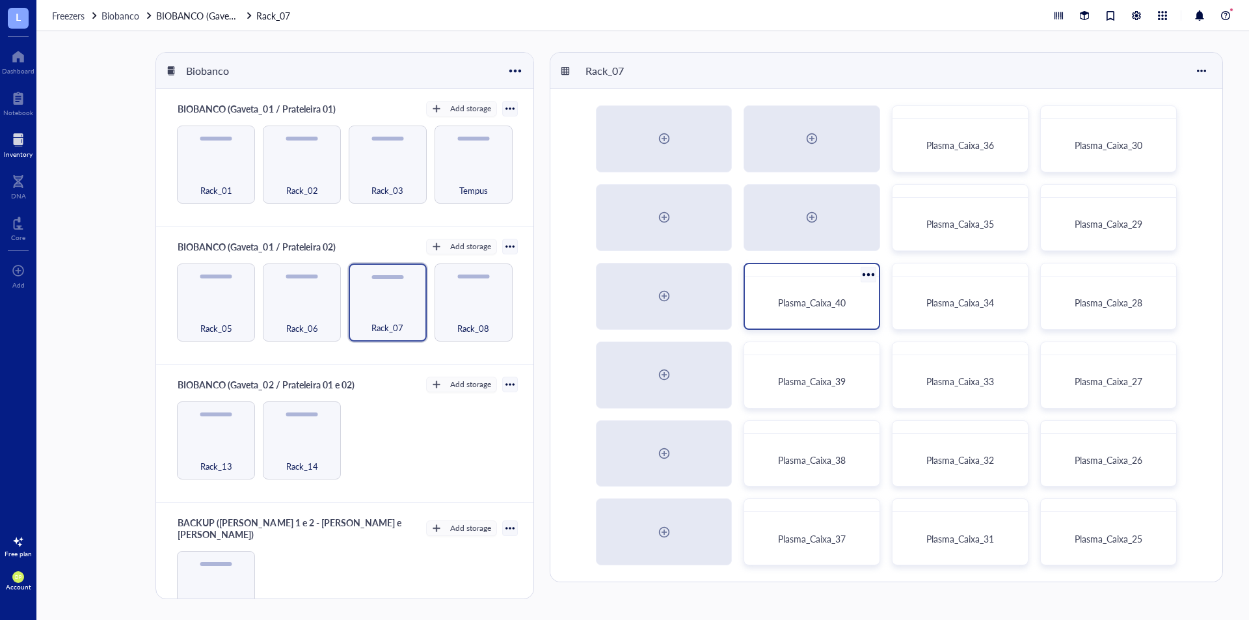
click at [827, 300] on span "Plasma_Caixa_40" at bounding box center [812, 302] width 68 height 13
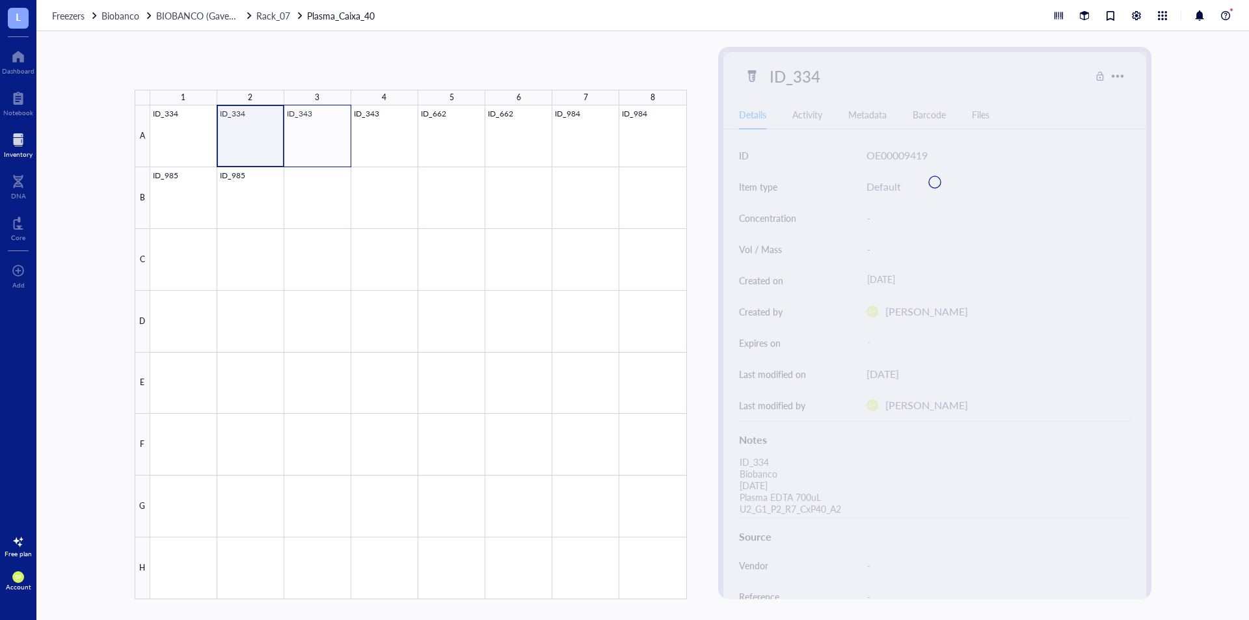
drag, startPoint x: 265, startPoint y: 135, endPoint x: 307, endPoint y: 137, distance: 42.3
click at [307, 137] on div at bounding box center [418, 352] width 536 height 494
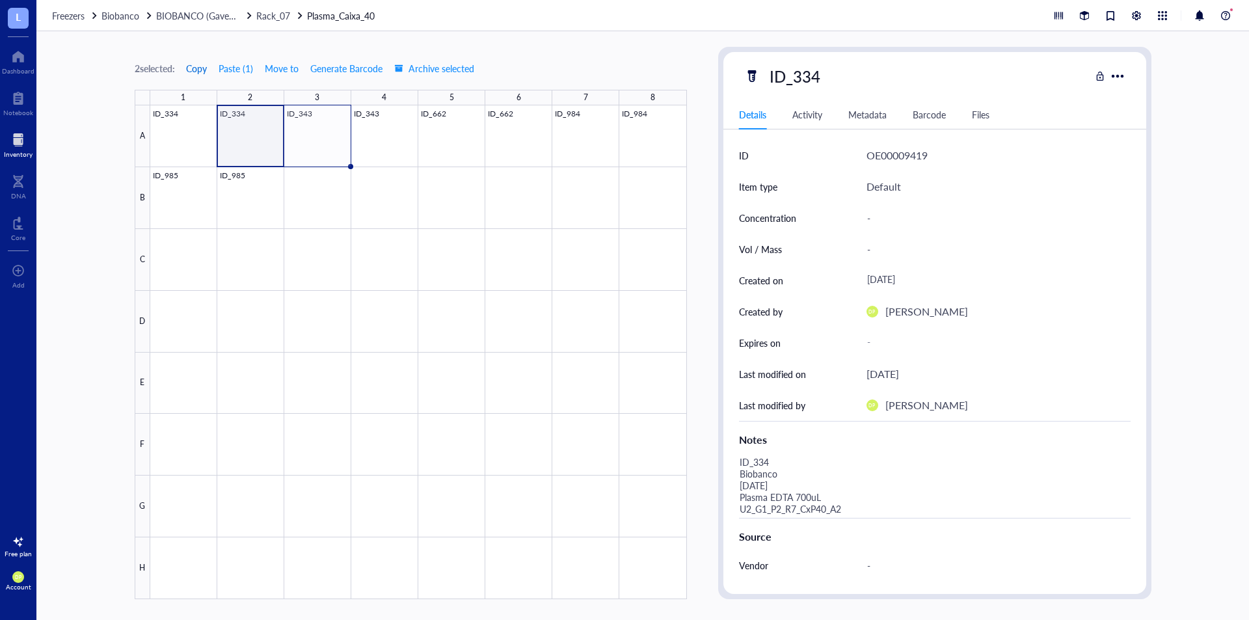
click at [200, 68] on span "Copy" at bounding box center [196, 68] width 21 height 10
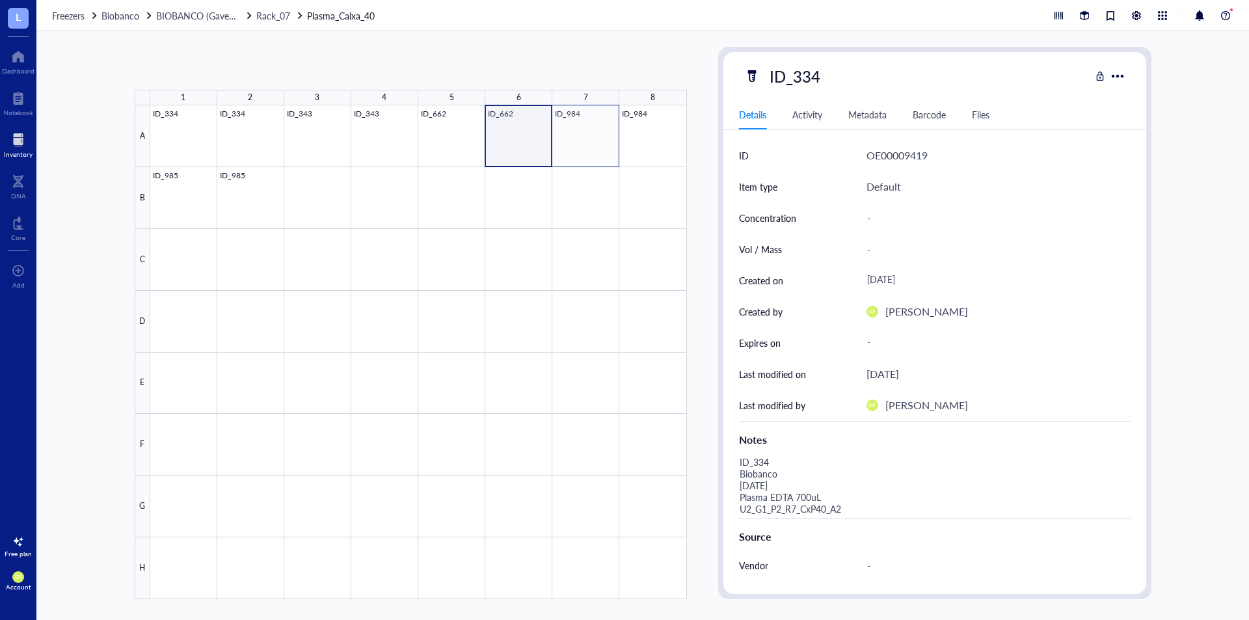
drag, startPoint x: 520, startPoint y: 141, endPoint x: 588, endPoint y: 144, distance: 68.3
click at [588, 144] on div at bounding box center [418, 352] width 536 height 494
click at [205, 71] on span "Copy" at bounding box center [196, 68] width 21 height 10
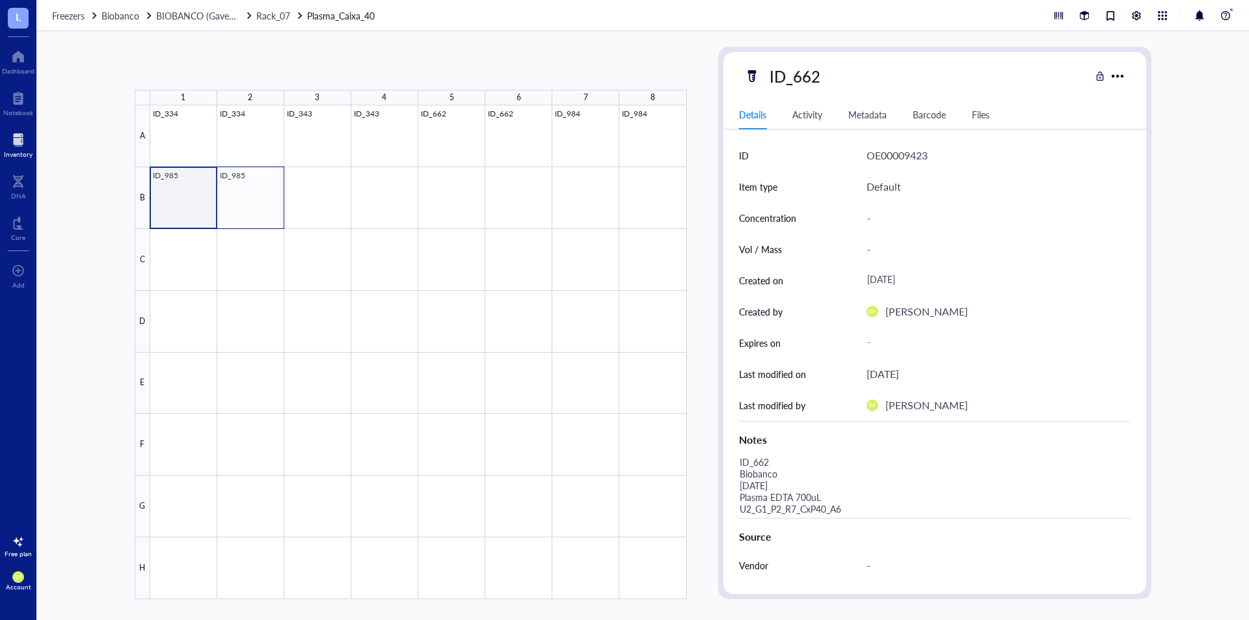
drag, startPoint x: 183, startPoint y: 192, endPoint x: 273, endPoint y: 198, distance: 90.6
click at [273, 198] on div at bounding box center [418, 352] width 536 height 494
click at [202, 68] on span "Copy" at bounding box center [196, 68] width 21 height 10
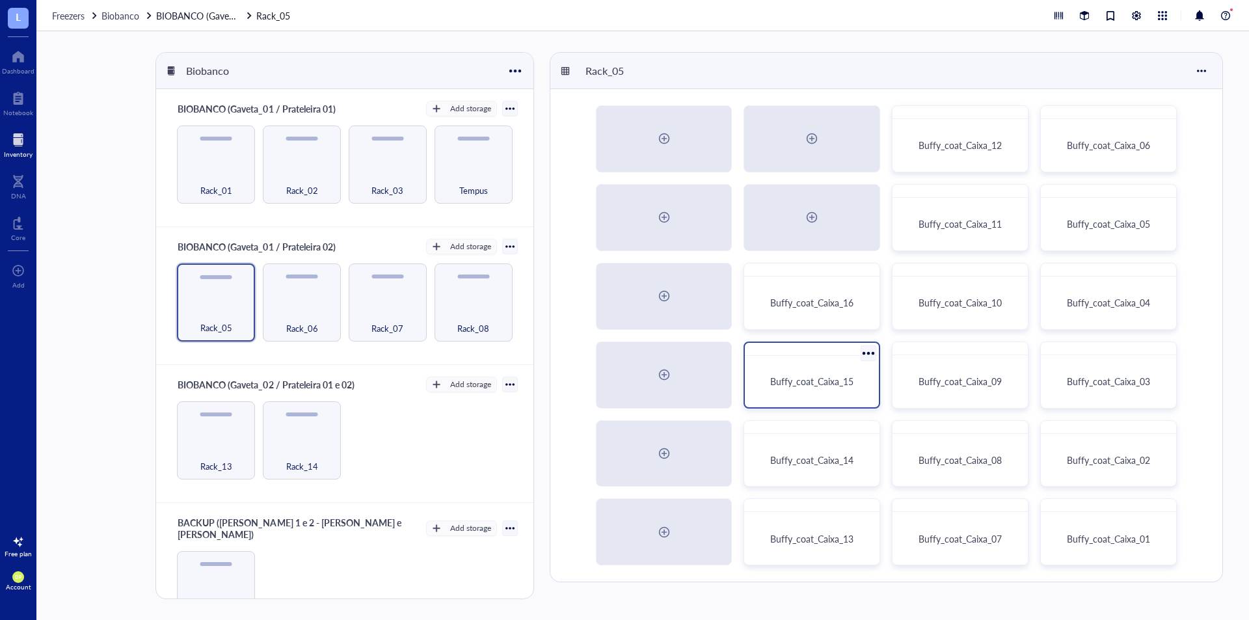
click at [835, 363] on div "Buffy_coat_Caixa_15" at bounding box center [812, 381] width 124 height 41
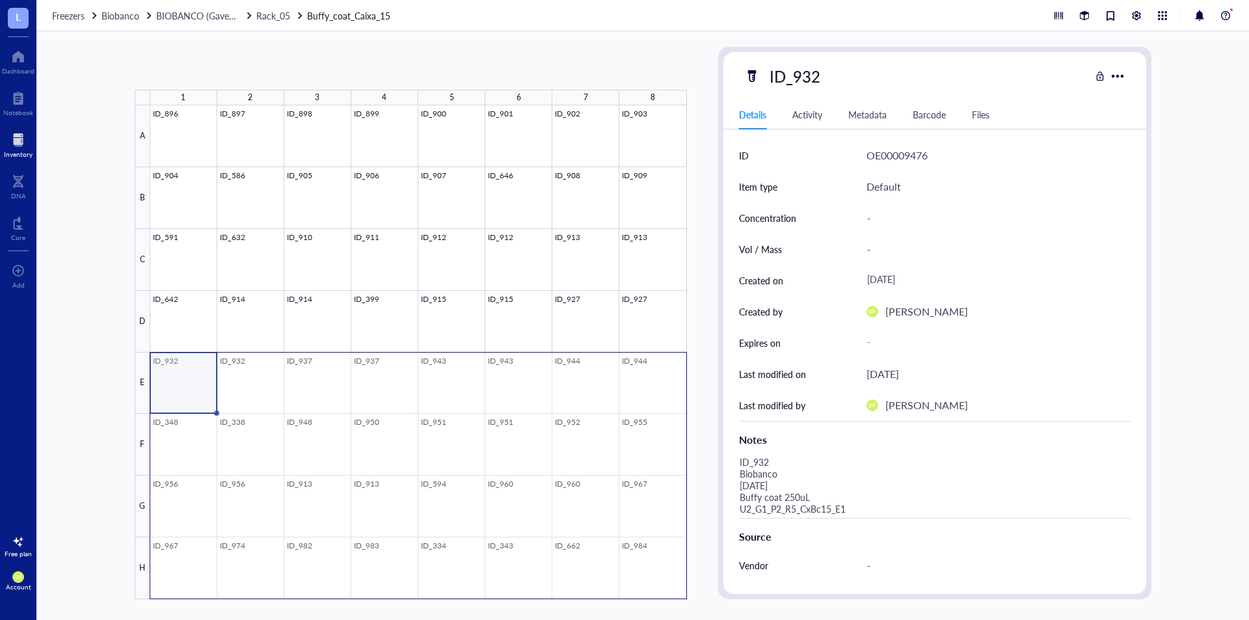
drag, startPoint x: 181, startPoint y: 372, endPoint x: 625, endPoint y: 579, distance: 490.2
click at [625, 579] on div at bounding box center [418, 352] width 536 height 494
click at [209, 71] on span "Copy" at bounding box center [201, 68] width 21 height 10
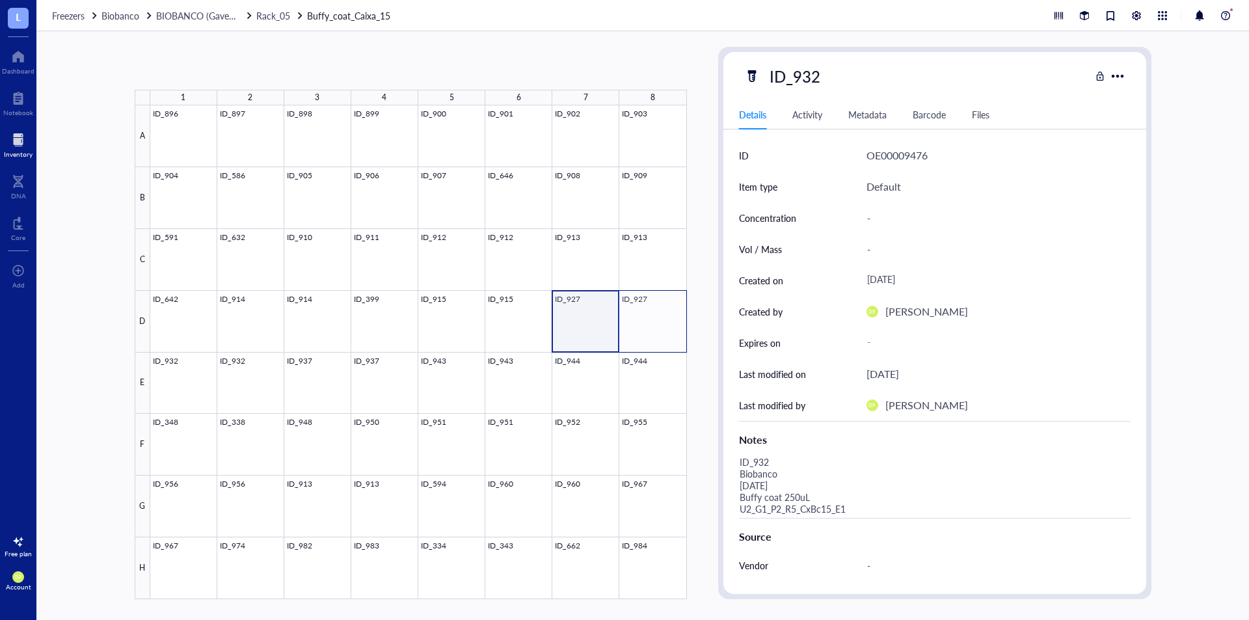
drag, startPoint x: 574, startPoint y: 320, endPoint x: 663, endPoint y: 320, distance: 89.1
click at [663, 320] on div at bounding box center [418, 352] width 536 height 494
click at [197, 70] on span "Copy" at bounding box center [196, 68] width 21 height 10
click at [198, 71] on span "Copy" at bounding box center [196, 68] width 21 height 10
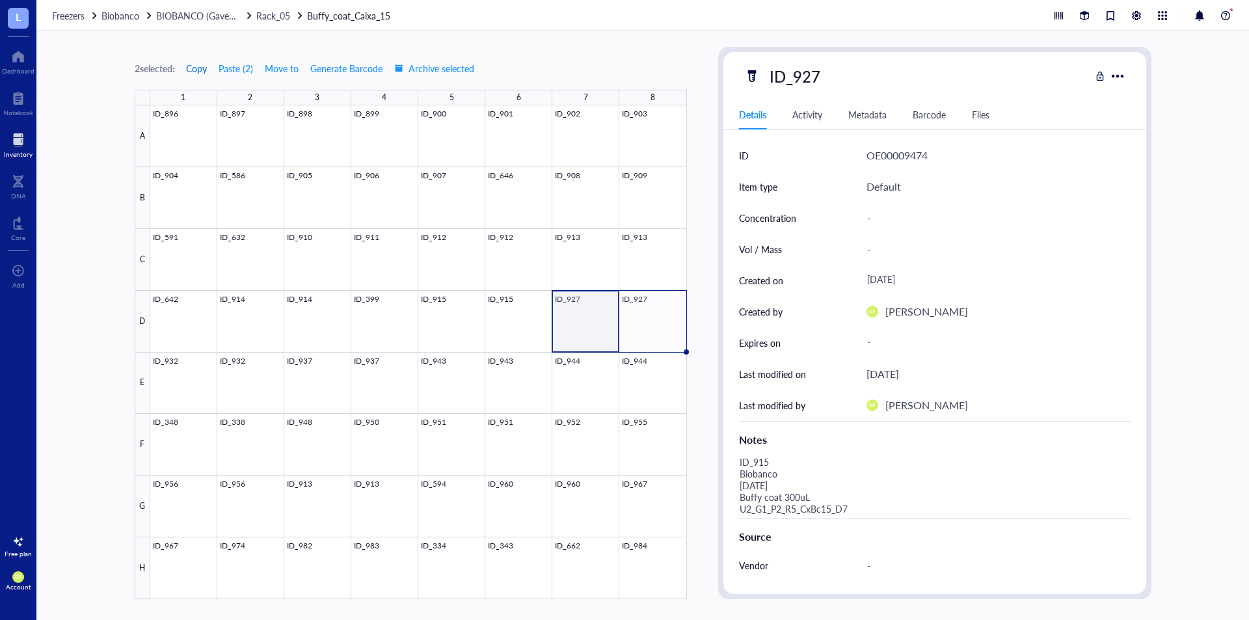
click at [200, 70] on span "Copy" at bounding box center [196, 68] width 21 height 10
